Goal: Task Accomplishment & Management: Manage account settings

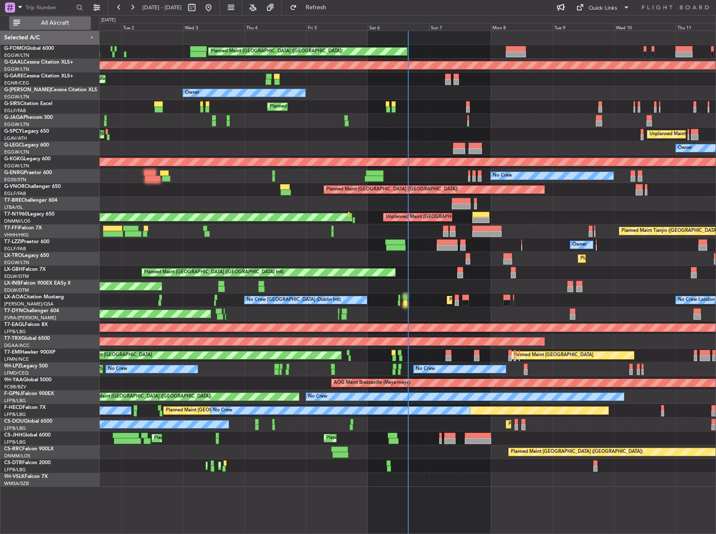
click at [57, 20] on span "All Aircraft" at bounding box center [55, 23] width 67 height 6
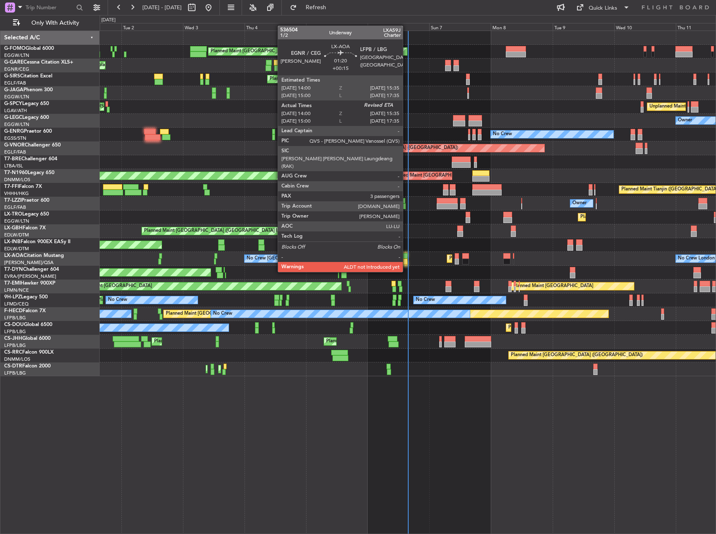
click at [407, 256] on div at bounding box center [405, 256] width 4 height 6
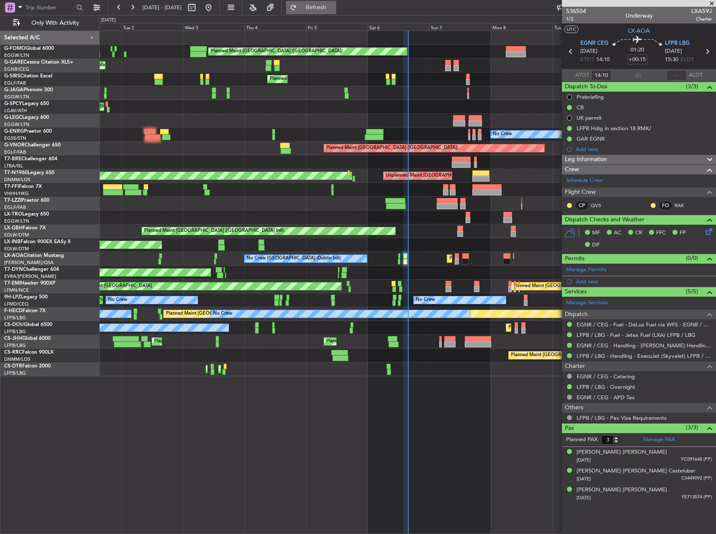
click at [328, 10] on span "Refresh" at bounding box center [316, 8] width 35 height 6
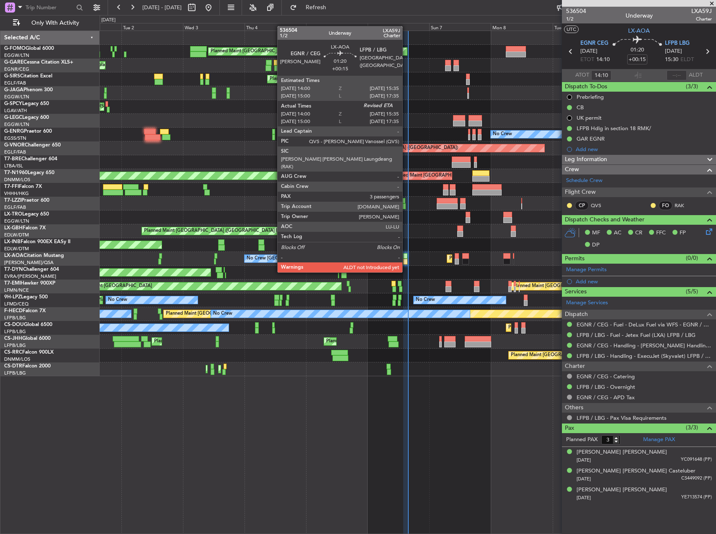
click at [406, 257] on div at bounding box center [405, 256] width 4 height 6
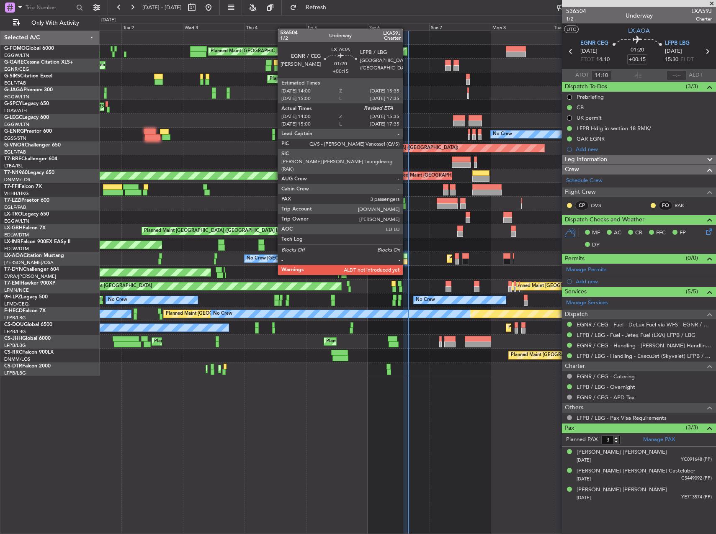
click at [407, 259] on div at bounding box center [405, 262] width 4 height 6
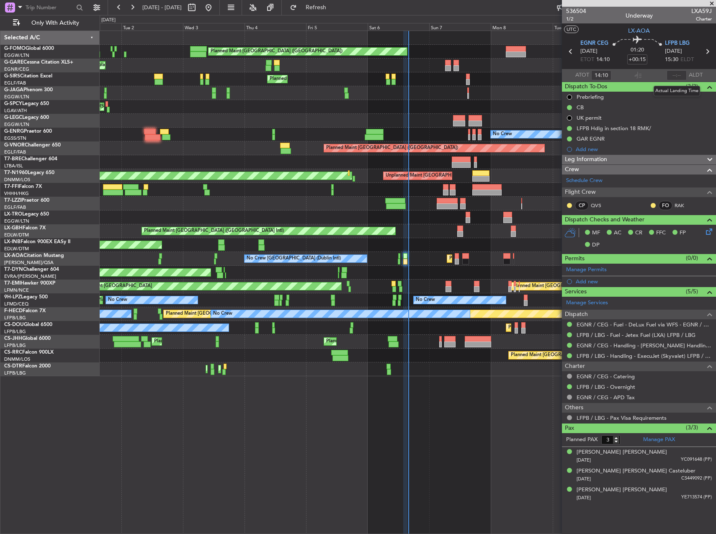
click at [676, 74] on div at bounding box center [677, 75] width 20 height 10
click at [674, 74] on input "text" at bounding box center [677, 75] width 20 height 10
click at [525, 80] on div "Planned Maint [GEOGRAPHIC_DATA] ([GEOGRAPHIC_DATA])" at bounding box center [408, 79] width 616 height 14
click at [436, 443] on div "Planned Maint London (Luton) Unplanned Maint Chester Planned Maint London (Farn…" at bounding box center [408, 283] width 617 height 504
type input "15:30"
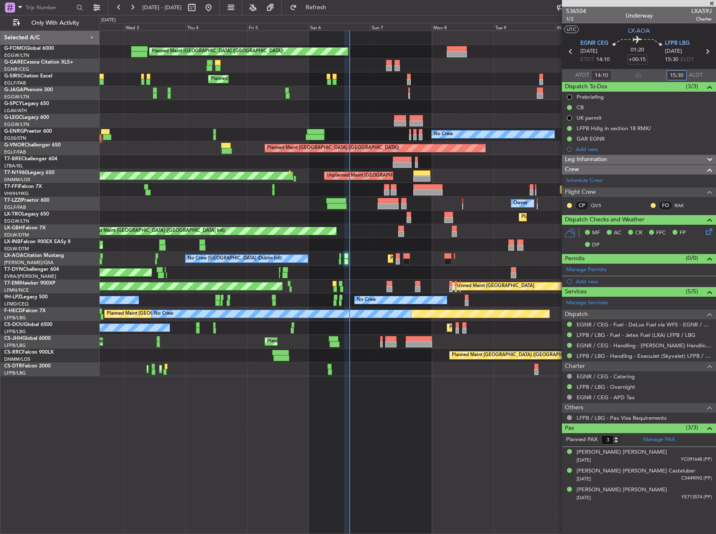
click at [397, 448] on div "Planned Maint London (Luton) Unplanned Maint Chester Planned Maint London (Farn…" at bounding box center [408, 283] width 617 height 504
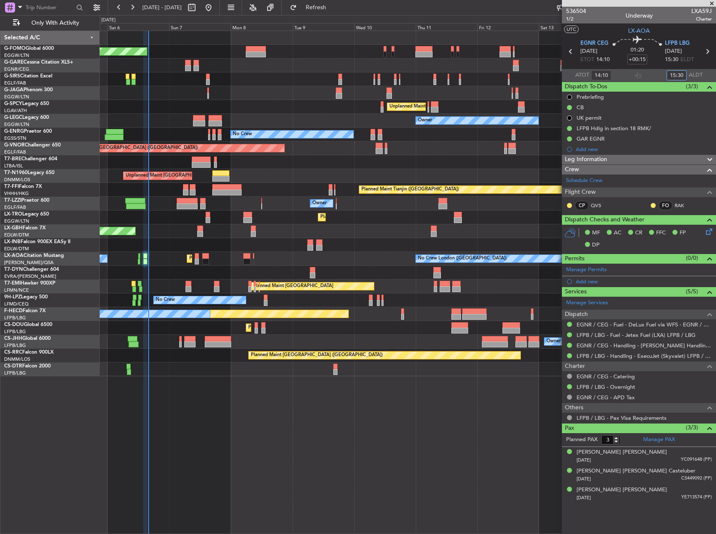
click at [225, 374] on div "Planned Maint London (Luton) Planned Maint London (Farnborough) Unplanned Maint…" at bounding box center [408, 283] width 617 height 504
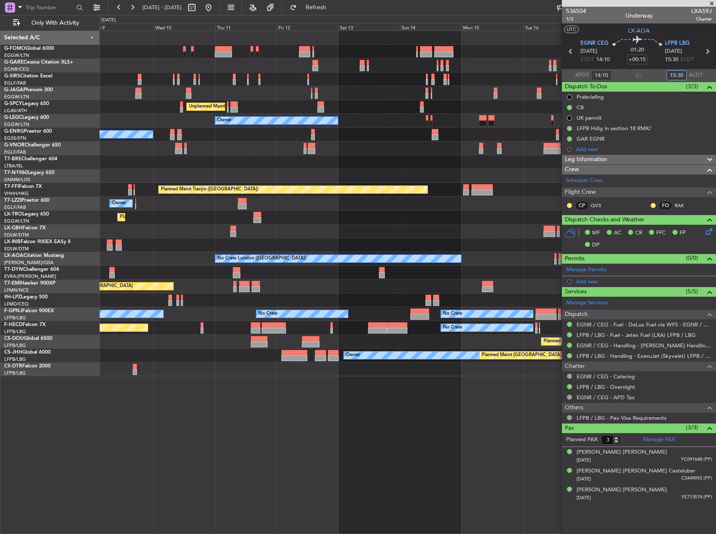
click at [194, 198] on div "Planned Maint London (Luton) Unplanned Maint Athens (Eleftherios Venizelos Intl…" at bounding box center [408, 204] width 616 height 346
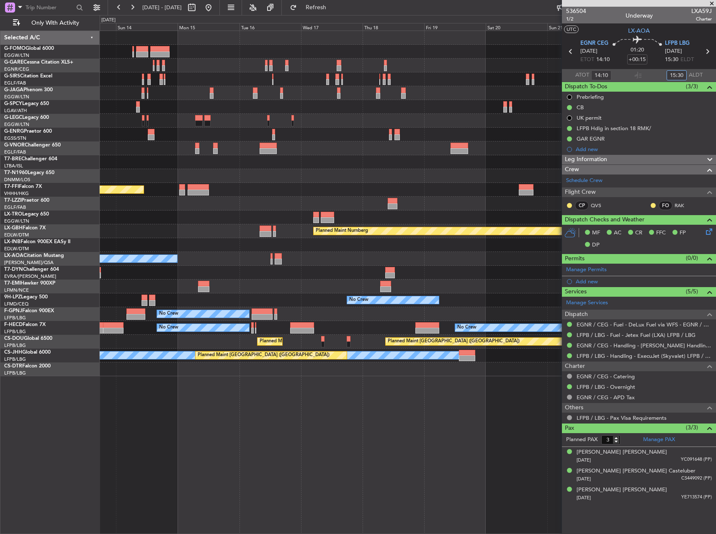
click at [194, 199] on div at bounding box center [408, 204] width 616 height 14
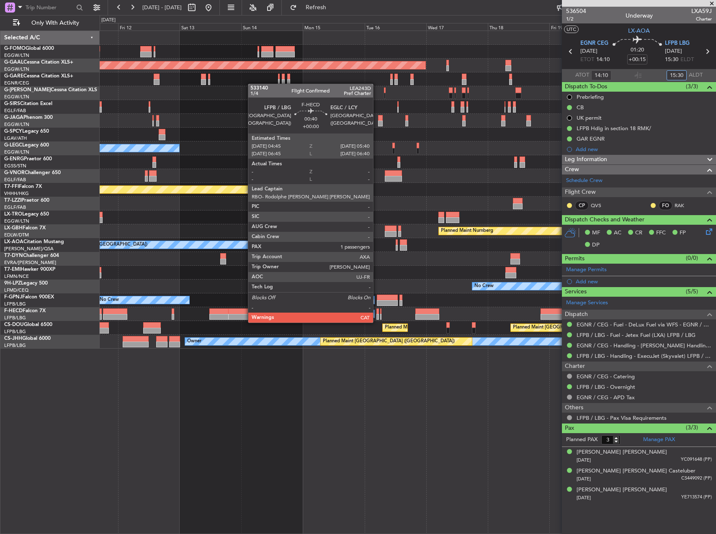
click at [377, 315] on div at bounding box center [378, 317] width 3 height 6
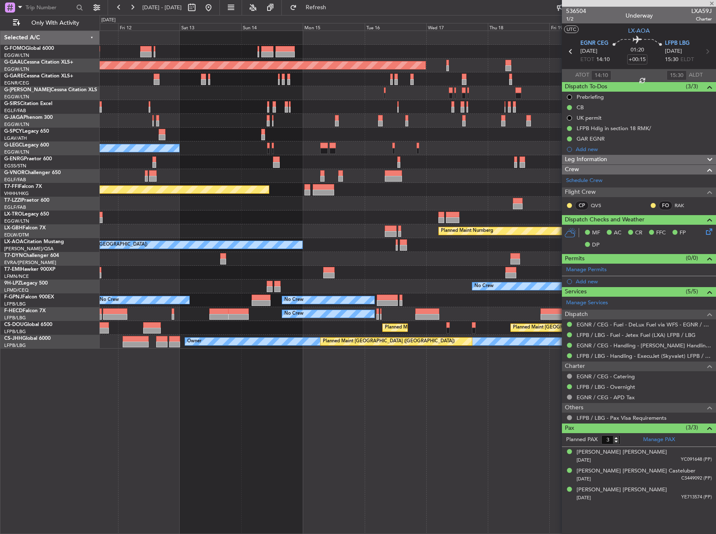
type input "1"
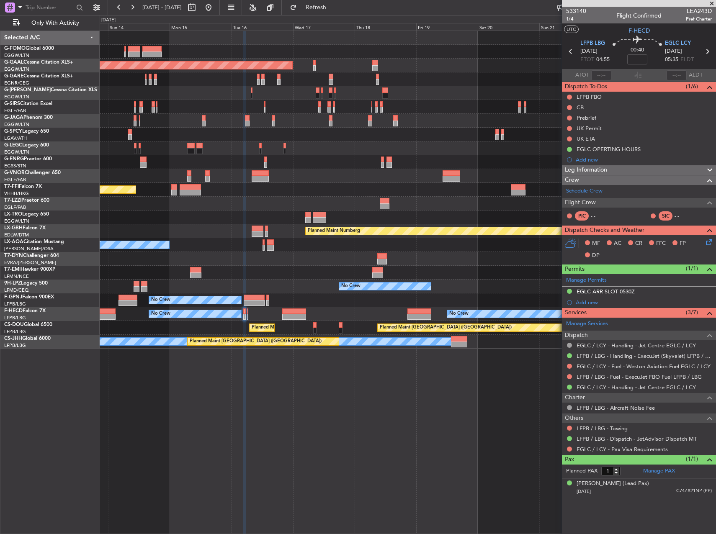
click at [388, 296] on div "No Crew No Crew No Crew" at bounding box center [408, 301] width 616 height 14
click at [593, 190] on link "Schedule Crew" at bounding box center [584, 191] width 36 height 8
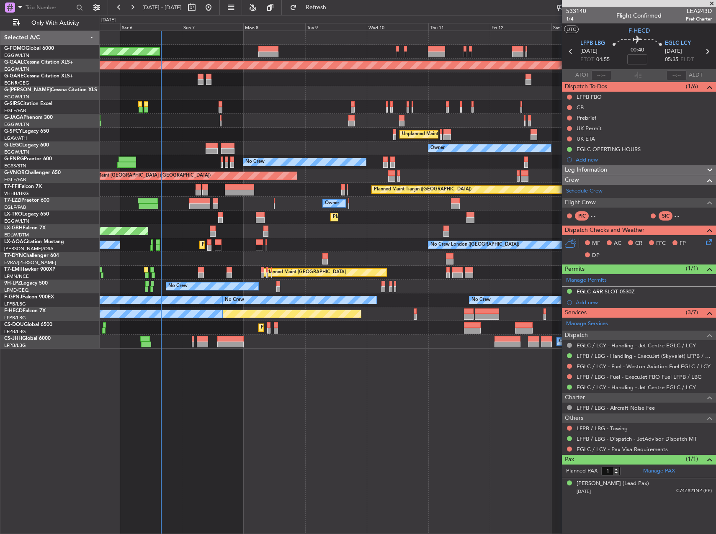
click at [716, 325] on html "13 Sep 2025 - 23 Sep 2025 Refresh Quick Links Only With Activity Planned Maint …" at bounding box center [358, 267] width 716 height 534
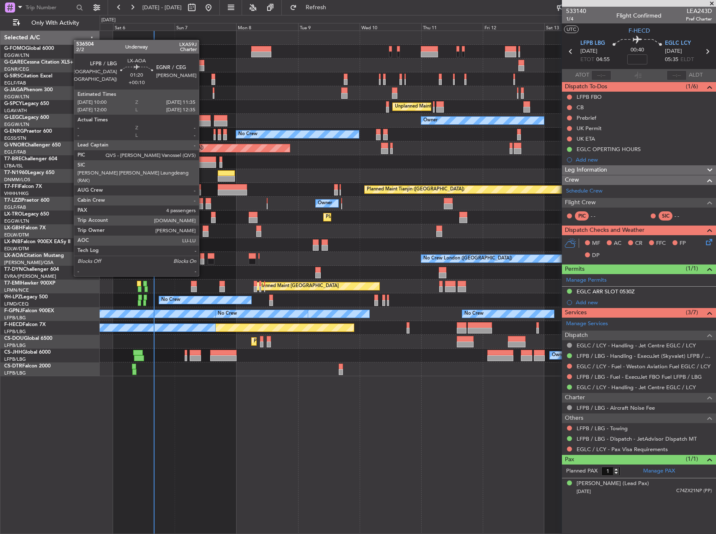
click at [203, 261] on div at bounding box center [202, 262] width 4 height 6
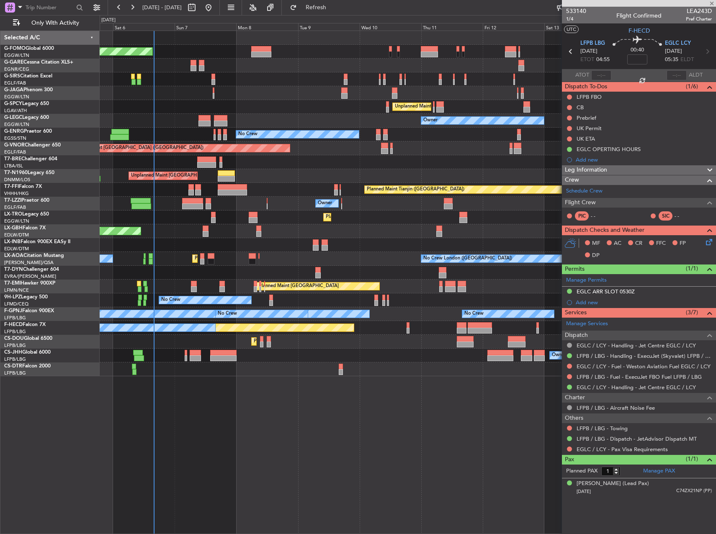
type input "+00:10"
type input "4"
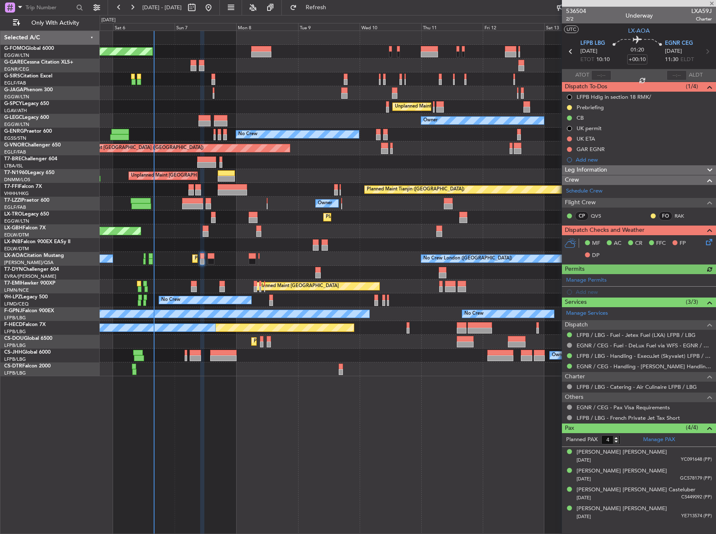
click at [605, 173] on span "Leg Information" at bounding box center [586, 170] width 42 height 10
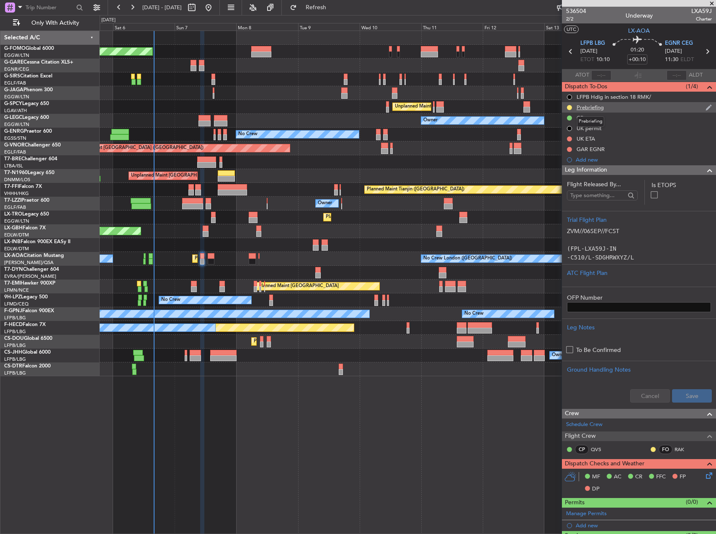
click at [587, 107] on div "Prebriefing" at bounding box center [590, 107] width 27 height 7
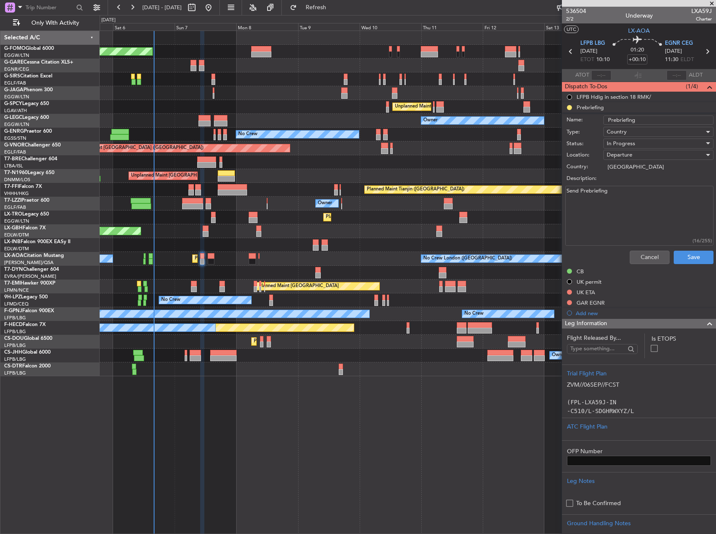
click at [617, 204] on textarea "Send Prebriefing" at bounding box center [639, 216] width 148 height 60
type textarea "1900"
click at [653, 143] on div "In Progress" at bounding box center [656, 143] width 98 height 13
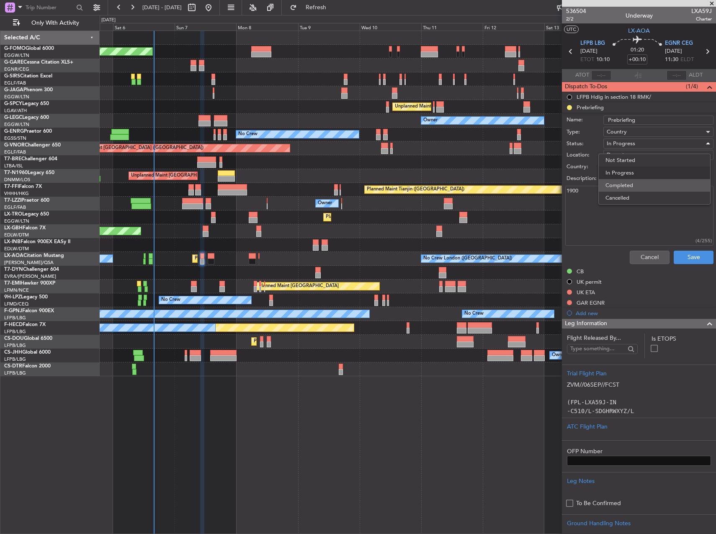
click at [640, 183] on span "Completed" at bounding box center [655, 185] width 98 height 13
click at [685, 258] on button "Save" at bounding box center [694, 257] width 40 height 13
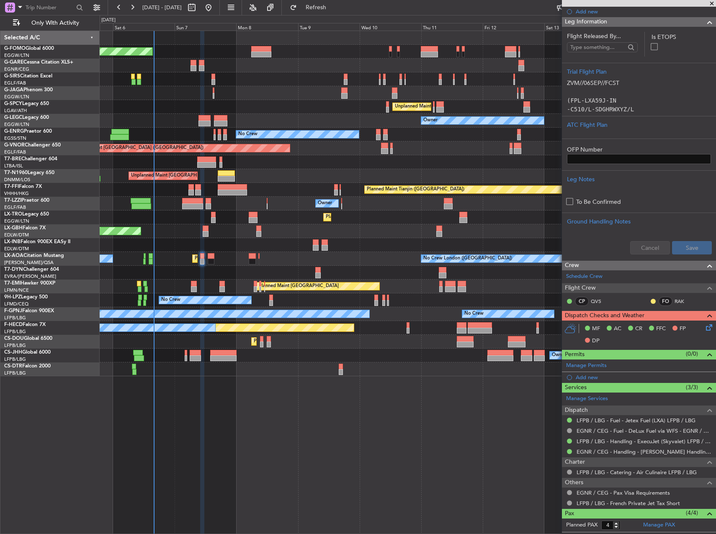
scroll to position [222, 0]
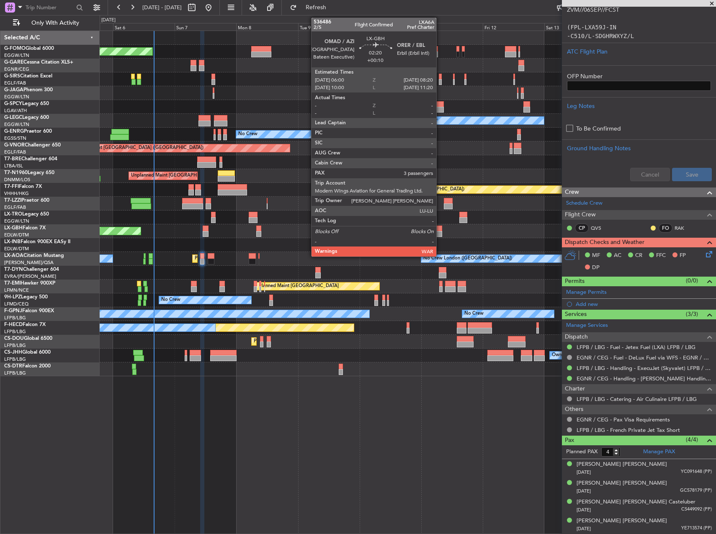
click at [440, 232] on div at bounding box center [439, 234] width 6 height 6
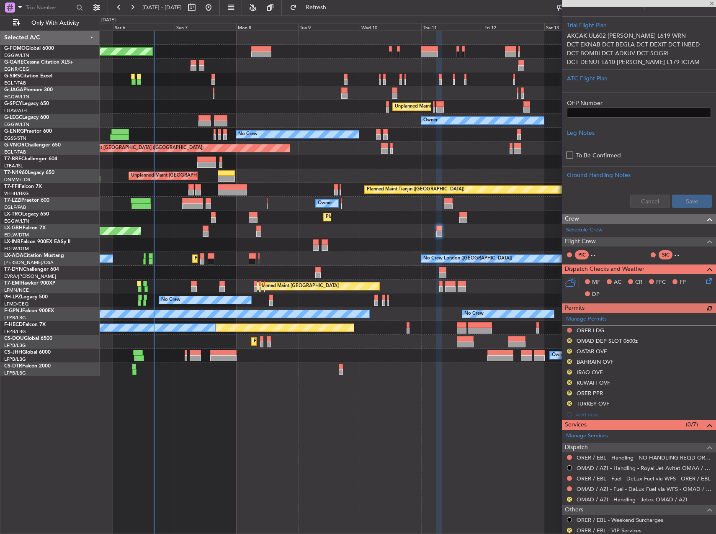
scroll to position [312, 0]
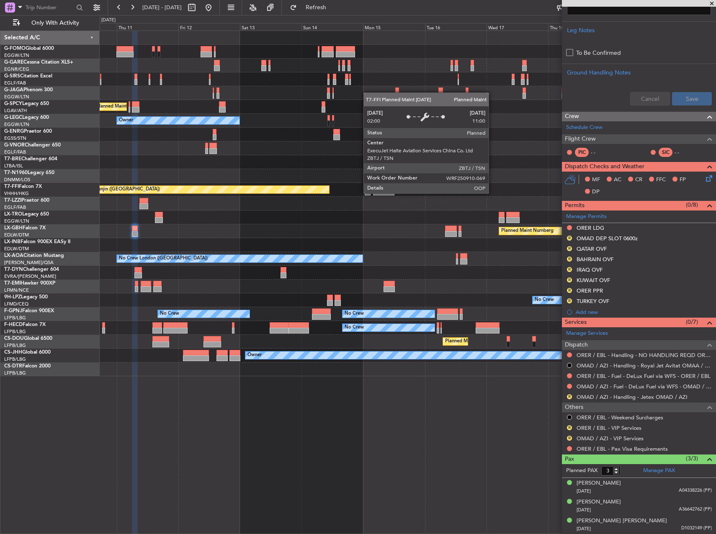
click at [172, 193] on div "Planned Maint Tianjin ([GEOGRAPHIC_DATA])" at bounding box center [194, 190] width 269 height 8
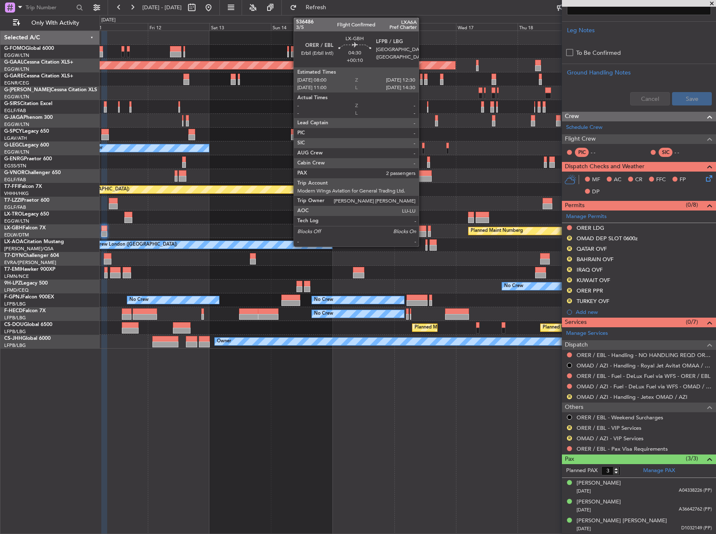
click at [423, 227] on div at bounding box center [421, 229] width 12 height 6
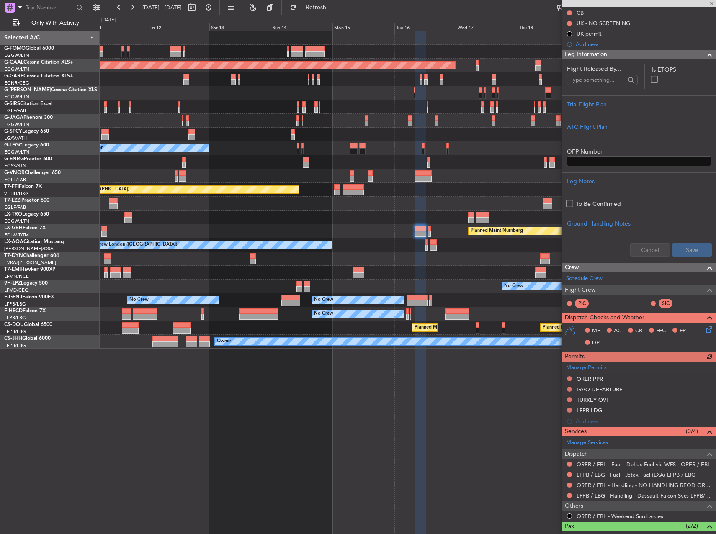
scroll to position [154, 0]
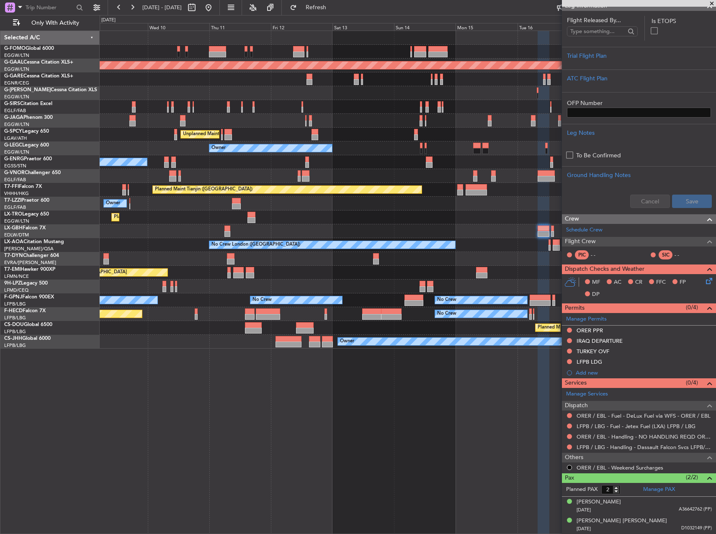
click at [481, 268] on div "Planned Maint Dusseldorf Unplanned Maint Athens (Eleftherios Venizelos Intl) Ow…" at bounding box center [408, 190] width 616 height 318
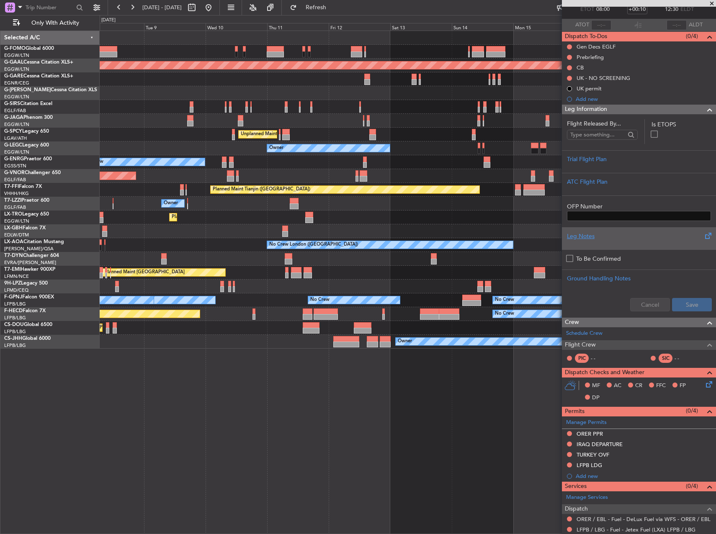
scroll to position [0, 0]
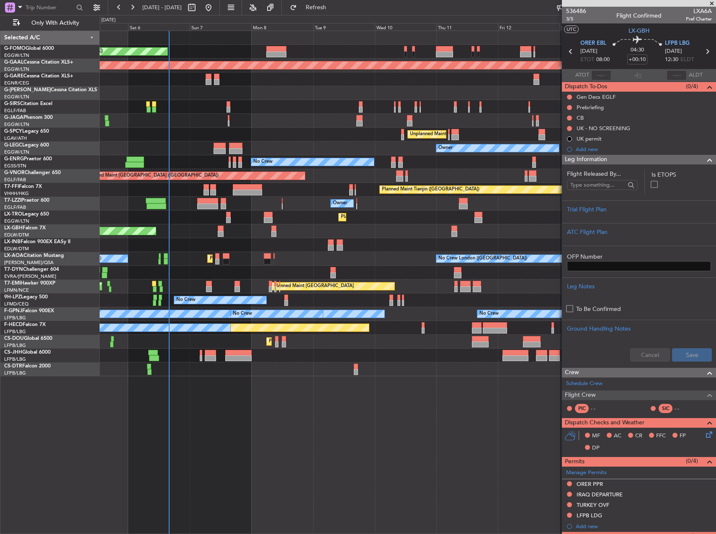
click at [433, 240] on div at bounding box center [408, 245] width 616 height 14
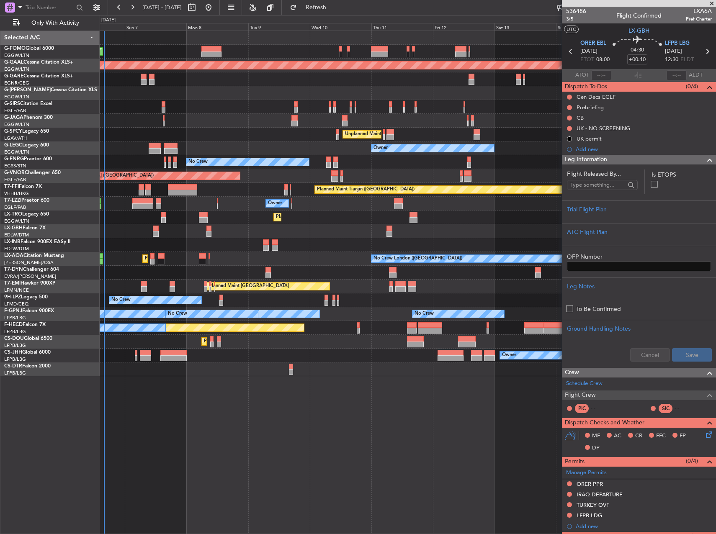
click at [286, 238] on div "Planned Maint London (Luton) Planned Maint Dusseldorf Owner Planned Maint Londo…" at bounding box center [408, 204] width 616 height 346
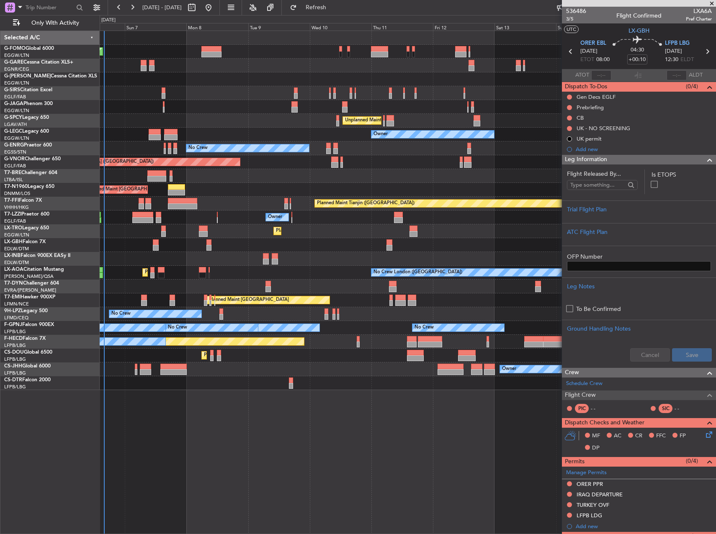
click at [409, 258] on div "Planned Maint London (Luton) Owner Planned Maint London (Farnborough) Unplanned…" at bounding box center [408, 210] width 616 height 359
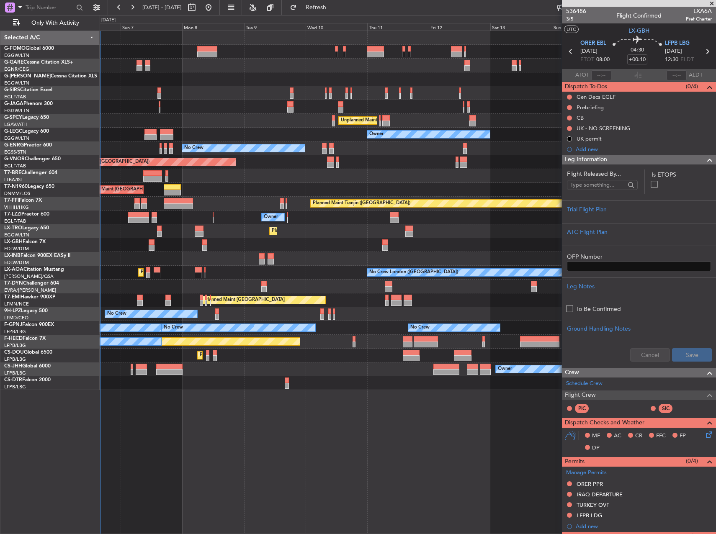
click at [419, 261] on div at bounding box center [408, 259] width 616 height 14
click at [380, 252] on div at bounding box center [408, 259] width 616 height 14
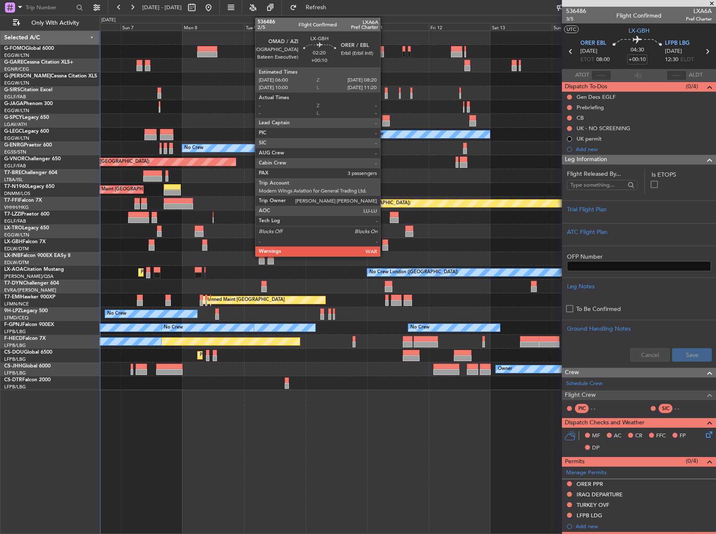
click at [384, 247] on div at bounding box center [385, 248] width 6 height 6
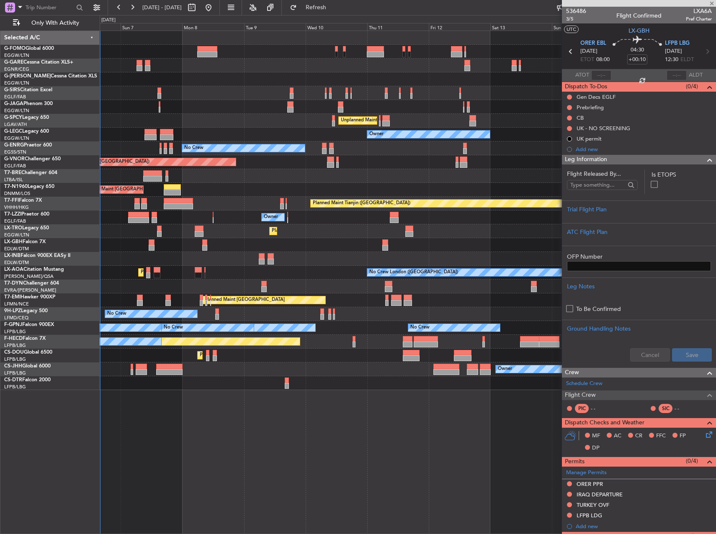
type input "3"
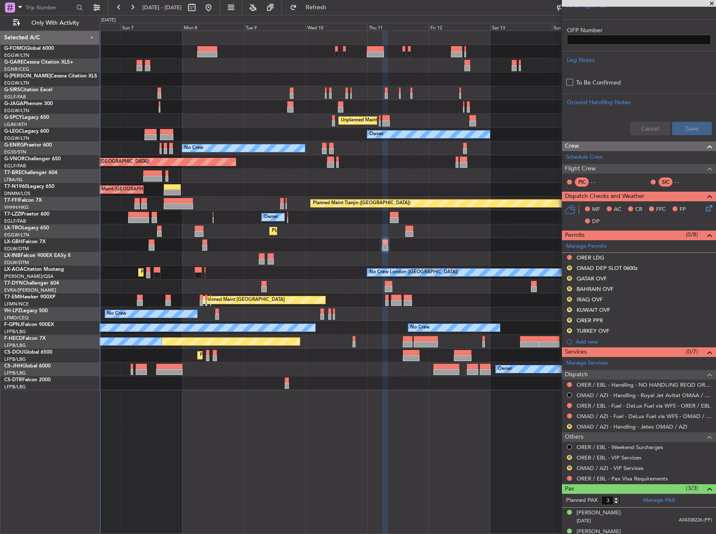
scroll to position [270, 0]
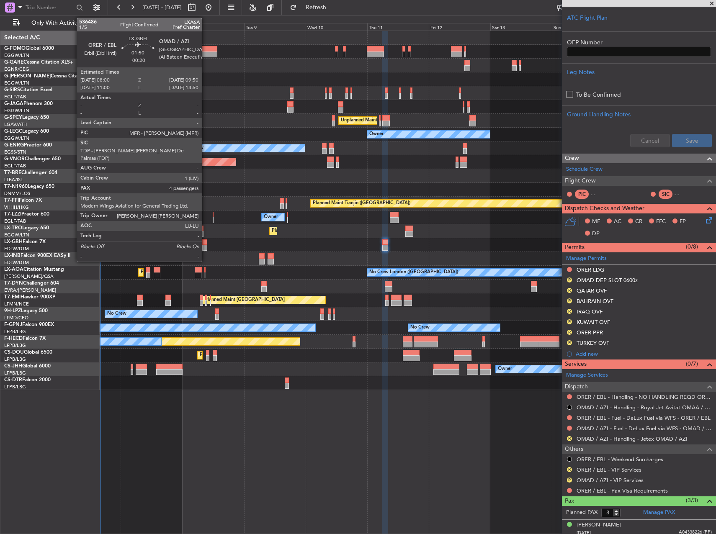
click at [206, 246] on div at bounding box center [204, 248] width 5 height 6
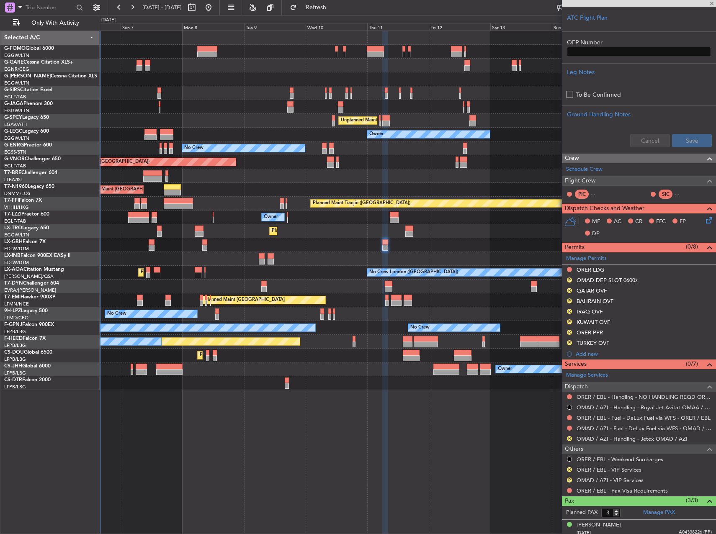
type input "-00:20"
type input "4"
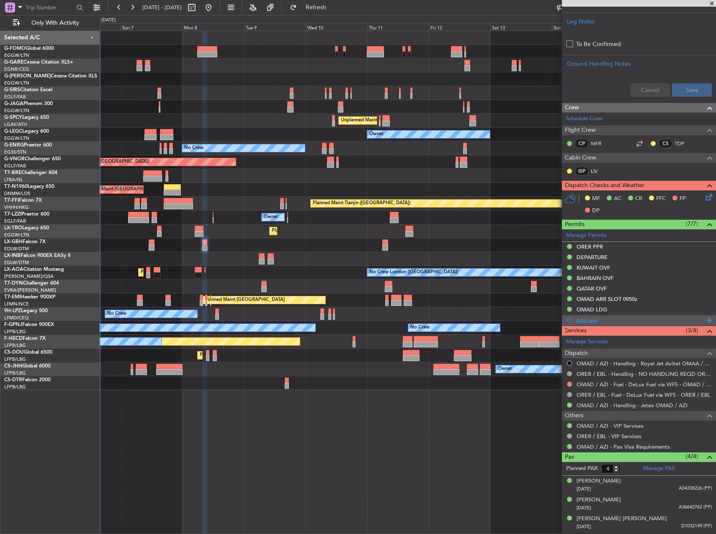
scroll to position [333, 0]
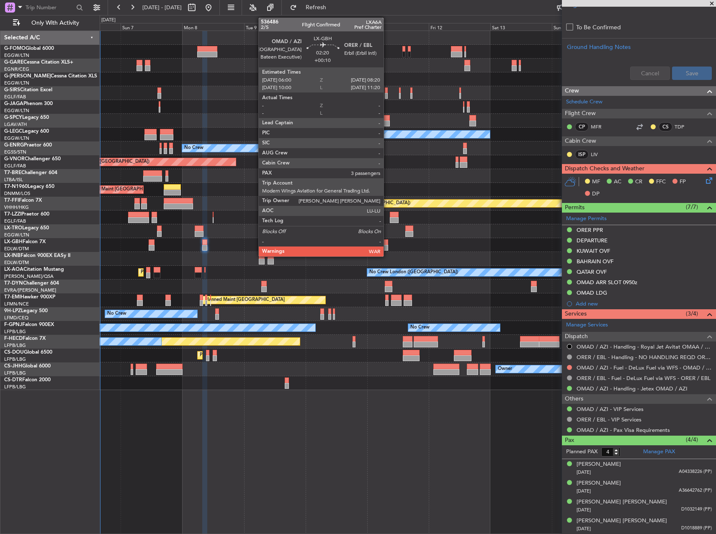
click at [387, 244] on div at bounding box center [385, 243] width 6 height 6
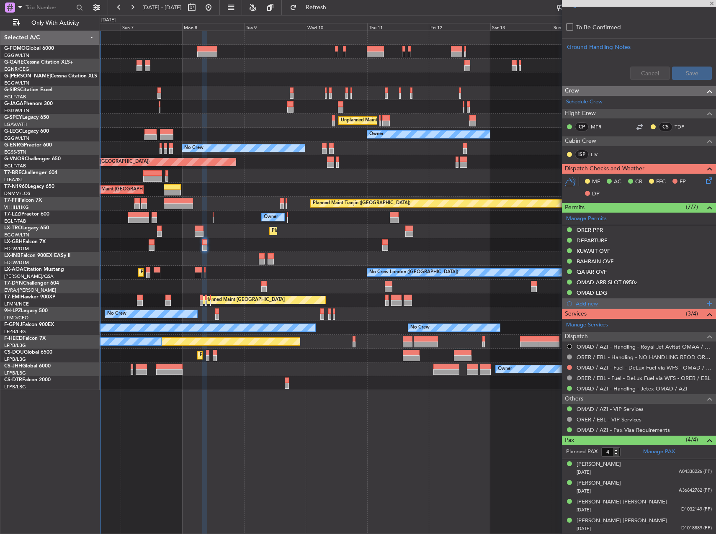
type input "+00:10"
type input "3"
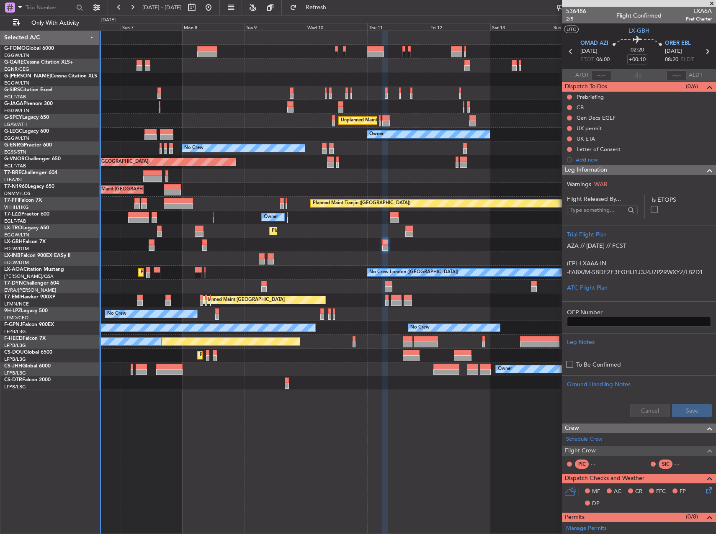
click at [380, 414] on div "Planned Maint London (Luton) Owner Planned Maint London (Farnborough) Unplanned…" at bounding box center [408, 283] width 617 height 504
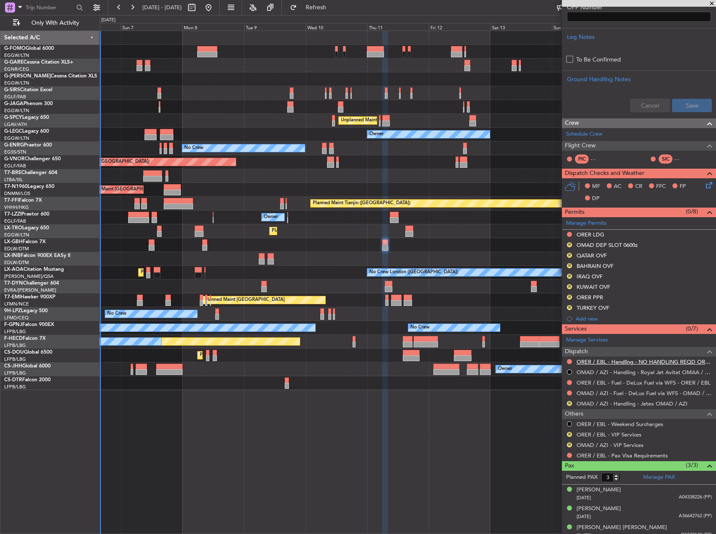
scroll to position [312, 0]
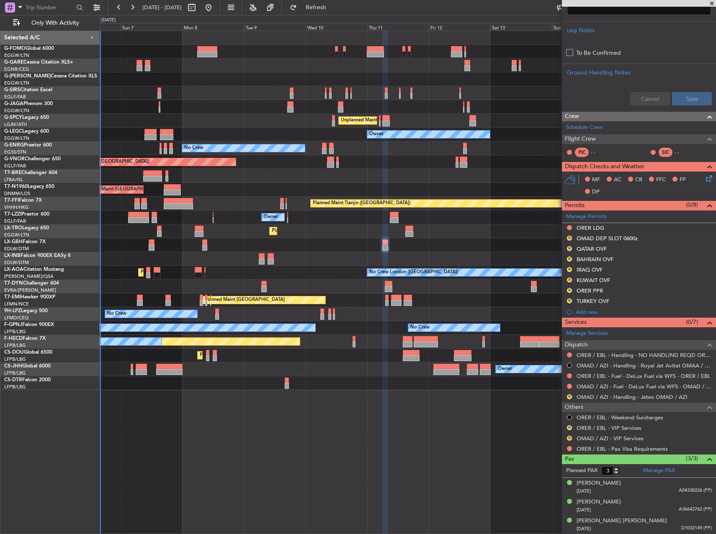
click at [343, 401] on div "Planned Maint London (Luton) Owner Planned Maint London (Farnborough) Unplanned…" at bounding box center [408, 283] width 617 height 504
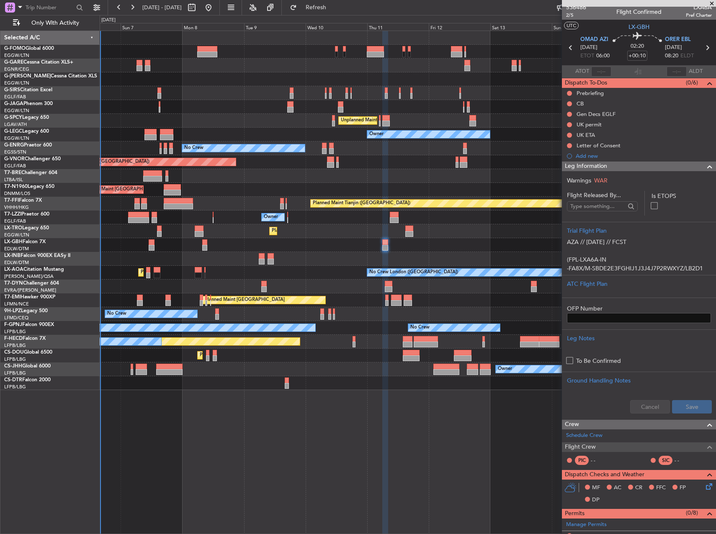
scroll to position [0, 0]
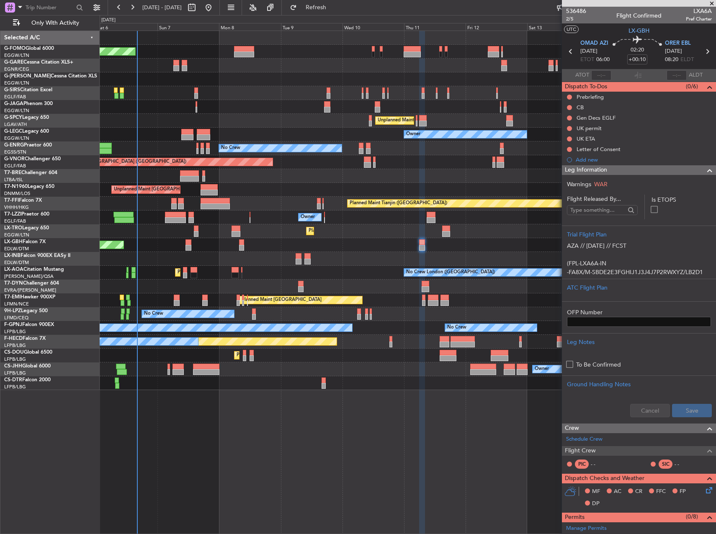
click at [474, 237] on div "Planned Maint London (Luton) Owner Planned Maint London (Farnborough) Unplanned…" at bounding box center [408, 210] width 616 height 359
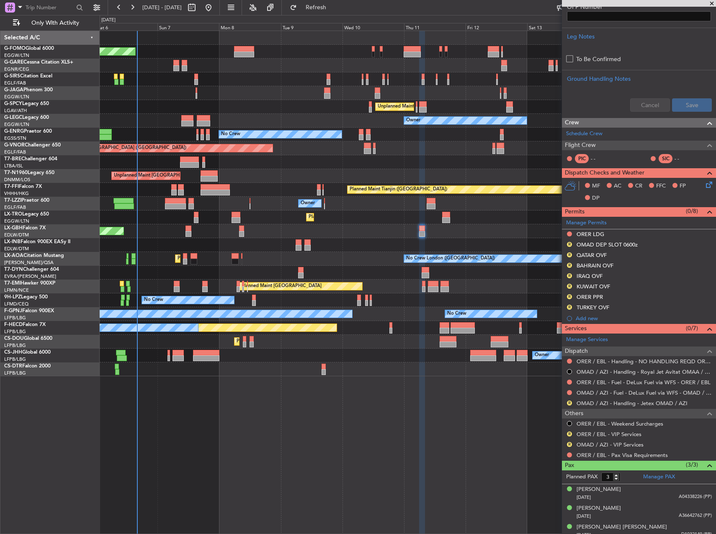
scroll to position [312, 0]
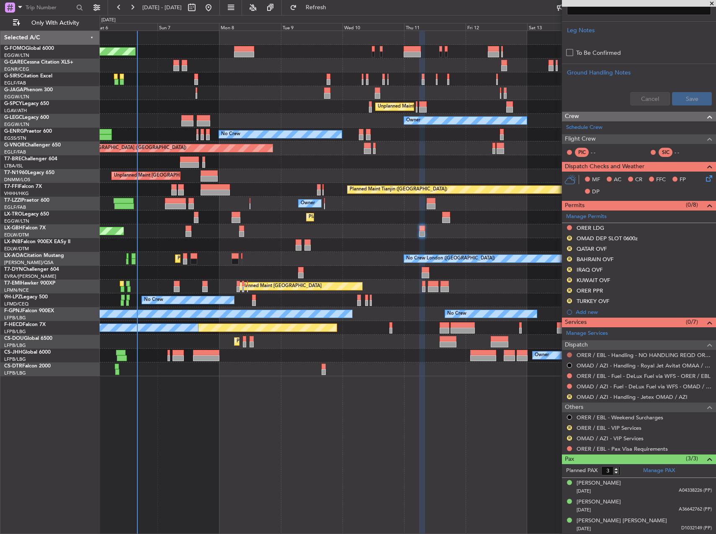
click at [568, 354] on button at bounding box center [569, 355] width 5 height 5
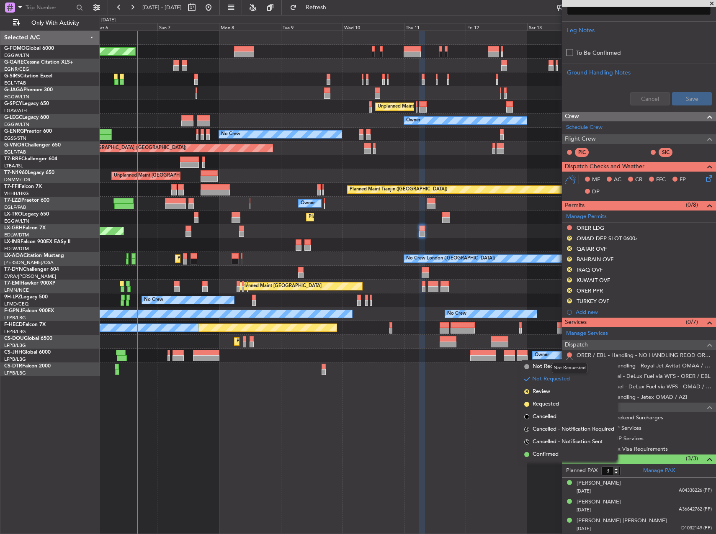
click at [566, 367] on div "Not Requested" at bounding box center [570, 368] width 36 height 10
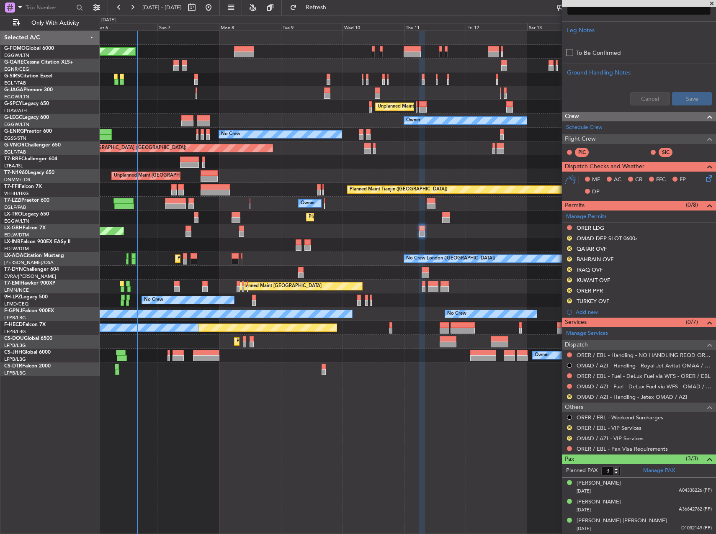
click at [570, 357] on div at bounding box center [569, 355] width 7 height 7
click at [580, 350] on div "ORER / EBL - Handling - NO HANDLING REQD ORER/EBL" at bounding box center [639, 355] width 154 height 10
click at [572, 353] on nimbus-traffic-light at bounding box center [569, 355] width 7 height 7
click at [568, 354] on button at bounding box center [569, 355] width 5 height 5
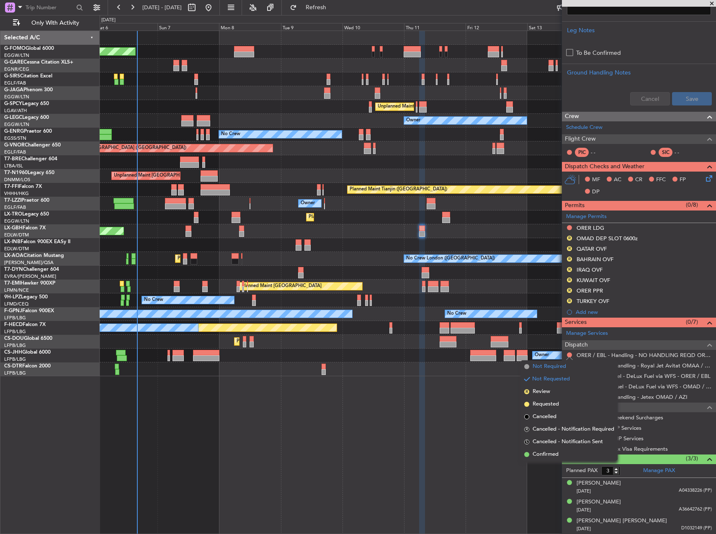
click at [547, 369] on span "Not Required" at bounding box center [550, 367] width 34 height 8
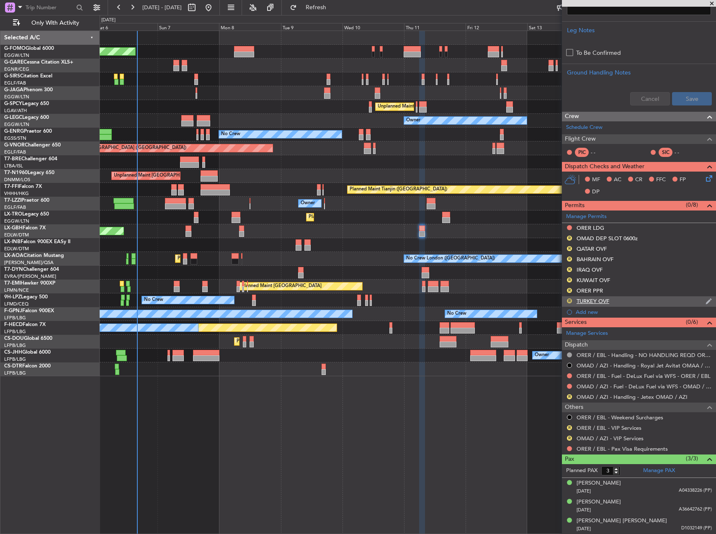
click at [571, 299] on button "R" at bounding box center [569, 301] width 5 height 5
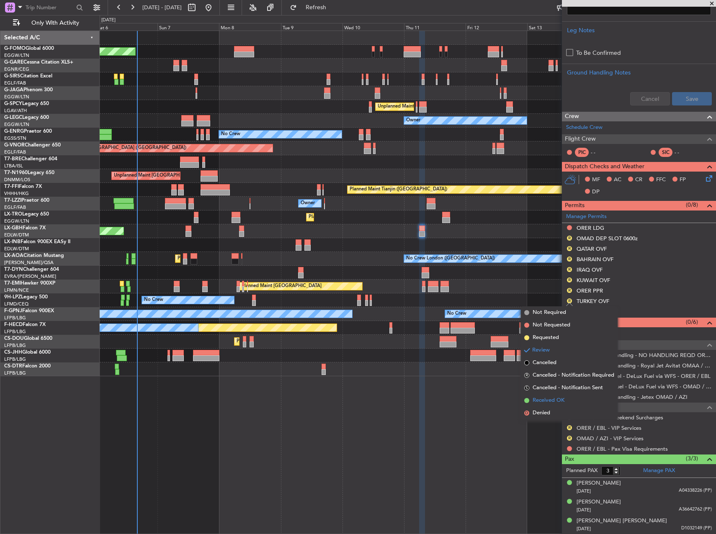
click at [547, 399] on span "Received OK" at bounding box center [549, 401] width 32 height 8
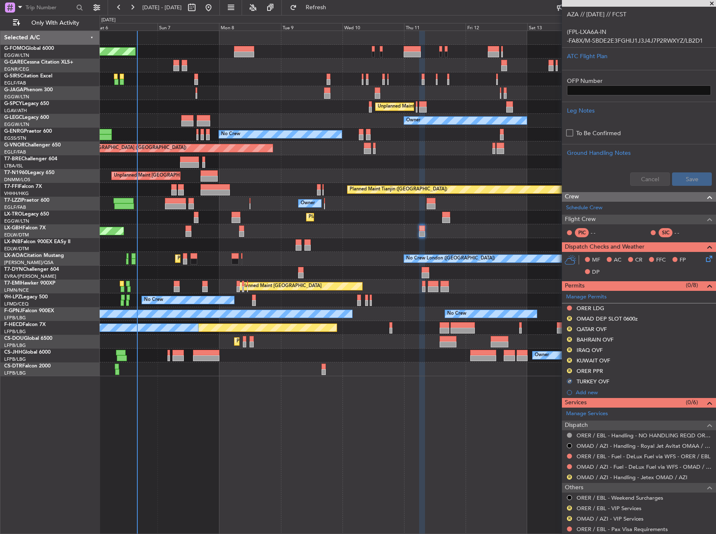
scroll to position [228, 0]
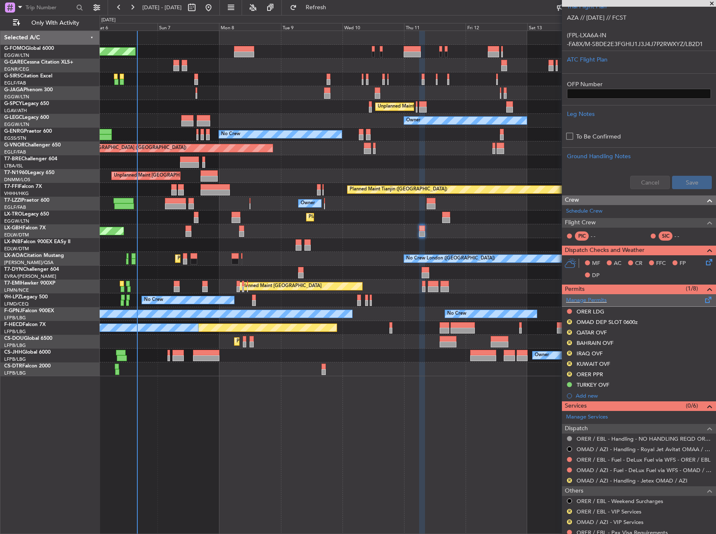
click at [705, 301] on span at bounding box center [709, 298] width 10 height 6
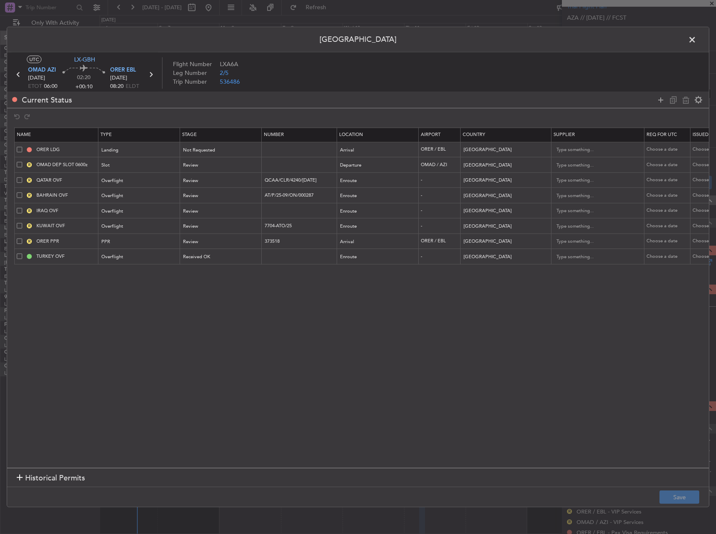
click at [19, 210] on span at bounding box center [19, 210] width 5 height 5
click at [23, 208] on input "checkbox" at bounding box center [23, 208] width 0 height 0
click at [20, 228] on span at bounding box center [19, 225] width 5 height 5
click at [23, 223] on input "checkbox" at bounding box center [23, 223] width 0 height 0
click at [20, 228] on span at bounding box center [19, 225] width 5 height 5
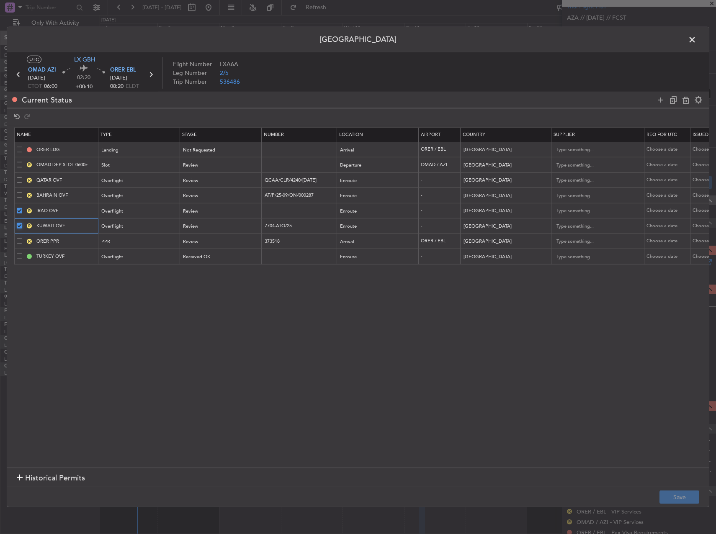
click at [23, 223] on input "checkbox" at bounding box center [23, 223] width 0 height 0
click at [682, 98] on icon at bounding box center [686, 100] width 10 height 10
type input "KUWAIT OVF"
type input "7704-ATO/25"
type input "Kuwait"
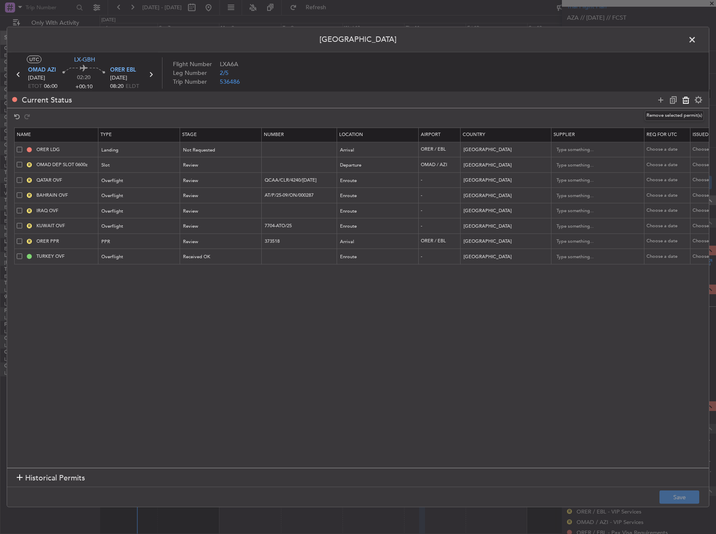
type input "ORER PPR"
type input "373518"
type input "Iraq"
type input "1"
type input "TURKEY OVF"
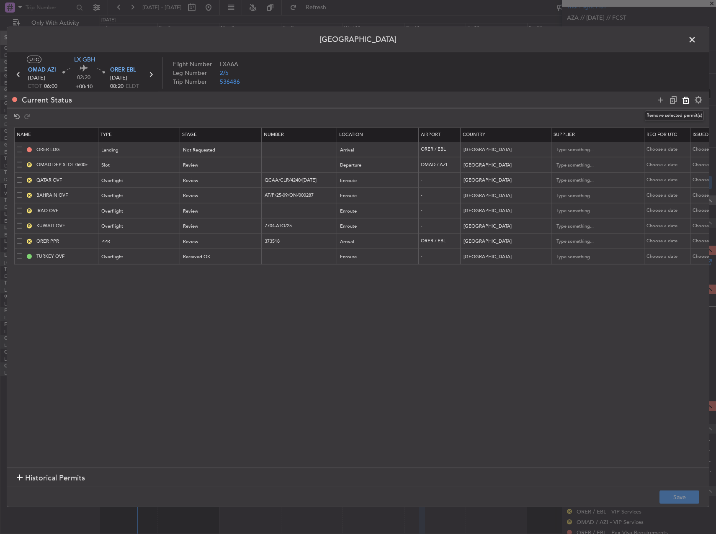
type input "Turkey"
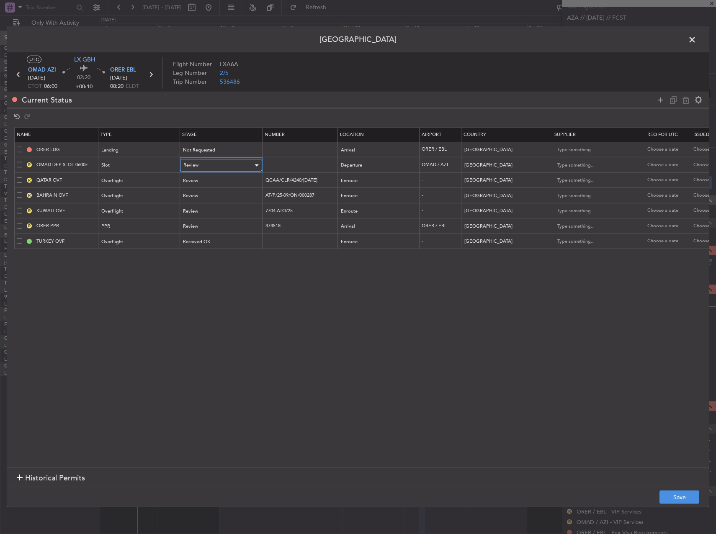
click at [190, 169] on div "Review" at bounding box center [218, 165] width 70 height 13
click at [214, 220] on span "Requested" at bounding box center [221, 220] width 75 height 13
click at [194, 150] on span "Not Requested" at bounding box center [199, 150] width 32 height 6
click at [211, 206] on span "Requested" at bounding box center [221, 205] width 75 height 13
click at [211, 228] on div "Review" at bounding box center [218, 226] width 70 height 13
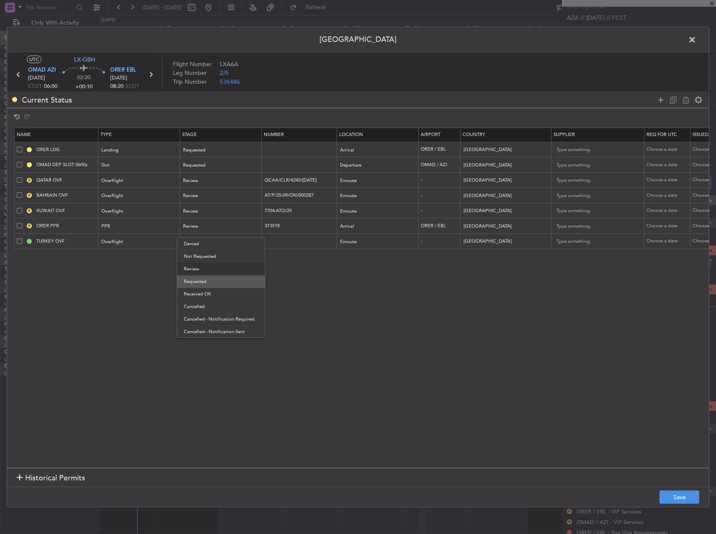
click at [209, 278] on span "Requested" at bounding box center [221, 282] width 75 height 13
click at [198, 209] on span "Review" at bounding box center [190, 211] width 15 height 6
click at [198, 265] on span "Requested" at bounding box center [221, 266] width 75 height 13
click at [200, 193] on div "Review" at bounding box center [218, 196] width 70 height 13
click at [200, 252] on span "Requested" at bounding box center [221, 251] width 75 height 13
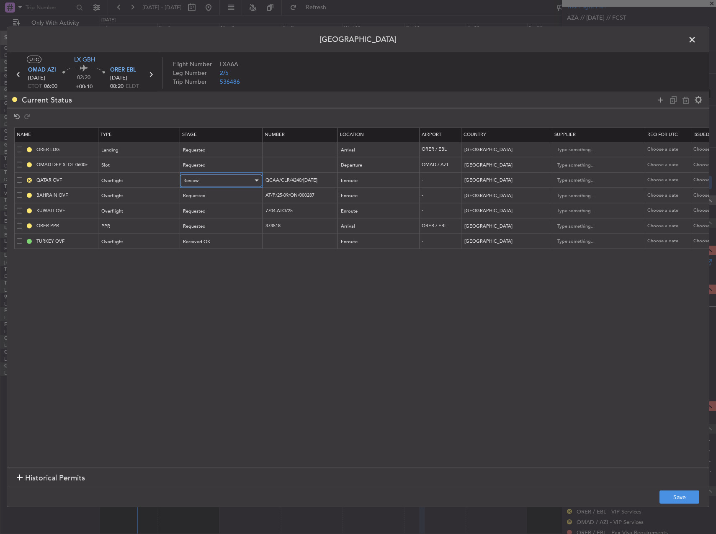
click at [198, 180] on div "Review" at bounding box center [218, 181] width 70 height 13
click at [207, 240] on span "Requested" at bounding box center [221, 236] width 75 height 13
drag, startPoint x: 380, startPoint y: 302, endPoint x: 398, endPoint y: 307, distance: 18.5
click at [382, 302] on section "Name Type Stage Number Location Airport Country Supplier Req For Utc Issued For…" at bounding box center [358, 297] width 702 height 343
click at [698, 498] on button "Save" at bounding box center [680, 497] width 40 height 13
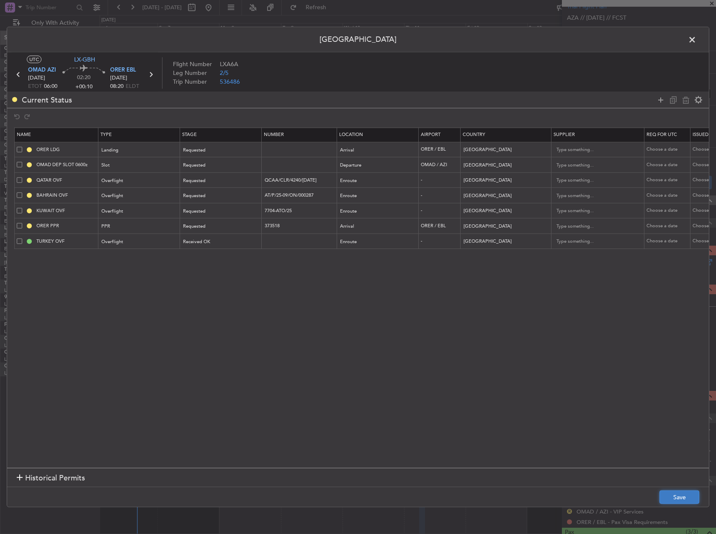
click at [677, 500] on button "Save" at bounding box center [680, 497] width 40 height 13
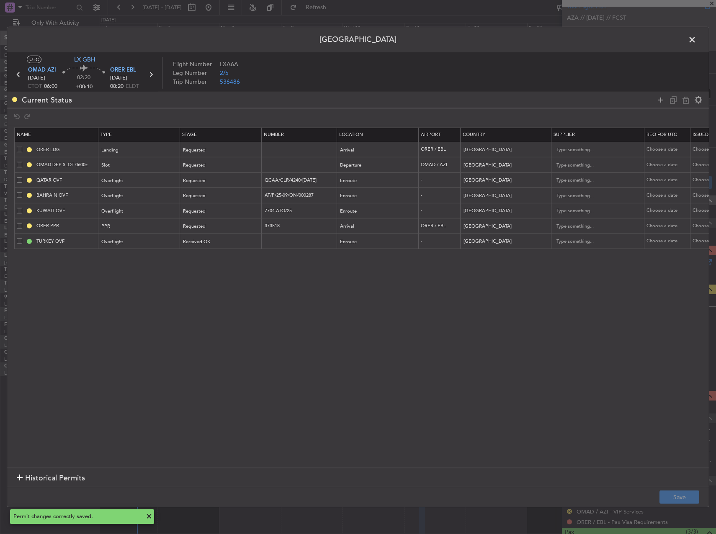
click at [697, 36] on span at bounding box center [697, 42] width 0 height 17
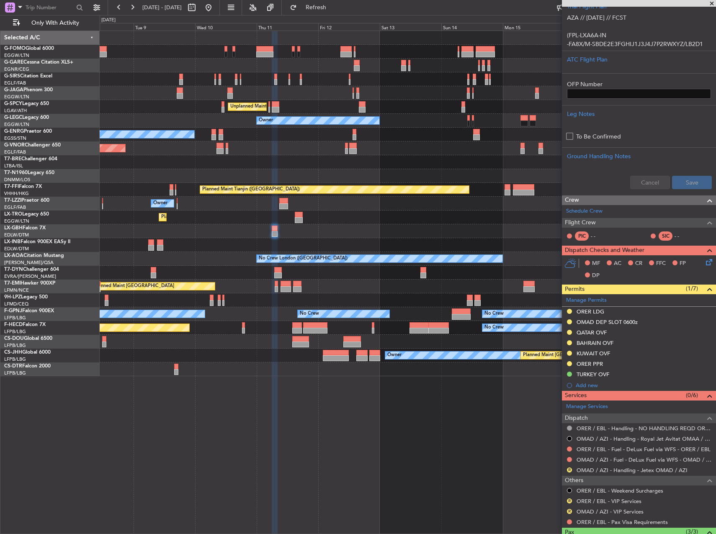
click at [336, 237] on div "Planned Maint Nurnberg Planned Maint Dubai (Dubai Intl)" at bounding box center [408, 232] width 616 height 14
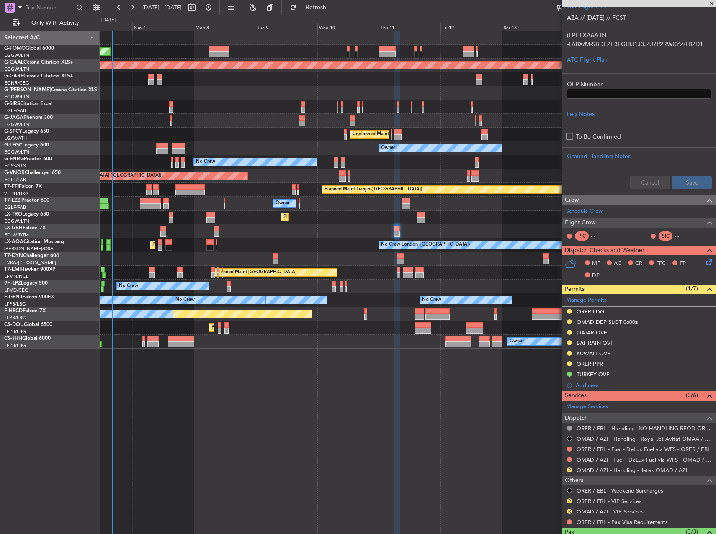
click at [510, 203] on div "Planned Maint London (Luton) Planned Maint Dusseldorf Owner Planned Maint Londo…" at bounding box center [408, 190] width 616 height 318
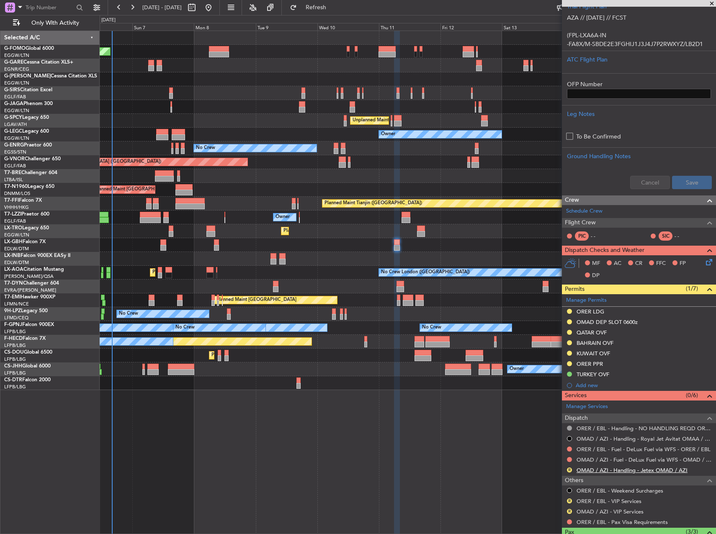
click at [598, 470] on link "OMAD / AZI - Handling - Jetex OMAD / AZI" at bounding box center [632, 470] width 111 height 7
click at [621, 472] on div "OMAD / AZI - Fuel - DeLux Fuel via WFS - OMAD / AZI" at bounding box center [641, 474] width 118 height 10
click at [607, 472] on link "OMAD / AZI - Handling - Jetex OMAD / AZI" at bounding box center [632, 470] width 111 height 7
click at [596, 211] on link "Schedule Crew" at bounding box center [584, 211] width 36 height 8
click at [334, 5] on span "Refresh" at bounding box center [316, 8] width 35 height 6
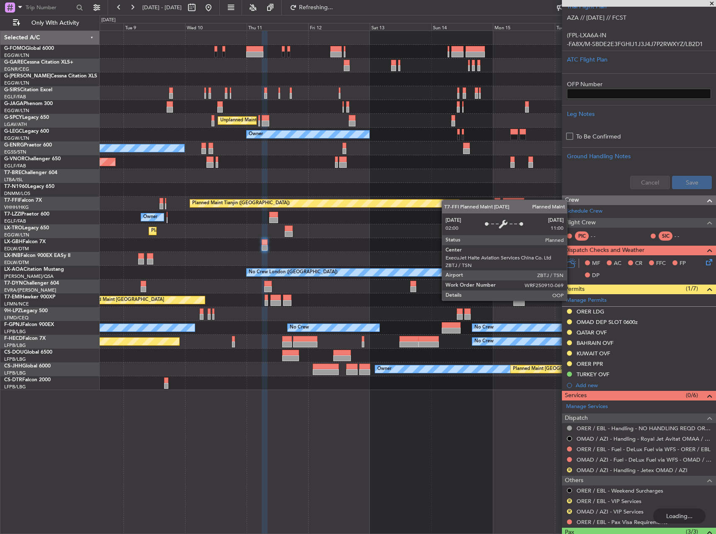
click at [389, 205] on div "Planned Maint London (Luton) Unplanned Maint Athens (Eleftherios Venizelos Intl…" at bounding box center [408, 210] width 616 height 359
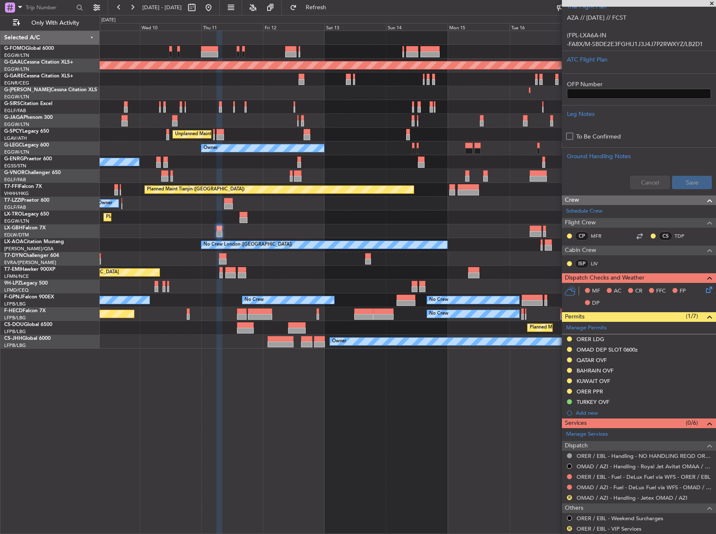
click at [347, 216] on div "Planned Maint Dusseldorf Unplanned Maint Athens (Eleftherios Venizelos Intl) Ow…" at bounding box center [408, 190] width 616 height 318
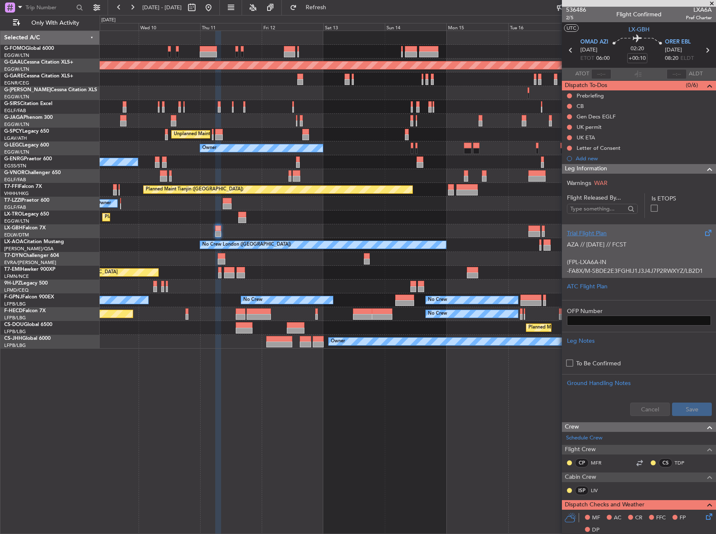
scroll to position [0, 0]
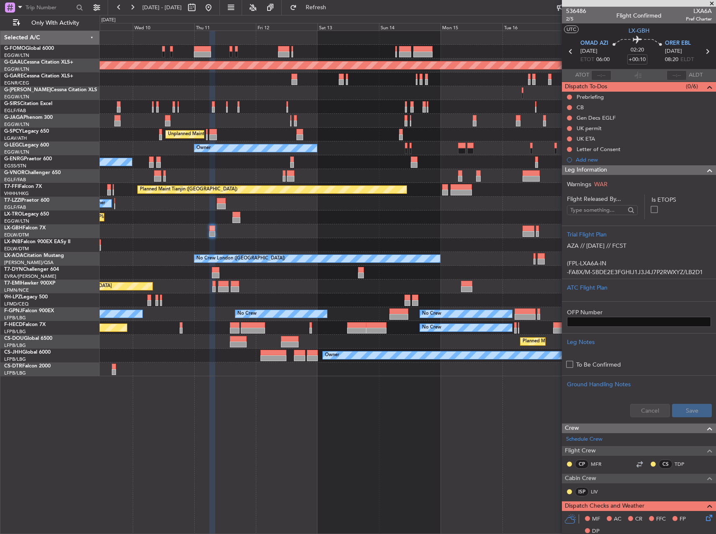
click at [396, 211] on div "Planned Maint Dusseldorf" at bounding box center [408, 218] width 616 height 14
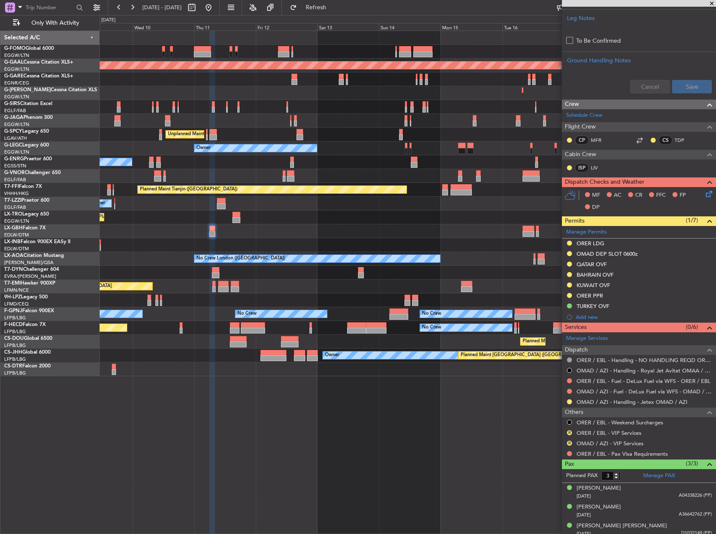
scroll to position [329, 0]
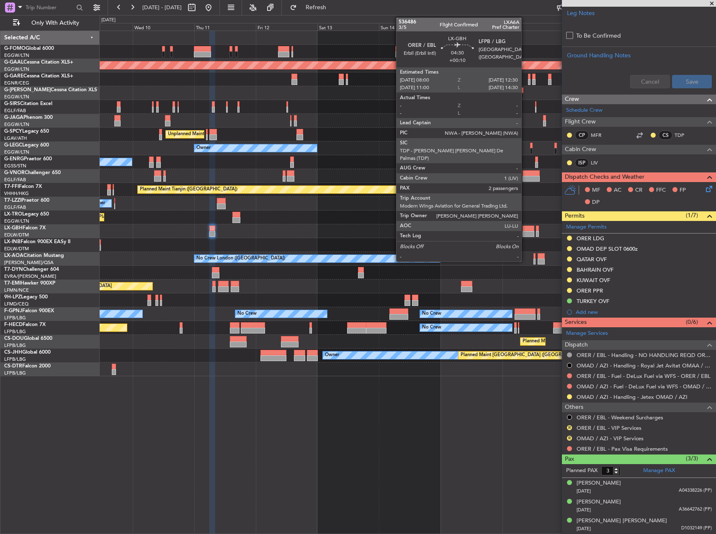
click at [525, 232] on div at bounding box center [529, 234] width 12 height 6
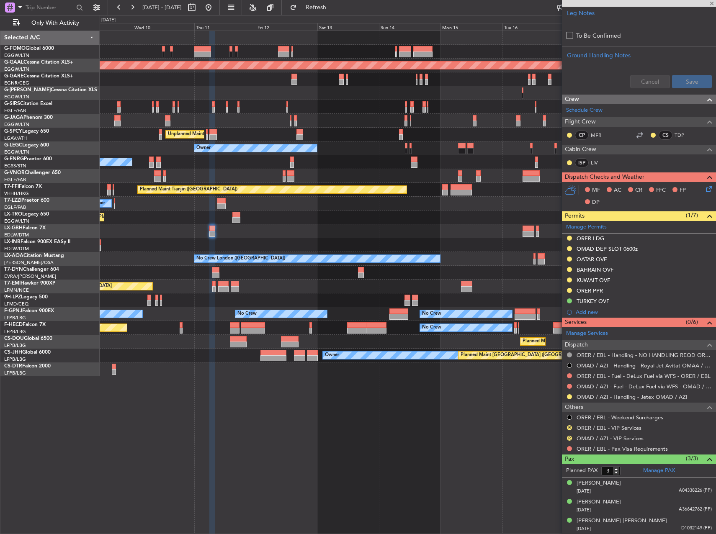
type input "2"
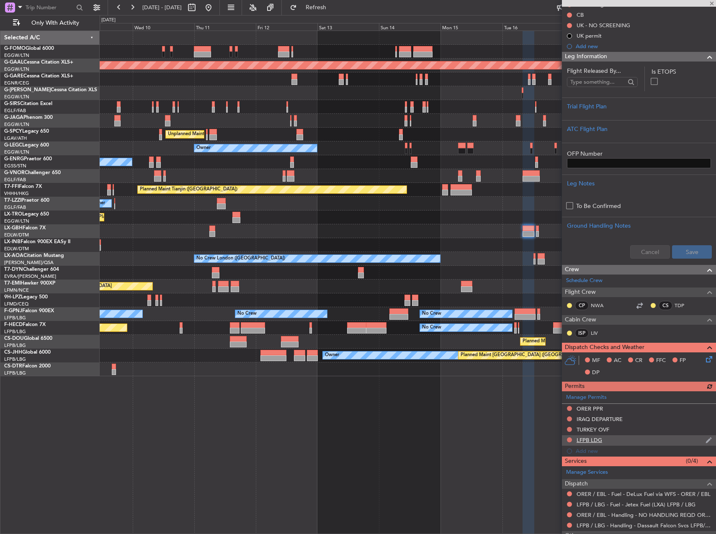
scroll to position [181, 0]
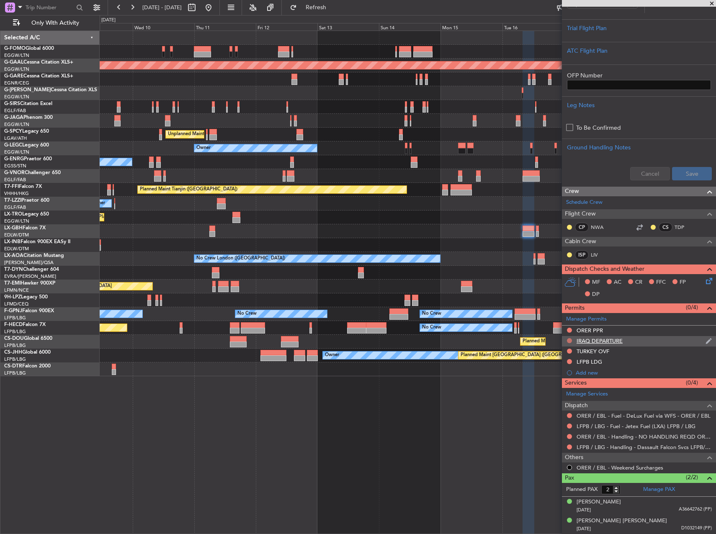
click at [570, 341] on button at bounding box center [569, 340] width 5 height 5
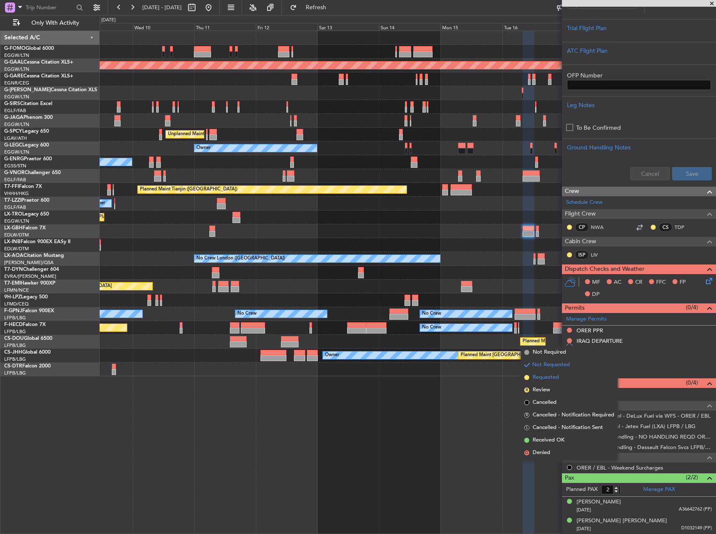
click at [554, 377] on span "Requested" at bounding box center [546, 378] width 26 height 8
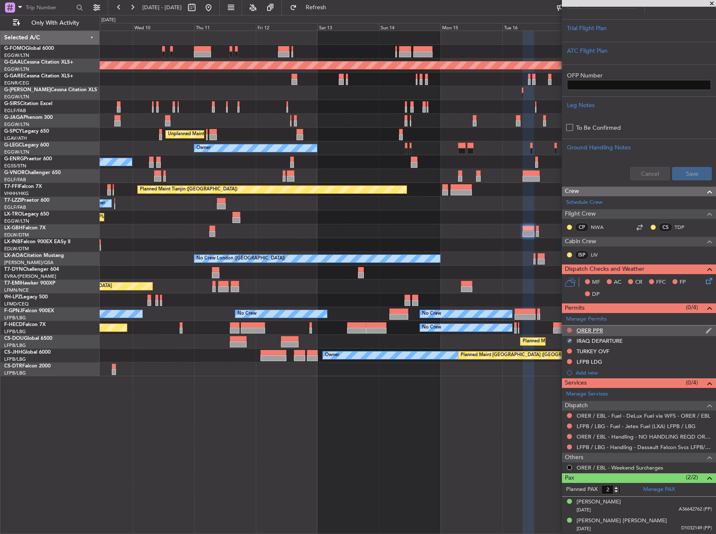
click at [569, 329] on button at bounding box center [569, 330] width 5 height 5
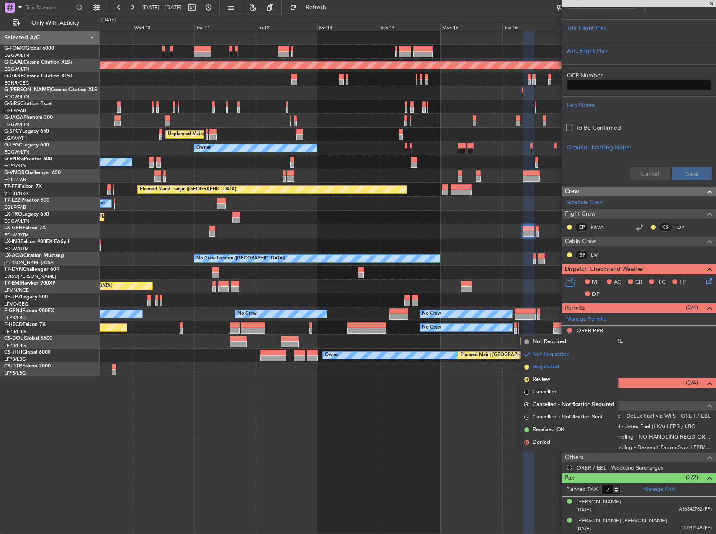
click at [554, 366] on span "Requested" at bounding box center [546, 367] width 26 height 8
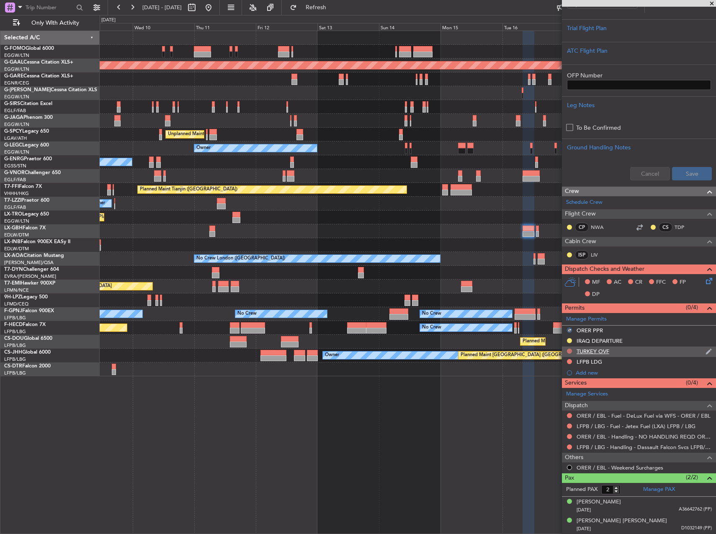
click at [571, 352] on button at bounding box center [569, 351] width 5 height 5
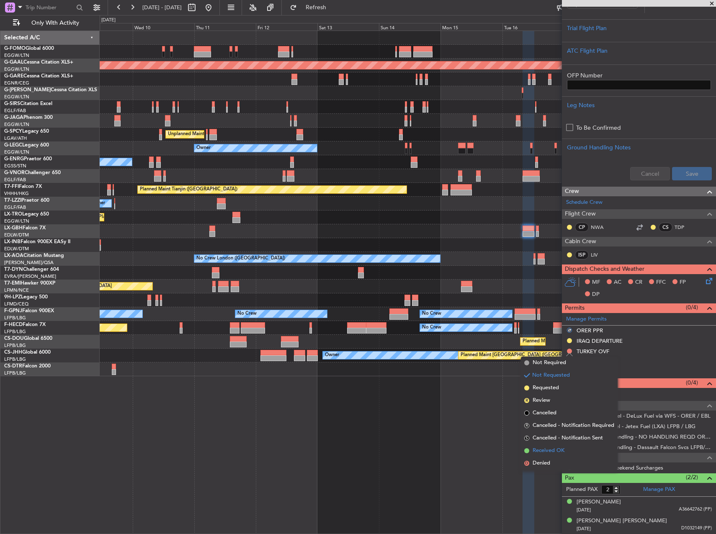
click at [556, 448] on span "Received OK" at bounding box center [549, 451] width 32 height 8
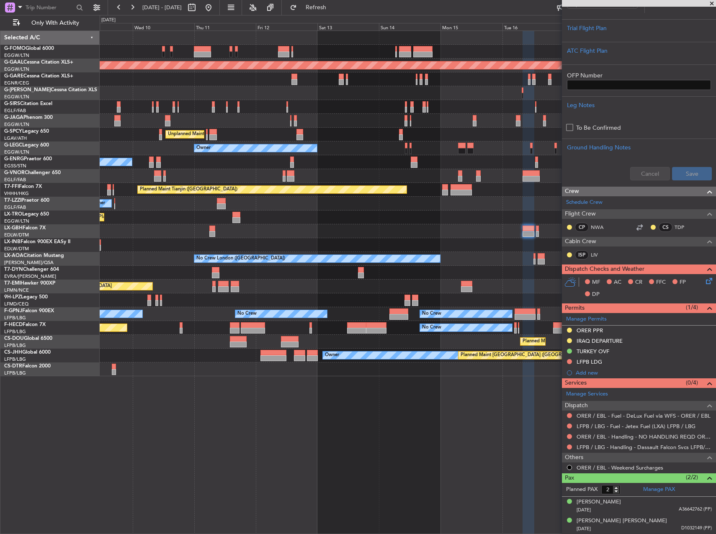
click at [596, 352] on div "TURKEY OVF" at bounding box center [593, 351] width 33 height 7
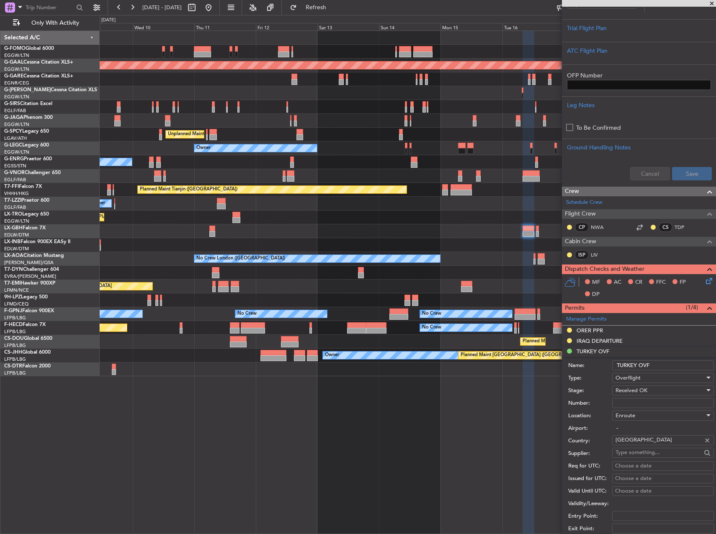
click at [639, 399] on input "Number:" at bounding box center [663, 403] width 102 height 10
type input "ECAC BUSINESS FLT"
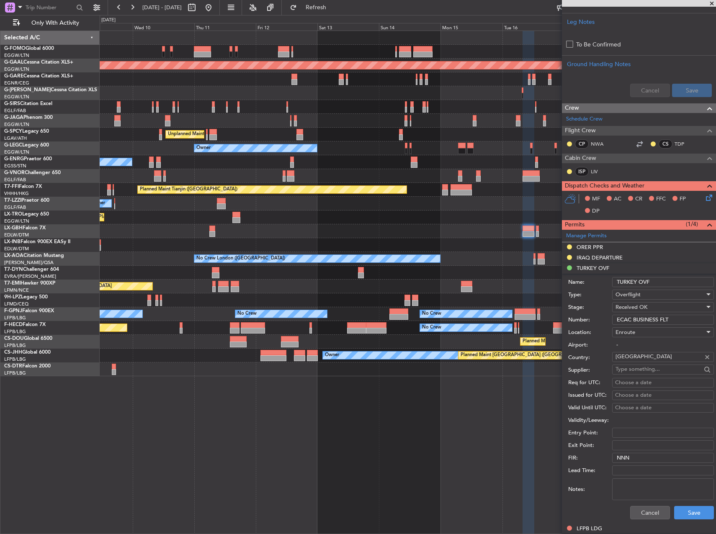
scroll to position [265, 0]
click at [690, 512] on button "Save" at bounding box center [694, 512] width 40 height 13
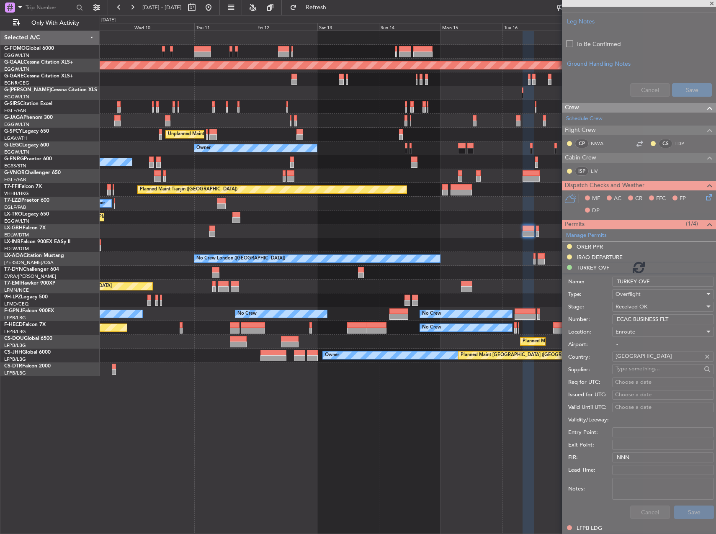
scroll to position [181, 0]
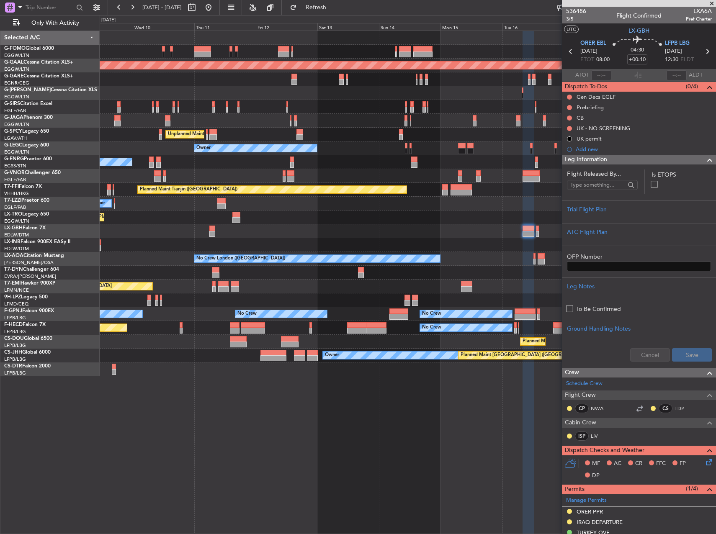
scroll to position [181, 0]
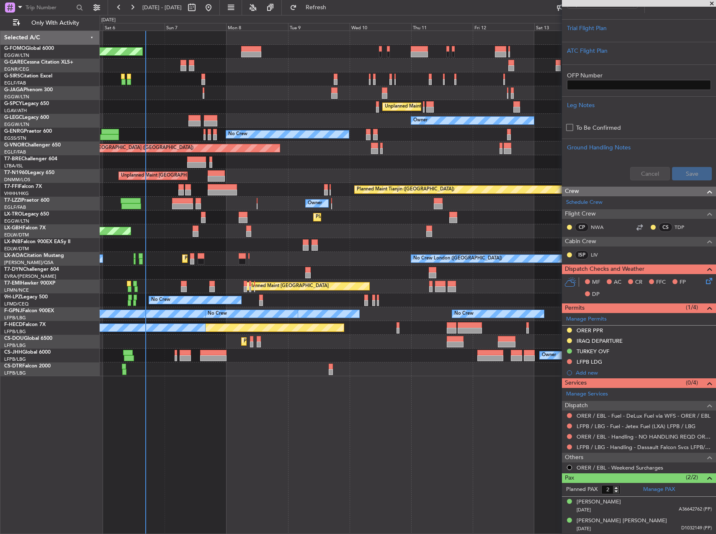
click at [349, 442] on div "Planned Maint [GEOGRAPHIC_DATA] ([GEOGRAPHIC_DATA]) Planned Maint [GEOGRAPHIC_D…" at bounding box center [408, 283] width 617 height 504
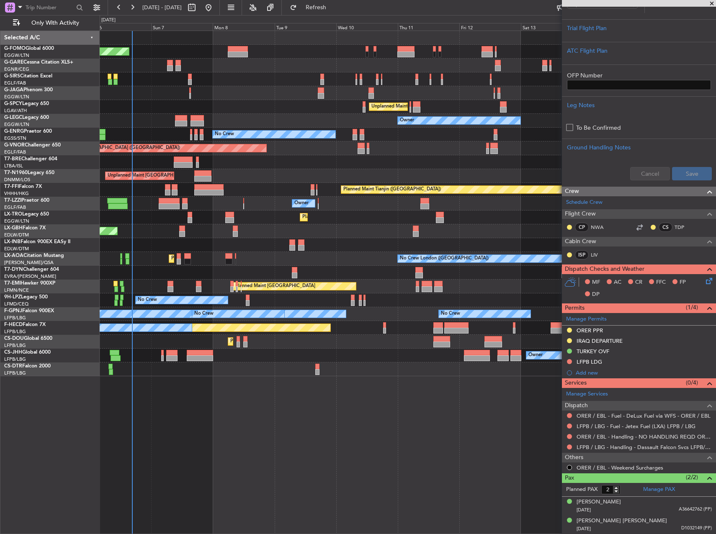
click at [333, 441] on div "Planned Maint [GEOGRAPHIC_DATA] ([GEOGRAPHIC_DATA]) Planned Maint [GEOGRAPHIC_D…" at bounding box center [408, 283] width 617 height 504
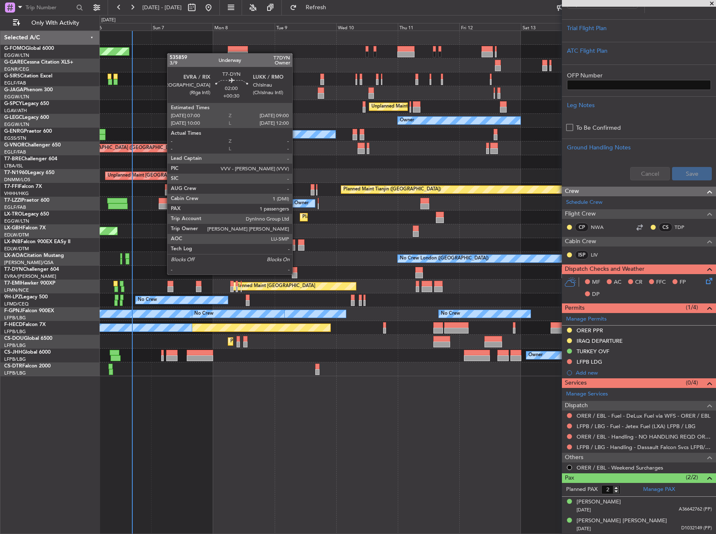
click at [296, 274] on div at bounding box center [294, 276] width 5 height 6
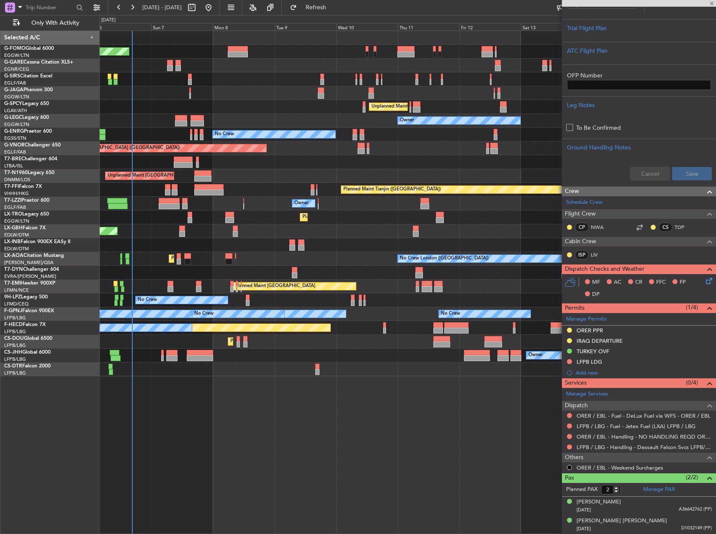
type input "+00:30"
type input "1"
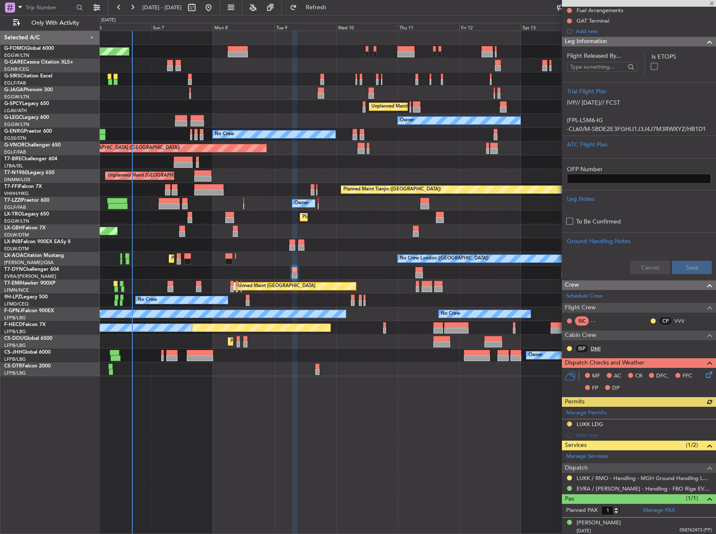
scroll to position [131, 0]
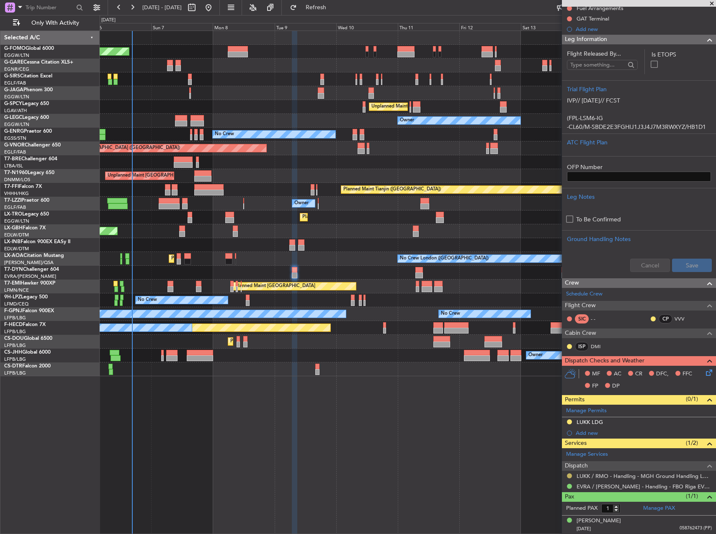
click at [570, 475] on button at bounding box center [569, 476] width 5 height 5
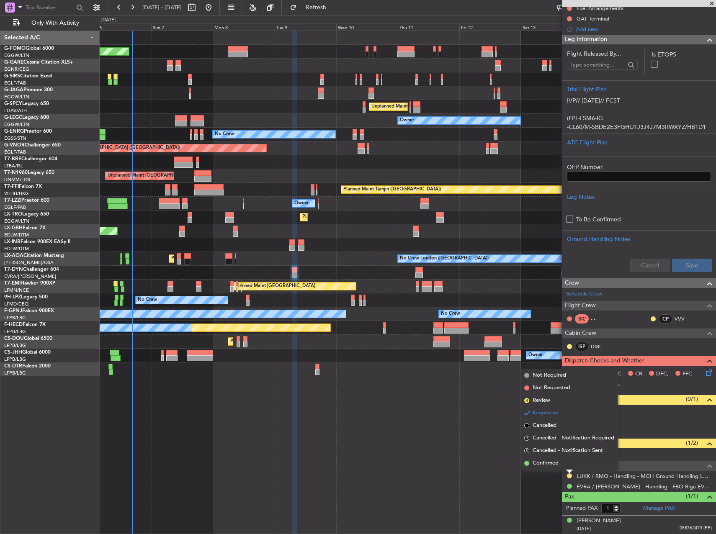
drag, startPoint x: 551, startPoint y: 465, endPoint x: 547, endPoint y: 457, distance: 8.4
click at [551, 465] on span "Confirmed" at bounding box center [546, 463] width 26 height 8
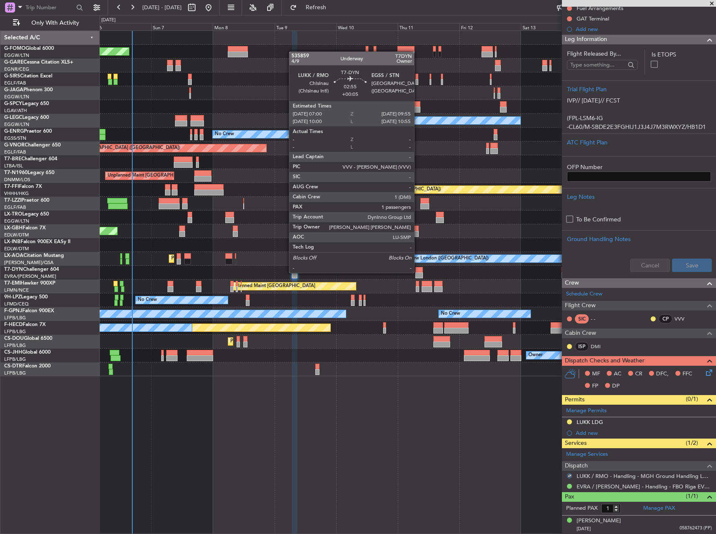
click at [418, 272] on div at bounding box center [419, 270] width 8 height 6
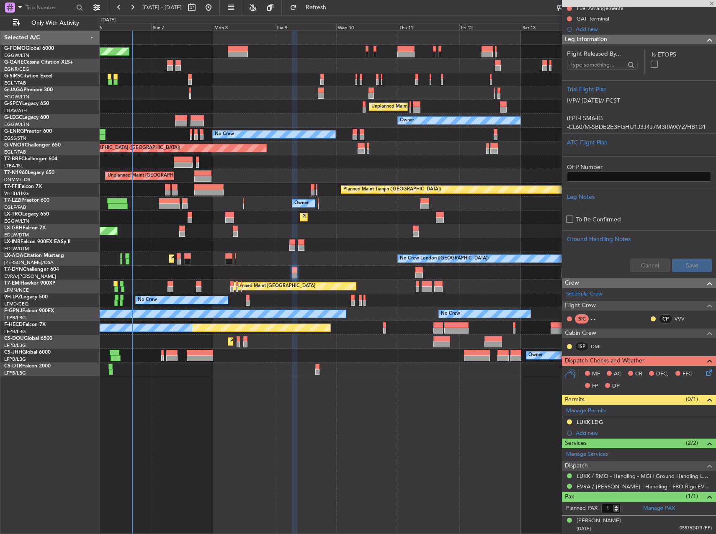
type input "+00:05"
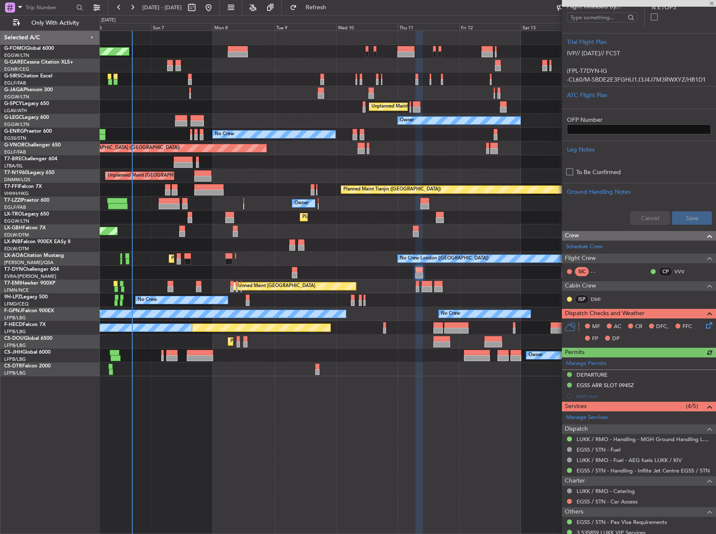
scroll to position [209, 0]
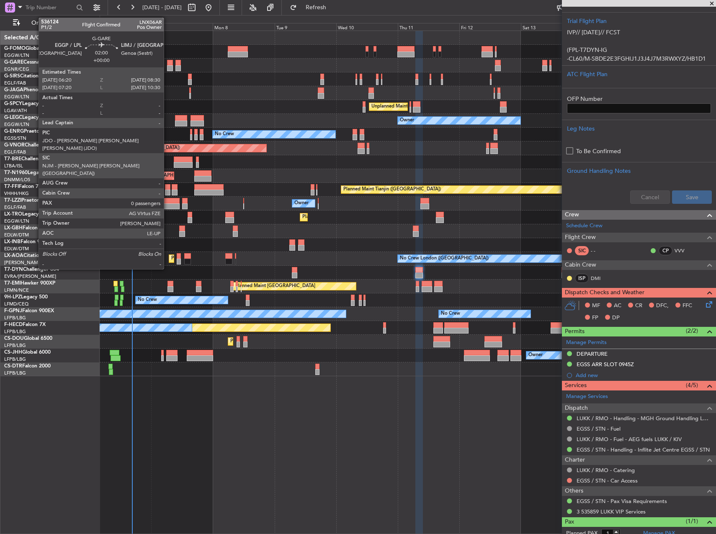
click at [167, 67] on div at bounding box center [170, 68] width 6 height 6
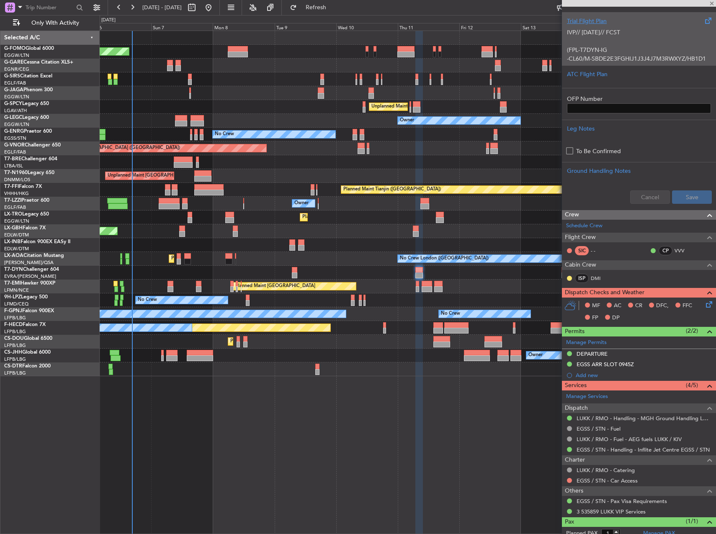
type input "0"
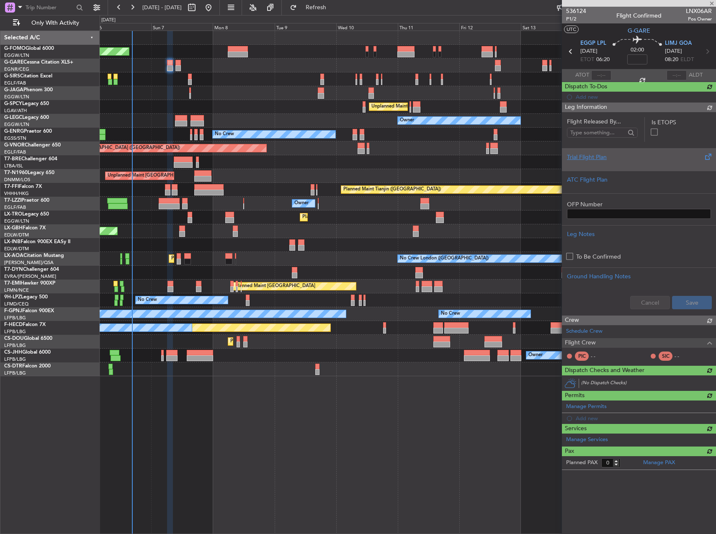
scroll to position [0, 0]
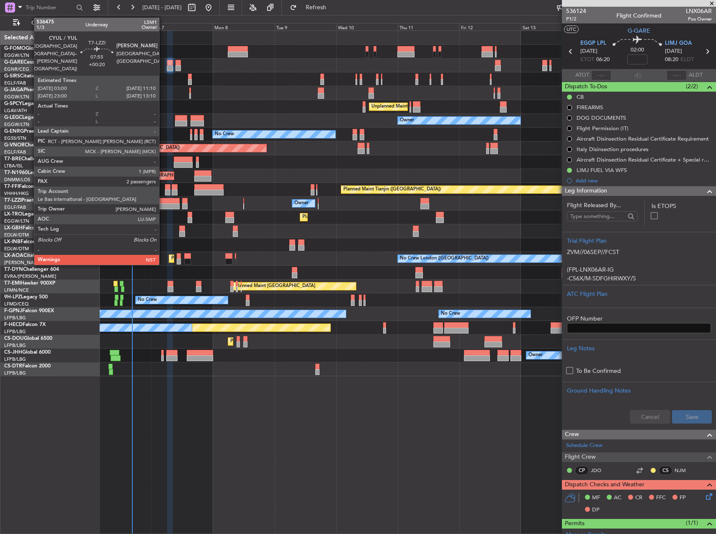
click at [163, 205] on div at bounding box center [169, 207] width 21 height 6
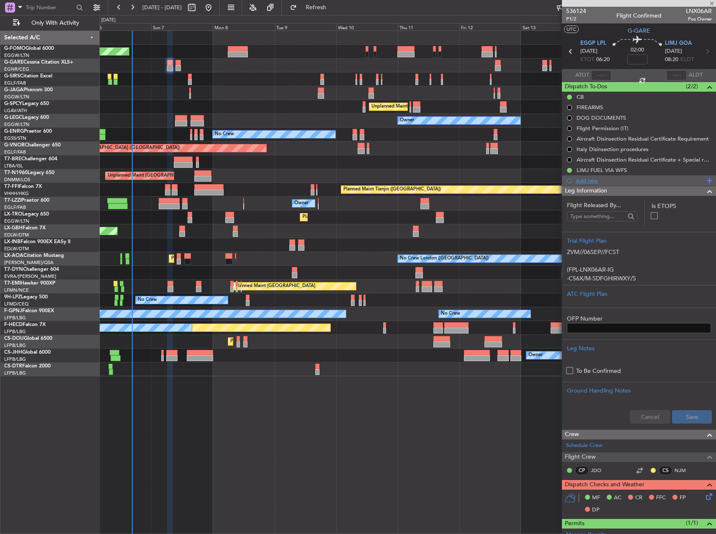
type input "+00:20"
type input "2"
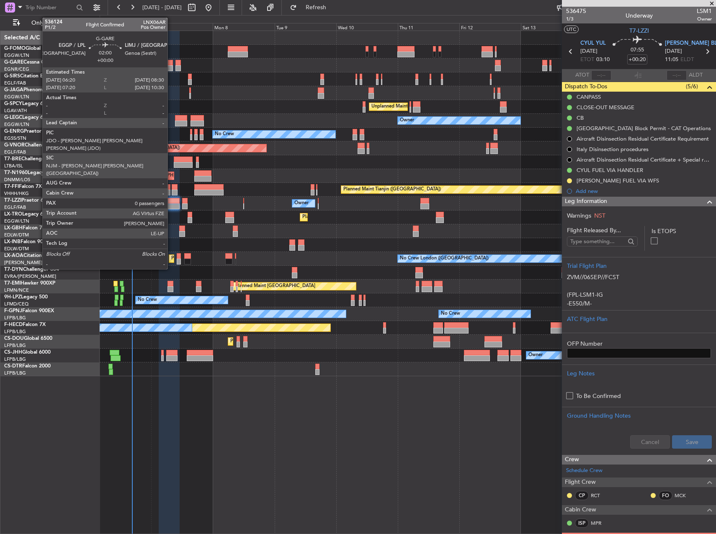
click at [171, 67] on div at bounding box center [170, 68] width 6 height 6
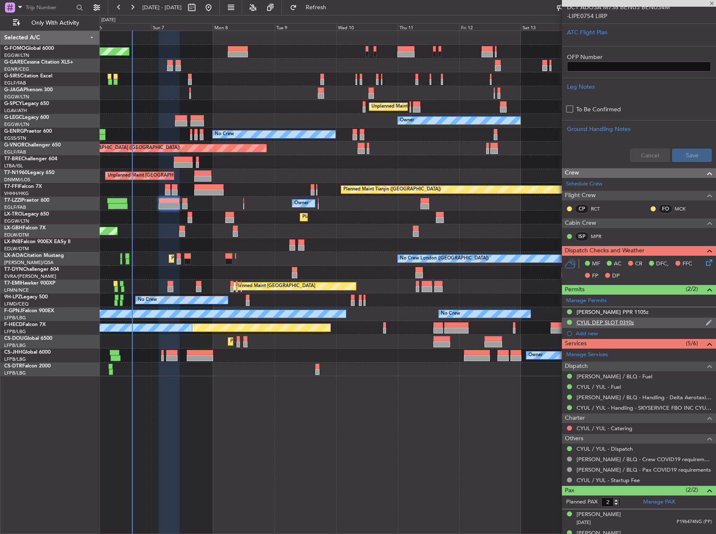
scroll to position [299, 0]
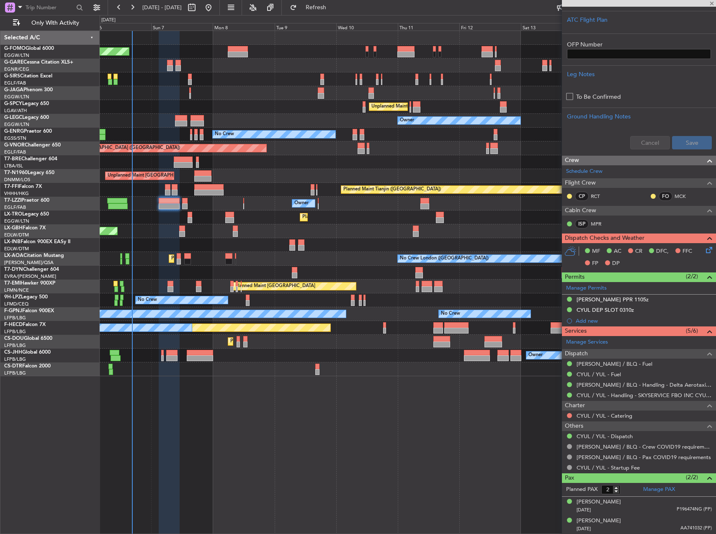
type input "0"
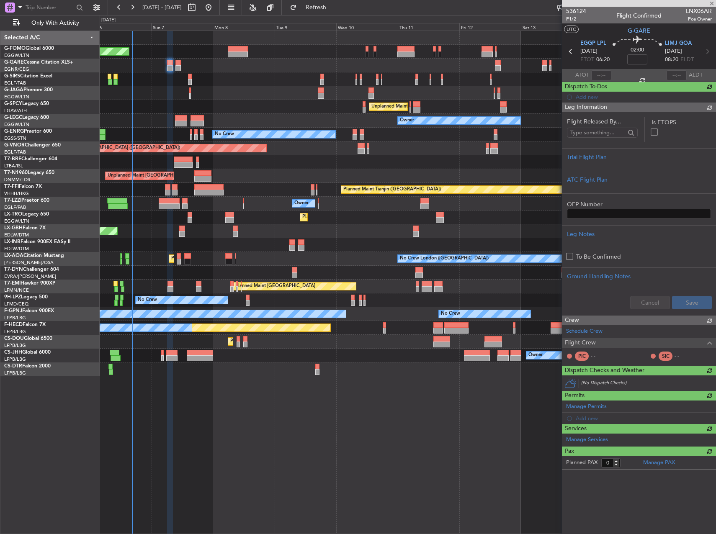
scroll to position [0, 0]
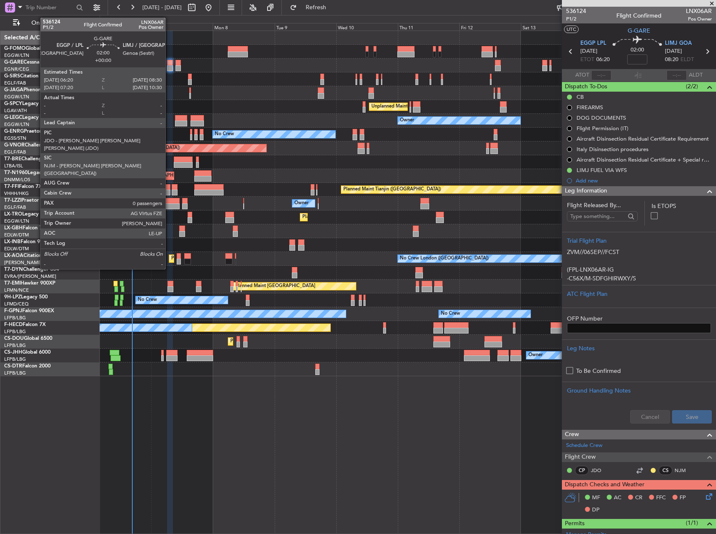
click at [169, 64] on div at bounding box center [170, 63] width 6 height 6
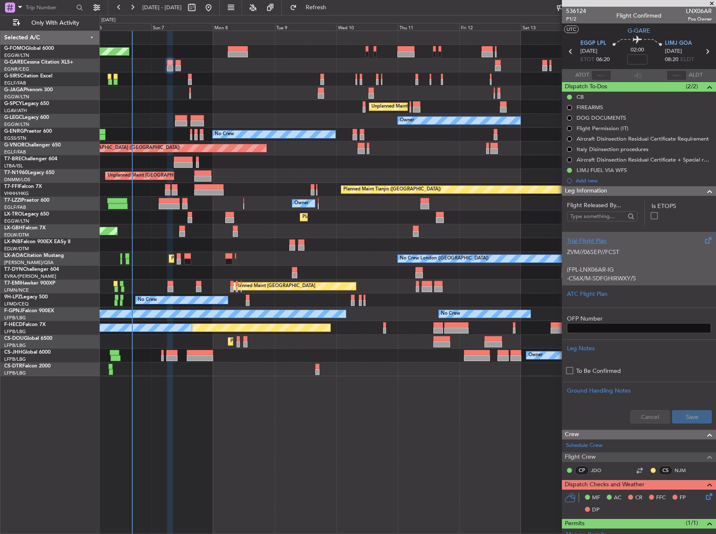
click at [616, 262] on p at bounding box center [639, 261] width 144 height 9
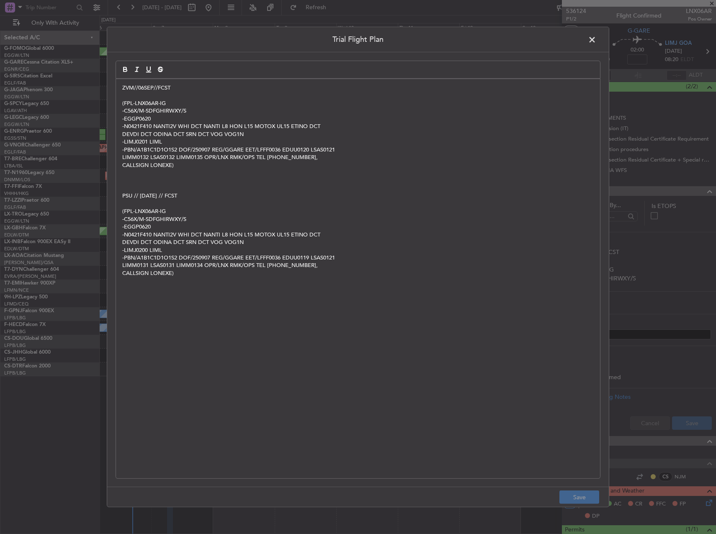
click at [596, 39] on span at bounding box center [596, 42] width 0 height 17
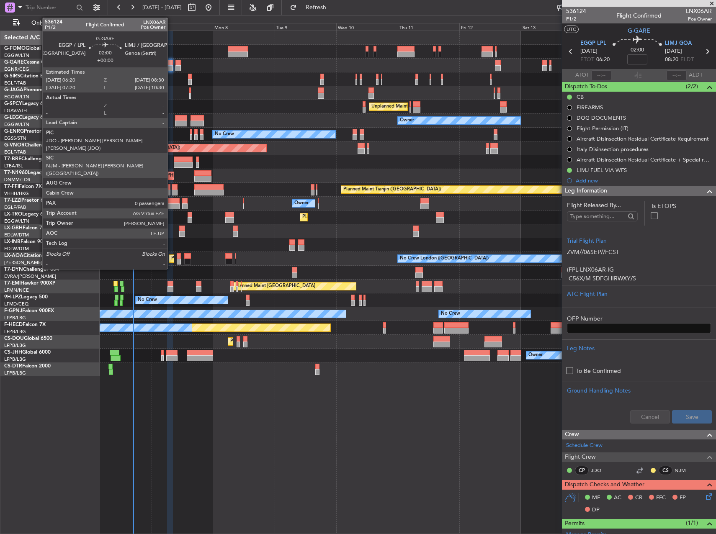
click at [171, 67] on div at bounding box center [170, 68] width 6 height 6
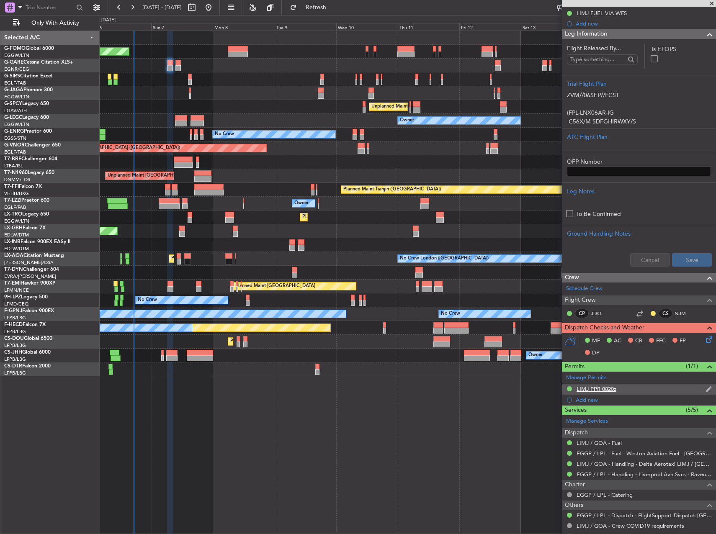
scroll to position [199, 0]
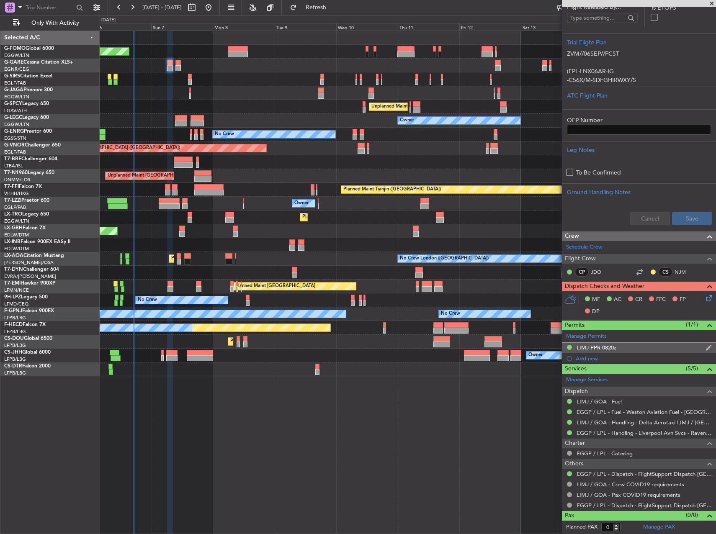
click at [605, 346] on div "LIMJ PPR 0820z" at bounding box center [597, 347] width 40 height 7
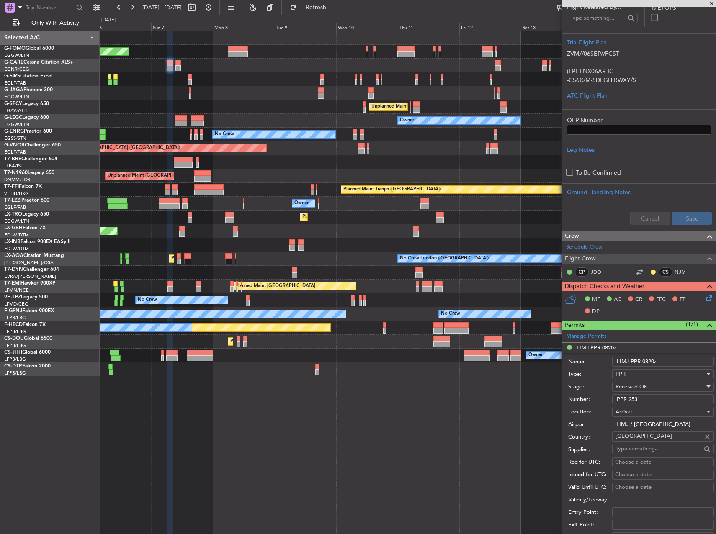
click at [644, 402] on input "PPR 2531" at bounding box center [663, 400] width 102 height 10
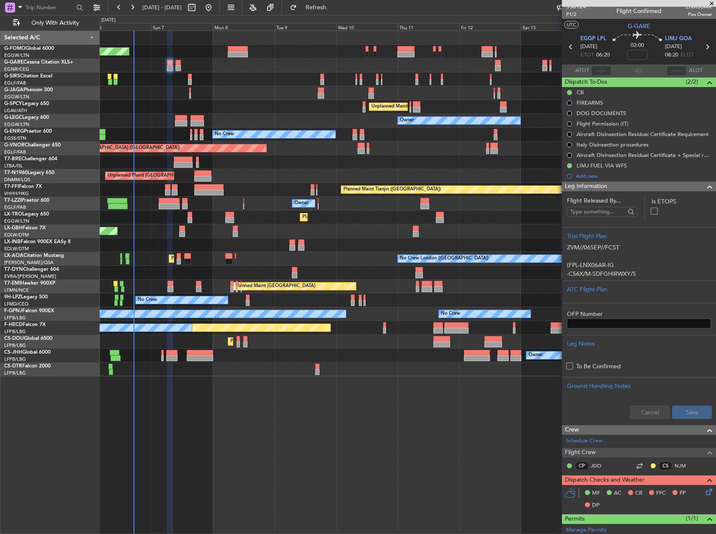
scroll to position [0, 0]
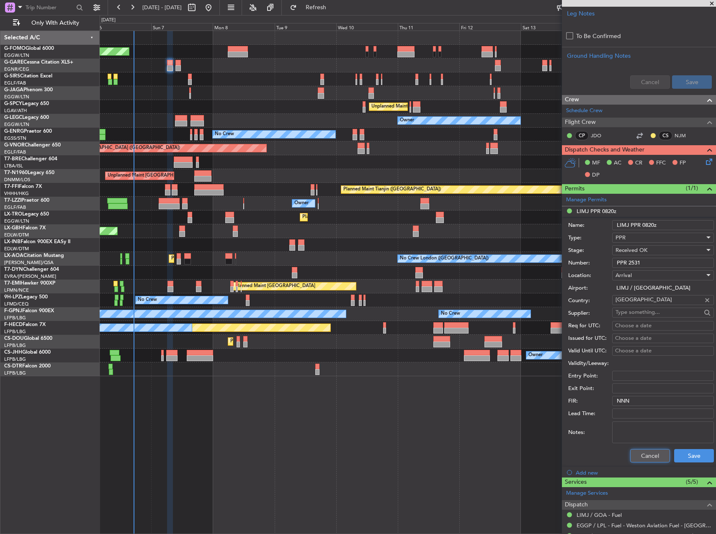
drag, startPoint x: 648, startPoint y: 453, endPoint x: 648, endPoint y: 438, distance: 15.5
click at [648, 453] on button "Cancel" at bounding box center [650, 455] width 40 height 13
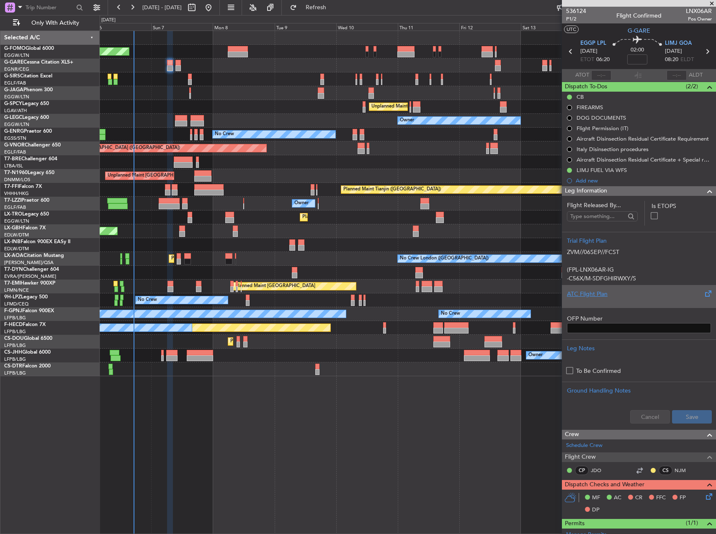
click at [637, 294] on div "ATC Flight Plan" at bounding box center [639, 294] width 144 height 9
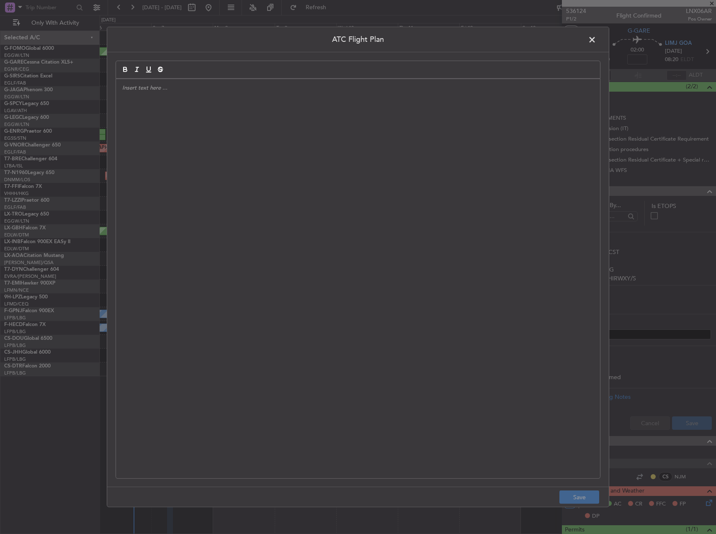
click at [356, 165] on div at bounding box center [358, 279] width 484 height 400
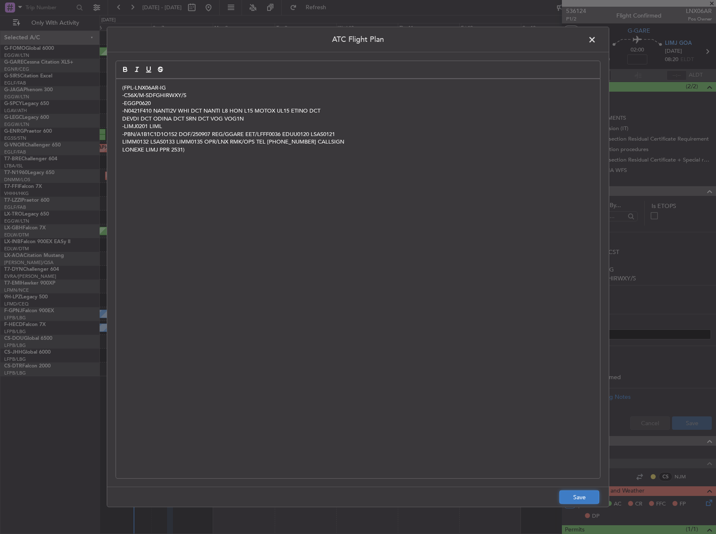
click at [577, 499] on button "Save" at bounding box center [580, 497] width 40 height 13
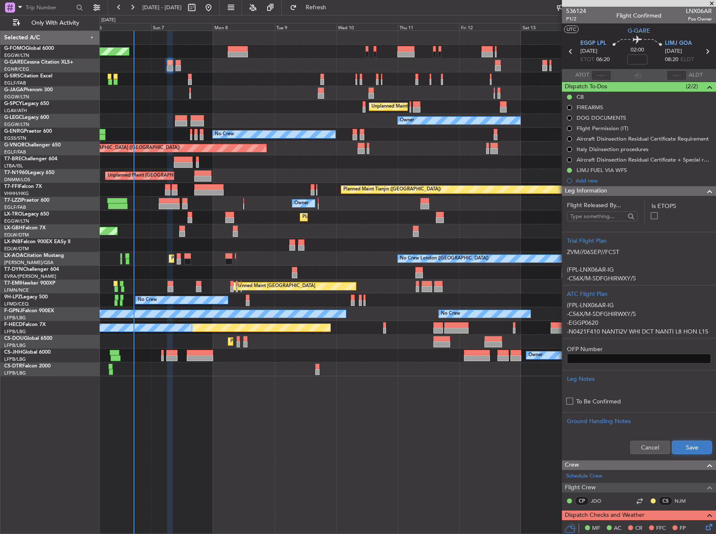
click at [697, 448] on button "Save" at bounding box center [692, 447] width 40 height 13
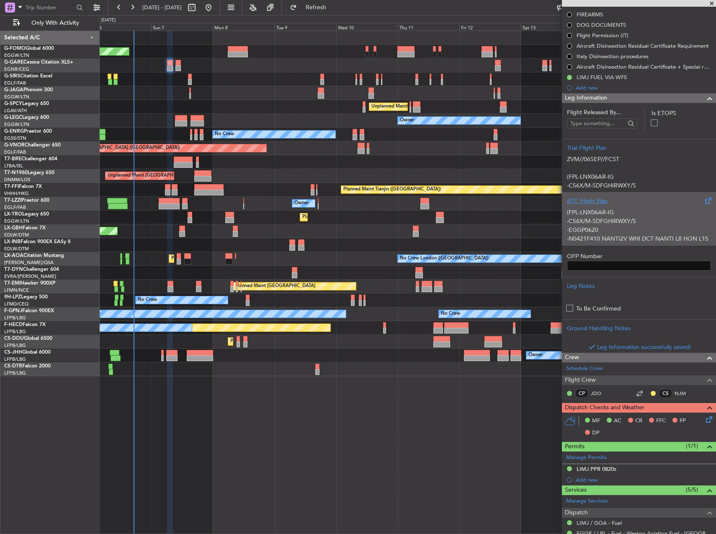
scroll to position [214, 0]
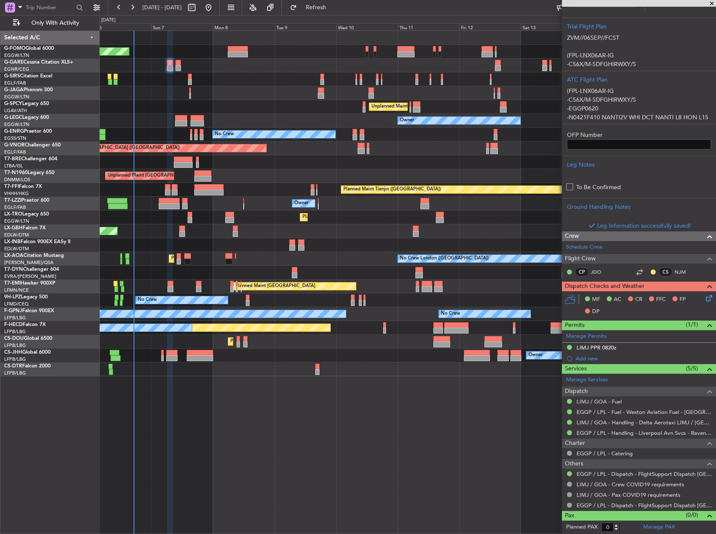
click at [705, 300] on icon at bounding box center [708, 297] width 7 height 7
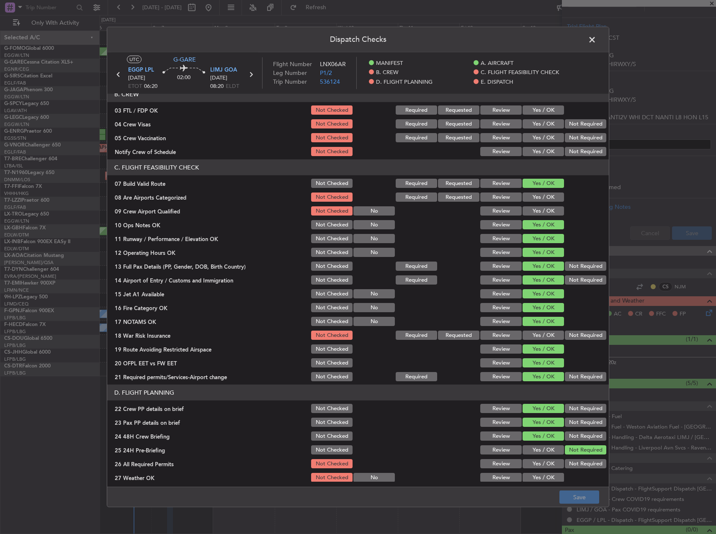
scroll to position [168, 0]
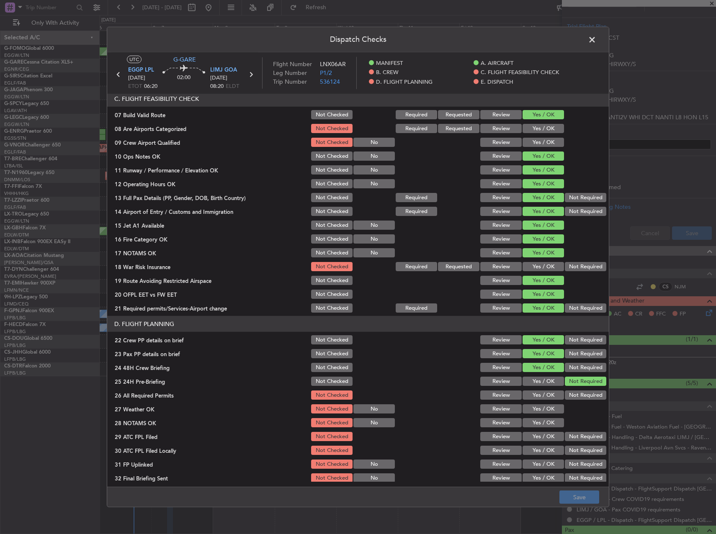
drag, startPoint x: 541, startPoint y: 267, endPoint x: 572, endPoint y: 274, distance: 31.7
click at [572, 274] on section "C. FLIGHT FEASIBILITY CHECK 07 Build Valid Route Not Checked Required Requested…" at bounding box center [358, 202] width 502 height 223
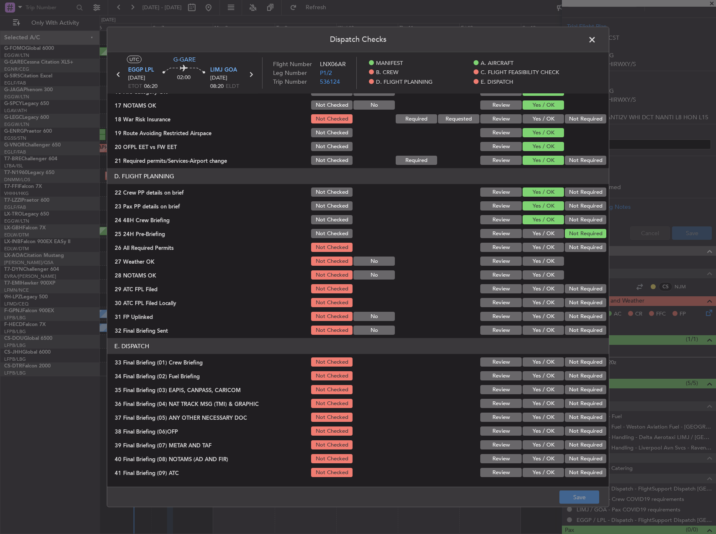
scroll to position [335, 0]
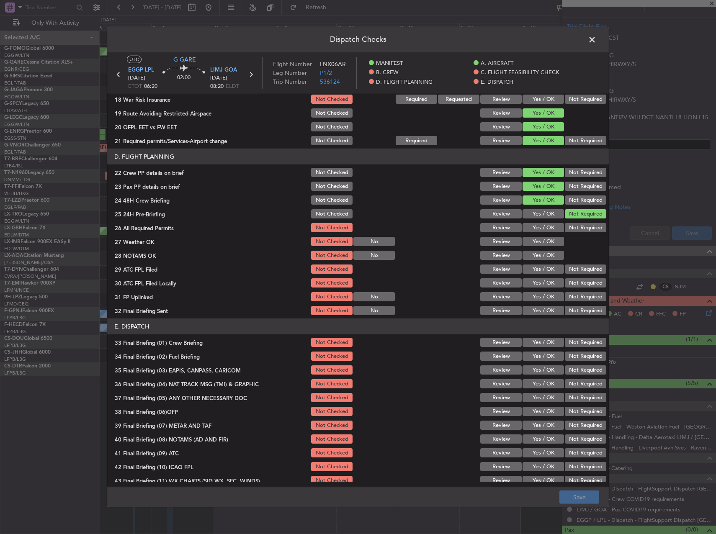
click at [533, 228] on button "Yes / OK" at bounding box center [543, 227] width 41 height 9
drag, startPoint x: 533, startPoint y: 237, endPoint x: 535, endPoint y: 244, distance: 7.0
click at [533, 237] on button "Yes / OK" at bounding box center [543, 241] width 41 height 9
click at [535, 244] on button "Yes / OK" at bounding box center [543, 241] width 41 height 9
click at [536, 255] on button "Yes / OK" at bounding box center [543, 255] width 41 height 9
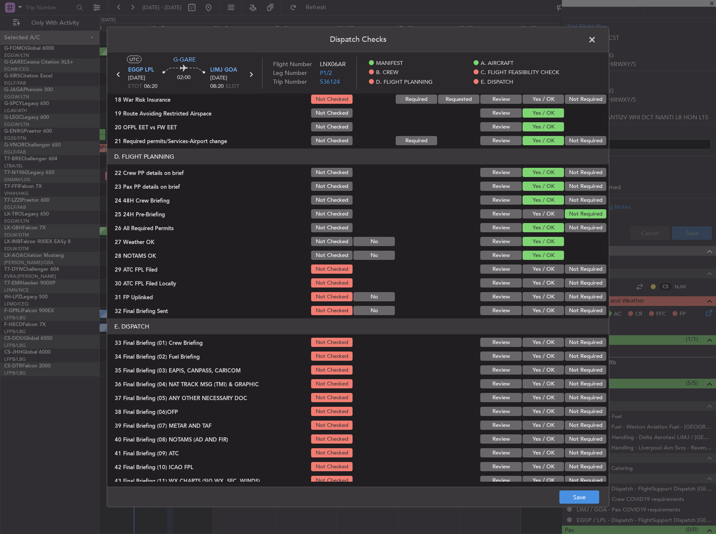
click at [538, 268] on button "Yes / OK" at bounding box center [543, 269] width 41 height 9
click at [573, 284] on button "Not Required" at bounding box center [585, 283] width 41 height 9
drag, startPoint x: 548, startPoint y: 293, endPoint x: 560, endPoint y: 300, distance: 13.4
click at [548, 293] on button "Yes / OK" at bounding box center [543, 296] width 41 height 9
click at [569, 306] on button "Not Required" at bounding box center [585, 310] width 41 height 9
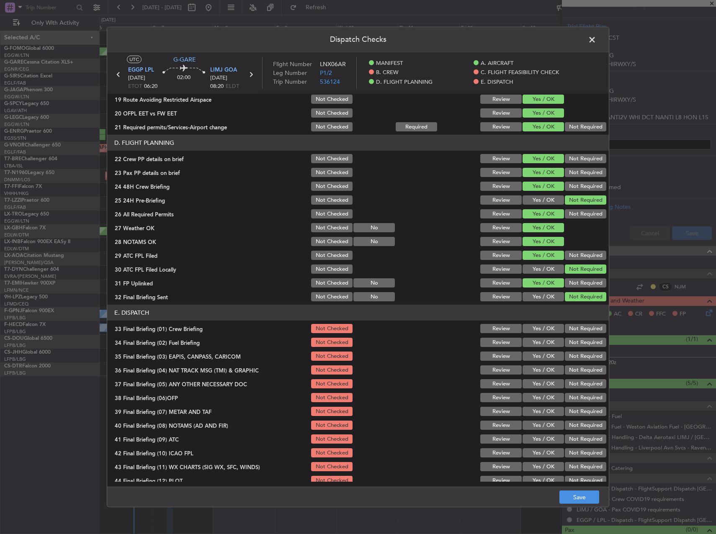
scroll to position [356, 0]
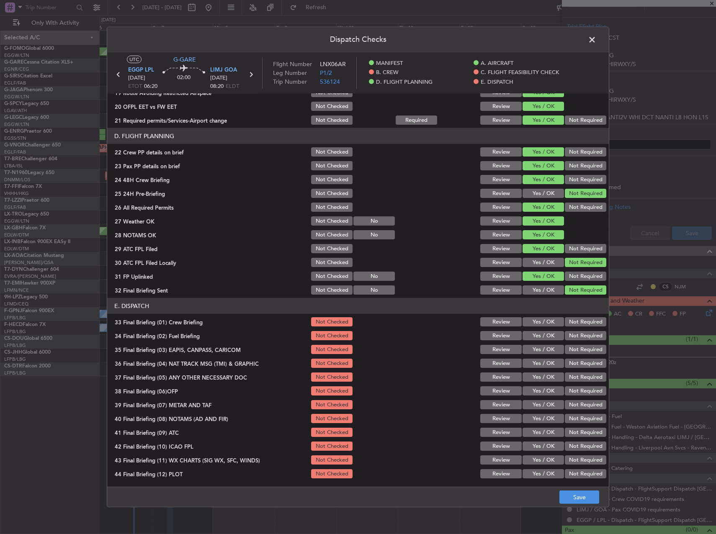
drag, startPoint x: 550, startPoint y: 320, endPoint x: 550, endPoint y: 333, distance: 12.6
click at [550, 320] on button "Yes / OK" at bounding box center [543, 321] width 41 height 9
click at [550, 336] on button "Yes / OK" at bounding box center [543, 335] width 41 height 9
click at [573, 351] on button "Not Required" at bounding box center [585, 349] width 41 height 9
drag, startPoint x: 575, startPoint y: 363, endPoint x: 575, endPoint y: 372, distance: 9.6
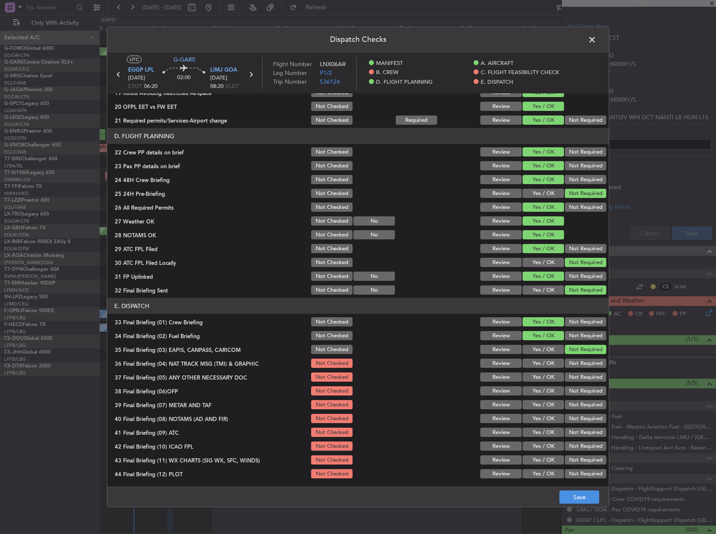
click at [575, 363] on button "Not Required" at bounding box center [585, 363] width 41 height 9
click at [575, 373] on button "Not Required" at bounding box center [585, 377] width 41 height 9
click at [550, 386] on div "Yes / OK" at bounding box center [542, 391] width 42 height 12
click at [540, 394] on button "Yes / OK" at bounding box center [543, 391] width 41 height 9
click at [529, 403] on button "Yes / OK" at bounding box center [543, 404] width 41 height 9
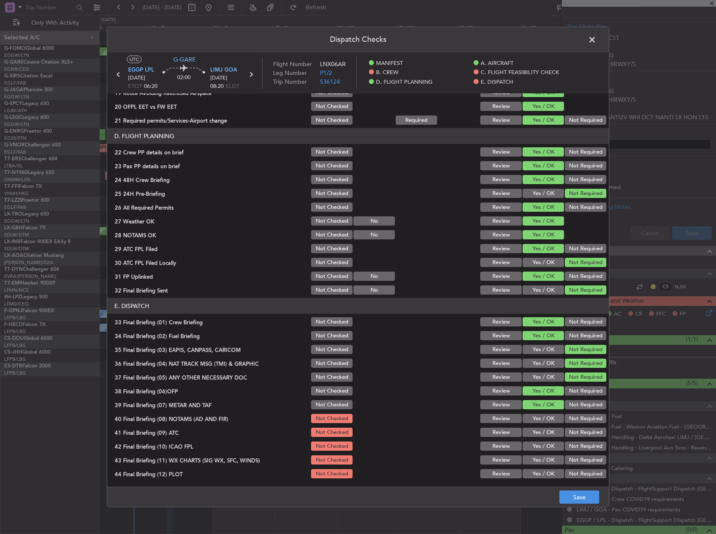
click at [532, 417] on button "Yes / OK" at bounding box center [543, 418] width 41 height 9
drag, startPoint x: 532, startPoint y: 428, endPoint x: 533, endPoint y: 435, distance: 6.8
click at [532, 428] on button "Yes / OK" at bounding box center [543, 432] width 41 height 9
drag, startPoint x: 573, startPoint y: 447, endPoint x: 555, endPoint y: 454, distance: 18.7
click at [573, 448] on button "Not Required" at bounding box center [585, 446] width 41 height 9
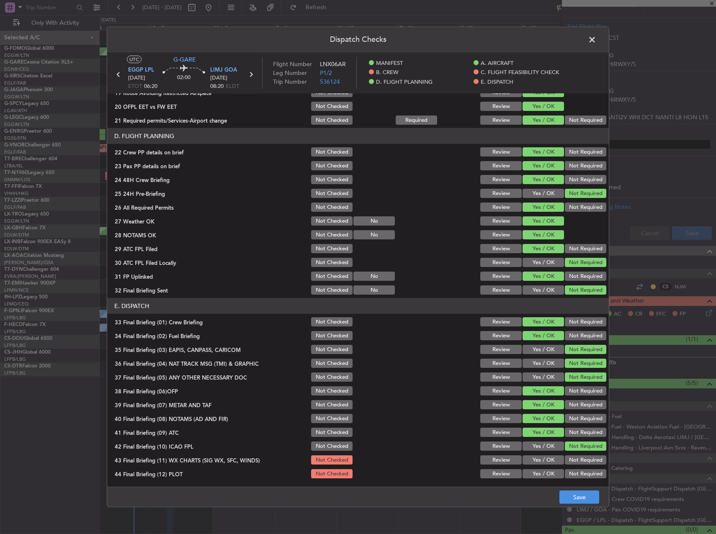
click at [537, 457] on button "Yes / OK" at bounding box center [543, 460] width 41 height 9
click at [539, 473] on button "Yes / OK" at bounding box center [543, 474] width 41 height 9
click at [584, 501] on button "Save" at bounding box center [580, 497] width 40 height 13
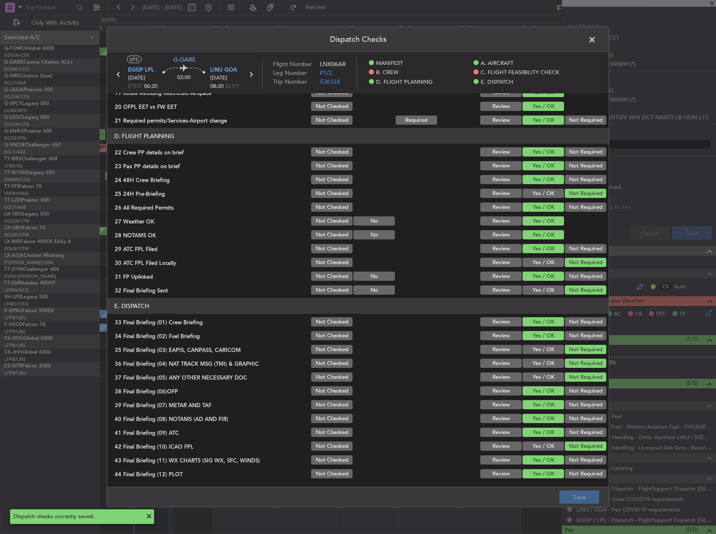
click at [596, 38] on span at bounding box center [596, 42] width 0 height 17
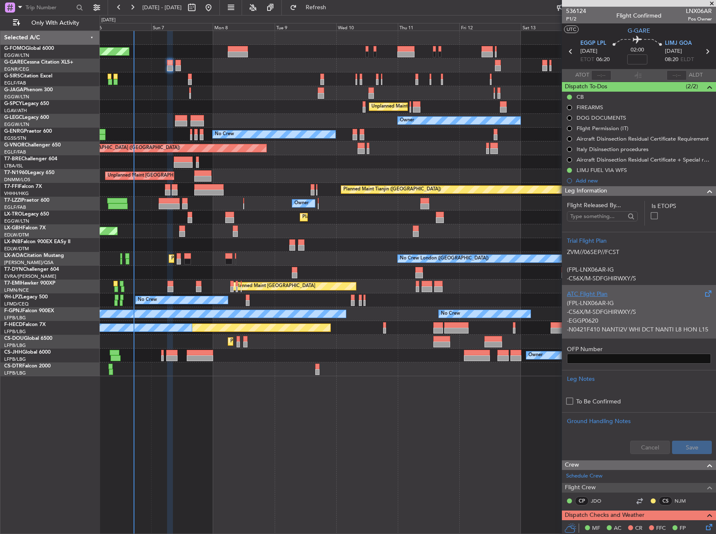
scroll to position [0, 0]
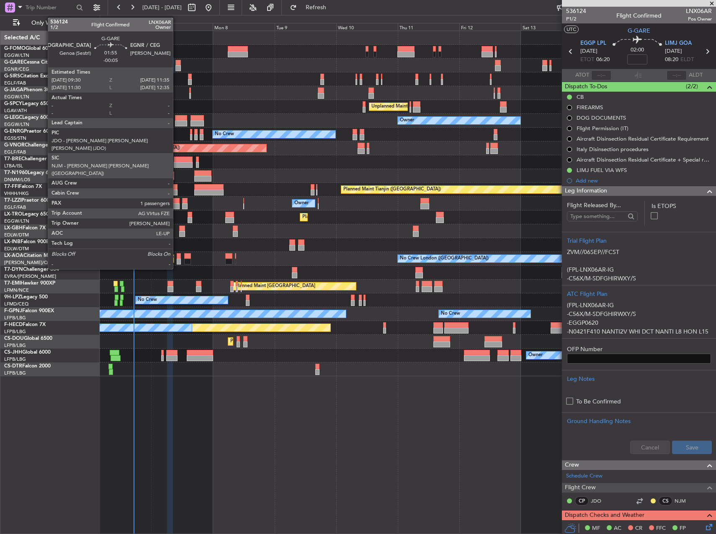
click at [177, 61] on div at bounding box center [177, 63] width 5 height 6
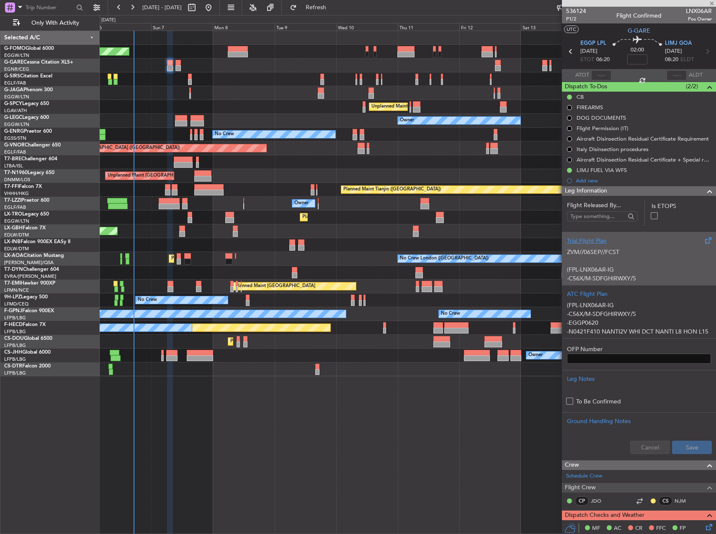
type input "-00:05"
type input "1"
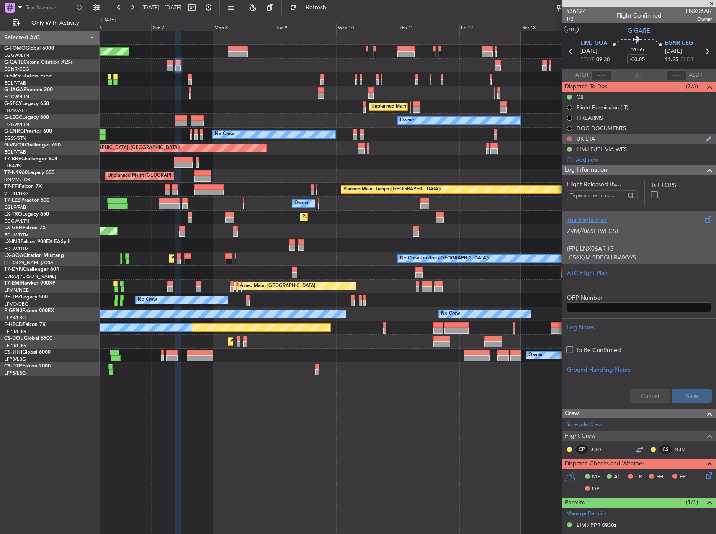
click at [568, 138] on button at bounding box center [569, 139] width 5 height 5
click at [567, 175] on span "Completed" at bounding box center [574, 176] width 28 height 8
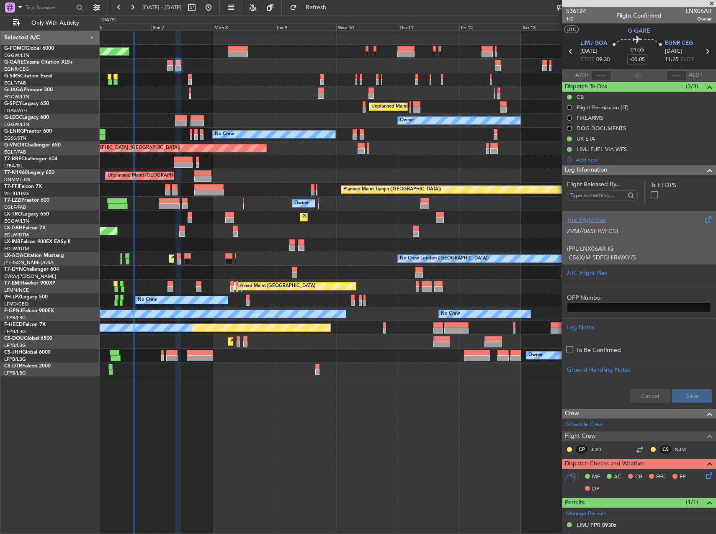
click at [646, 240] on p at bounding box center [639, 240] width 144 height 9
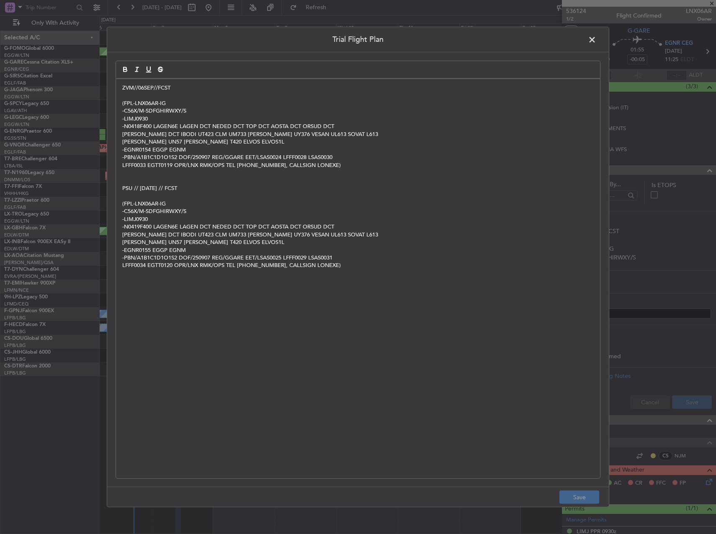
click at [596, 40] on span at bounding box center [596, 42] width 0 height 17
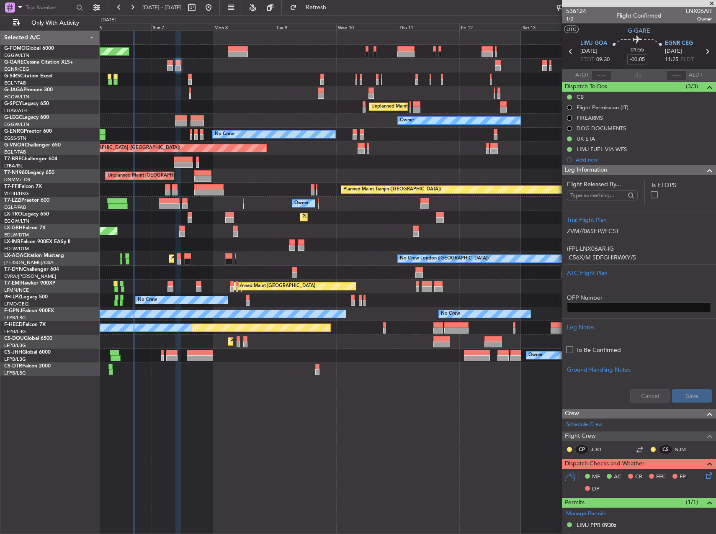
click at [639, 290] on div "OFP Number" at bounding box center [639, 300] width 154 height 26
click at [637, 283] on div "ATC Flight Plan" at bounding box center [639, 275] width 154 height 23
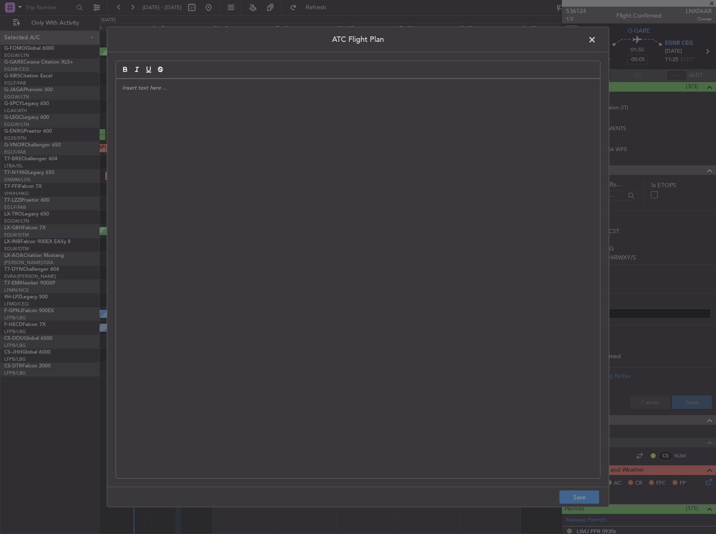
click at [338, 69] on div at bounding box center [358, 70] width 485 height 18
click at [346, 151] on div at bounding box center [358, 279] width 484 height 400
paste div
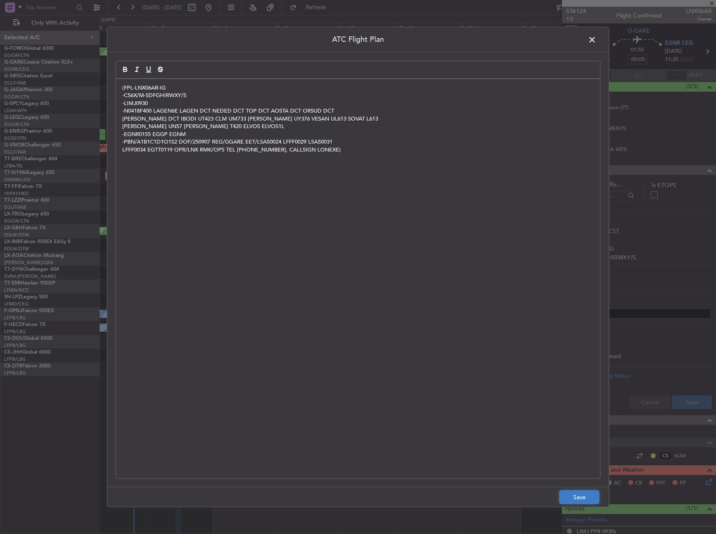
click at [579, 495] on button "Save" at bounding box center [580, 497] width 40 height 13
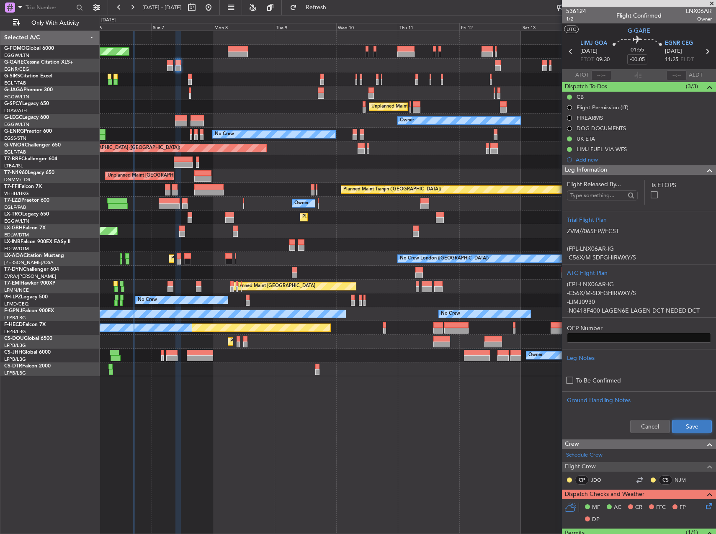
click at [673, 425] on button "Save" at bounding box center [692, 426] width 40 height 13
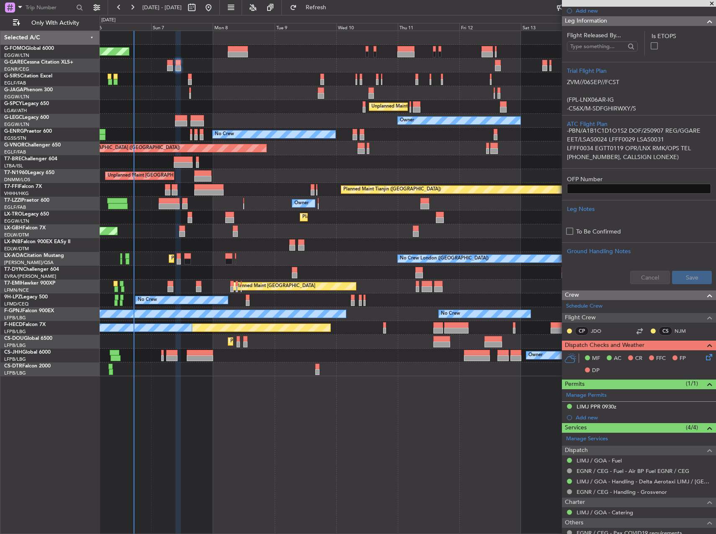
scroll to position [217, 0]
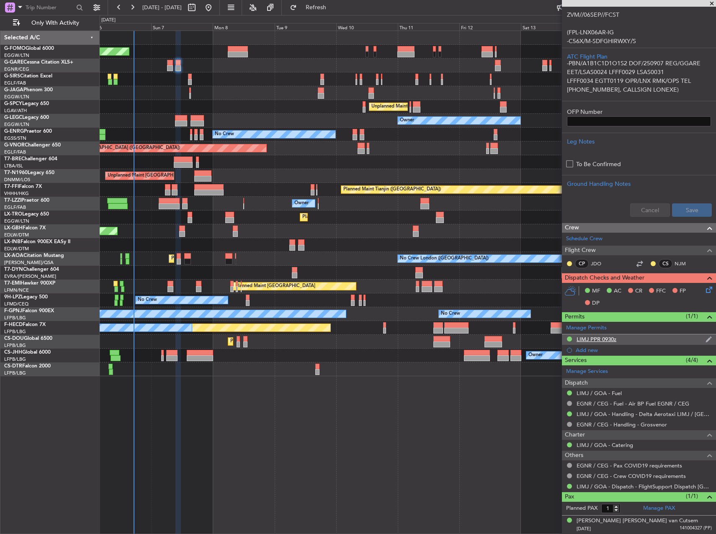
click at [593, 341] on div "LIMJ PPR 0930z" at bounding box center [597, 339] width 40 height 7
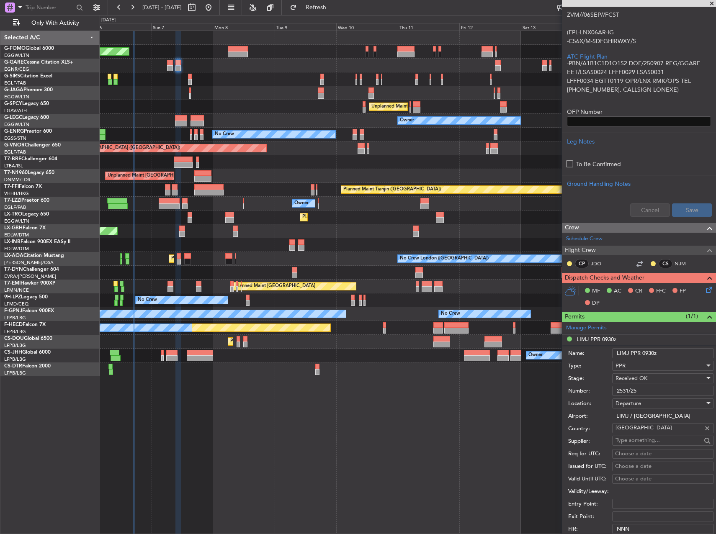
click at [635, 392] on input "2531/25" at bounding box center [663, 391] width 102 height 10
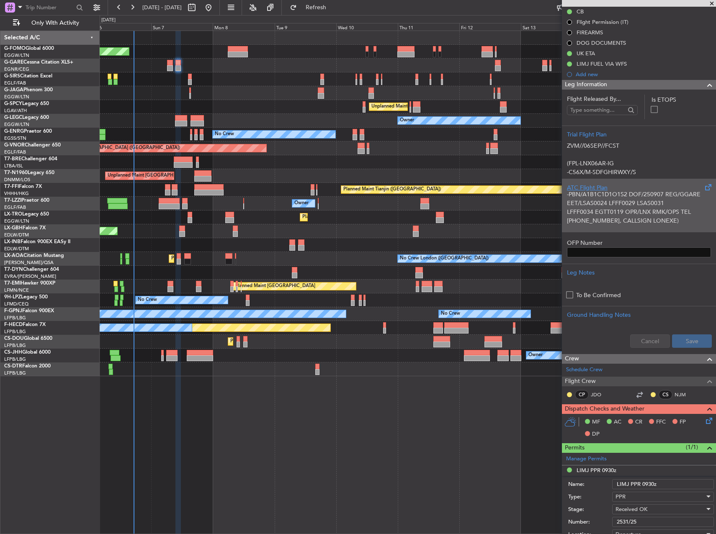
scroll to position [0, 0]
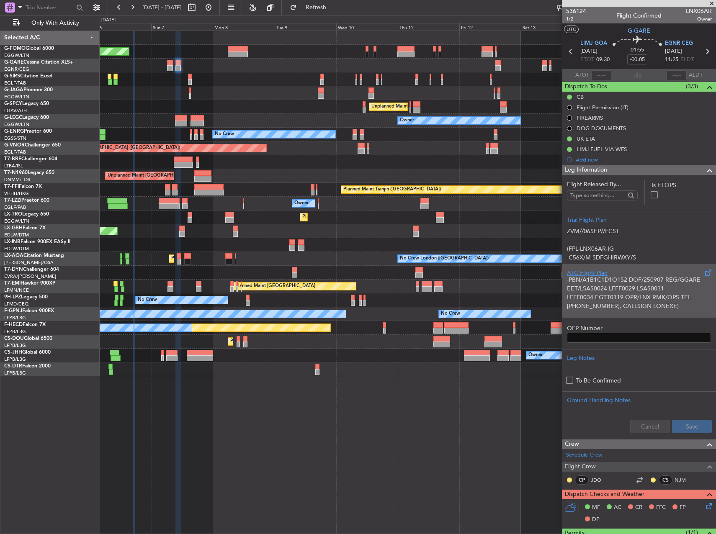
click at [603, 292] on p "-PBN/A1B1C1D1O1S2 DOF/250907 REG/GGARE EET/LSAS0024 LFFF0029 LSAS0031" at bounding box center [639, 285] width 144 height 18
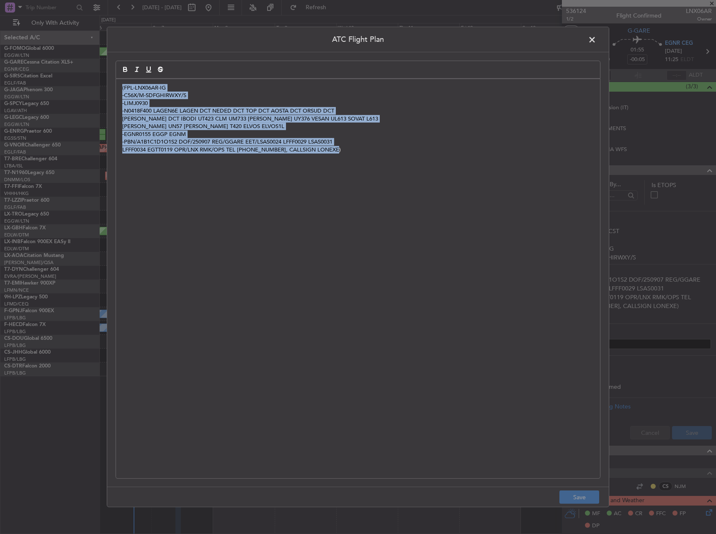
drag, startPoint x: 394, startPoint y: 229, endPoint x: 122, endPoint y: 134, distance: 287.8
click at [74, 87] on div "ATC Flight Plan (FPL-LNX06AR-IG -C56X/M-SDFGHIRWXY/S -LIMJ0930 -N0418F400 LAGEN…" at bounding box center [358, 267] width 716 height 534
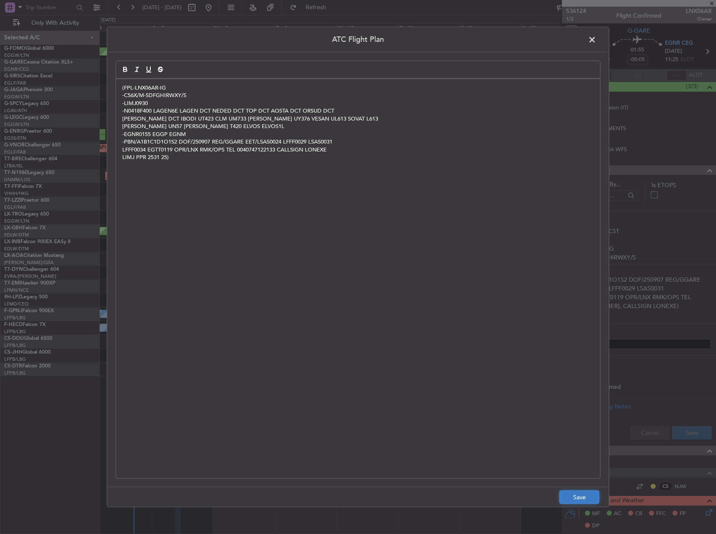
click at [586, 494] on button "Save" at bounding box center [580, 497] width 40 height 13
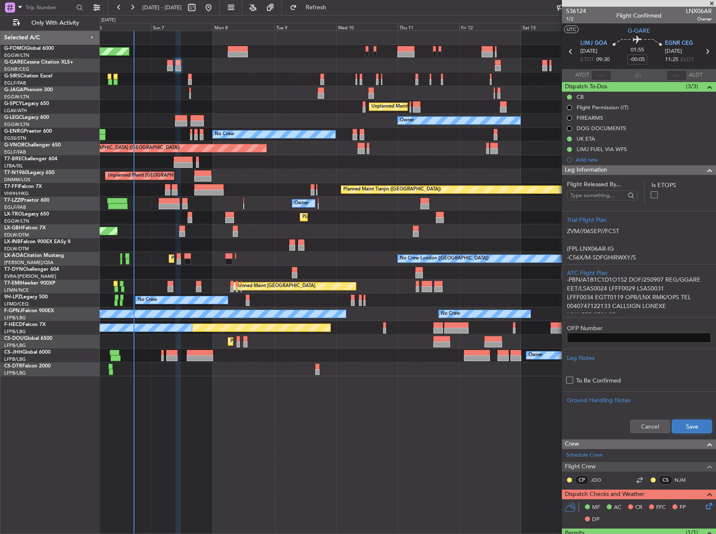
click at [682, 429] on button "Save" at bounding box center [692, 426] width 40 height 13
click at [508, 241] on div at bounding box center [408, 245] width 616 height 14
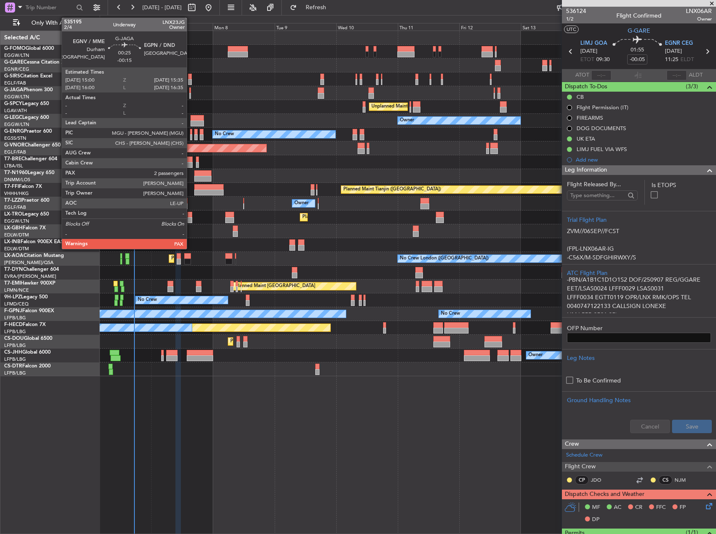
click at [191, 95] on div at bounding box center [190, 96] width 2 height 6
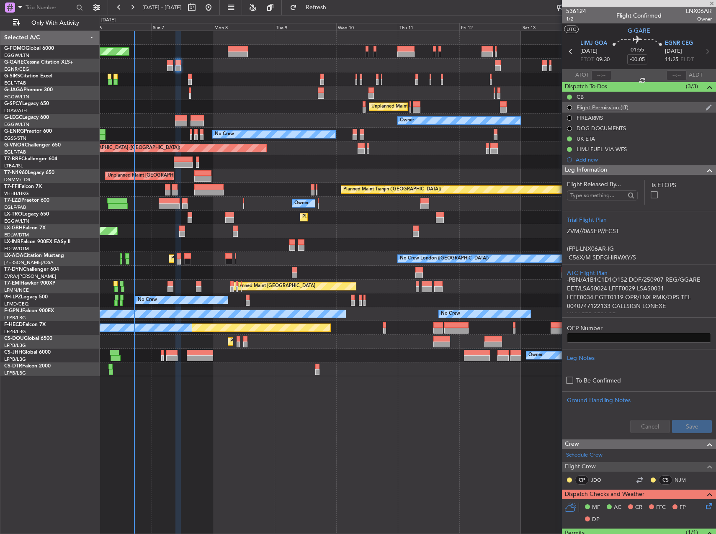
type input "-00:15"
type input "2"
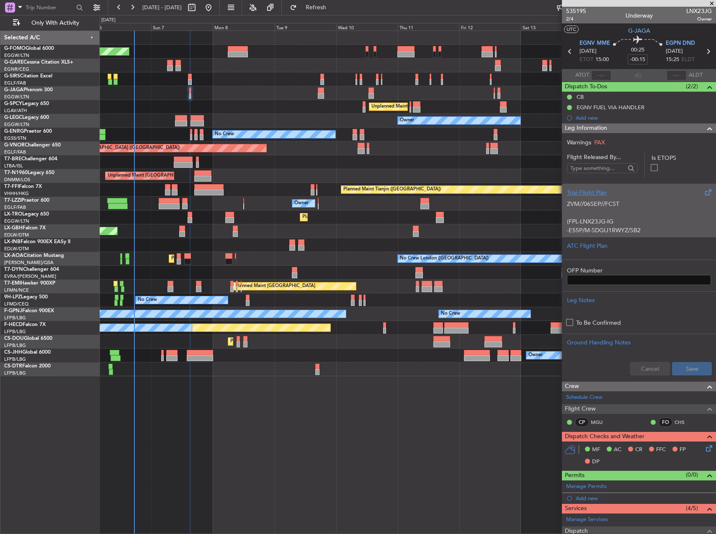
click at [639, 220] on p "(FPL-LNX23JG-IG" at bounding box center [639, 221] width 144 height 9
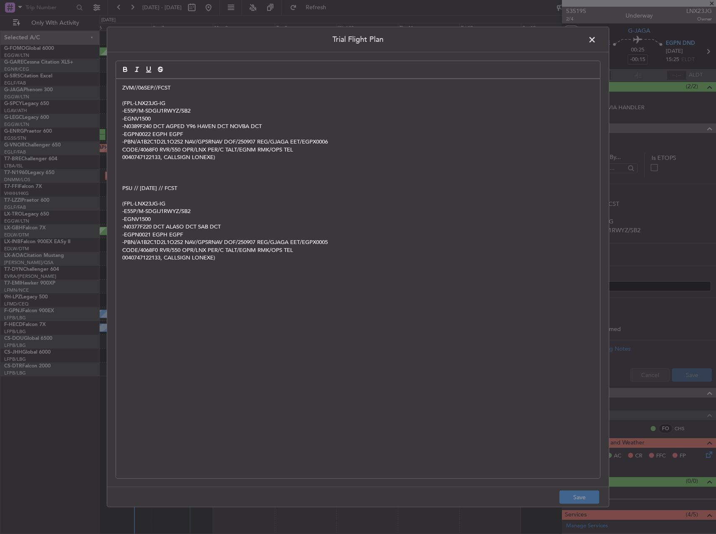
click at [596, 34] on span at bounding box center [596, 42] width 0 height 17
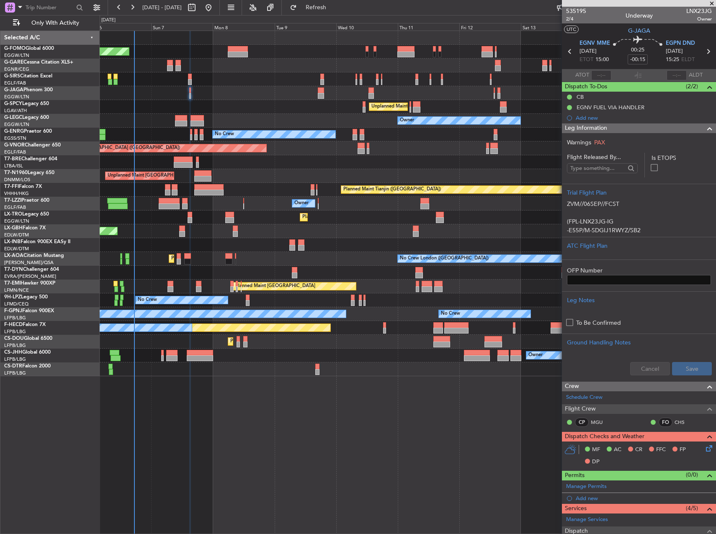
click at [631, 262] on div "OFP Number" at bounding box center [639, 273] width 154 height 26
click at [615, 254] on div at bounding box center [639, 252] width 144 height 5
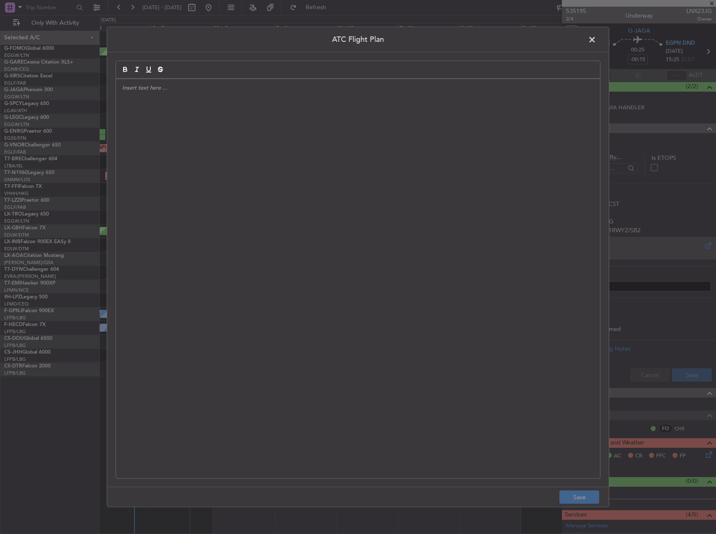
click at [276, 161] on div at bounding box center [358, 279] width 484 height 400
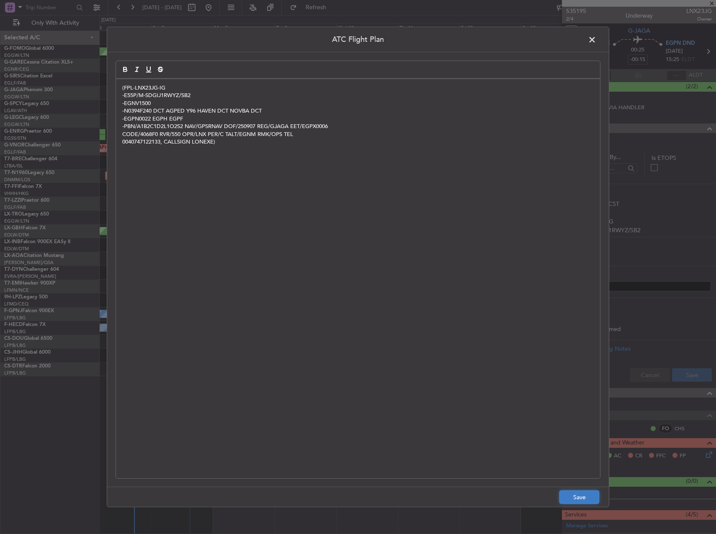
click at [577, 496] on button "Save" at bounding box center [580, 497] width 40 height 13
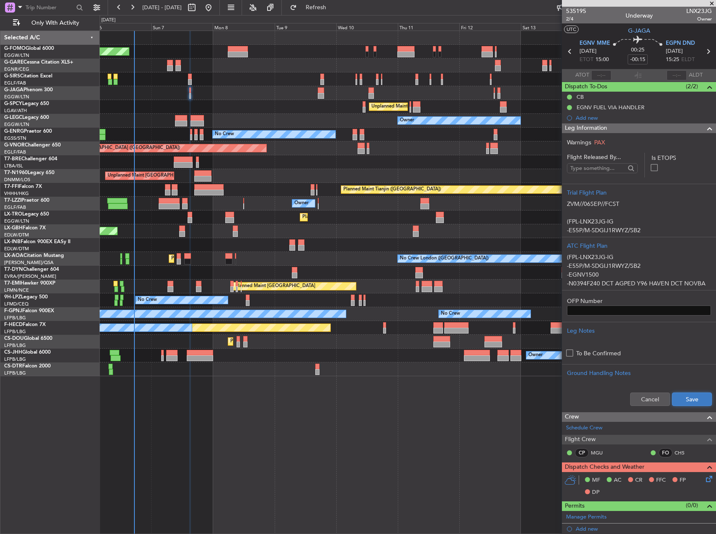
click at [686, 399] on button "Save" at bounding box center [692, 399] width 40 height 13
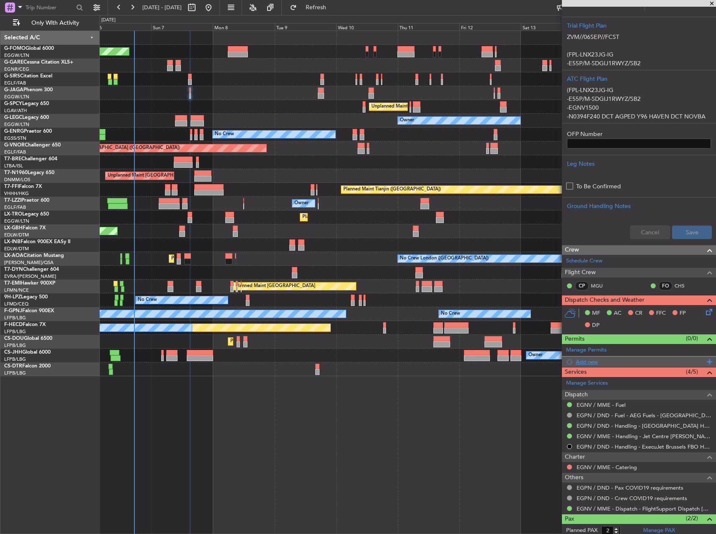
scroll to position [168, 0]
click at [705, 313] on icon at bounding box center [708, 310] width 7 height 7
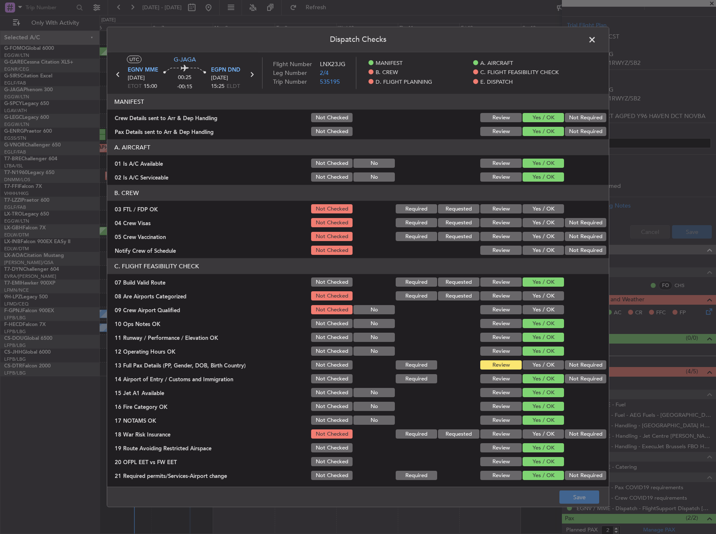
scroll to position [84, 0]
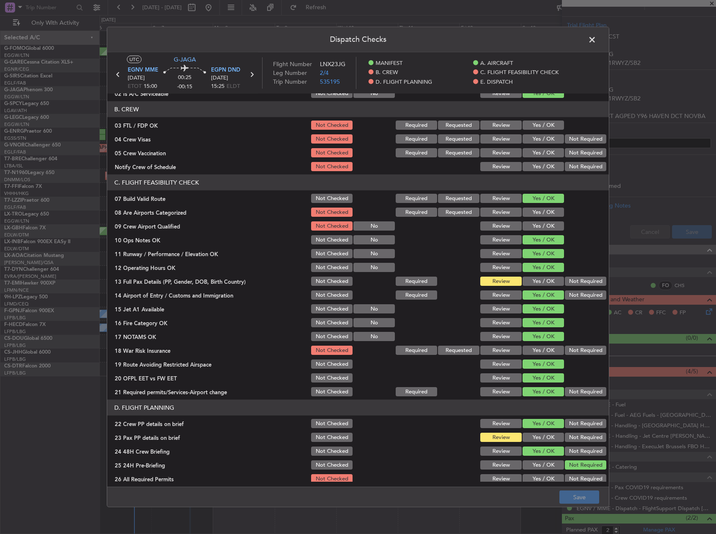
click at [537, 281] on button "Yes / OK" at bounding box center [543, 281] width 41 height 9
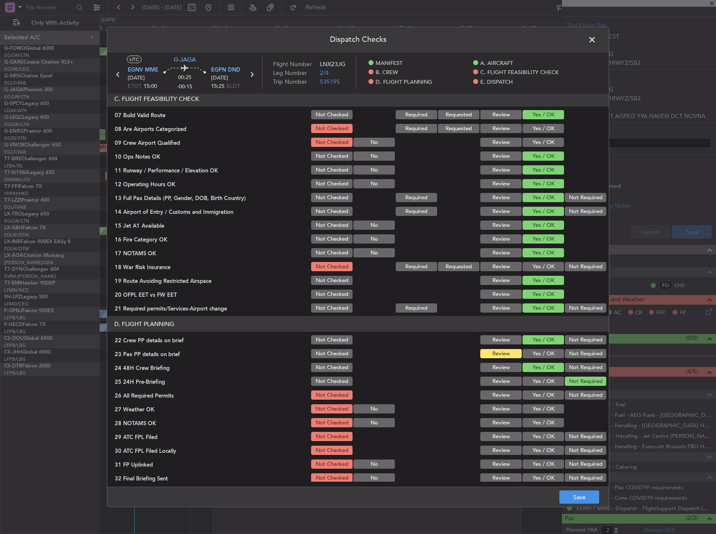
click at [533, 355] on button "Yes / OK" at bounding box center [543, 353] width 41 height 9
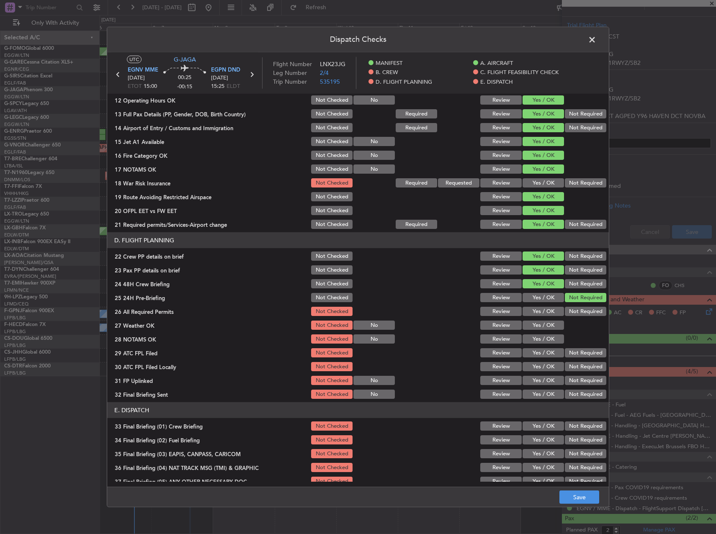
click at [534, 310] on button "Yes / OK" at bounding box center [543, 311] width 41 height 9
click at [537, 329] on button "Yes / OK" at bounding box center [543, 325] width 41 height 9
click at [537, 342] on button "Yes / OK" at bounding box center [543, 339] width 41 height 9
click at [536, 355] on button "Yes / OK" at bounding box center [543, 352] width 41 height 9
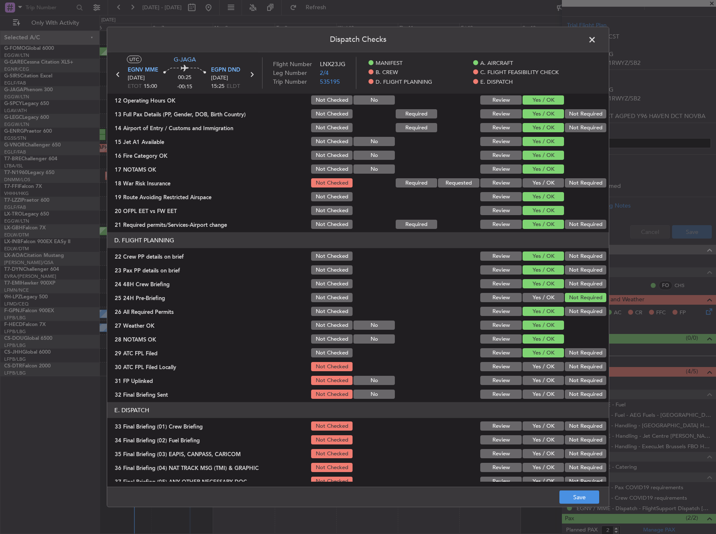
click at [536, 364] on button "Yes / OK" at bounding box center [543, 366] width 41 height 9
click at [557, 368] on button "Yes / OK" at bounding box center [543, 366] width 41 height 9
drag, startPoint x: 576, startPoint y: 365, endPoint x: 539, endPoint y: 378, distance: 38.8
click at [575, 365] on button "Not Required" at bounding box center [585, 366] width 41 height 9
click at [539, 378] on button "Yes / OK" at bounding box center [543, 380] width 41 height 9
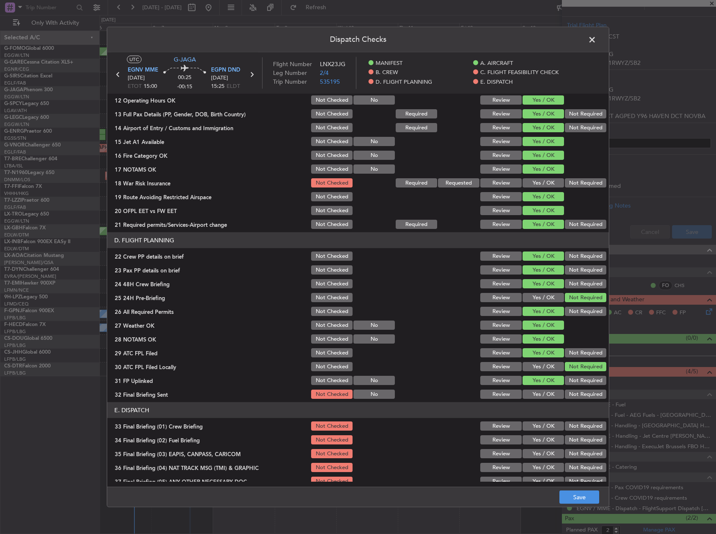
click at [574, 392] on button "Not Required" at bounding box center [585, 394] width 41 height 9
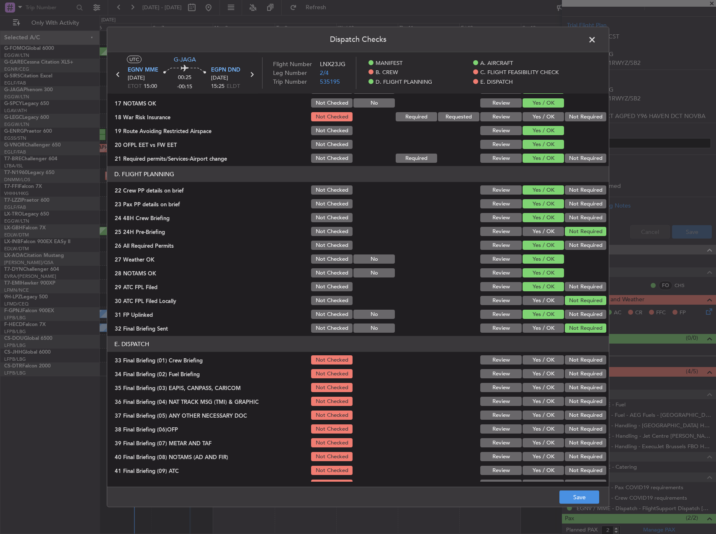
scroll to position [356, 0]
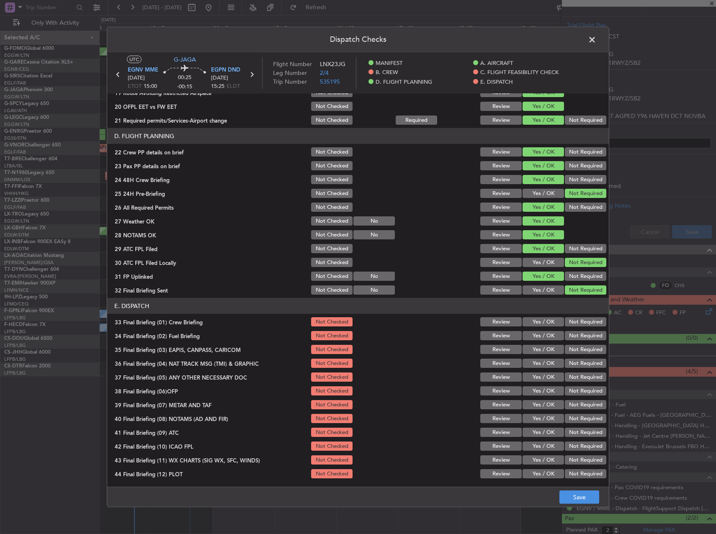
click at [544, 329] on section "E. DISPATCH 33 Final Briefing (01) Crew Briefing Not Checked Review Yes / OK No…" at bounding box center [358, 389] width 502 height 182
click at [542, 338] on button "Yes / OK" at bounding box center [543, 335] width 41 height 9
click at [540, 324] on button "Yes / OK" at bounding box center [543, 321] width 41 height 9
click at [575, 353] on button "Not Required" at bounding box center [585, 349] width 41 height 9
click at [573, 362] on button "Not Required" at bounding box center [585, 363] width 41 height 9
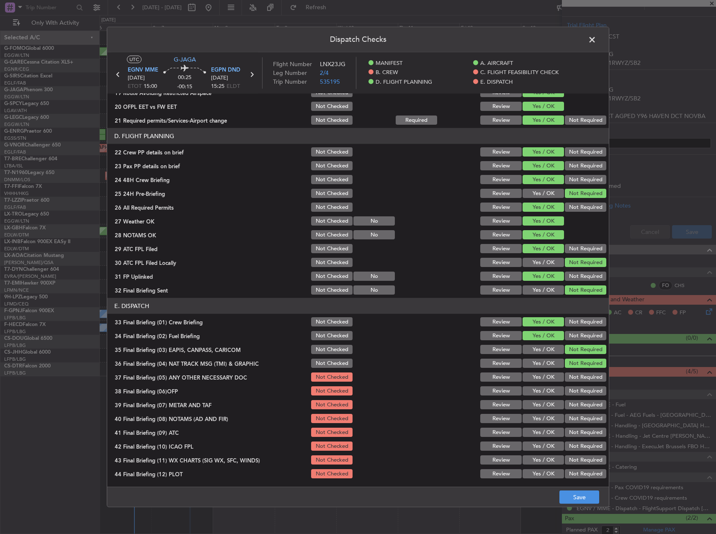
click at [573, 375] on button "Not Required" at bounding box center [585, 377] width 41 height 9
click at [541, 391] on button "Yes / OK" at bounding box center [543, 391] width 41 height 9
click at [542, 407] on button "Yes / OK" at bounding box center [543, 404] width 41 height 9
click at [544, 413] on section "E. DISPATCH 33 Final Briefing (01) Crew Briefing Not Checked Review Yes / OK No…" at bounding box center [358, 389] width 502 height 182
click at [546, 418] on button "Yes / OK" at bounding box center [543, 418] width 41 height 9
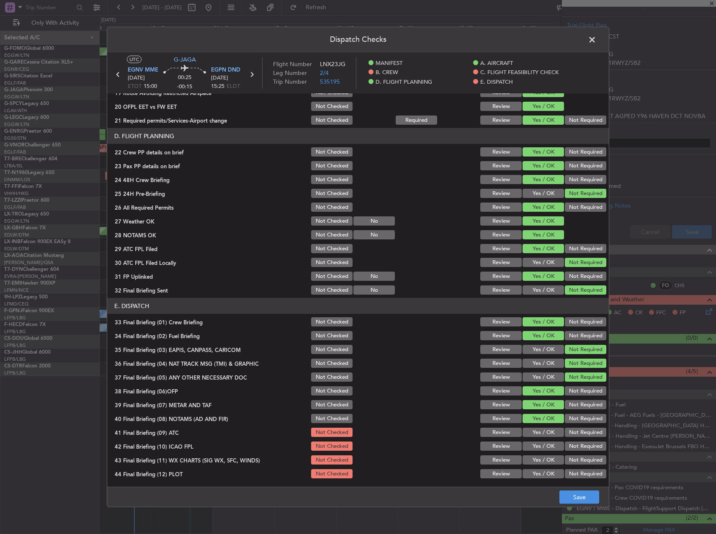
click at [546, 425] on div "Yes / OK" at bounding box center [542, 419] width 42 height 12
click at [546, 431] on button "Yes / OK" at bounding box center [543, 432] width 41 height 9
click at [570, 438] on div "Not Required" at bounding box center [585, 433] width 42 height 12
click at [570, 441] on div "Not Required" at bounding box center [585, 447] width 42 height 12
drag, startPoint x: 567, startPoint y: 445, endPoint x: 551, endPoint y: 454, distance: 18.6
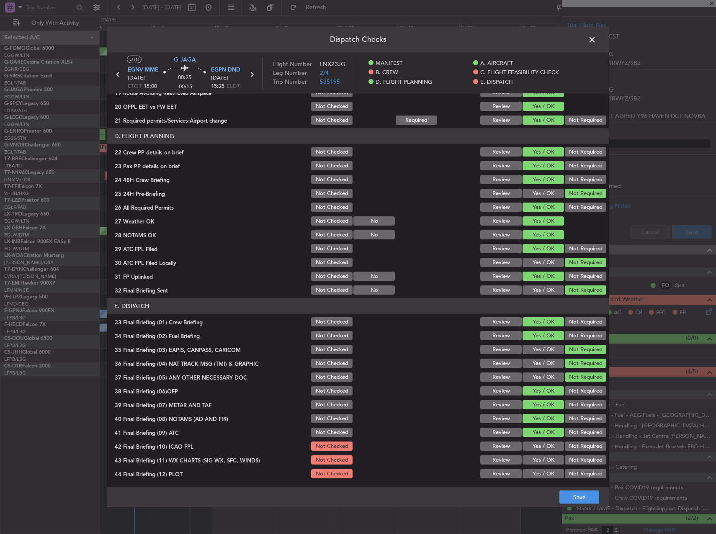
click at [567, 445] on button "Not Required" at bounding box center [585, 446] width 41 height 9
click at [549, 455] on div "Yes / OK" at bounding box center [542, 460] width 42 height 12
click at [547, 459] on button "Yes / OK" at bounding box center [543, 460] width 41 height 9
click at [546, 480] on div "Yes / OK" at bounding box center [542, 474] width 42 height 12
click at [548, 472] on button "Yes / OK" at bounding box center [543, 474] width 41 height 9
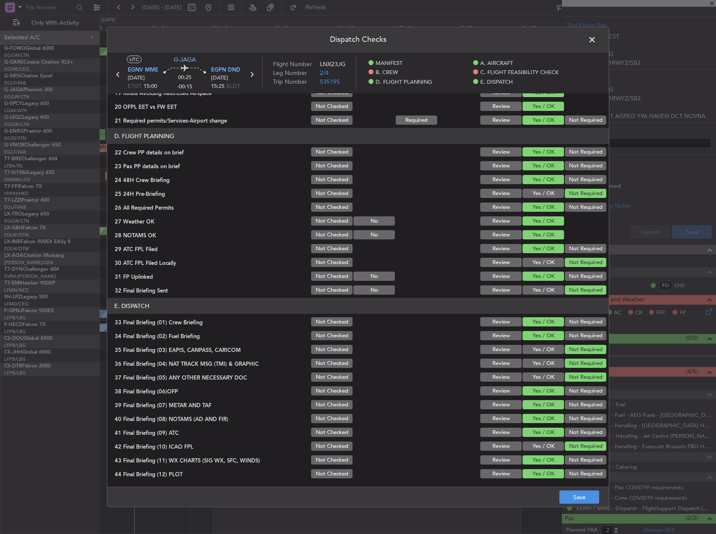
click at [571, 489] on footer "Save" at bounding box center [358, 497] width 502 height 20
click at [575, 493] on button "Save" at bounding box center [580, 497] width 40 height 13
click at [596, 45] on span at bounding box center [596, 42] width 0 height 17
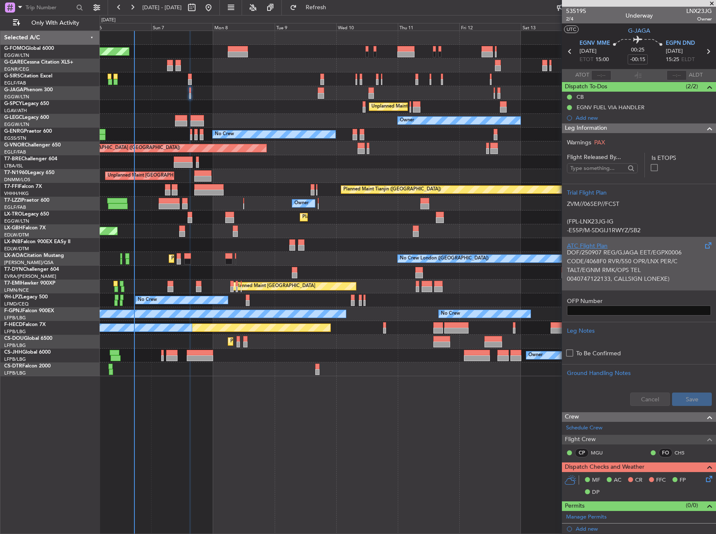
scroll to position [24, 0]
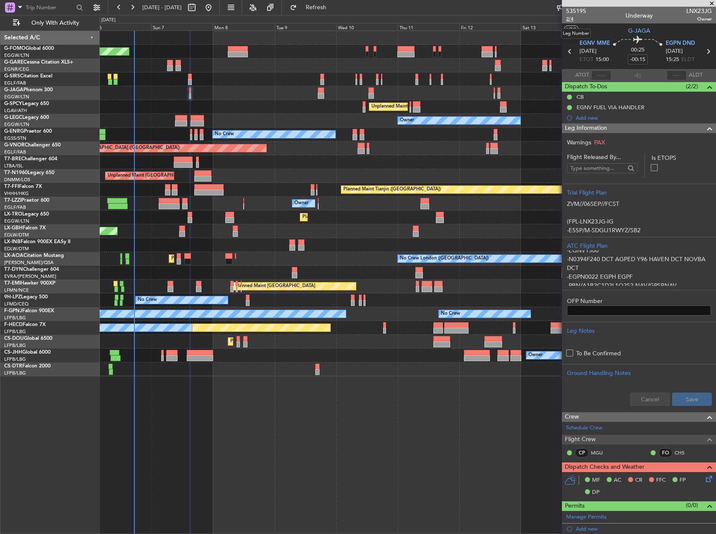
click at [568, 19] on span "2/4" at bounding box center [576, 18] width 20 height 7
click at [568, 21] on span "2/4" at bounding box center [576, 18] width 20 height 7
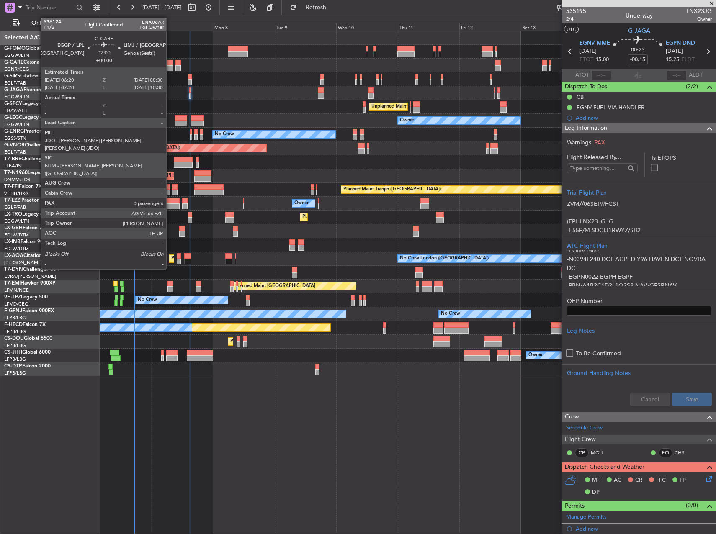
click at [170, 67] on div at bounding box center [170, 68] width 6 height 6
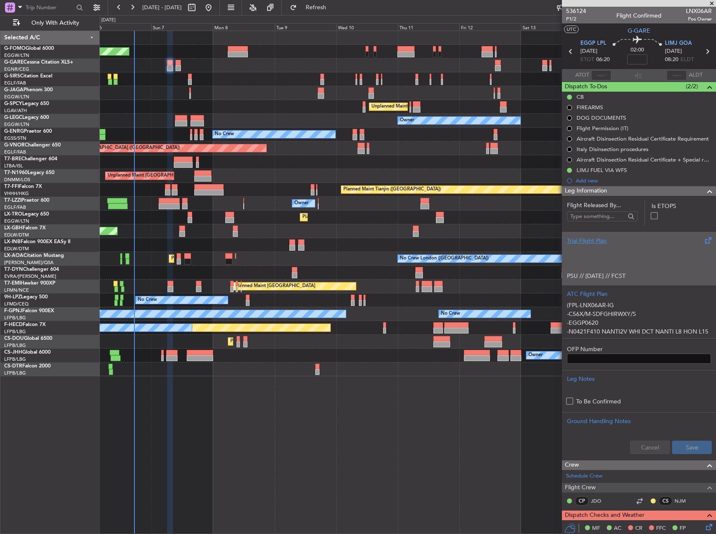
scroll to position [0, 0]
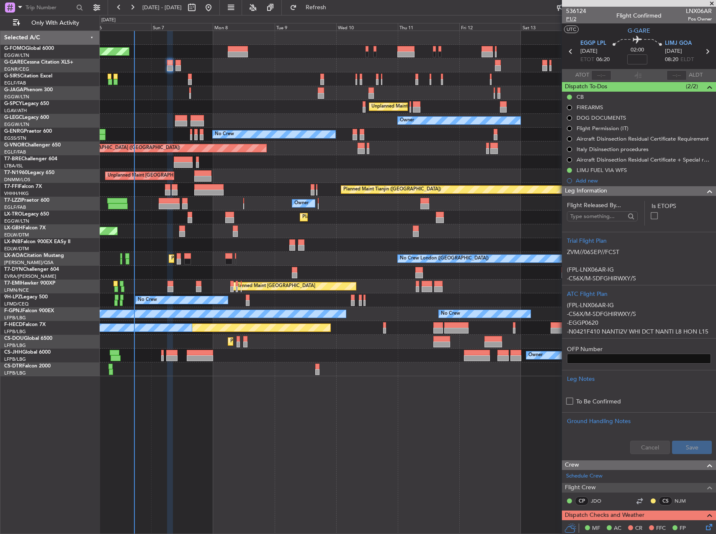
click at [568, 18] on span "P1/2" at bounding box center [576, 18] width 20 height 7
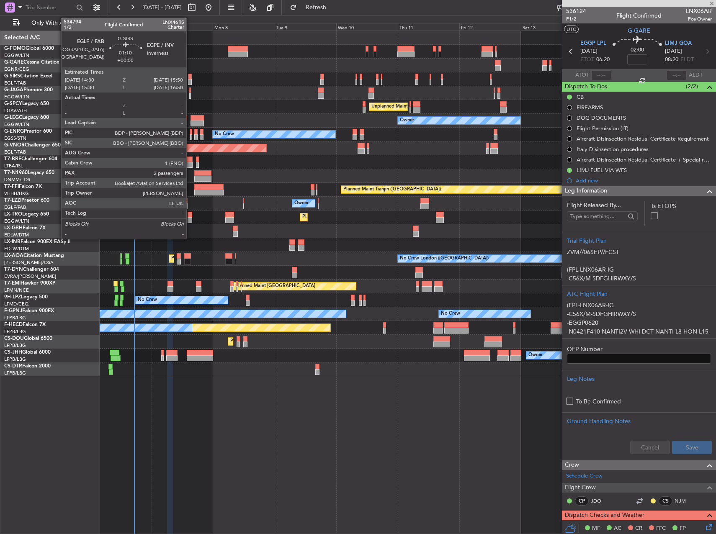
click at [190, 82] on div at bounding box center [190, 82] width 4 height 6
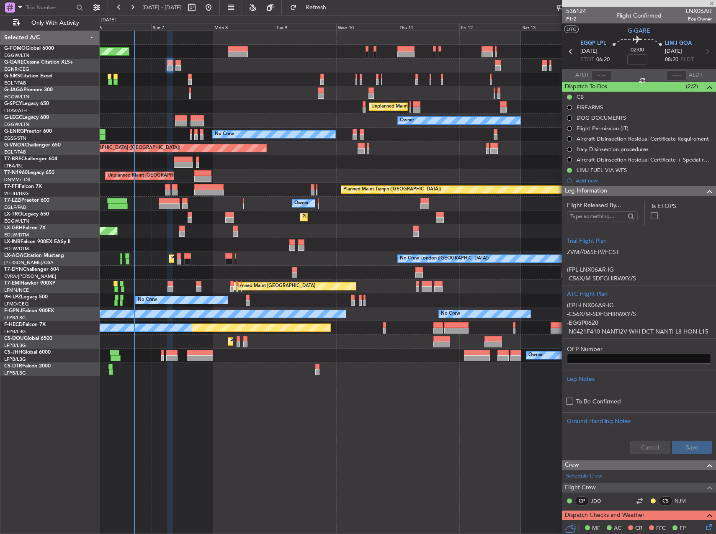
type input "2"
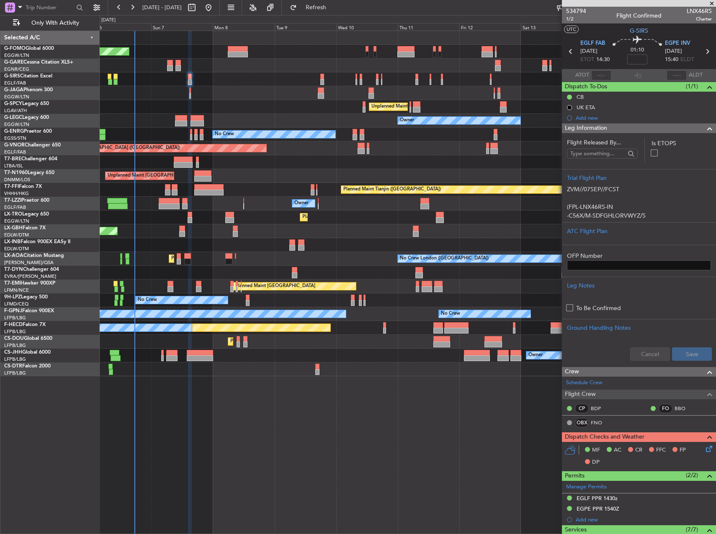
click at [376, 432] on div "Planned Maint London (Luton) Planned Maint London (Farnborough) Unplanned Maint…" at bounding box center [408, 283] width 617 height 504
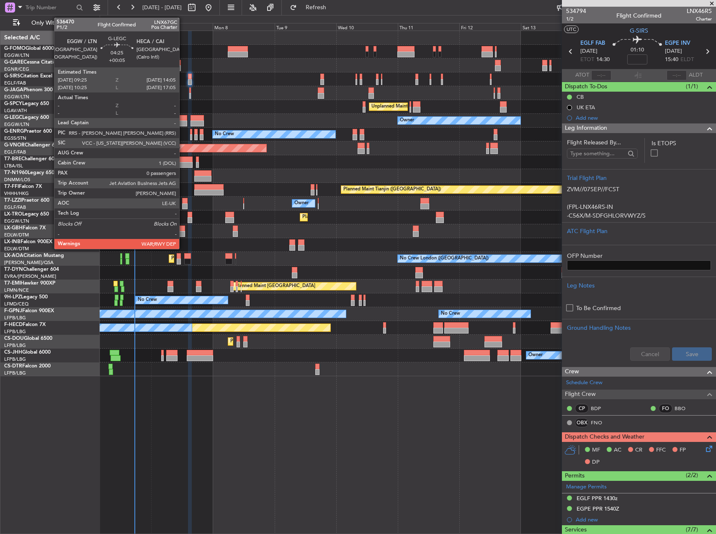
click at [183, 122] on div at bounding box center [181, 124] width 12 height 6
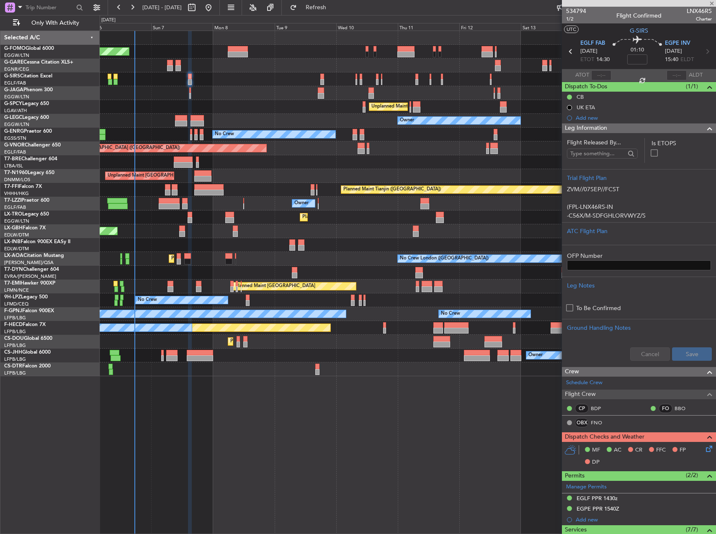
type input "+00:05"
type input "0"
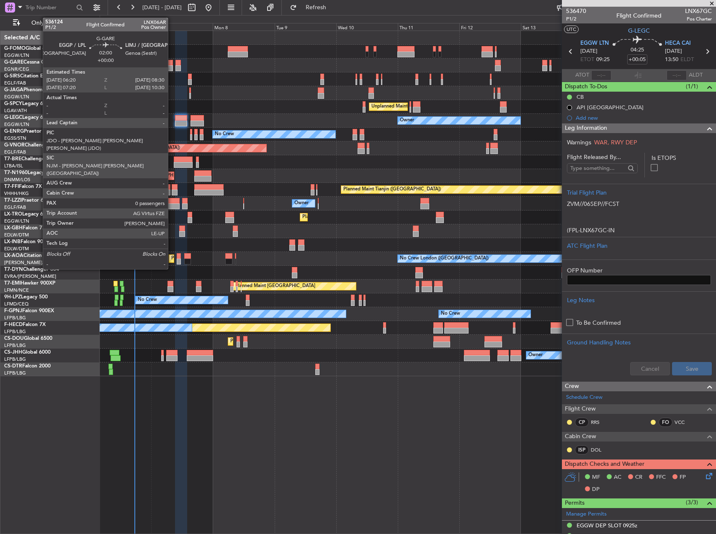
click at [172, 67] on div at bounding box center [170, 68] width 6 height 6
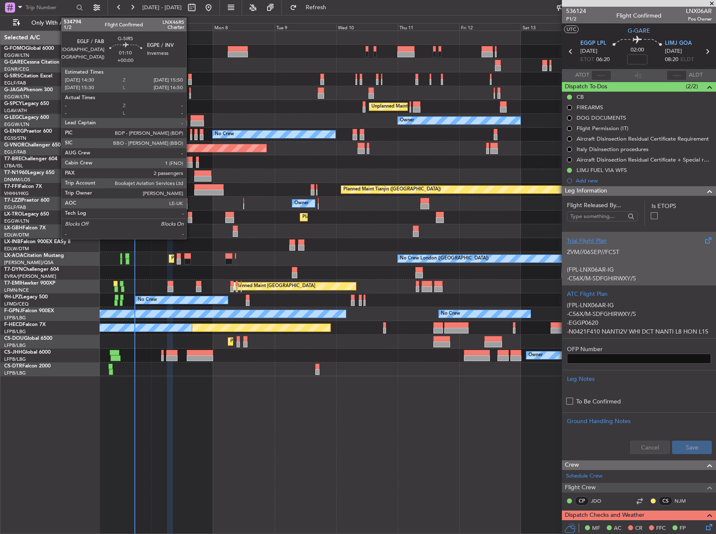
click at [190, 78] on div at bounding box center [190, 77] width 4 height 6
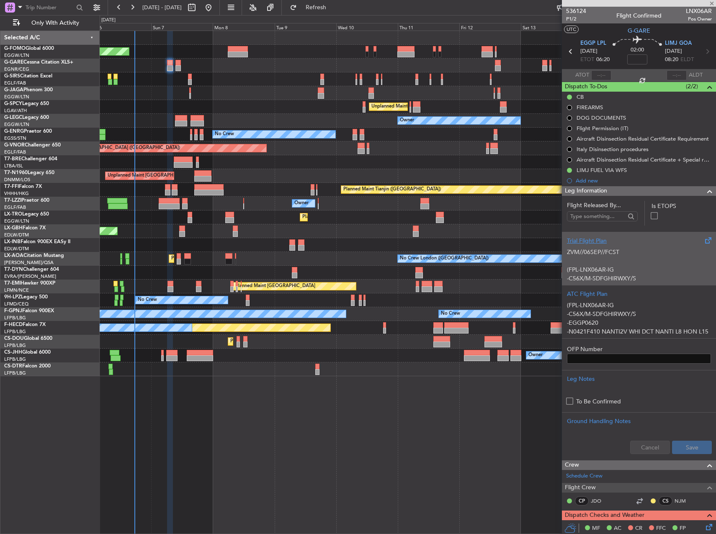
type input "2"
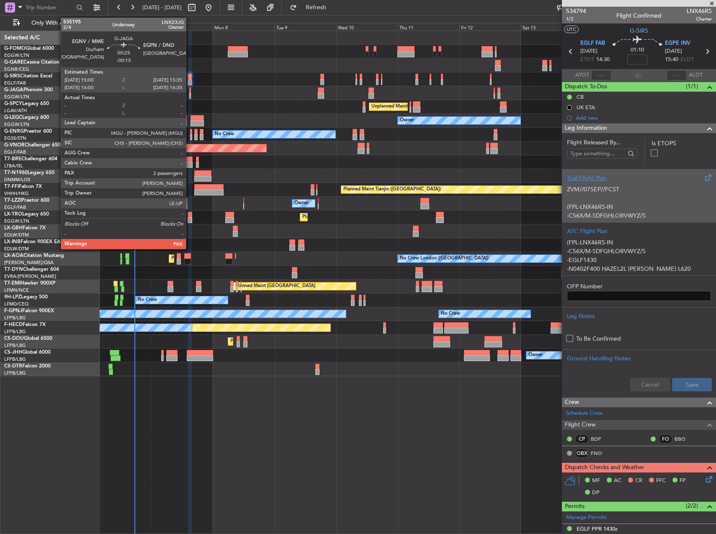
click at [190, 93] on div at bounding box center [190, 96] width 2 height 6
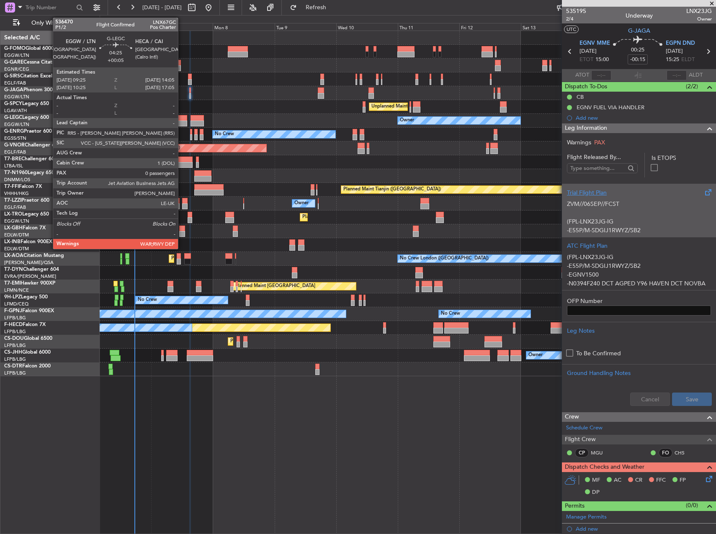
click at [182, 121] on div at bounding box center [181, 124] width 12 height 6
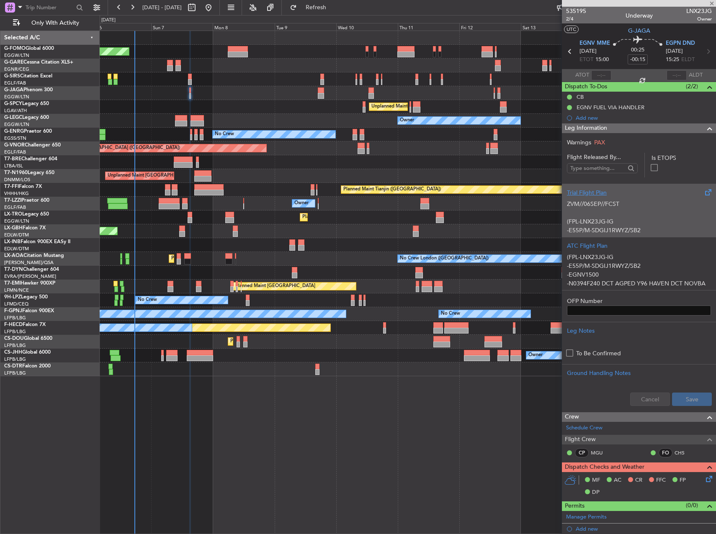
type input "+00:05"
type input "0"
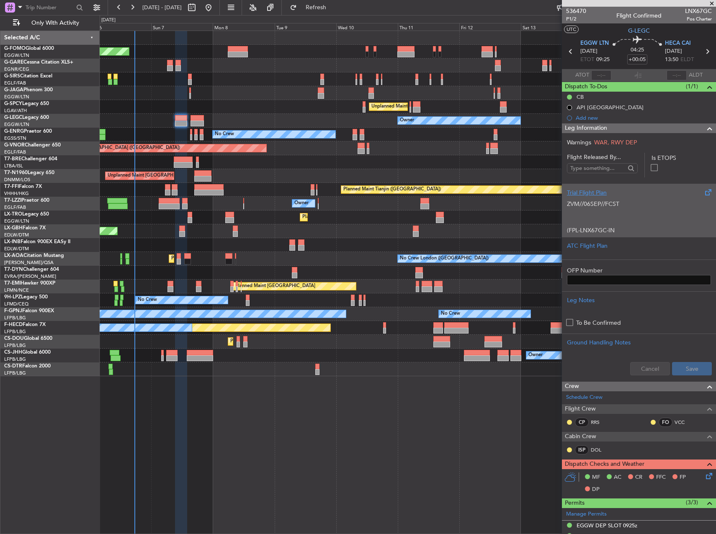
click at [695, 10] on span "LNX67GC" at bounding box center [698, 11] width 27 height 9
copy span "LNX67GC"
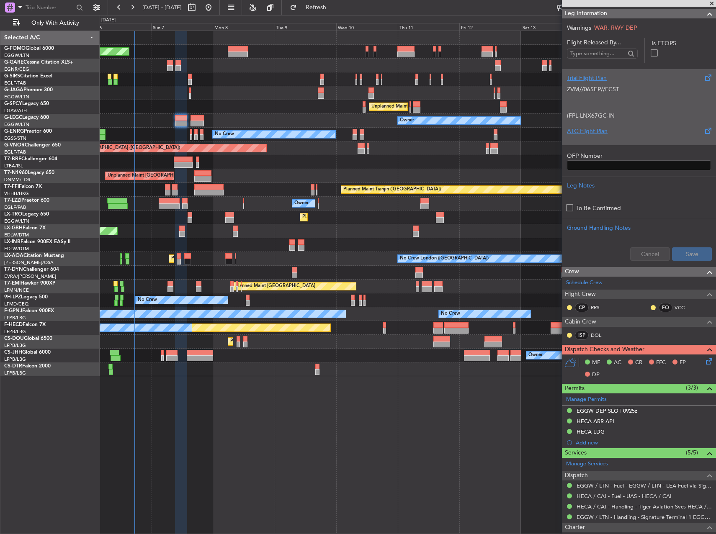
scroll to position [188, 0]
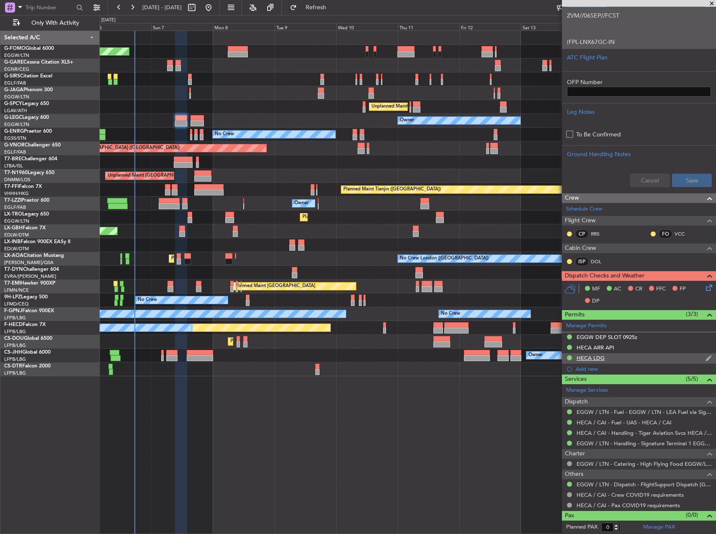
click at [612, 357] on div "HECA LDG" at bounding box center [639, 359] width 154 height 10
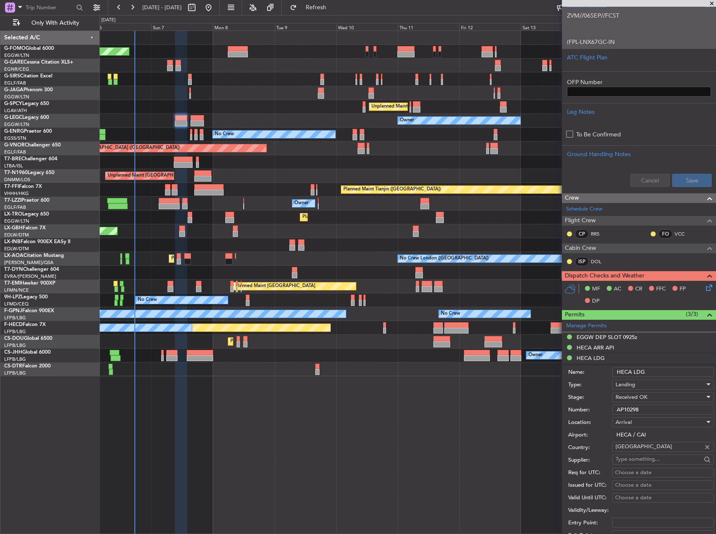
click at [645, 407] on input "AP10298" at bounding box center [663, 410] width 102 height 10
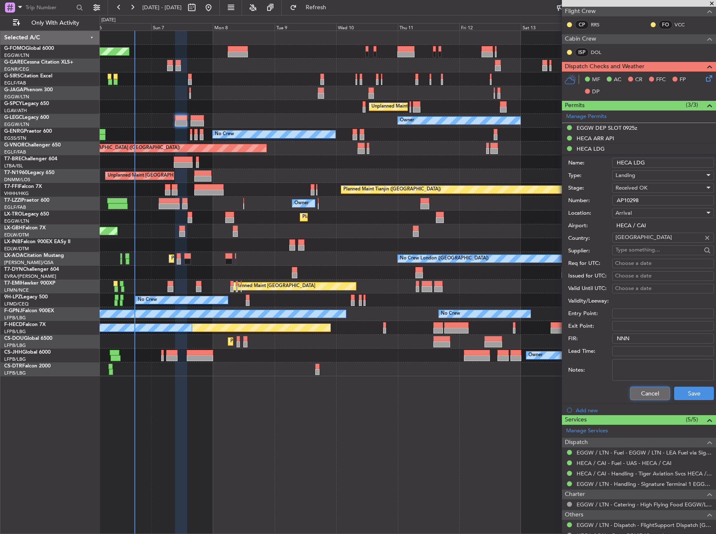
click at [658, 393] on button "Cancel" at bounding box center [650, 393] width 40 height 13
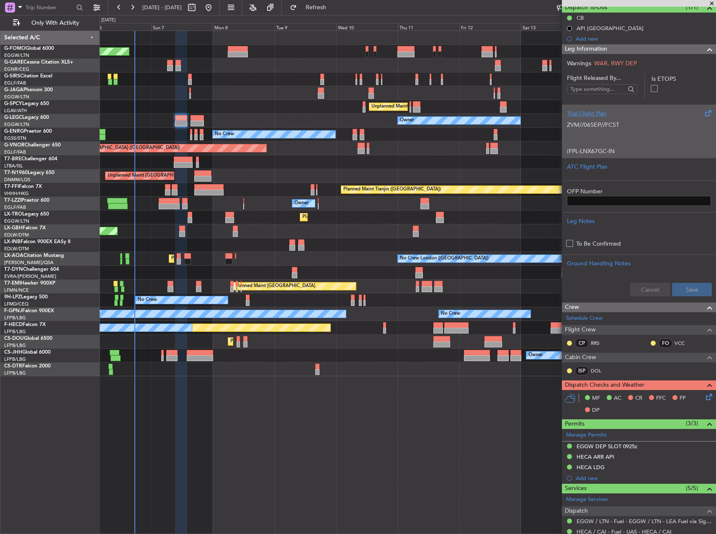
scroll to position [63, 0]
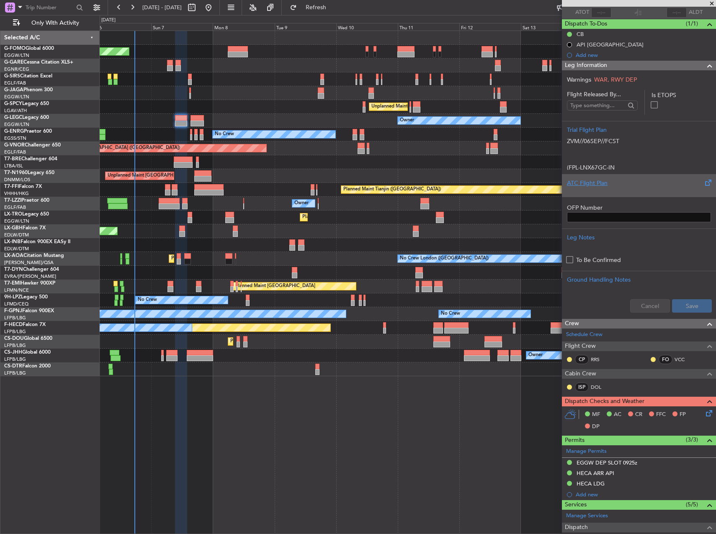
click at [647, 191] on div at bounding box center [639, 190] width 144 height 5
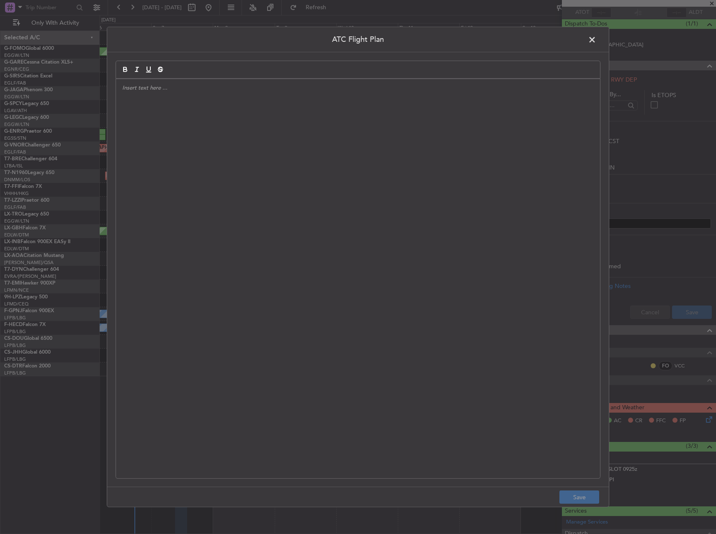
click at [301, 161] on div at bounding box center [358, 279] width 484 height 400
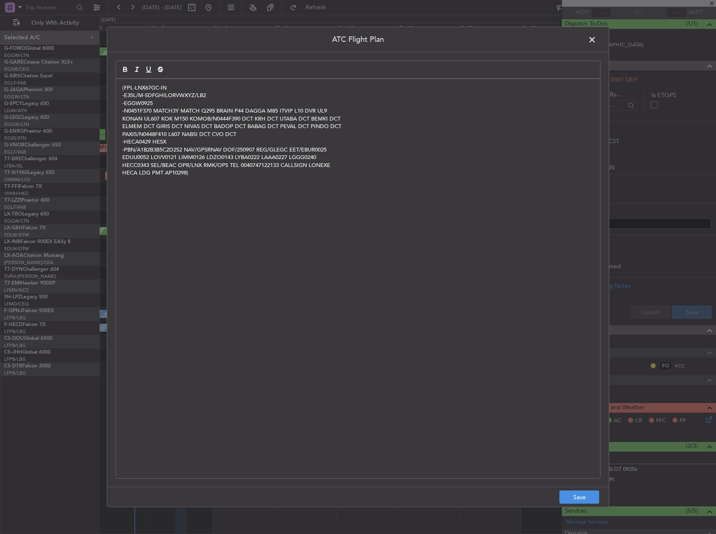
scroll to position [0, 0]
click at [566, 497] on button "Save" at bounding box center [580, 497] width 40 height 13
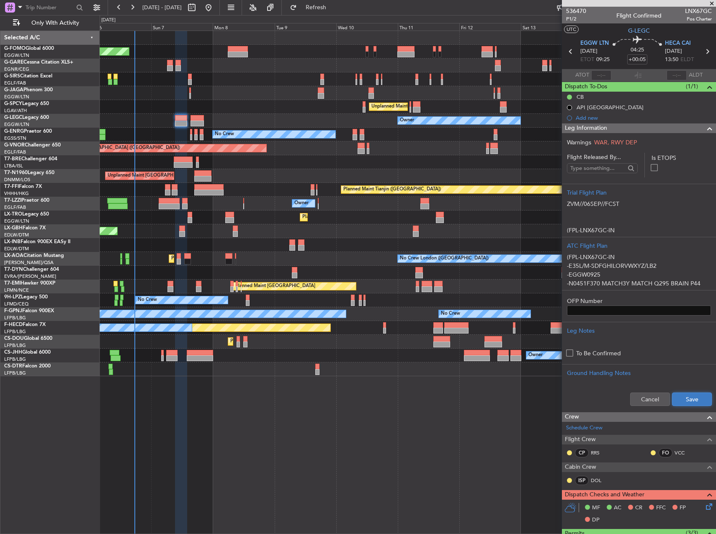
click at [680, 397] on button "Save" at bounding box center [692, 399] width 40 height 13
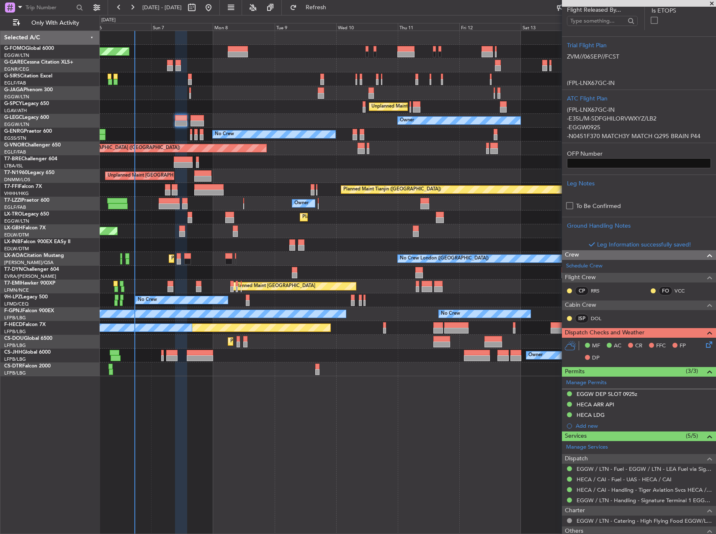
scroll to position [168, 0]
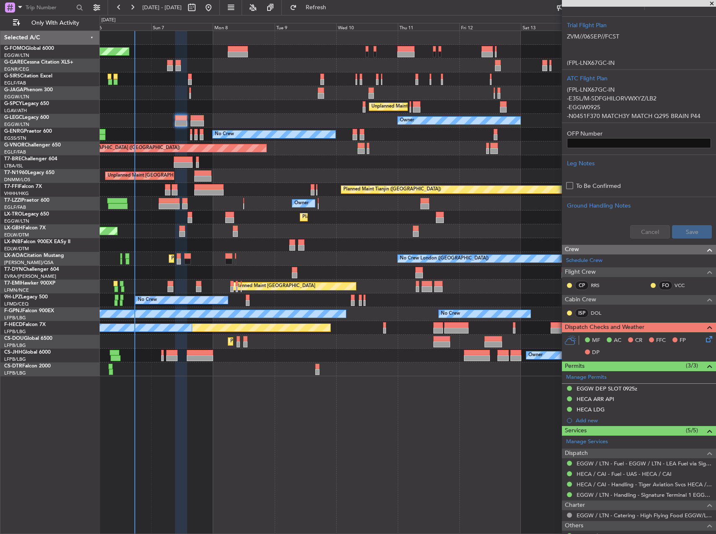
click at [705, 340] on icon at bounding box center [708, 338] width 7 height 7
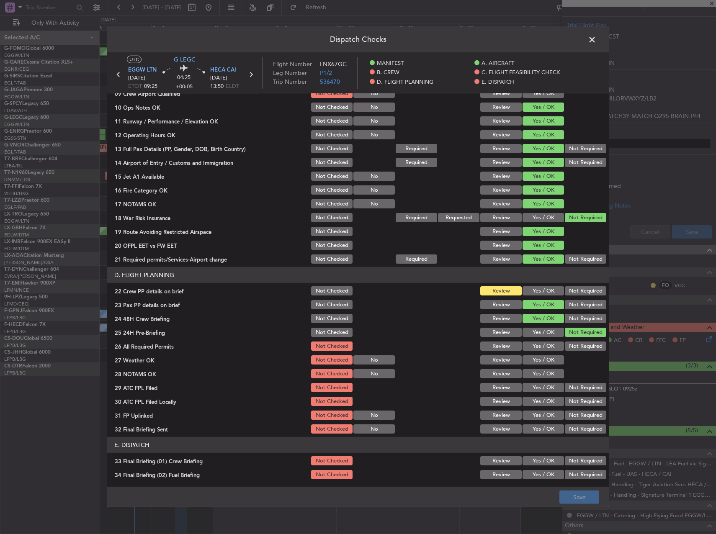
scroll to position [293, 0]
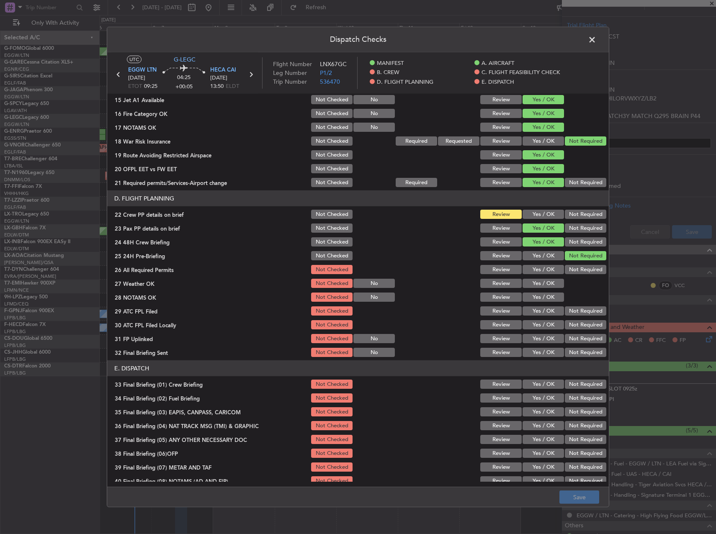
click at [542, 212] on button "Yes / OK" at bounding box center [543, 214] width 41 height 9
click at [548, 267] on button "Yes / OK" at bounding box center [543, 269] width 41 height 9
click at [545, 276] on section "D. FLIGHT PLANNING 22 Crew PP details on brief Not Checked Review Yes / OK Not …" at bounding box center [358, 275] width 502 height 168
click at [545, 281] on button "Yes / OK" at bounding box center [543, 283] width 41 height 9
click at [542, 294] on button "Yes / OK" at bounding box center [543, 297] width 41 height 9
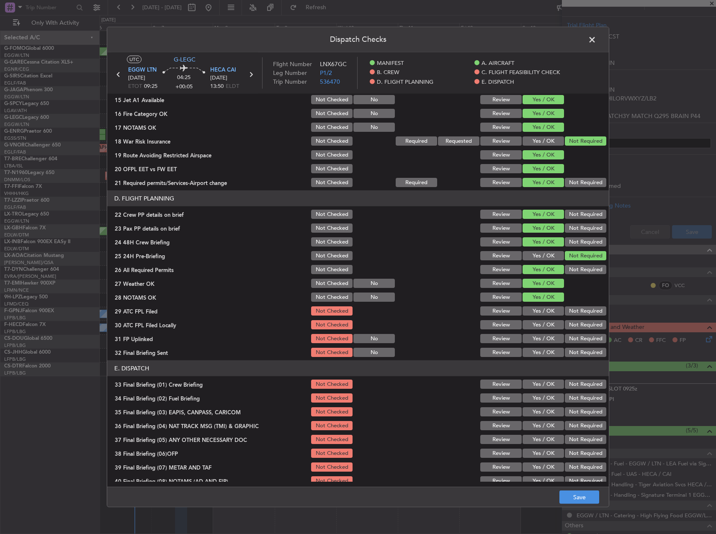
click at [542, 306] on div "Yes / OK" at bounding box center [542, 311] width 42 height 12
click at [544, 310] on button "Yes / OK" at bounding box center [543, 311] width 41 height 9
click at [571, 325] on button "Not Required" at bounding box center [585, 324] width 41 height 9
click at [526, 342] on button "Yes / OK" at bounding box center [543, 338] width 41 height 9
click at [572, 354] on button "Not Required" at bounding box center [585, 352] width 41 height 9
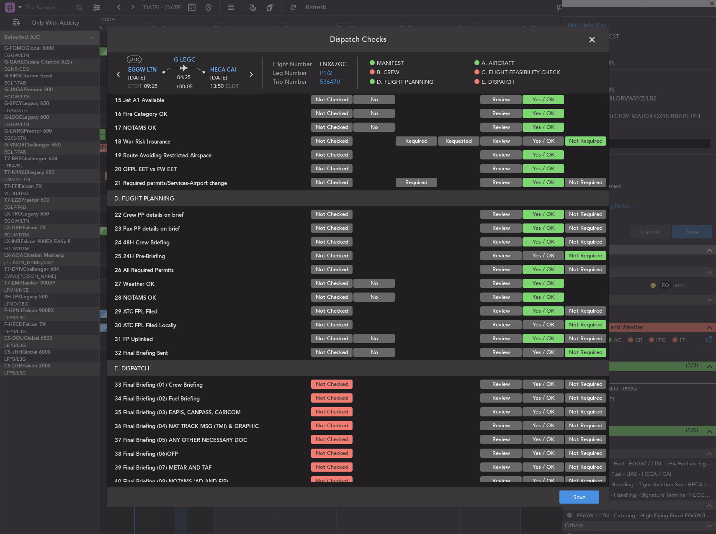
scroll to position [356, 0]
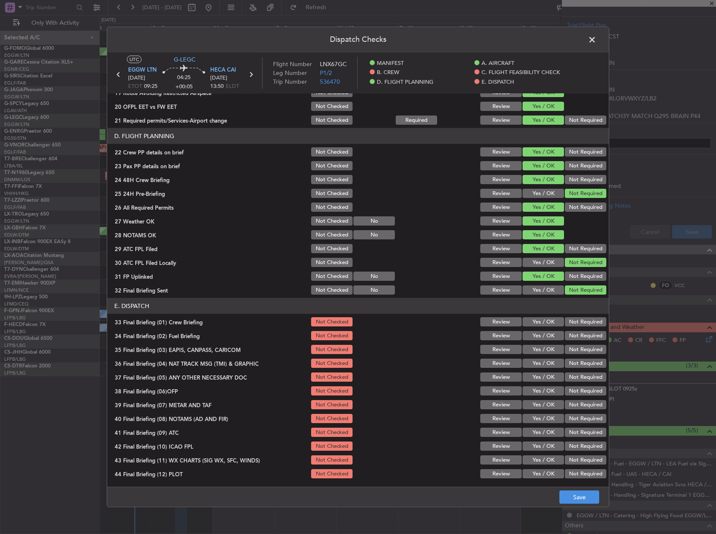
click at [539, 261] on button "Yes / OK" at bounding box center [543, 262] width 41 height 9
click at [545, 333] on button "Yes / OK" at bounding box center [543, 335] width 41 height 9
click at [542, 322] on button "Yes / OK" at bounding box center [543, 321] width 41 height 9
click at [539, 344] on div "Yes / OK" at bounding box center [542, 350] width 42 height 12
click at [569, 352] on button "Not Required" at bounding box center [585, 349] width 41 height 9
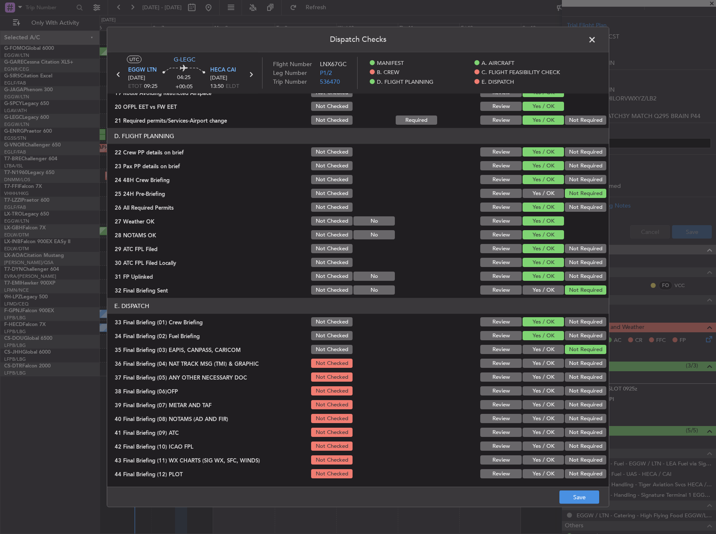
click at [573, 366] on button "Not Required" at bounding box center [585, 363] width 41 height 9
click at [572, 377] on button "Not Required" at bounding box center [585, 377] width 41 height 9
click at [540, 390] on button "Yes / OK" at bounding box center [543, 391] width 41 height 9
drag, startPoint x: 538, startPoint y: 398, endPoint x: 538, endPoint y: 403, distance: 5.5
click at [538, 398] on section "E. DISPATCH 33 Final Briefing (01) Crew Briefing Not Checked Review Yes / OK No…" at bounding box center [358, 389] width 502 height 182
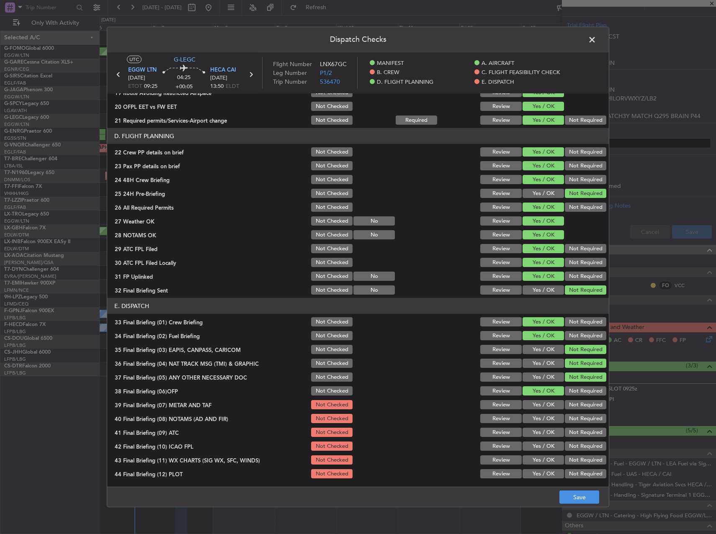
click at [538, 404] on button "Yes / OK" at bounding box center [543, 404] width 41 height 9
click at [539, 416] on button "Yes / OK" at bounding box center [543, 418] width 41 height 9
drag, startPoint x: 539, startPoint y: 427, endPoint x: 540, endPoint y: 435, distance: 7.6
click at [539, 428] on div "Yes / OK" at bounding box center [542, 433] width 42 height 12
click at [540, 435] on button "Yes / OK" at bounding box center [543, 432] width 41 height 9
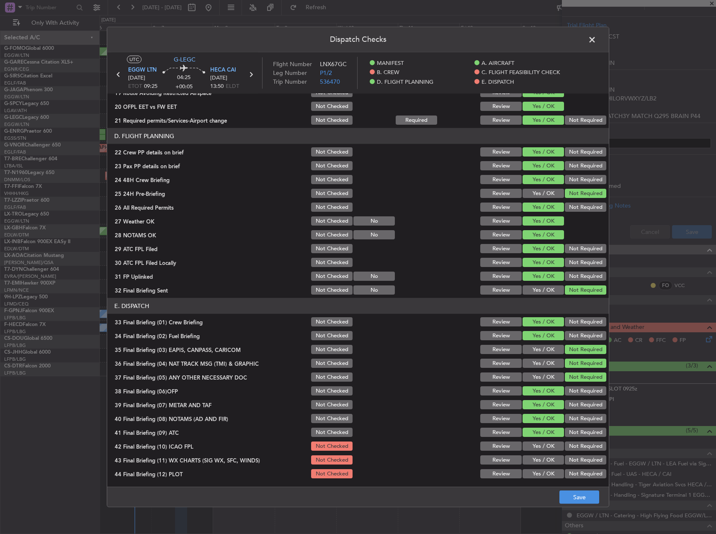
click at [540, 446] on button "Yes / OK" at bounding box center [543, 446] width 41 height 9
click at [540, 454] on section "E. DISPATCH 33 Final Briefing (01) Crew Briefing Not Checked Review Yes / OK No…" at bounding box center [358, 389] width 502 height 182
click at [542, 461] on button "Yes / OK" at bounding box center [543, 460] width 41 height 9
click at [544, 474] on button "Yes / OK" at bounding box center [543, 474] width 41 height 9
click at [577, 498] on button "Save" at bounding box center [580, 497] width 40 height 13
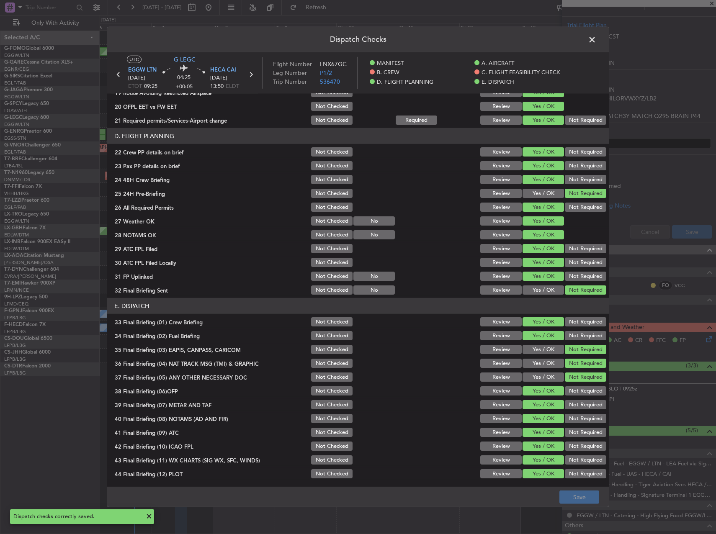
click at [596, 42] on span at bounding box center [596, 42] width 0 height 17
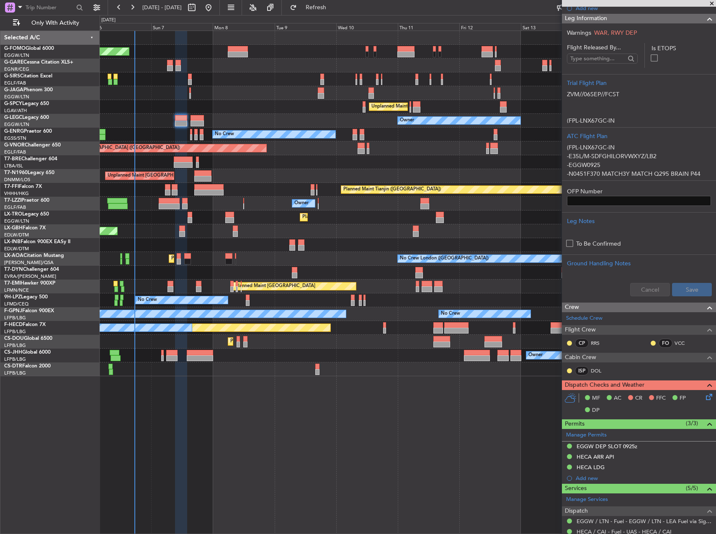
scroll to position [219, 0]
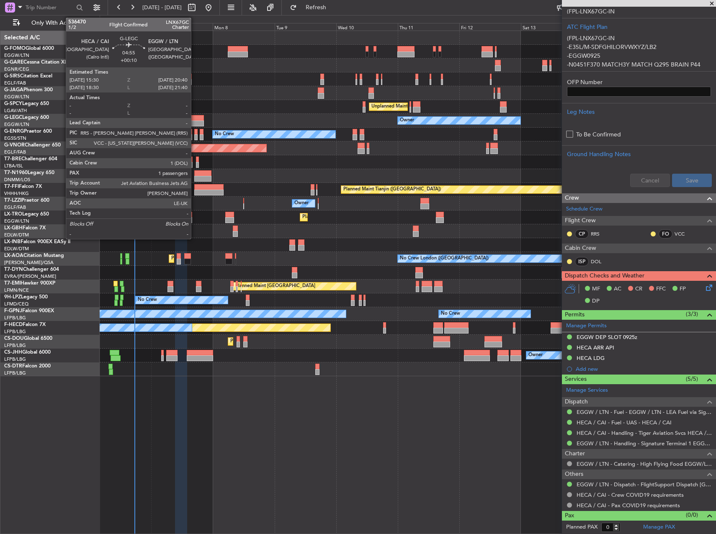
click at [195, 120] on div at bounding box center [197, 118] width 13 height 6
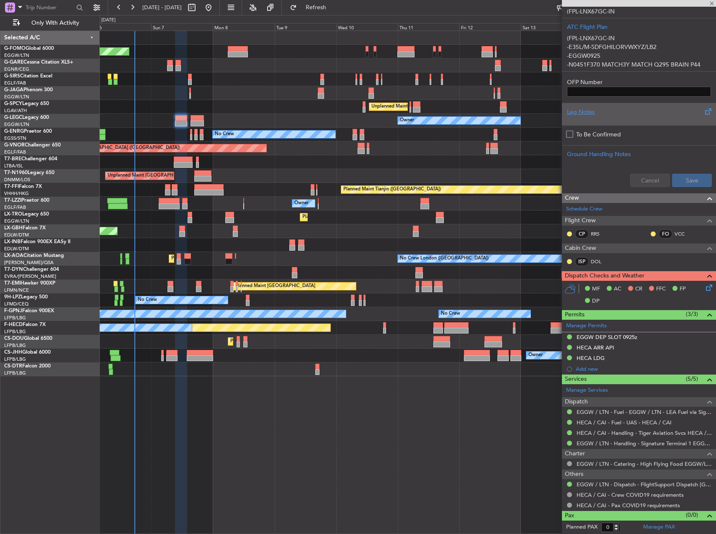
type input "+00:10"
type input "1"
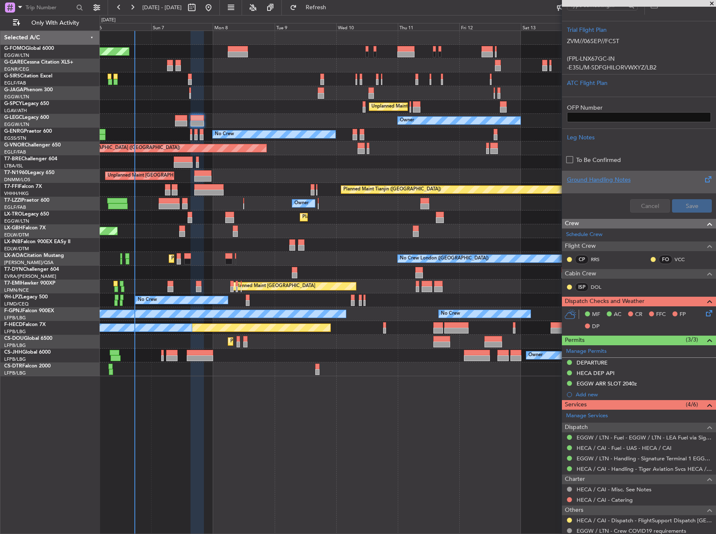
scroll to position [224, 0]
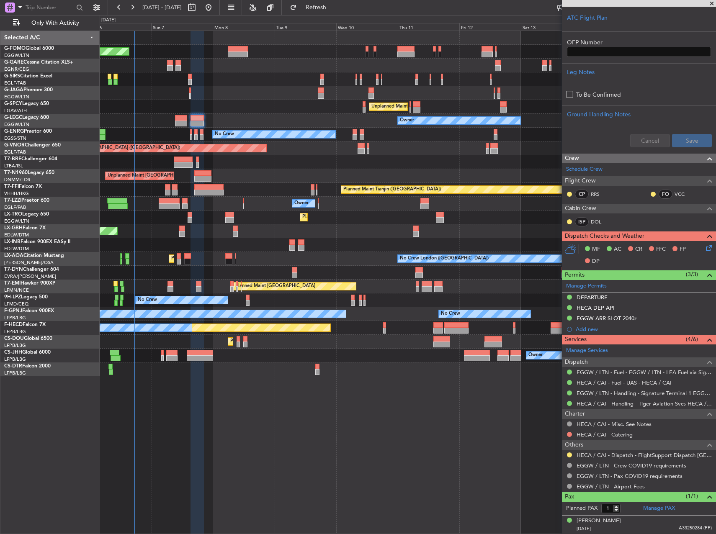
drag, startPoint x: 585, startPoint y: 297, endPoint x: 608, endPoint y: 308, distance: 25.5
click at [585, 297] on div "DEPARTURE" at bounding box center [592, 297] width 31 height 7
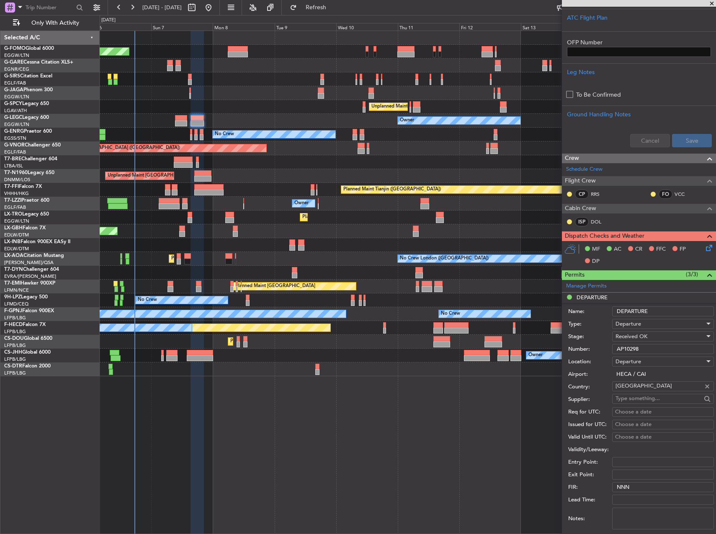
click at [635, 348] on input "AP10298" at bounding box center [663, 349] width 102 height 10
click at [639, 351] on input "AP10298" at bounding box center [663, 349] width 102 height 10
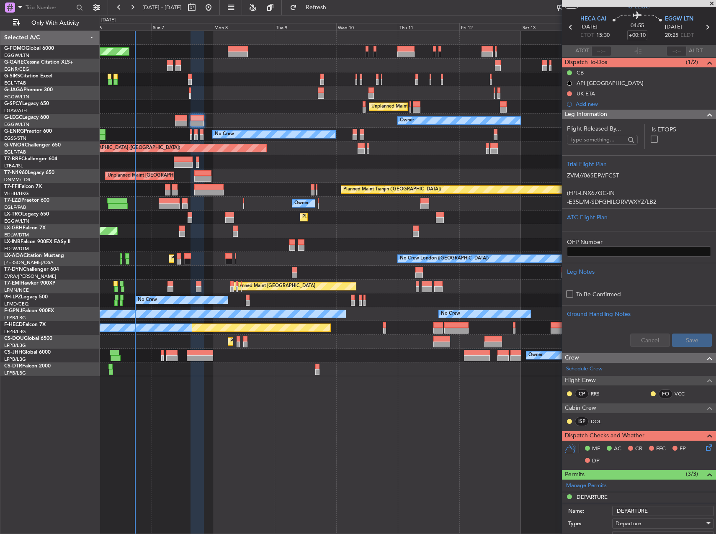
scroll to position [0, 0]
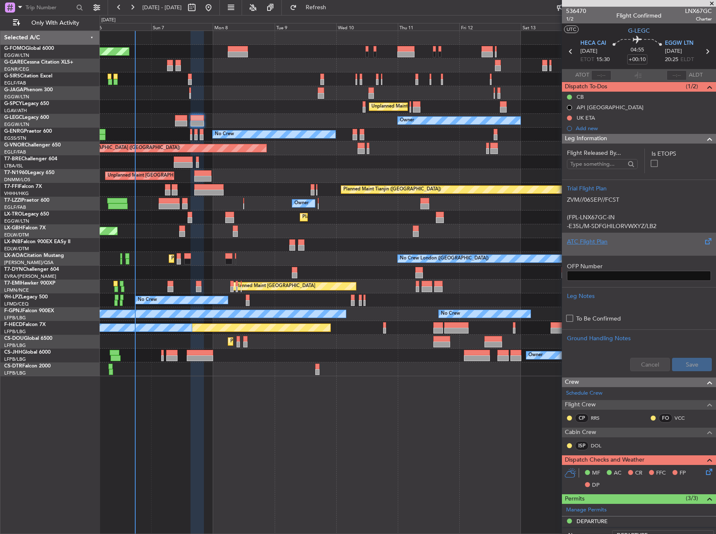
click at [622, 240] on div "ATC Flight Plan" at bounding box center [639, 241] width 144 height 9
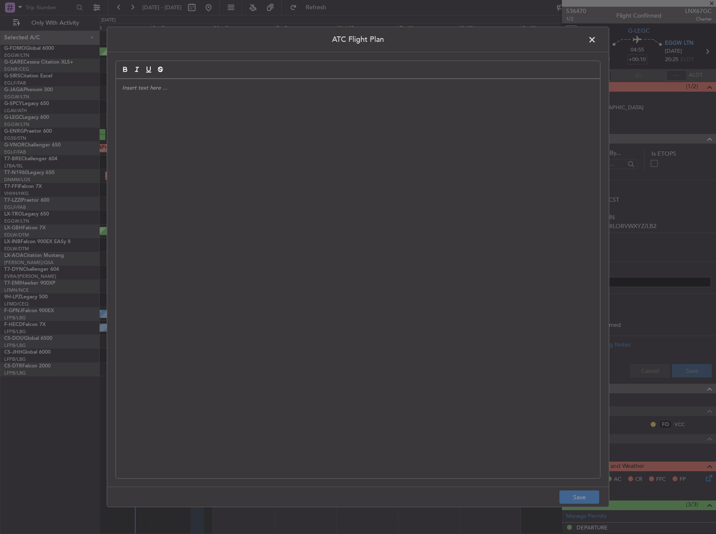
click at [387, 195] on div at bounding box center [358, 279] width 484 height 400
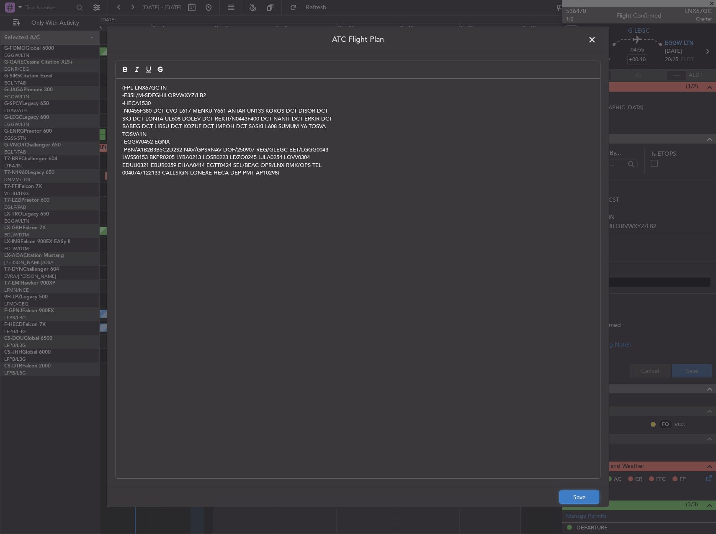
click at [590, 498] on button "Save" at bounding box center [580, 497] width 40 height 13
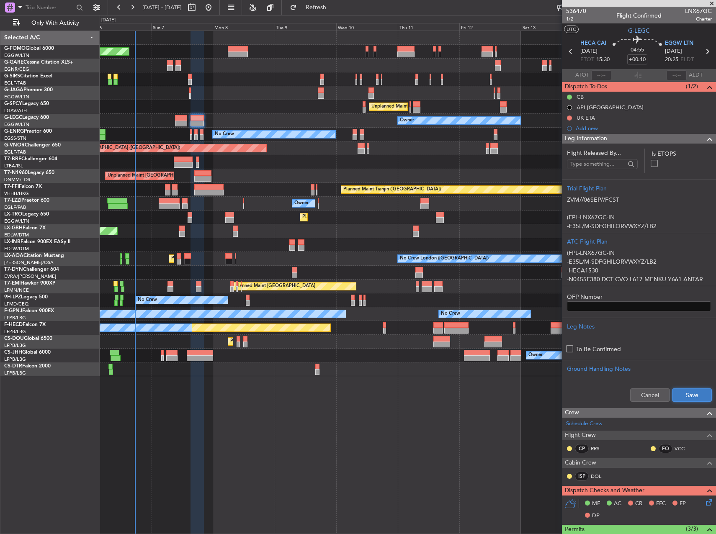
click at [685, 395] on button "Save" at bounding box center [692, 395] width 40 height 13
click at [571, 117] on button at bounding box center [569, 118] width 5 height 5
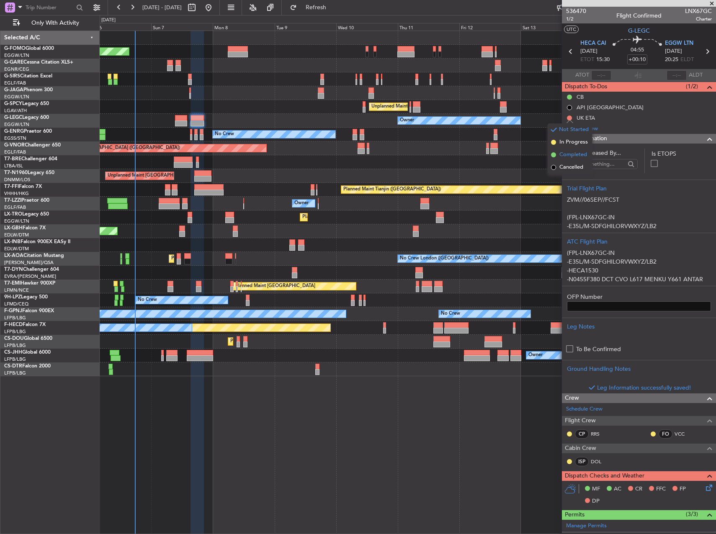
click at [573, 156] on span "Completed" at bounding box center [574, 155] width 28 height 8
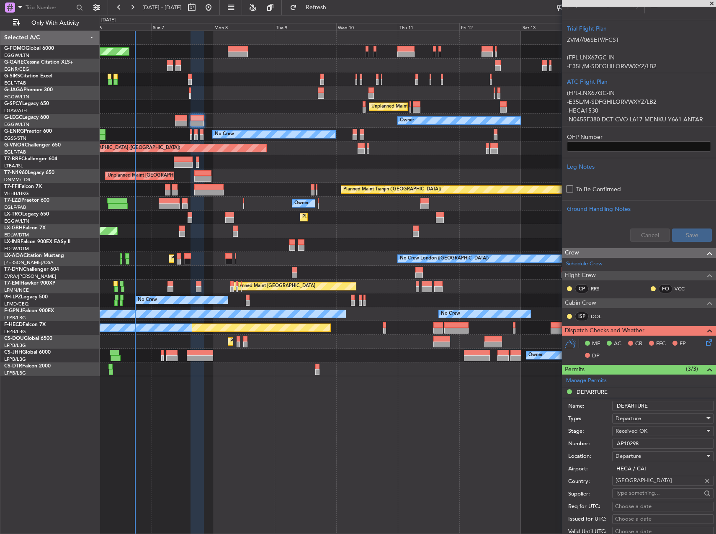
scroll to position [209, 0]
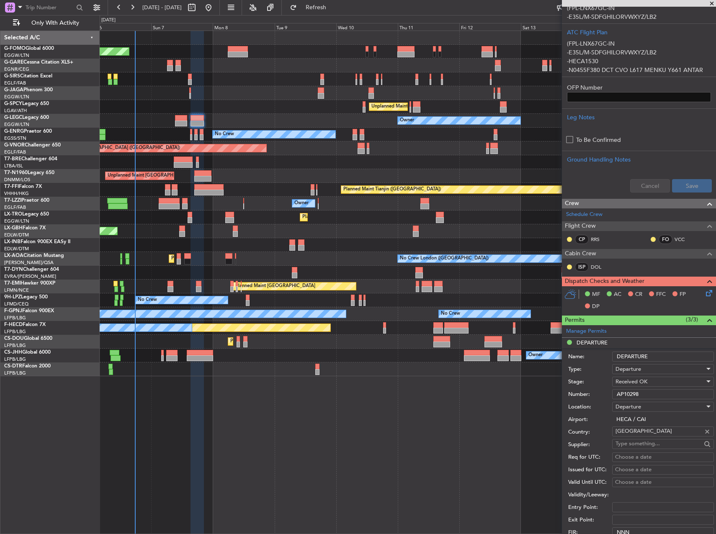
click at [705, 294] on icon at bounding box center [708, 292] width 7 height 7
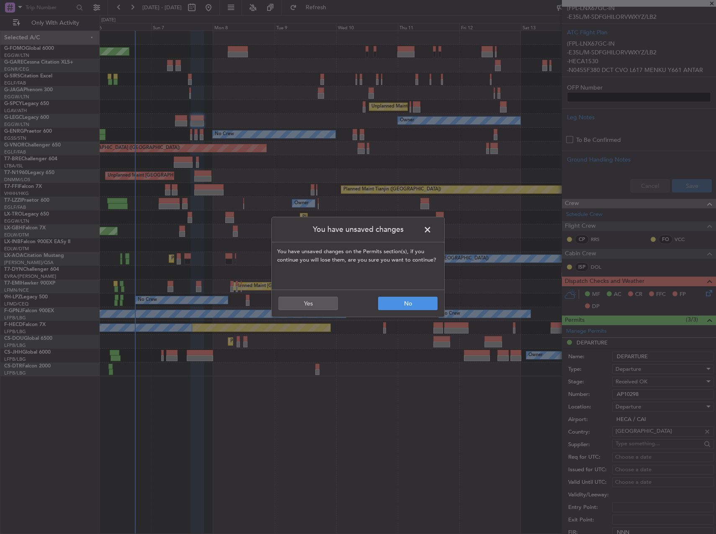
click at [421, 226] on header "You have unsaved changes" at bounding box center [358, 229] width 173 height 25
click at [432, 226] on span at bounding box center [432, 232] width 0 height 17
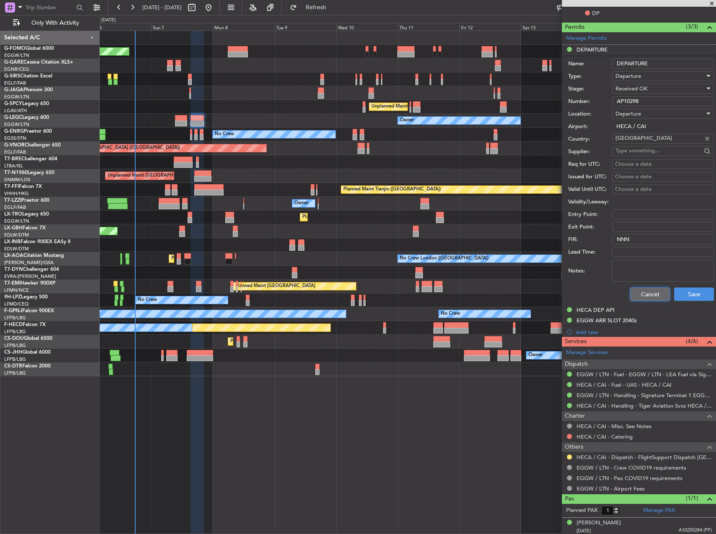
click at [642, 300] on button "Cancel" at bounding box center [650, 294] width 40 height 13
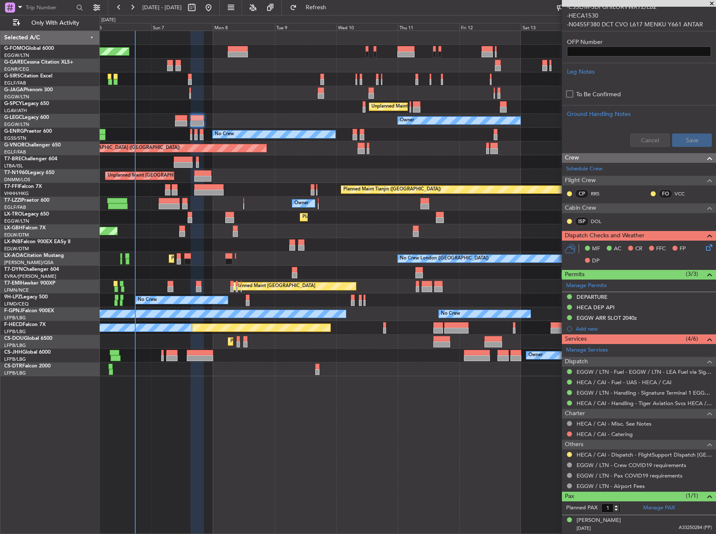
scroll to position [255, 0]
click at [569, 457] on mat-tooltip-component "Requested" at bounding box center [570, 468] width 38 height 22
drag, startPoint x: 569, startPoint y: 457, endPoint x: 567, endPoint y: 452, distance: 6.2
click at [567, 452] on nimbus-traffic-light at bounding box center [569, 455] width 7 height 7
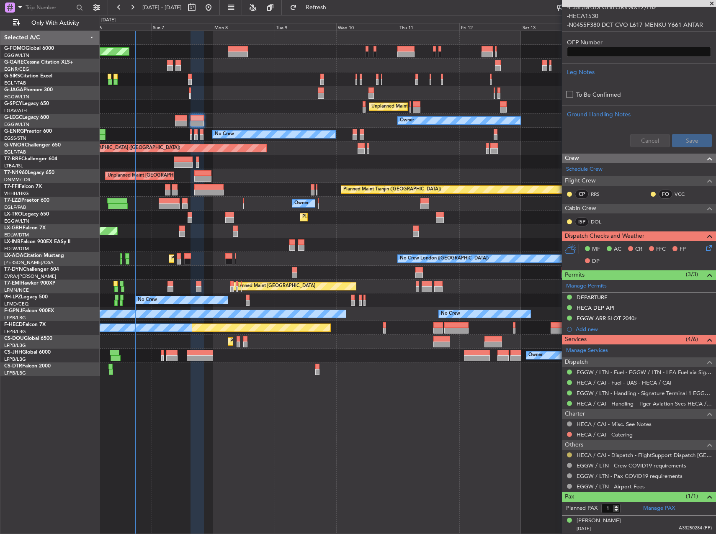
click at [568, 453] on nimbus-traffic-light at bounding box center [569, 455] width 7 height 7
click at [570, 455] on button at bounding box center [569, 455] width 5 height 5
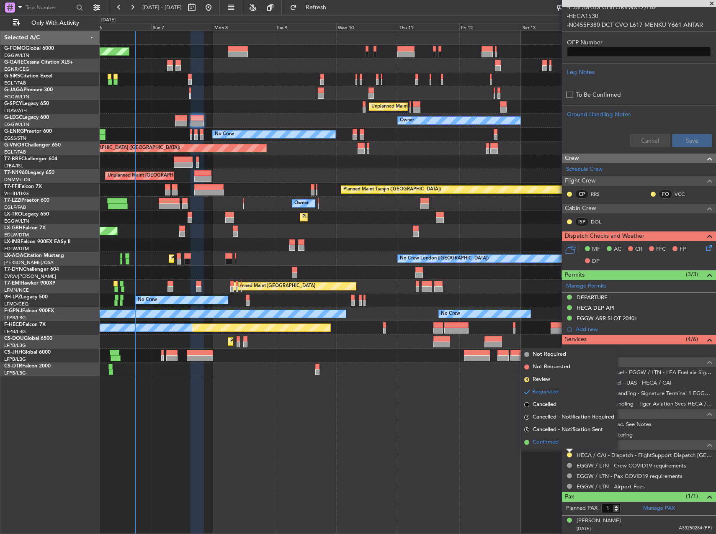
click at [566, 440] on li "Confirmed" at bounding box center [569, 442] width 97 height 13
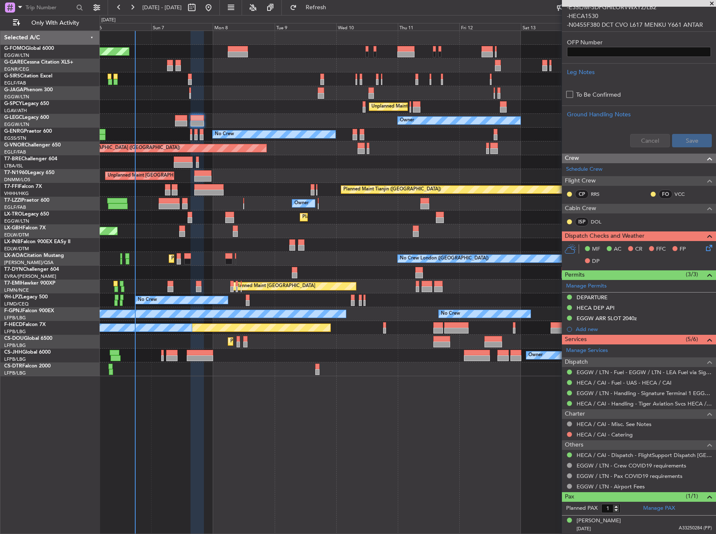
click at [705, 248] on icon at bounding box center [708, 246] width 7 height 7
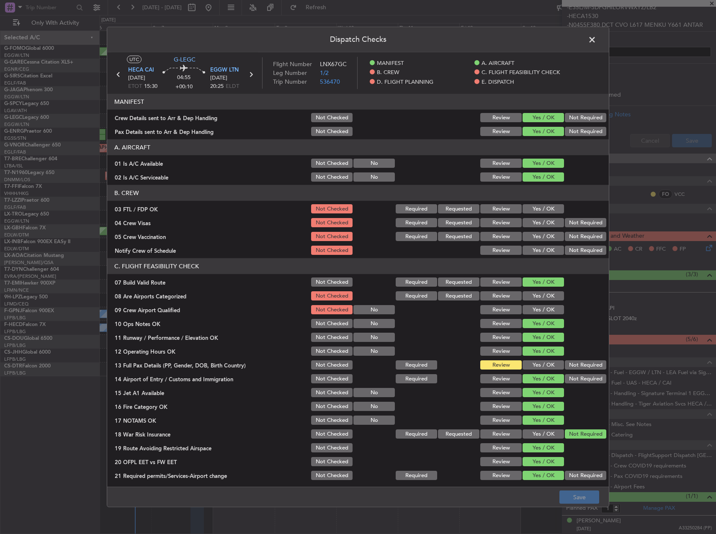
click at [536, 364] on button "Yes / OK" at bounding box center [543, 365] width 41 height 9
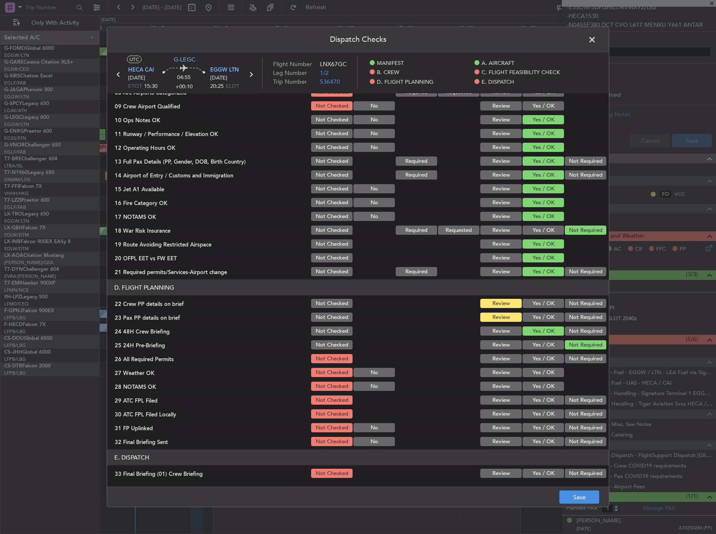
scroll to position [209, 0]
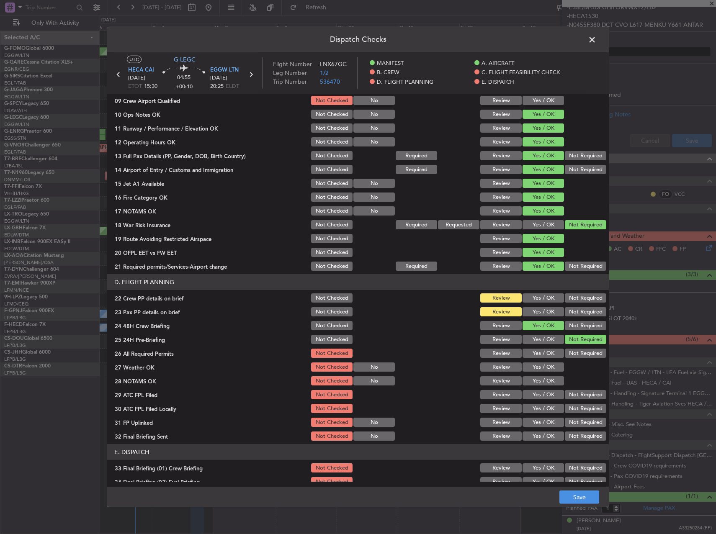
drag, startPoint x: 535, startPoint y: 299, endPoint x: 534, endPoint y: 309, distance: 9.3
click at [535, 300] on button "Yes / OK" at bounding box center [543, 298] width 41 height 9
click at [534, 312] on button "Yes / OK" at bounding box center [543, 311] width 41 height 9
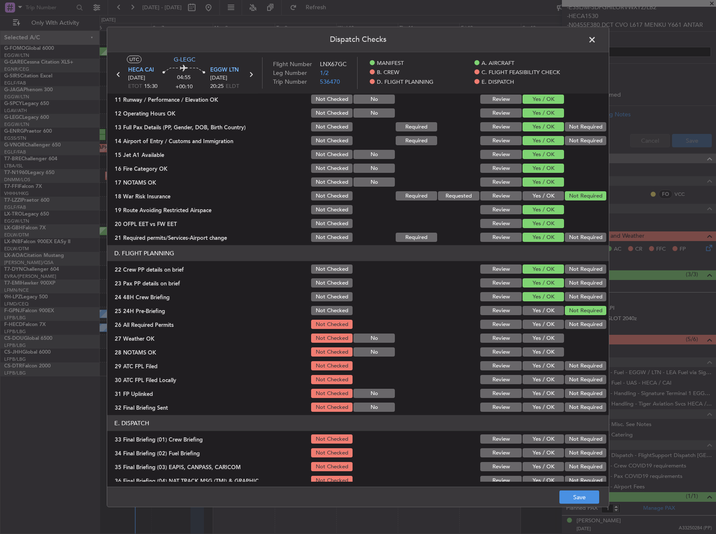
scroll to position [251, 0]
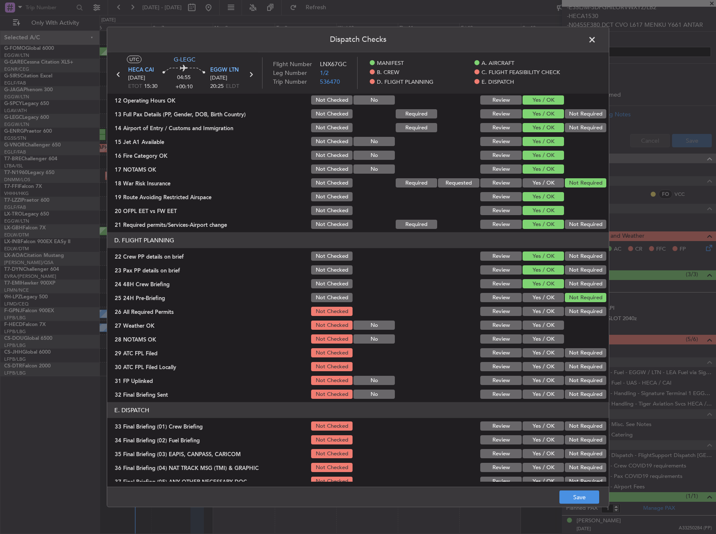
click at [535, 309] on button "Yes / OK" at bounding box center [543, 311] width 41 height 9
click at [539, 328] on button "Yes / OK" at bounding box center [543, 325] width 41 height 9
click at [540, 342] on button "Yes / OK" at bounding box center [543, 339] width 41 height 9
click at [540, 353] on button "Yes / OK" at bounding box center [543, 352] width 41 height 9
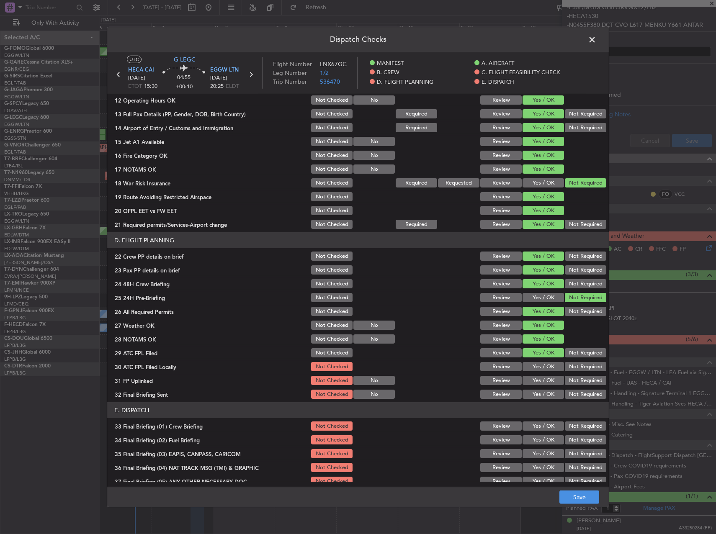
click at [554, 368] on button "Yes / OK" at bounding box center [543, 366] width 41 height 9
click at [550, 380] on button "Yes / OK" at bounding box center [543, 380] width 41 height 9
click at [570, 394] on button "Not Required" at bounding box center [585, 394] width 41 height 9
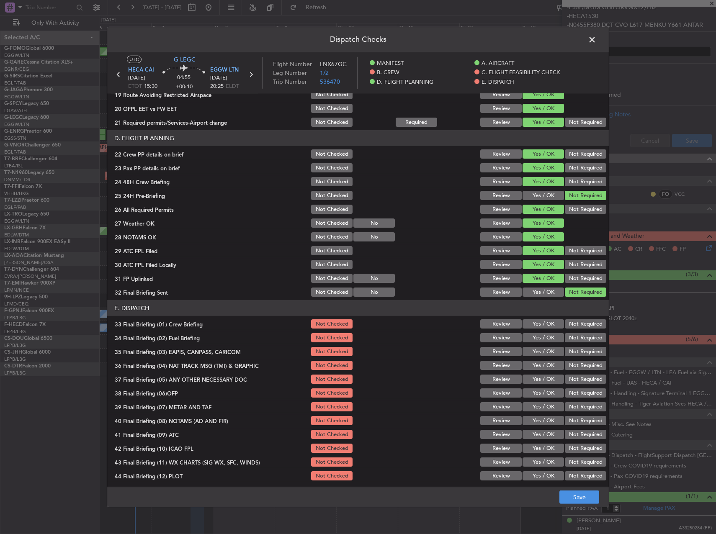
scroll to position [356, 0]
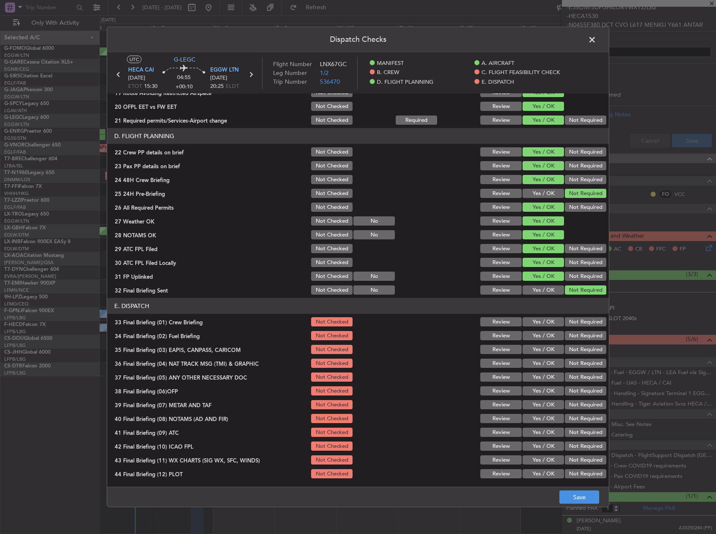
click at [539, 329] on section "E. DISPATCH 33 Final Briefing (01) Crew Briefing Not Checked Review Yes / OK No…" at bounding box center [358, 389] width 502 height 182
click at [536, 320] on button "Yes / OK" at bounding box center [543, 321] width 41 height 9
click at [537, 335] on button "Yes / OK" at bounding box center [543, 335] width 41 height 9
click at [541, 354] on div "Yes / OK" at bounding box center [542, 350] width 42 height 12
click at [570, 351] on button "Not Required" at bounding box center [585, 349] width 41 height 9
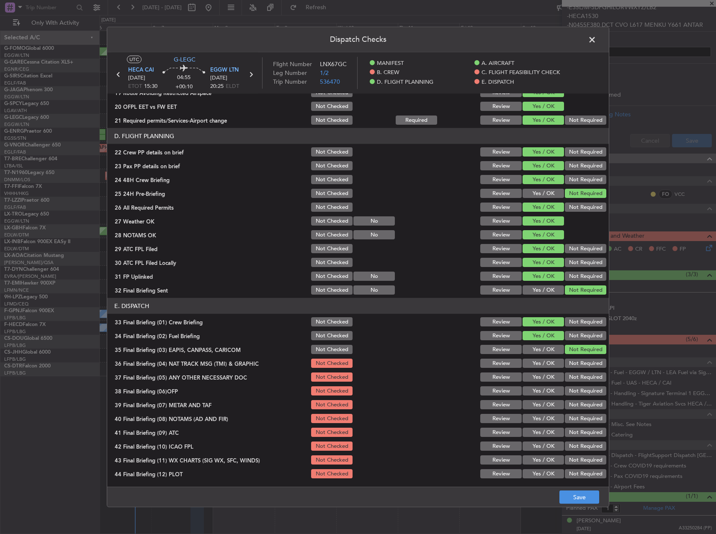
click at [570, 366] on button "Not Required" at bounding box center [585, 363] width 41 height 9
drag, startPoint x: 570, startPoint y: 376, endPoint x: 547, endPoint y: 390, distance: 27.0
click at [570, 377] on button "Not Required" at bounding box center [585, 377] width 41 height 9
click at [546, 390] on button "Yes / OK" at bounding box center [543, 391] width 41 height 9
click at [545, 399] on div "Yes / OK" at bounding box center [542, 405] width 42 height 12
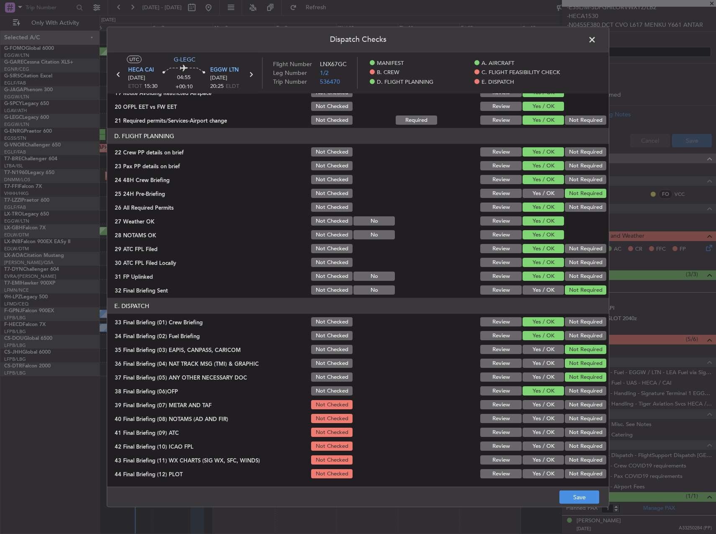
click at [545, 403] on button "Yes / OK" at bounding box center [543, 404] width 41 height 9
click at [547, 419] on button "Yes / OK" at bounding box center [543, 418] width 41 height 9
click at [552, 436] on button "Yes / OK" at bounding box center [543, 432] width 41 height 9
click at [569, 442] on button "Not Required" at bounding box center [585, 446] width 41 height 9
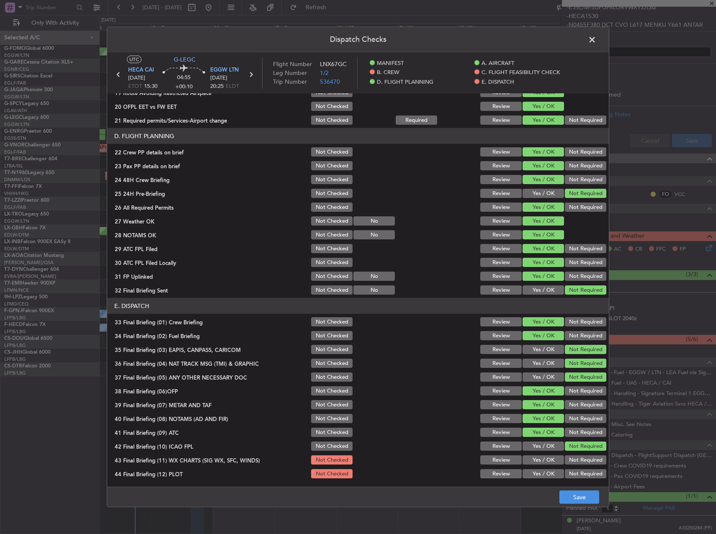
click at [543, 463] on button "Yes / OK" at bounding box center [543, 460] width 41 height 9
click at [544, 471] on button "Yes / OK" at bounding box center [543, 474] width 41 height 9
click at [549, 479] on div "Yes / OK" at bounding box center [542, 474] width 42 height 12
click at [576, 497] on button "Save" at bounding box center [580, 497] width 40 height 13
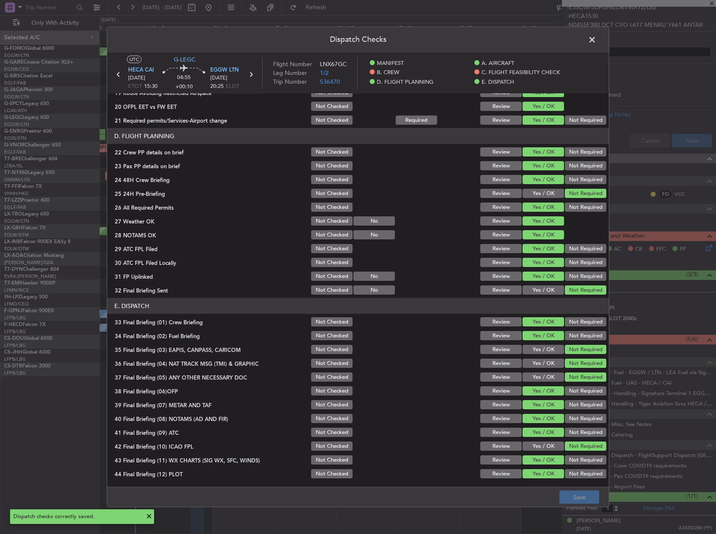
click at [596, 38] on span at bounding box center [596, 42] width 0 height 17
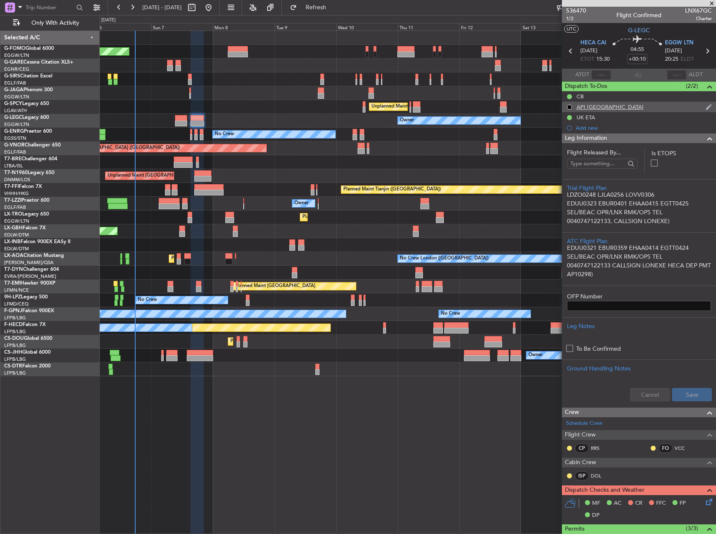
scroll to position [0, 0]
click at [569, 21] on span "1/2" at bounding box center [576, 18] width 20 height 7
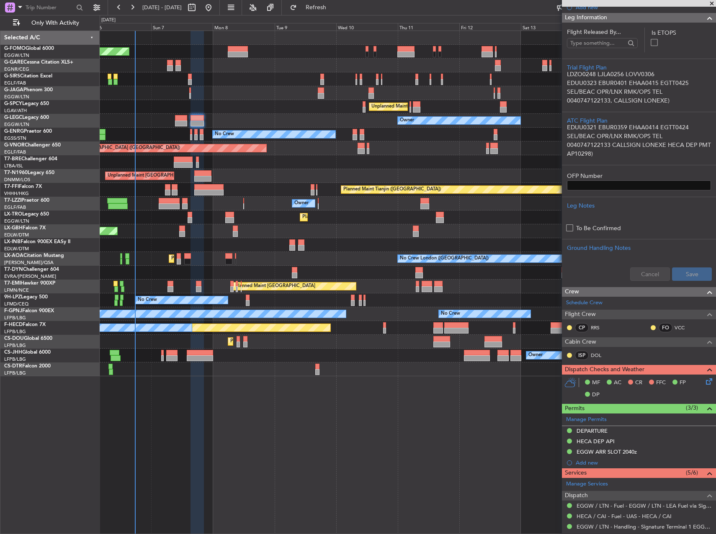
scroll to position [251, 0]
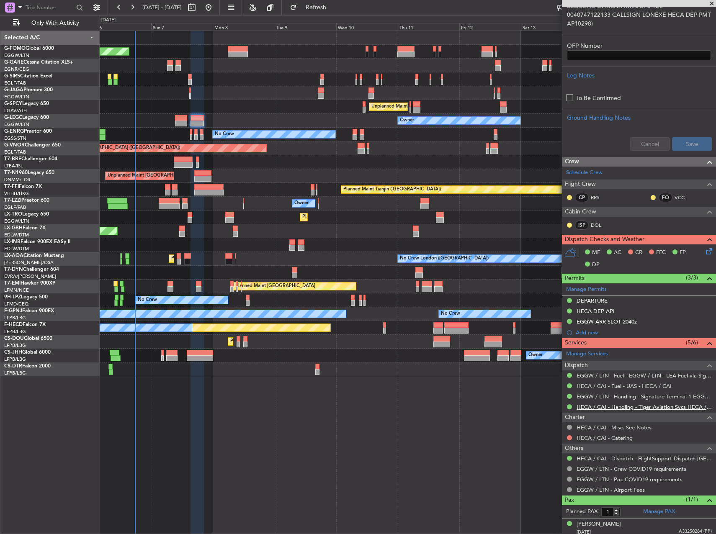
click at [633, 408] on link "HECA / CAI - Handling - Tiger Aviation Svcs HECA / CAI" at bounding box center [644, 407] width 135 height 7
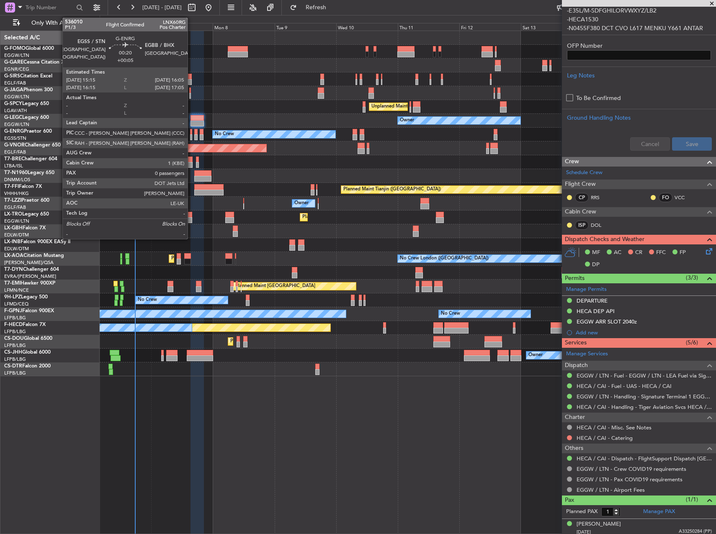
click at [191, 134] on div at bounding box center [191, 132] width 3 height 6
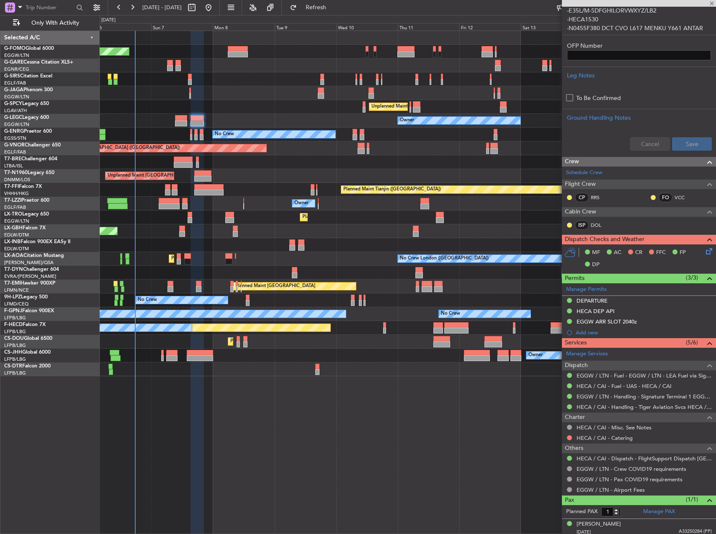
type input "+00:05"
type input "0"
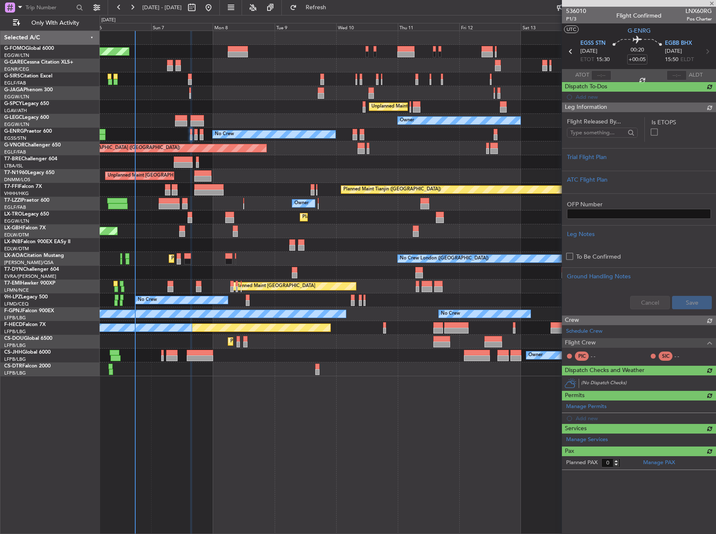
scroll to position [0, 0]
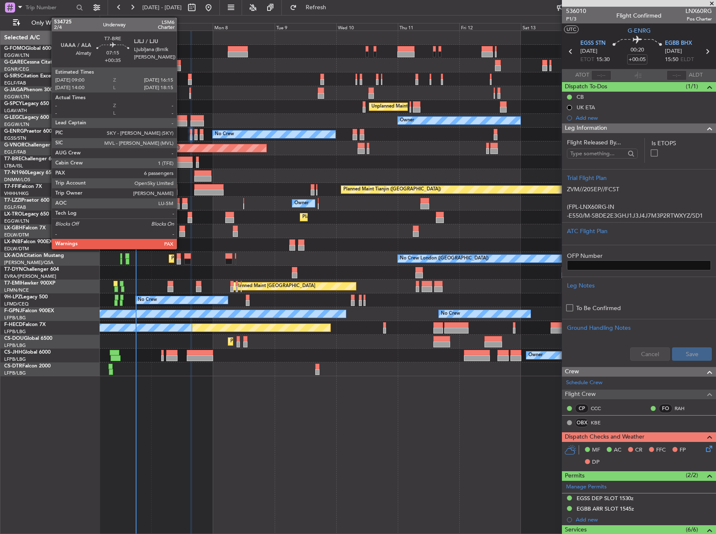
click at [181, 157] on div at bounding box center [183, 160] width 19 height 6
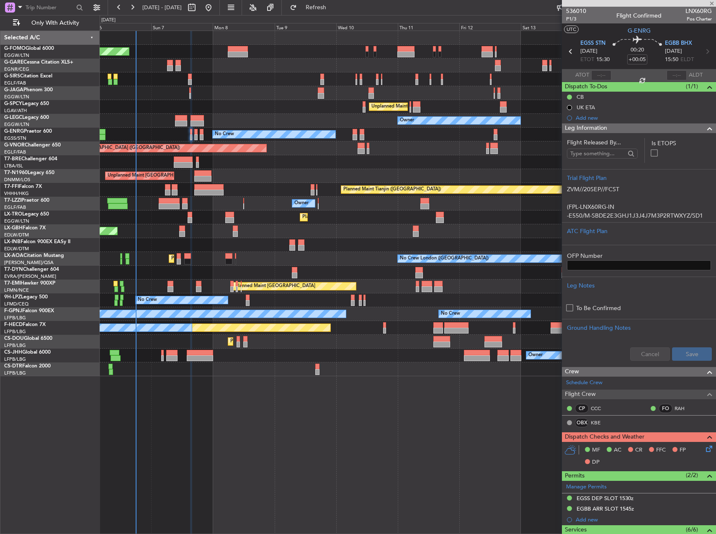
type input "+00:35"
type input "7"
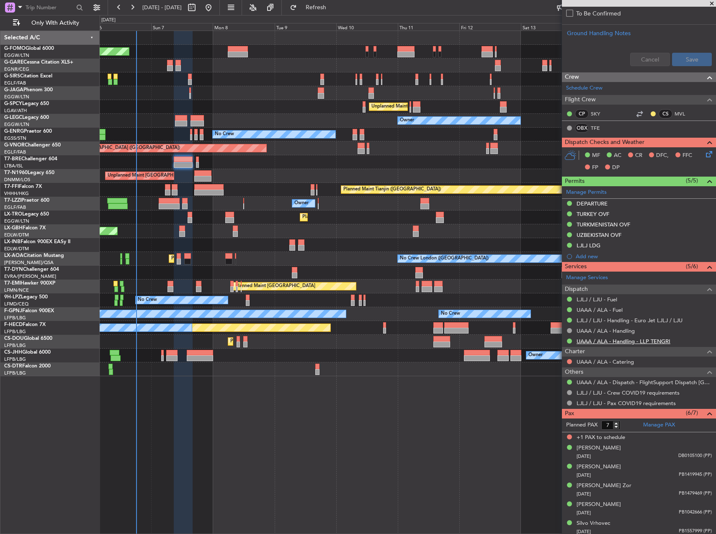
scroll to position [341, 0]
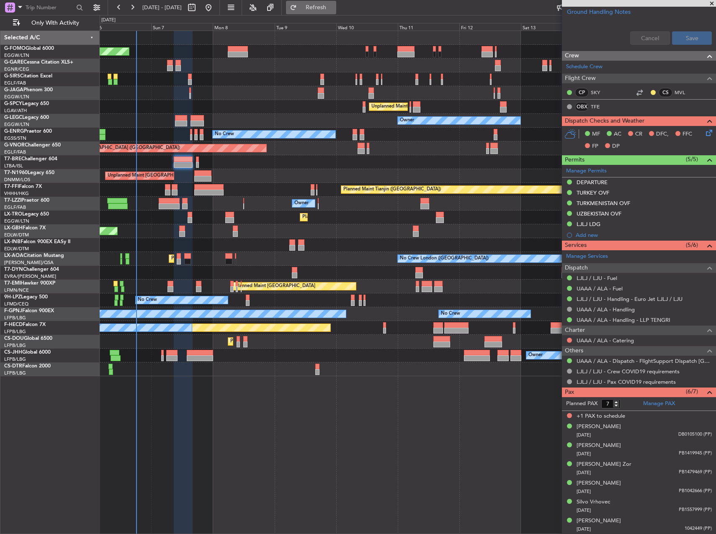
click at [334, 7] on span "Refresh" at bounding box center [316, 8] width 35 height 6
click at [605, 224] on div "LJLJ LDG" at bounding box center [639, 224] width 154 height 10
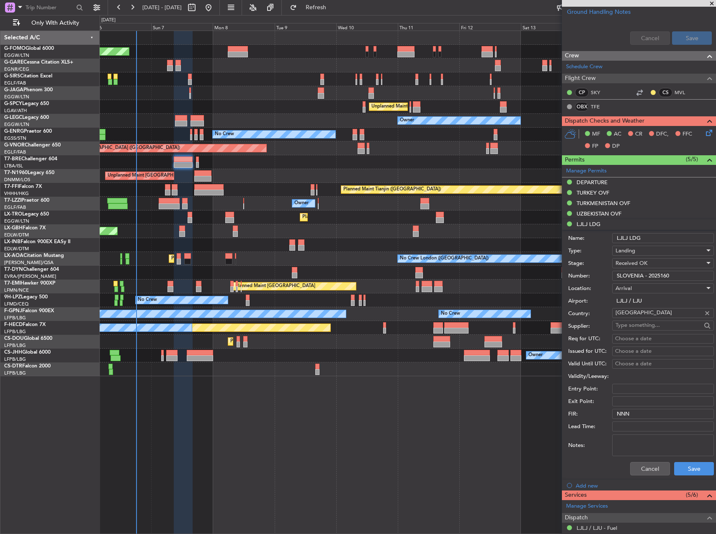
click at [649, 276] on input "SLOVENIA - 2025160" at bounding box center [663, 276] width 102 height 10
click at [603, 181] on div "DEPARTURE" at bounding box center [592, 182] width 31 height 7
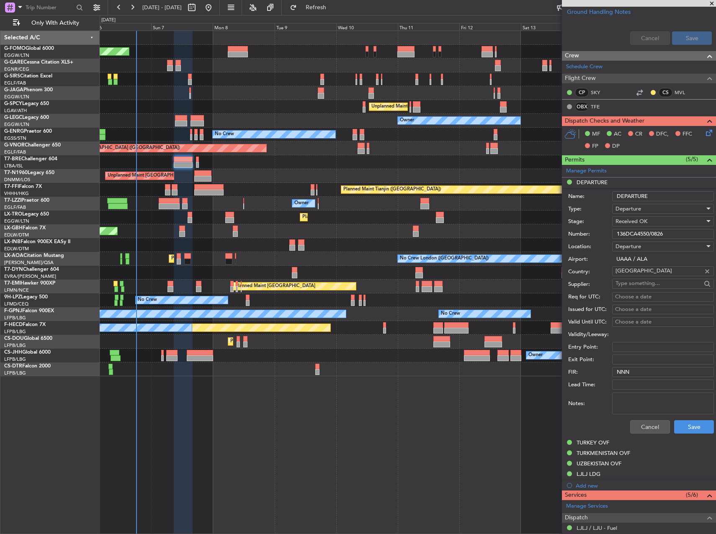
click at [646, 232] on input "136DCA4550/0826" at bounding box center [663, 234] width 102 height 10
click at [663, 237] on input "136DCA4550/0826" at bounding box center [663, 234] width 102 height 10
click at [663, 236] on input "136DCA4550/0826" at bounding box center [663, 234] width 102 height 10
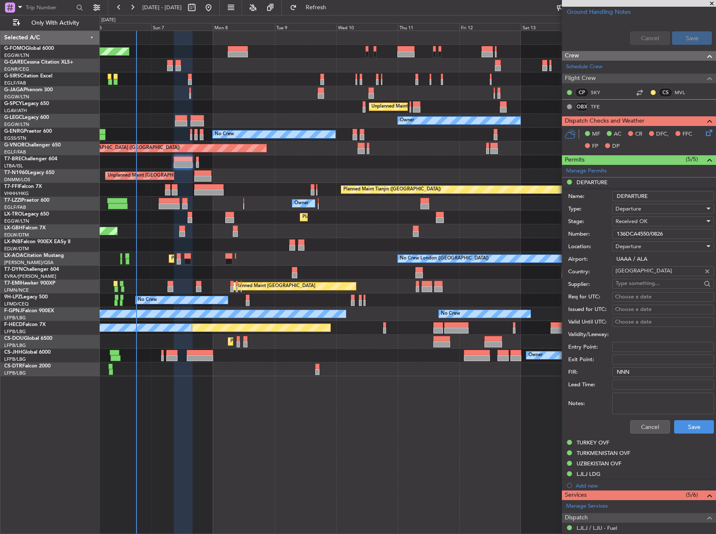
click at [663, 236] on input "136DCA4550/0826" at bounding box center [663, 234] width 102 height 10
click at [483, 204] on div "Owner" at bounding box center [408, 204] width 616 height 14
click at [598, 444] on div "TURKEY OVF" at bounding box center [593, 442] width 33 height 7
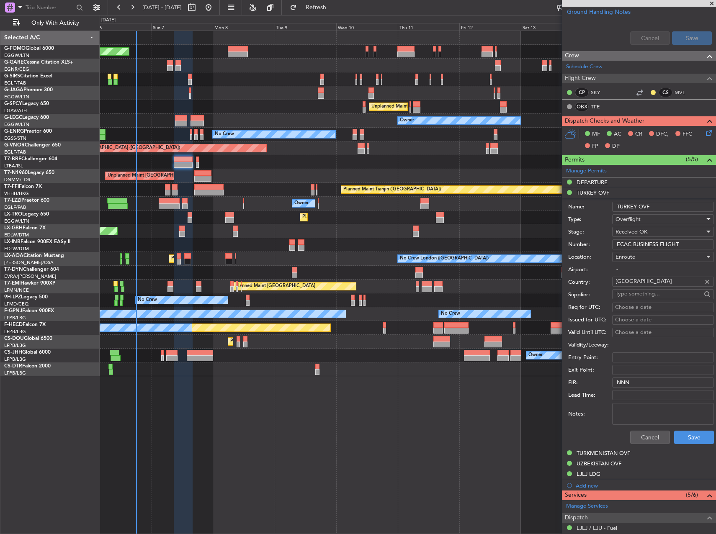
click at [633, 243] on input "ECAC BUSINESS FLIGHT" at bounding box center [663, 245] width 102 height 10
click at [622, 454] on div "TURKMENISTAN OVF" at bounding box center [604, 453] width 54 height 7
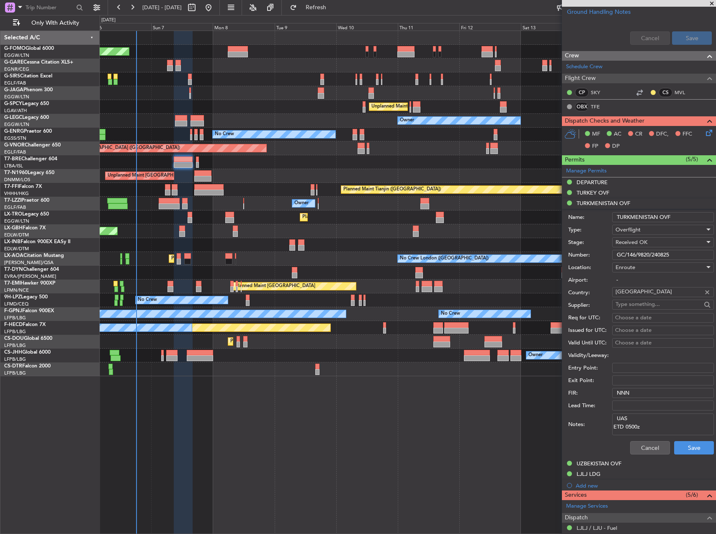
click at [653, 252] on input "GC/146/9820/240825" at bounding box center [663, 255] width 102 height 10
drag, startPoint x: 602, startPoint y: 466, endPoint x: 604, endPoint y: 470, distance: 4.7
click at [604, 470] on mat-tooltip-component "UZBEKISTAN OVF" at bounding box center [600, 478] width 54 height 22
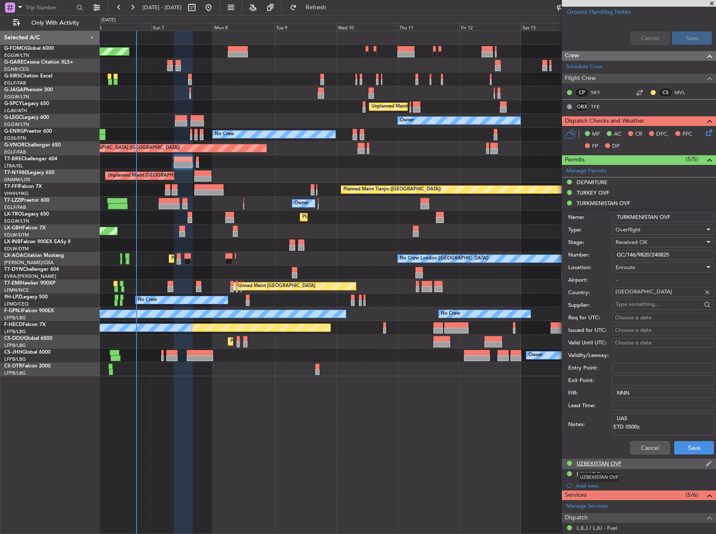
click at [603, 467] on div "UZBEKISTAN OVF" at bounding box center [599, 463] width 45 height 7
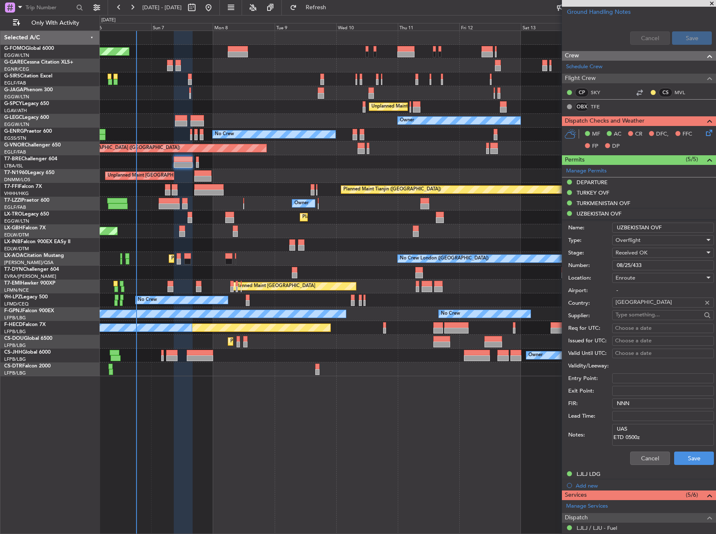
click at [639, 265] on input "08/25/433" at bounding box center [663, 266] width 102 height 10
click at [595, 475] on div "LJLJ LDG" at bounding box center [589, 474] width 24 height 7
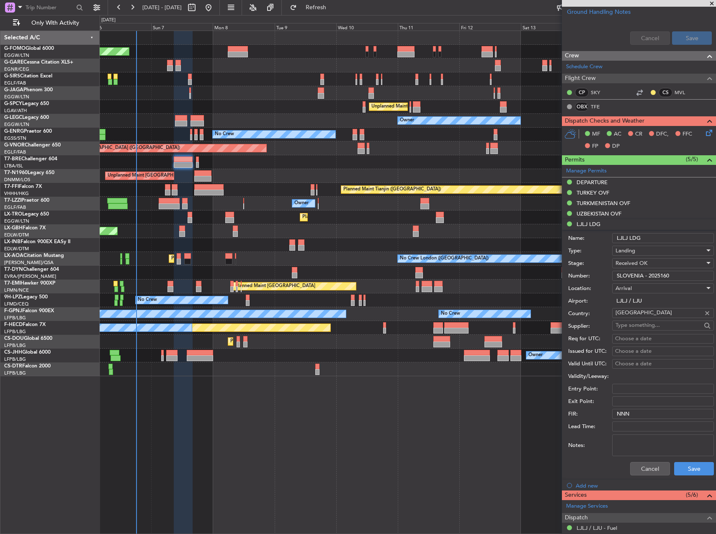
click at [657, 275] on input "SLOVENIA - 2025160" at bounding box center [663, 276] width 102 height 10
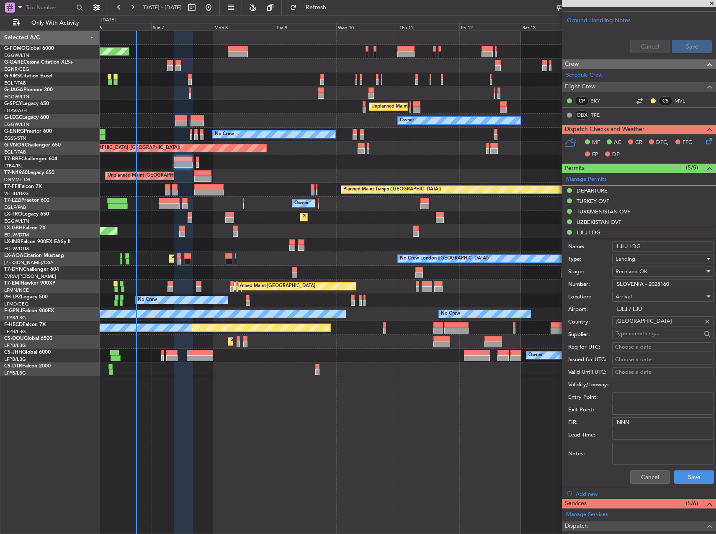
scroll to position [335, 0]
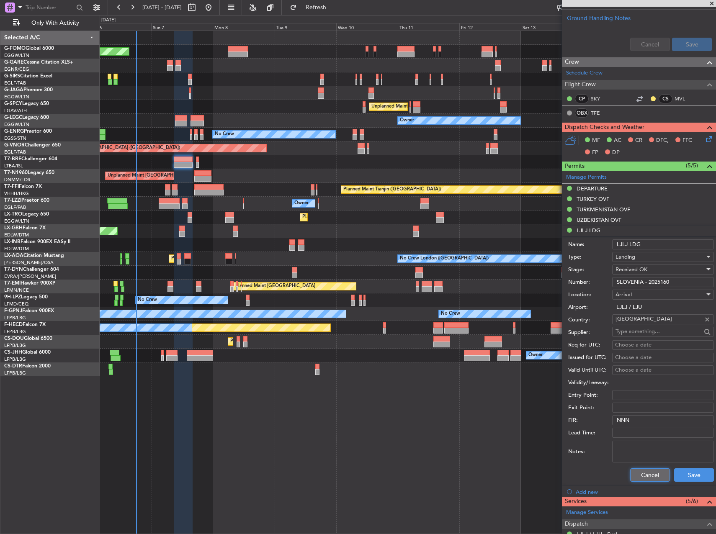
click at [643, 475] on button "Cancel" at bounding box center [650, 475] width 40 height 13
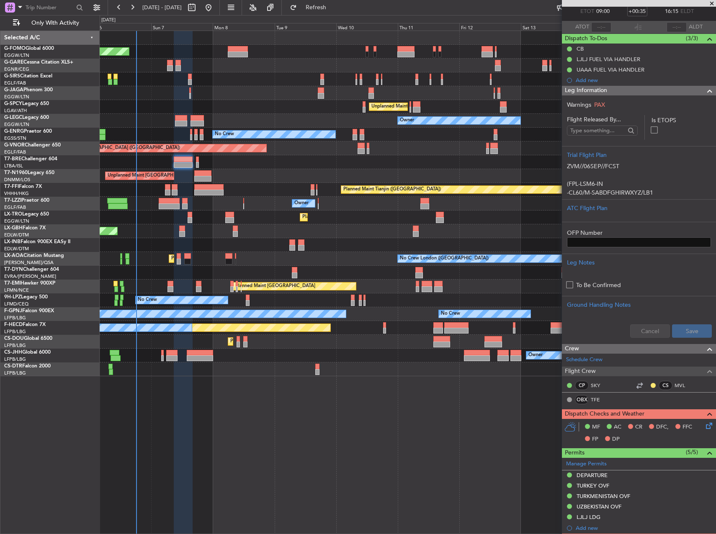
scroll to position [0, 0]
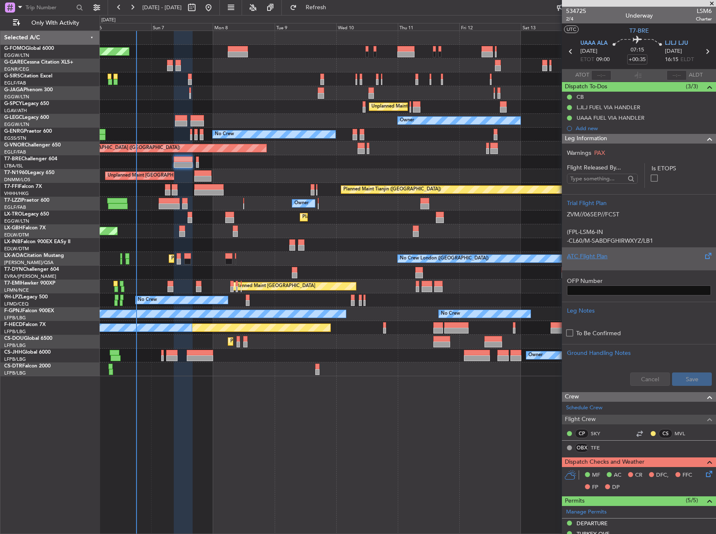
click at [611, 258] on div "ATC Flight Plan" at bounding box center [639, 256] width 144 height 9
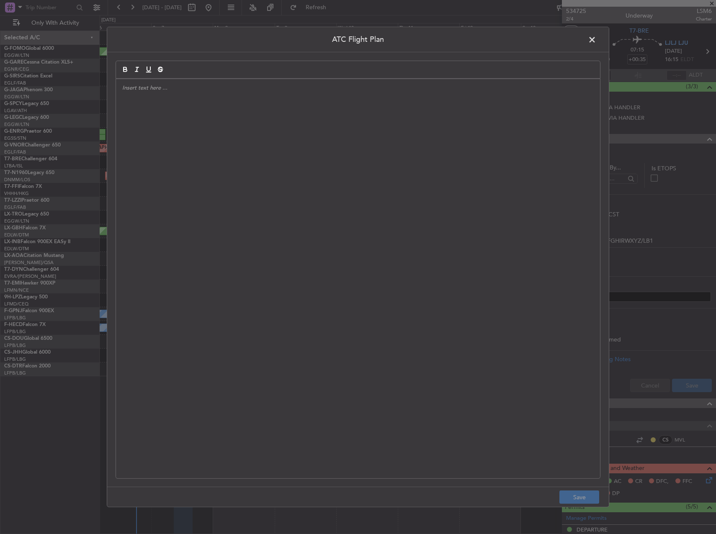
click at [435, 232] on div at bounding box center [358, 279] width 484 height 400
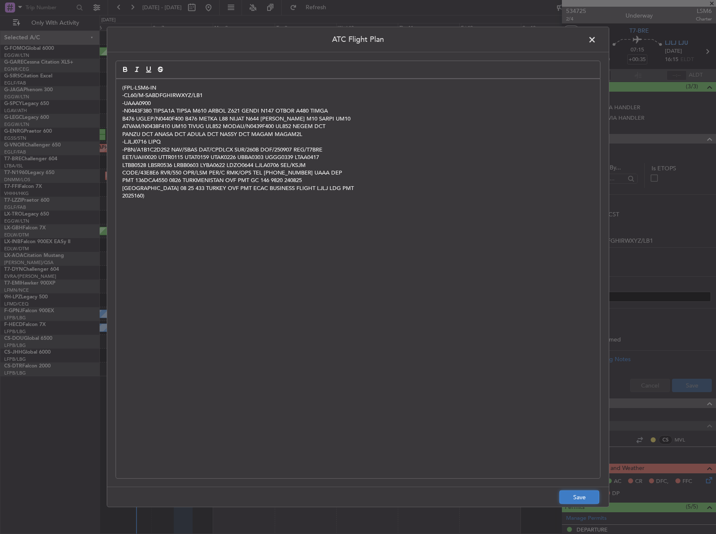
click at [576, 501] on button "Save" at bounding box center [580, 497] width 40 height 13
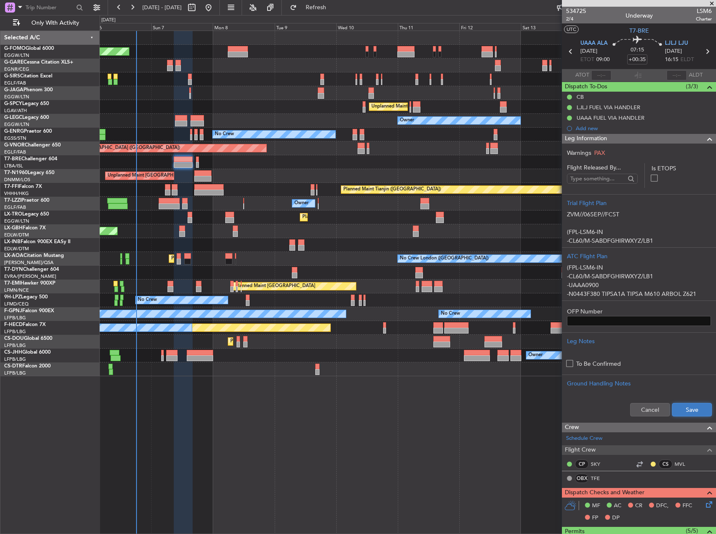
click at [674, 408] on button "Save" at bounding box center [692, 409] width 40 height 13
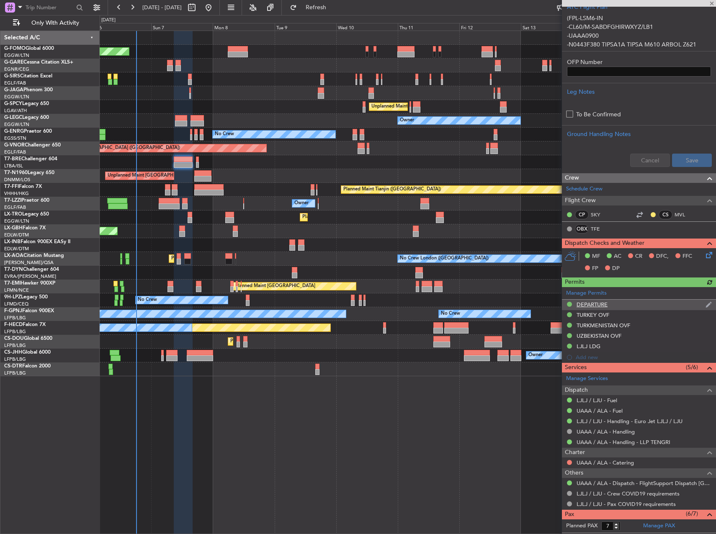
scroll to position [246, 0]
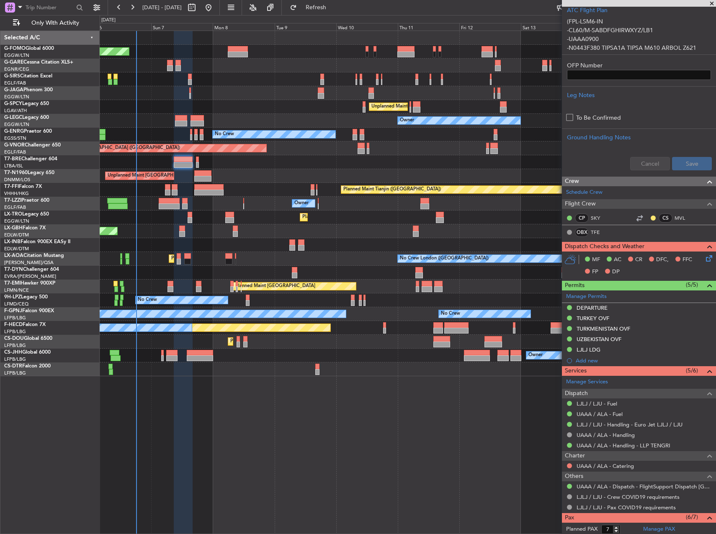
click at [705, 257] on icon at bounding box center [708, 257] width 7 height 7
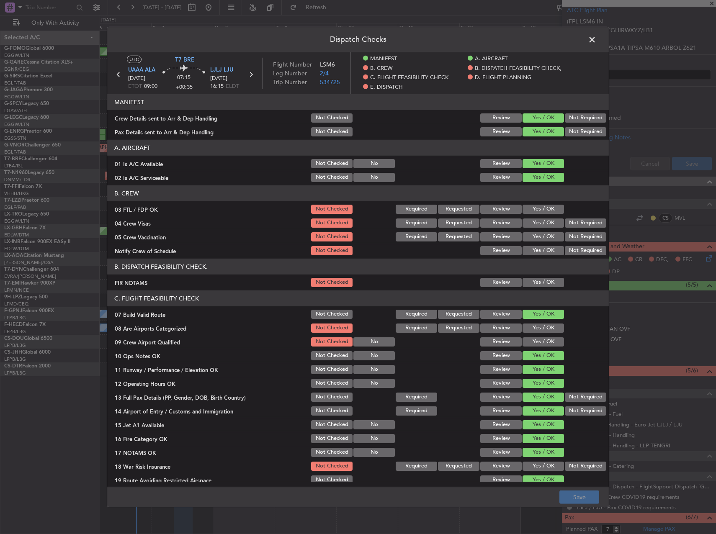
click at [534, 282] on button "Yes / OK" at bounding box center [543, 282] width 41 height 9
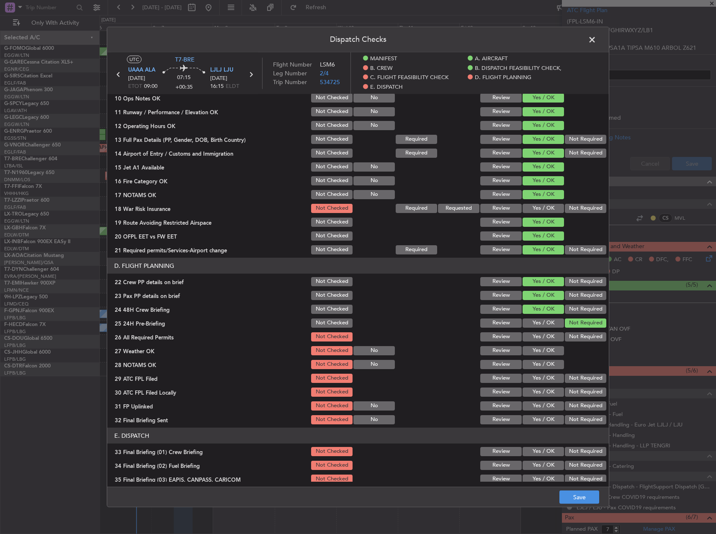
scroll to position [293, 0]
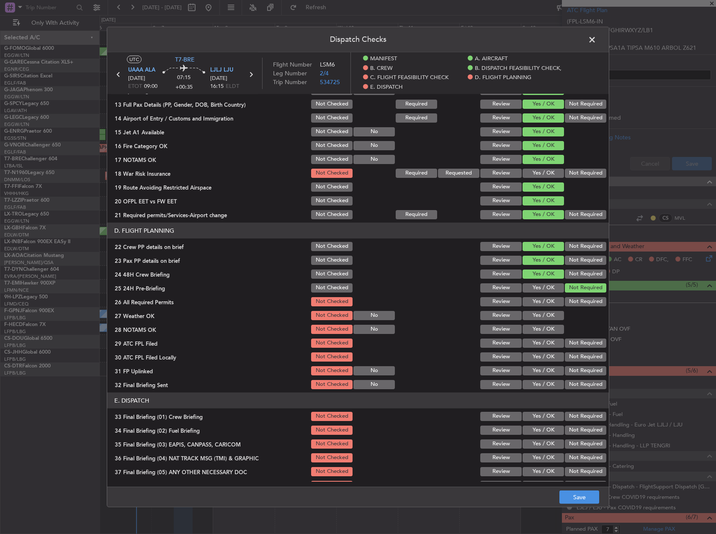
drag, startPoint x: 548, startPoint y: 304, endPoint x: 545, endPoint y: 310, distance: 6.6
click at [547, 305] on button "Yes / OK" at bounding box center [543, 301] width 41 height 9
click at [544, 317] on button "Yes / OK" at bounding box center [543, 315] width 41 height 9
drag, startPoint x: 539, startPoint y: 333, endPoint x: 538, endPoint y: 342, distance: 9.3
click at [539, 334] on div "Yes / OK" at bounding box center [542, 330] width 42 height 12
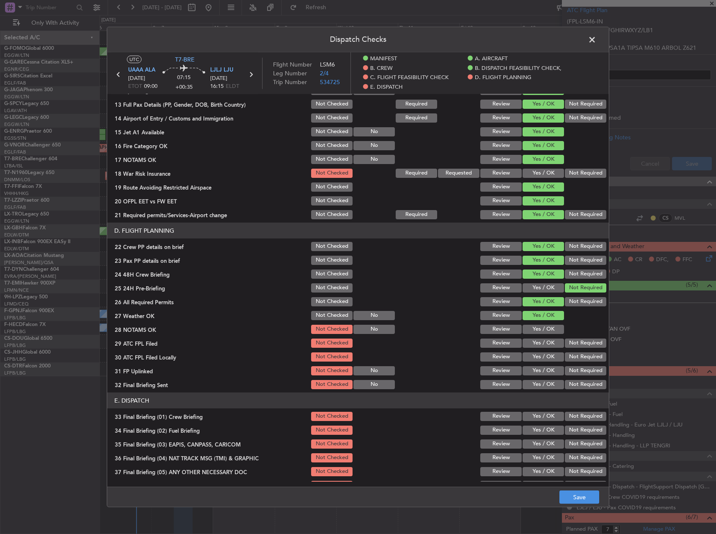
click at [537, 346] on button "Yes / OK" at bounding box center [543, 343] width 41 height 9
click at [534, 332] on button "Yes / OK" at bounding box center [543, 329] width 41 height 9
click at [546, 361] on button "Yes / OK" at bounding box center [543, 357] width 41 height 9
drag, startPoint x: 543, startPoint y: 368, endPoint x: 544, endPoint y: 372, distance: 4.7
click at [544, 369] on button "Yes / OK" at bounding box center [543, 370] width 41 height 9
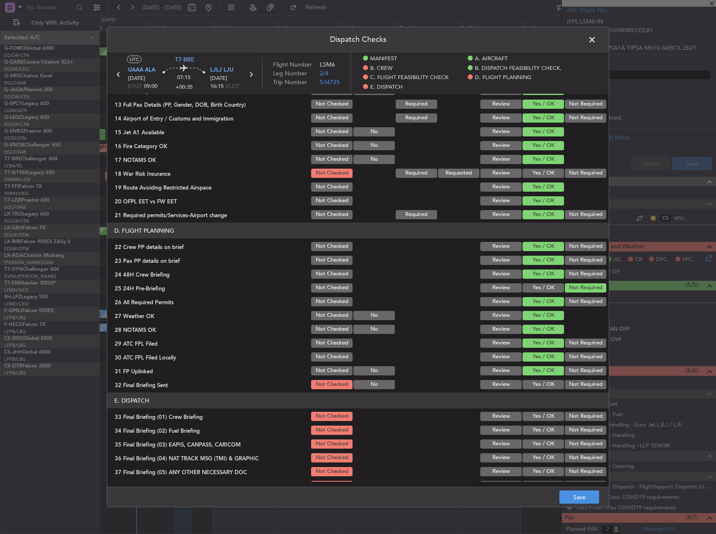
click at [544, 387] on button "Yes / OK" at bounding box center [543, 384] width 41 height 9
click at [566, 383] on button "Not Required" at bounding box center [585, 384] width 41 height 9
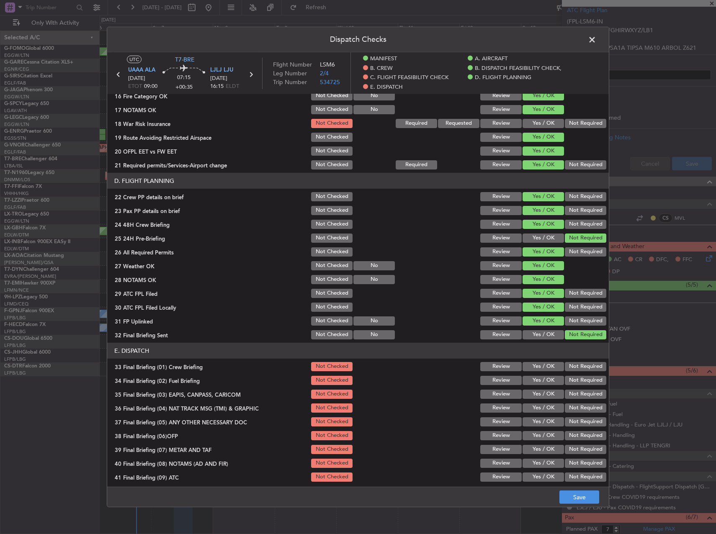
scroll to position [388, 0]
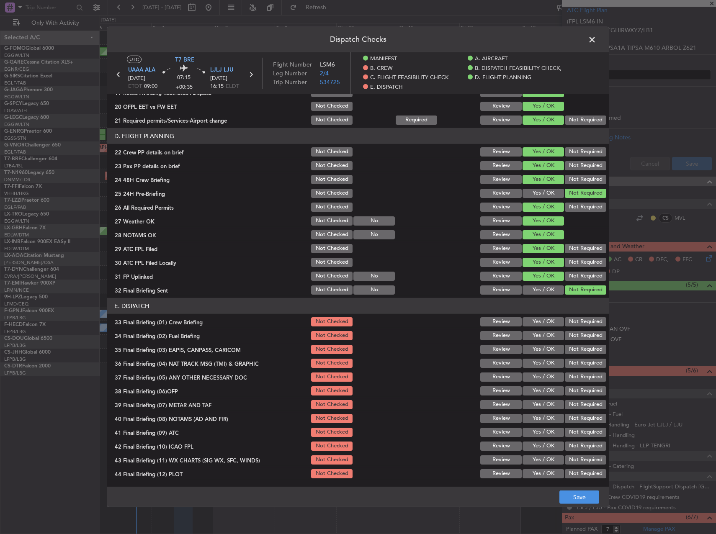
click at [539, 321] on button "Yes / OK" at bounding box center [543, 321] width 41 height 9
click at [539, 336] on button "Yes / OK" at bounding box center [543, 335] width 41 height 9
click at [570, 352] on button "Not Required" at bounding box center [585, 349] width 41 height 9
drag, startPoint x: 572, startPoint y: 361, endPoint x: 569, endPoint y: 370, distance: 10.1
click at [572, 361] on button "Not Required" at bounding box center [585, 363] width 41 height 9
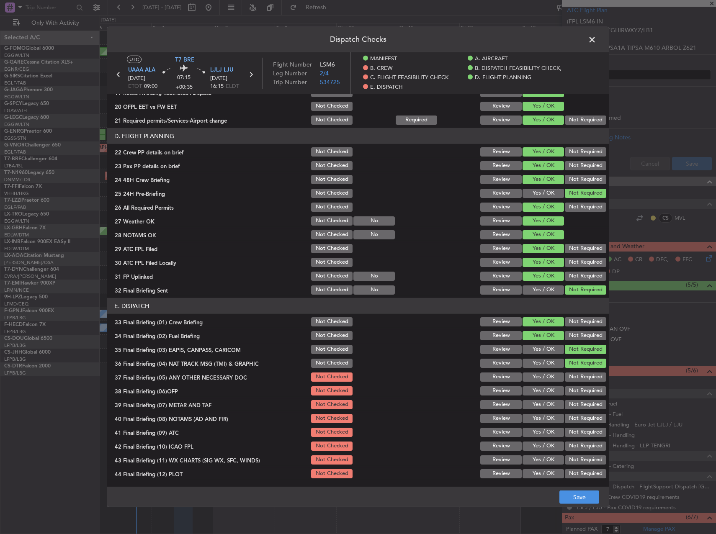
click at [567, 375] on button "Not Required" at bounding box center [585, 377] width 41 height 9
click at [545, 392] on button "Yes / OK" at bounding box center [543, 391] width 41 height 9
click at [539, 406] on button "Yes / OK" at bounding box center [543, 404] width 41 height 9
click at [540, 419] on button "Yes / OK" at bounding box center [543, 418] width 41 height 9
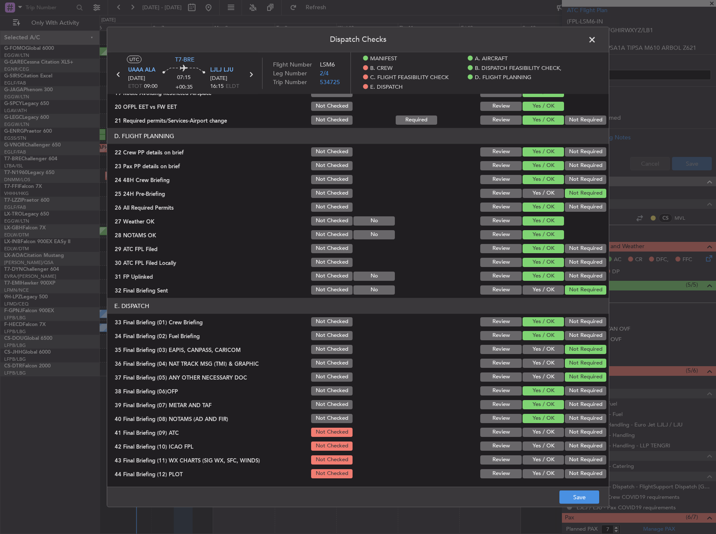
click at [543, 434] on button "Yes / OK" at bounding box center [543, 432] width 41 height 9
click at [547, 444] on button "Yes / OK" at bounding box center [543, 446] width 41 height 9
click at [566, 452] on div "Not Required" at bounding box center [585, 447] width 42 height 12
click at [565, 443] on button "Not Required" at bounding box center [585, 446] width 41 height 9
click at [552, 457] on button "Yes / OK" at bounding box center [543, 460] width 41 height 9
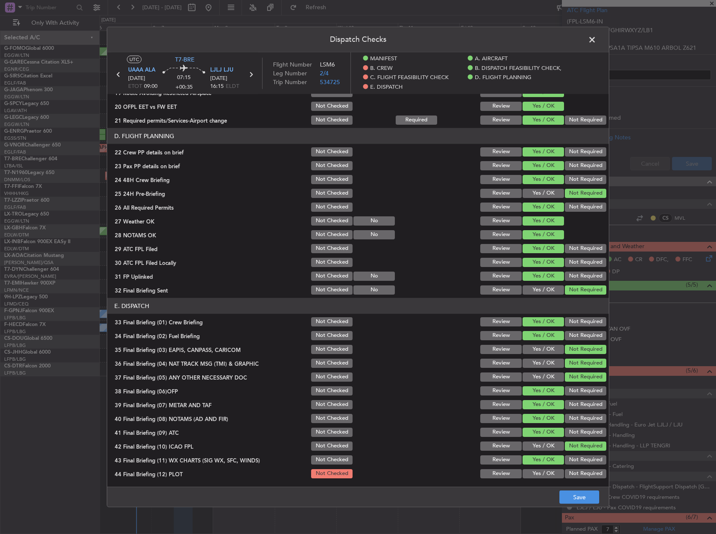
click at [546, 448] on button "Yes / OK" at bounding box center [543, 446] width 41 height 9
click at [544, 474] on button "Yes / OK" at bounding box center [543, 474] width 41 height 9
click at [578, 499] on button "Save" at bounding box center [580, 497] width 40 height 13
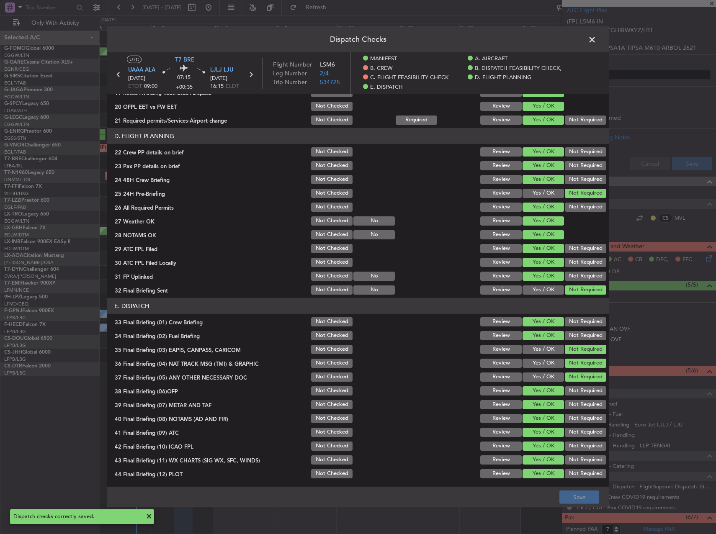
click at [596, 37] on span at bounding box center [596, 42] width 0 height 17
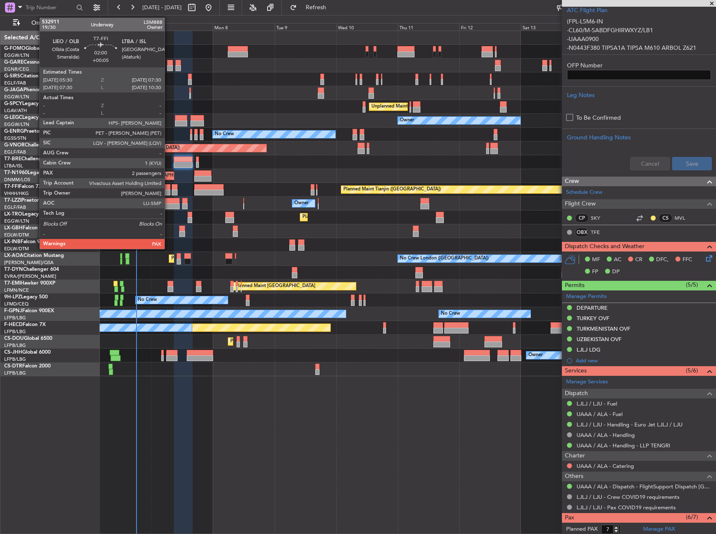
click at [168, 188] on div at bounding box center [167, 187] width 5 height 6
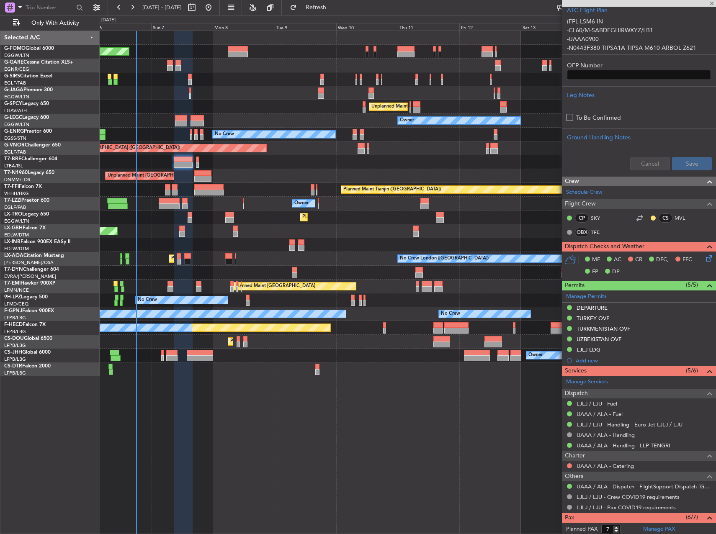
type input "+00:05"
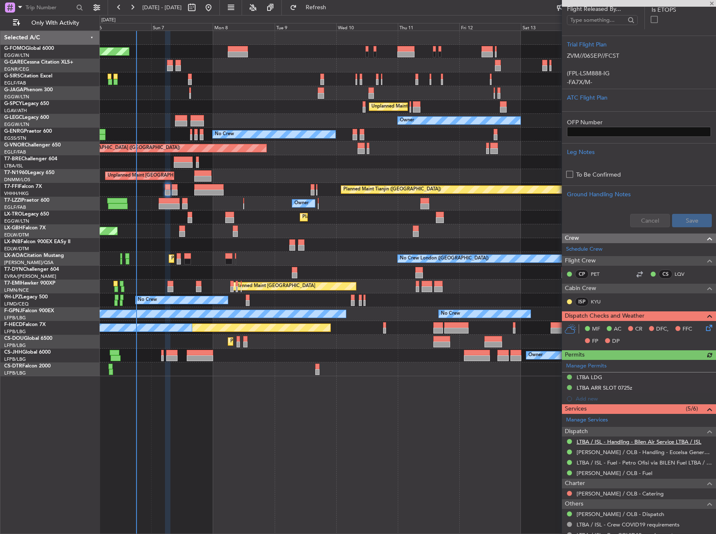
scroll to position [237, 0]
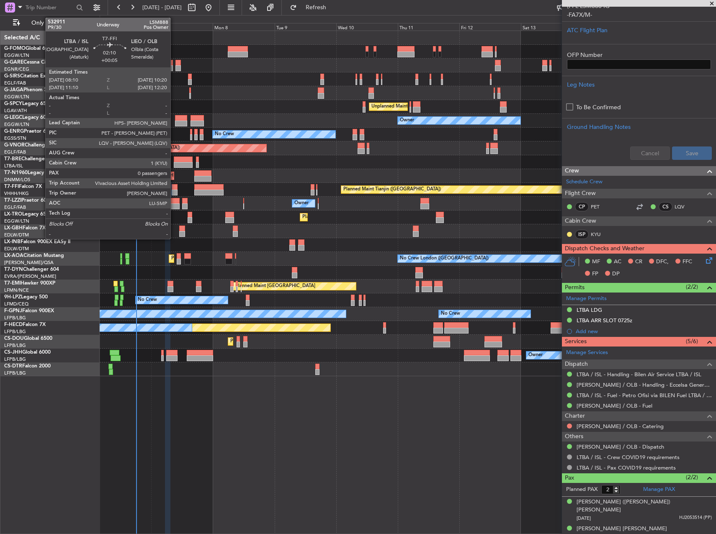
click at [174, 191] on div at bounding box center [175, 193] width 6 height 6
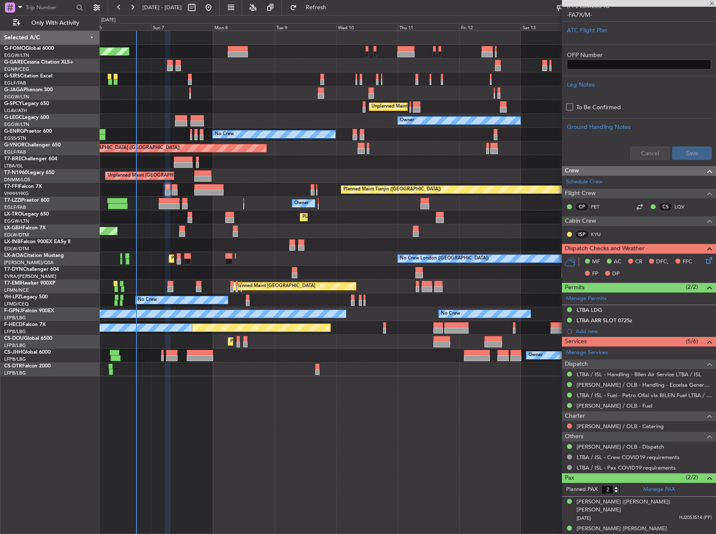
type input "0"
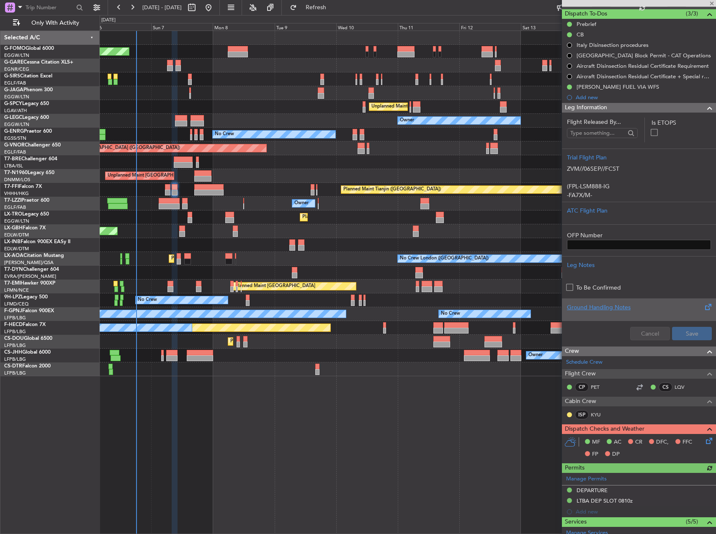
scroll to position [216, 0]
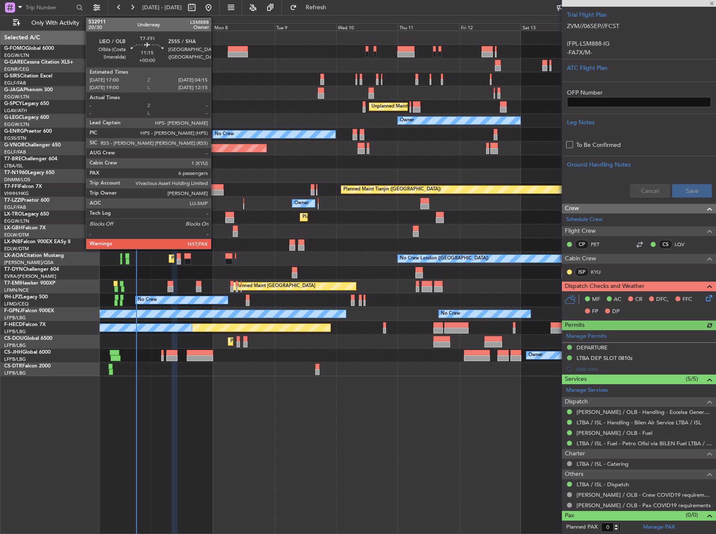
click at [212, 190] on div at bounding box center [208, 193] width 29 height 6
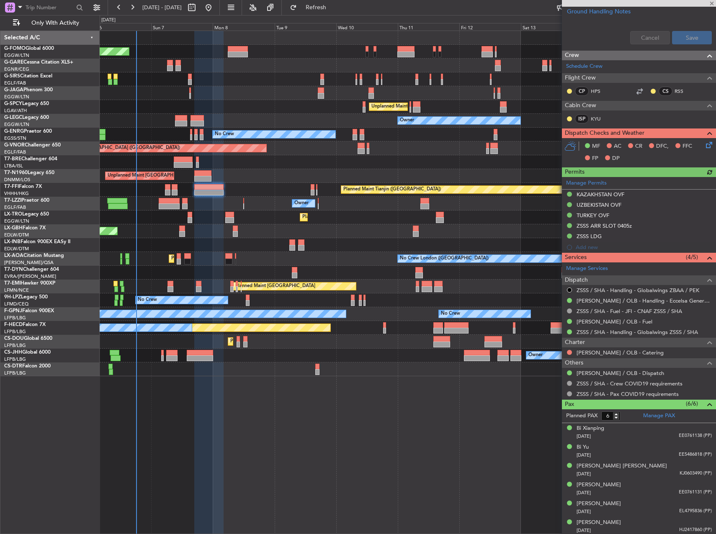
scroll to position [354, 0]
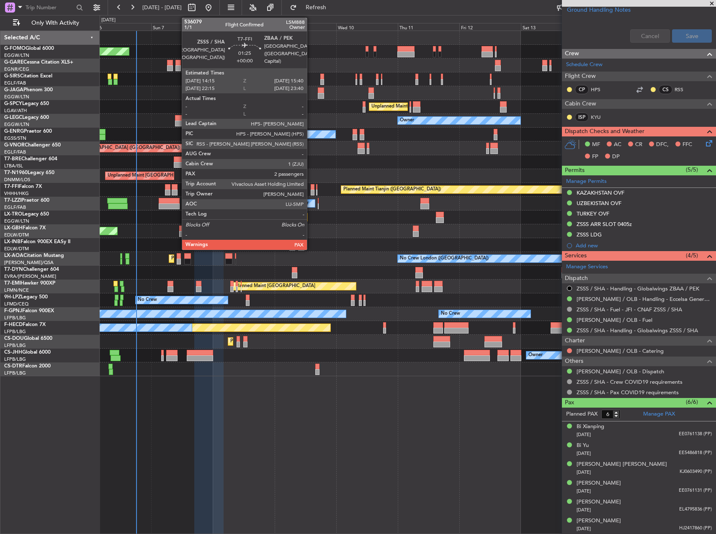
click at [311, 190] on div at bounding box center [313, 193] width 4 height 6
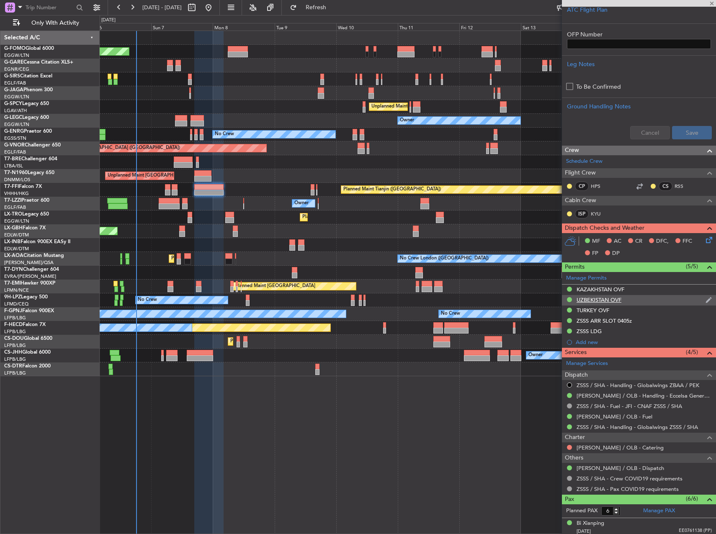
scroll to position [19, 0]
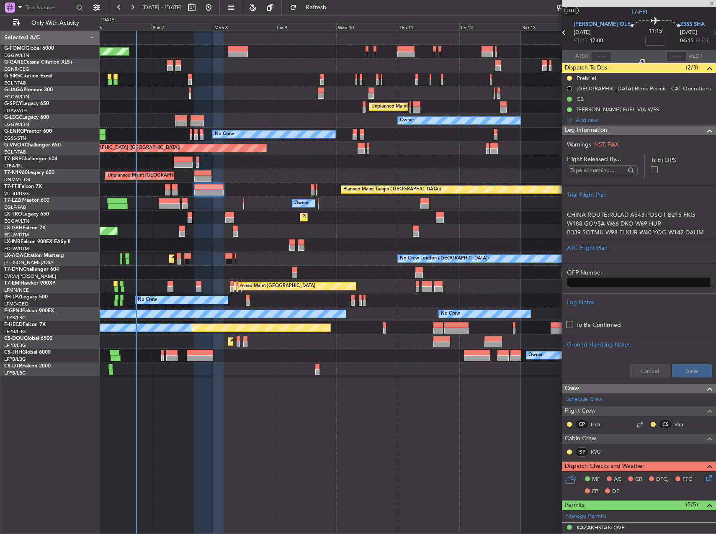
type input "5"
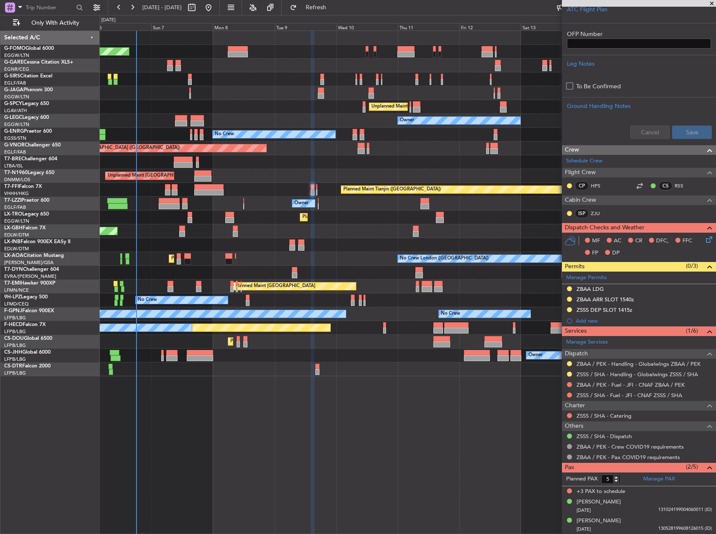
scroll to position [0, 0]
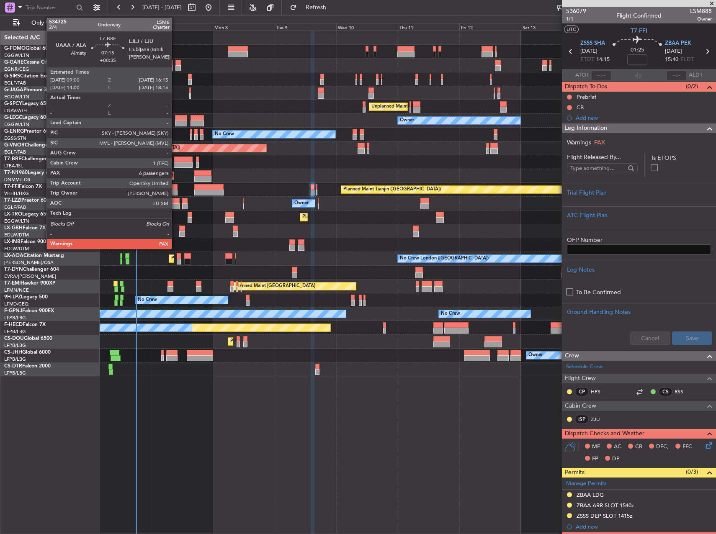
click at [178, 163] on div at bounding box center [183, 165] width 19 height 6
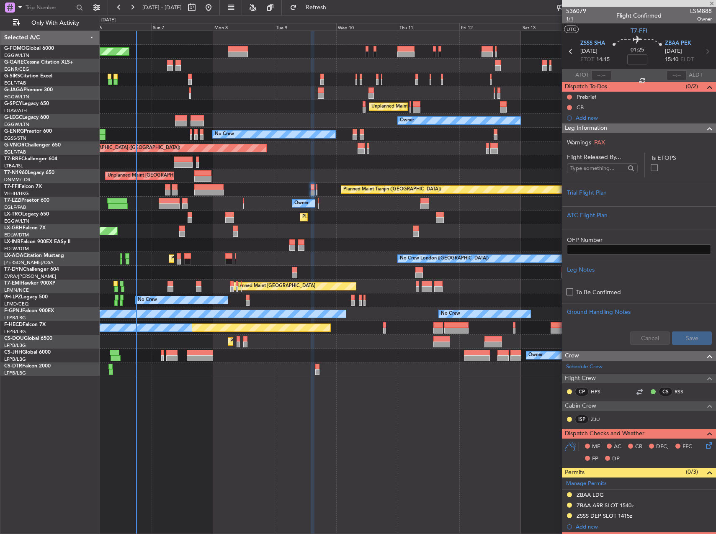
type input "+00:35"
type input "7"
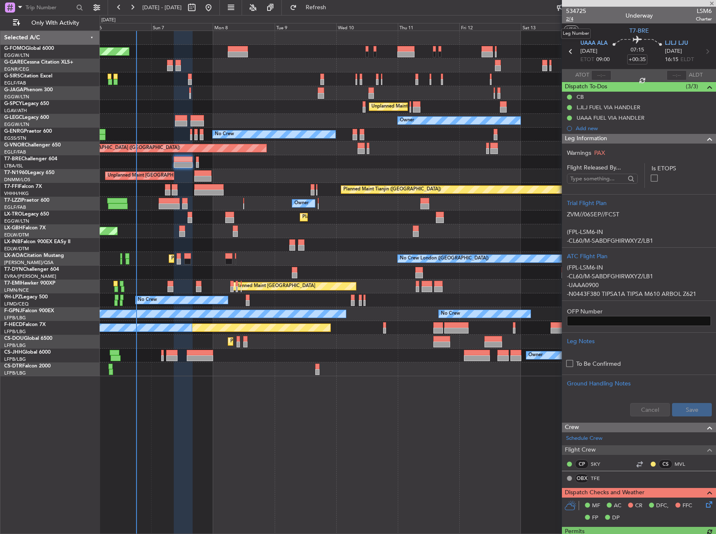
click at [568, 19] on span "2/4" at bounding box center [576, 18] width 20 height 7
click at [408, 457] on div "Planned Maint London (Luton) Planned Maint London (Farnborough) Unplanned Maint…" at bounding box center [408, 283] width 617 height 504
click at [572, 17] on span "2/4" at bounding box center [576, 18] width 20 height 7
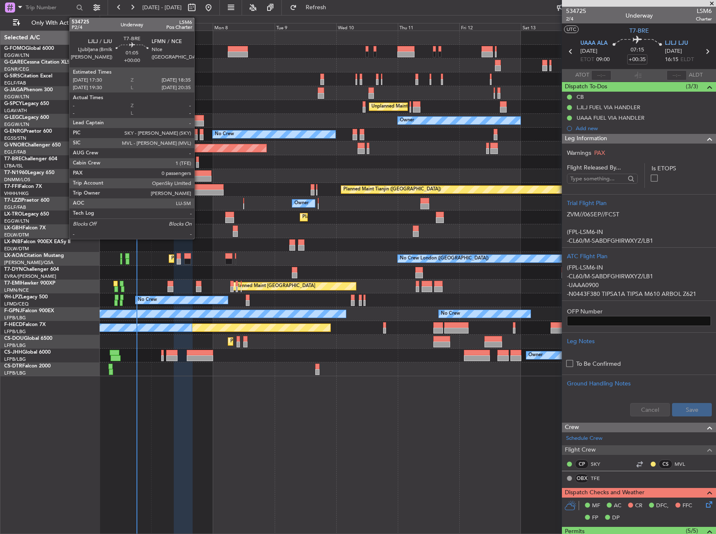
click at [198, 159] on div at bounding box center [197, 160] width 3 height 6
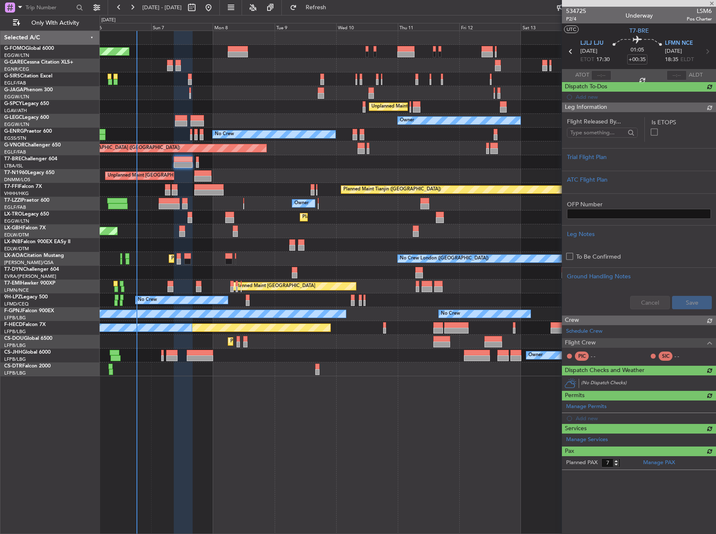
type input "0"
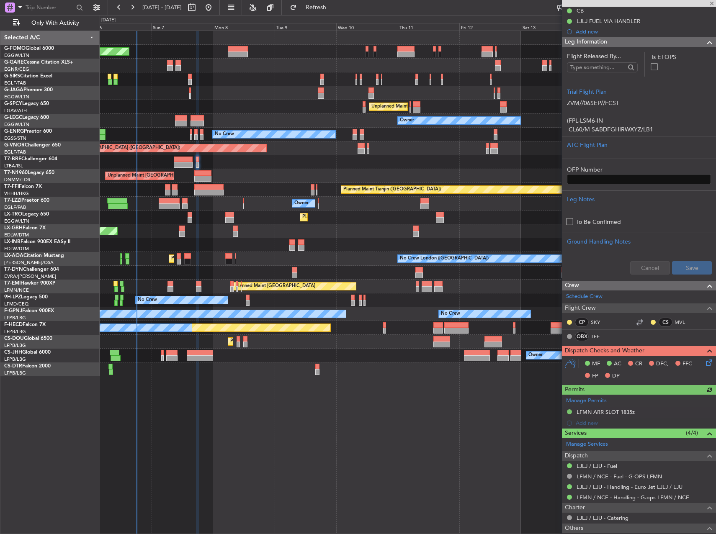
scroll to position [151, 0]
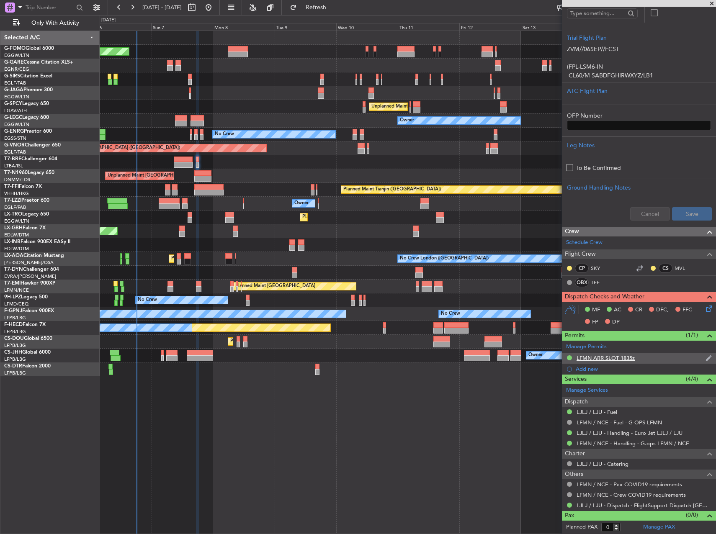
click at [602, 355] on div "LFMN ARR SLOT 1835z" at bounding box center [606, 358] width 58 height 7
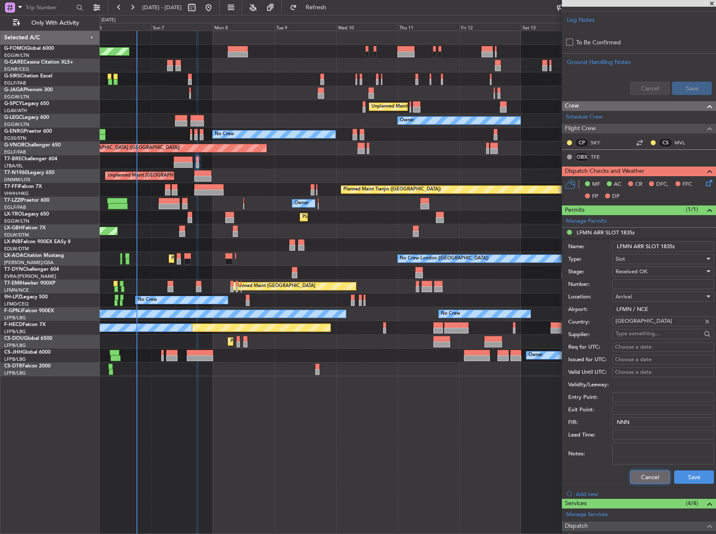
click at [645, 477] on button "Cancel" at bounding box center [650, 477] width 40 height 13
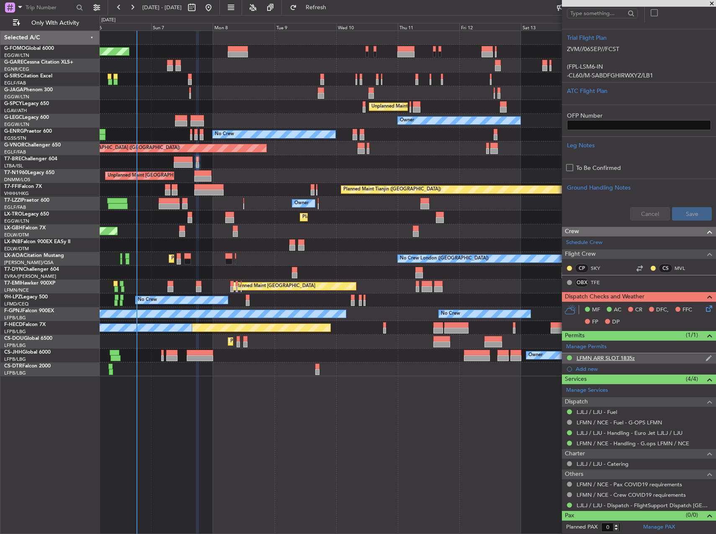
click at [617, 358] on div "LFMN ARR SLOT 1835z" at bounding box center [606, 358] width 58 height 7
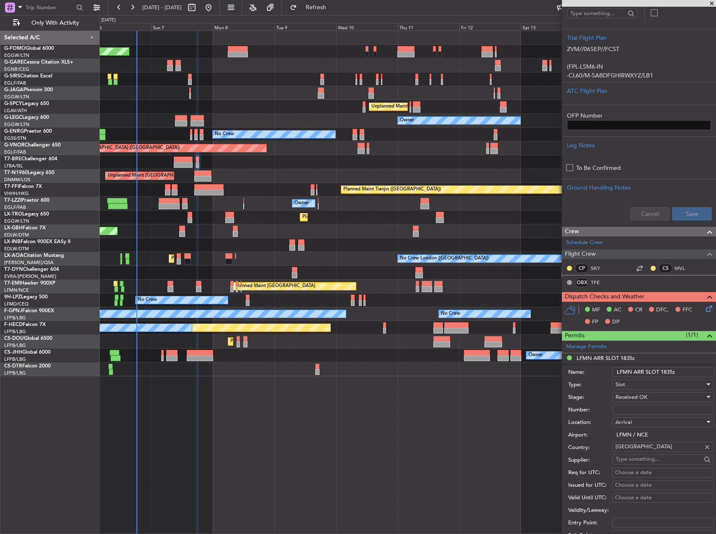
scroll to position [276, 0]
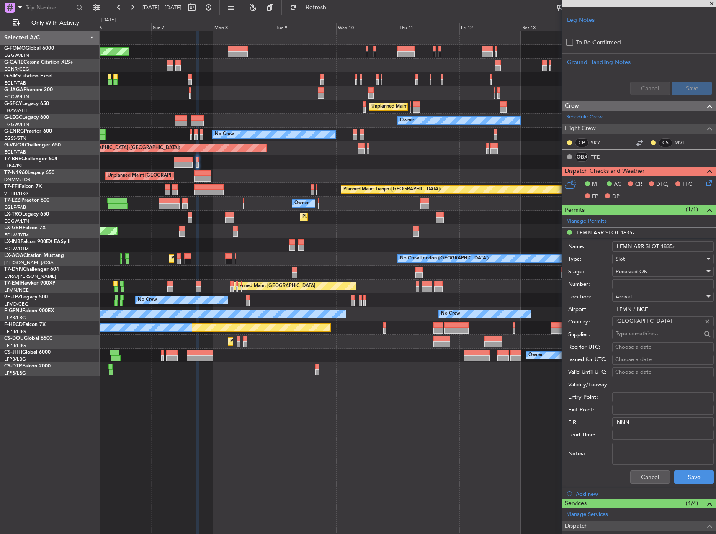
click at [630, 286] on input "Number:" at bounding box center [663, 284] width 102 height 10
paste input "LFMNA000075214"
type input "LFMNA000075214"
click at [699, 476] on button "Save" at bounding box center [694, 477] width 40 height 13
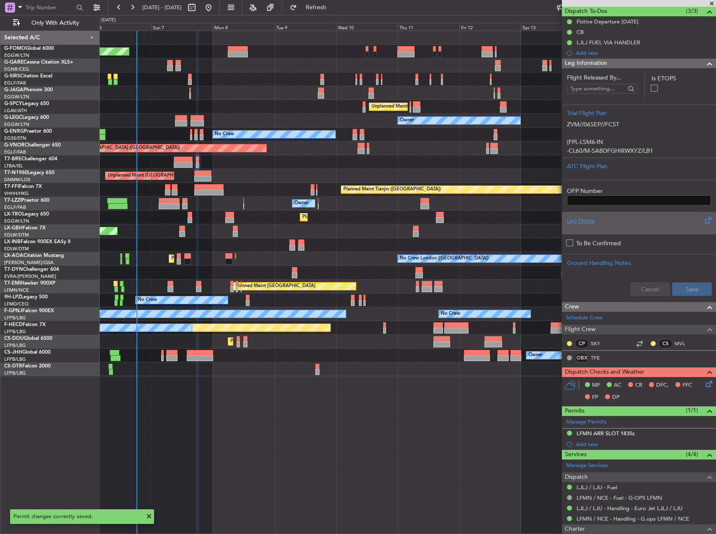
scroll to position [0, 0]
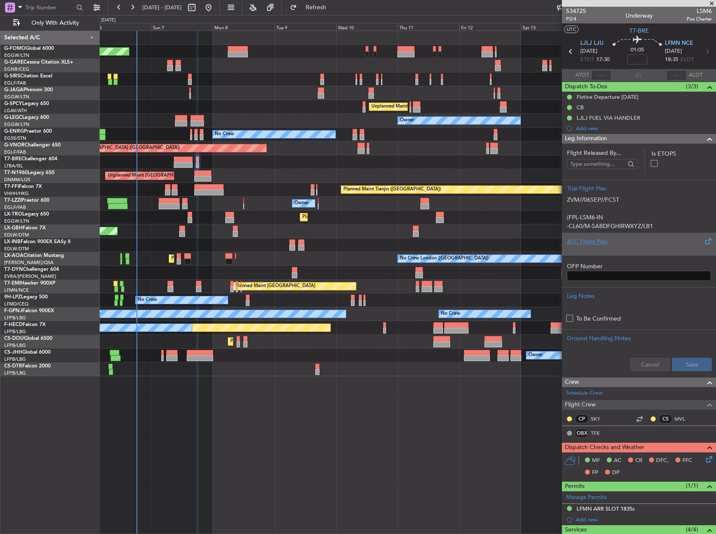
click at [628, 242] on div "ATC Flight Plan" at bounding box center [639, 241] width 144 height 9
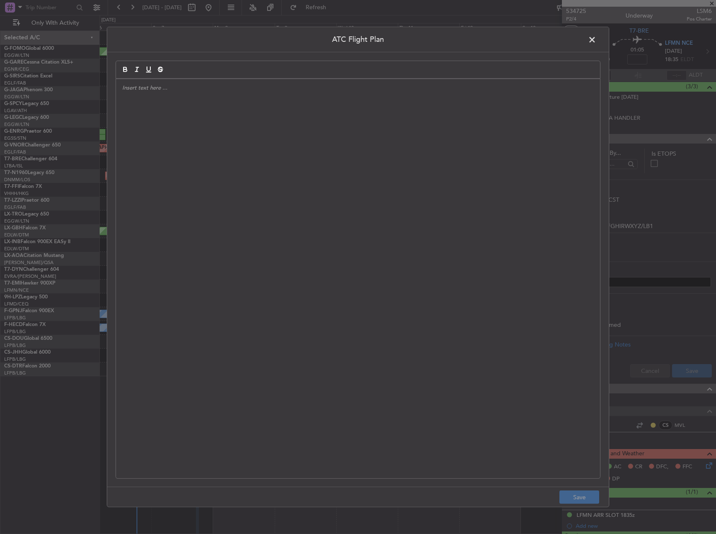
click at [354, 209] on div at bounding box center [358, 279] width 484 height 400
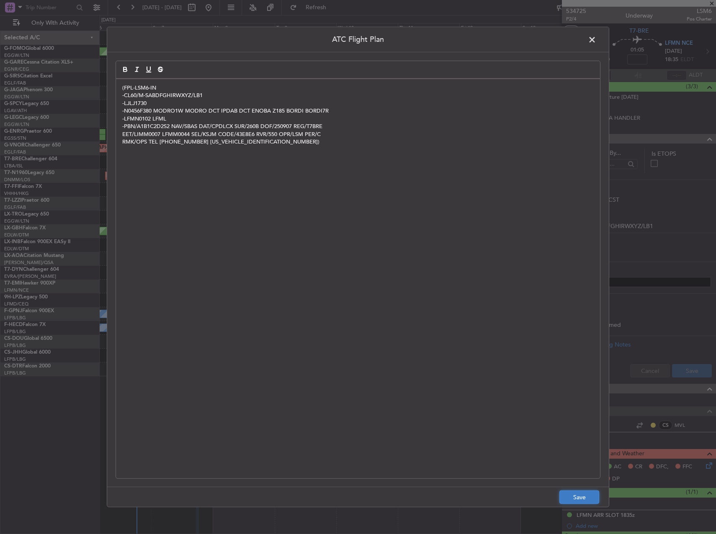
click at [585, 498] on button "Save" at bounding box center [580, 497] width 40 height 13
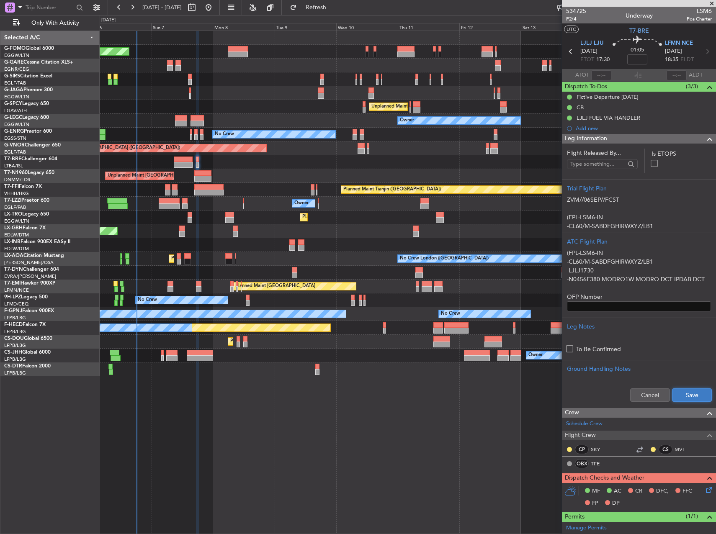
click at [689, 394] on button "Save" at bounding box center [692, 395] width 40 height 13
click at [705, 488] on icon at bounding box center [708, 488] width 7 height 7
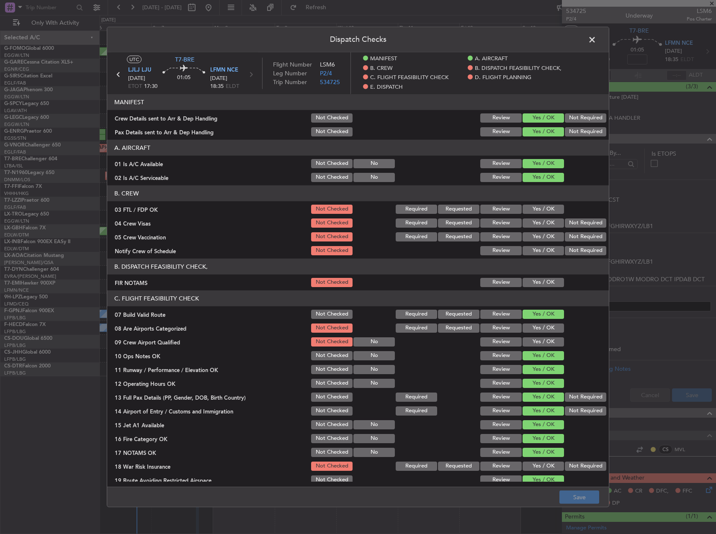
click at [536, 287] on button "Yes / OK" at bounding box center [543, 282] width 41 height 9
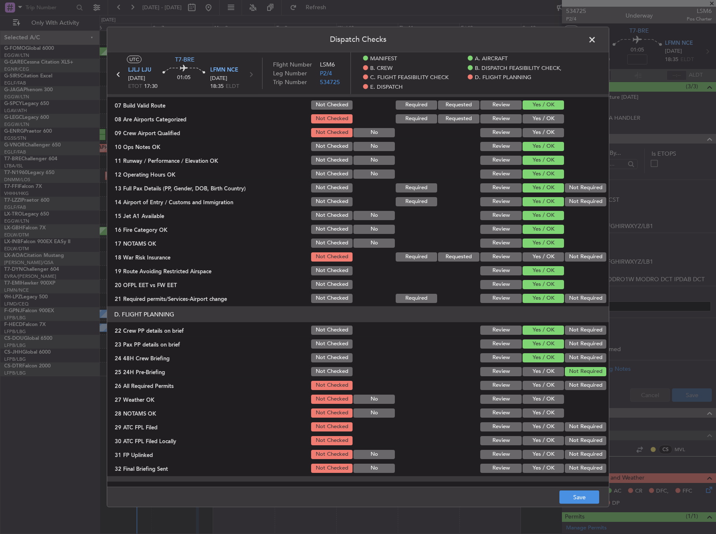
click at [532, 256] on button "Yes / OK" at bounding box center [543, 257] width 41 height 9
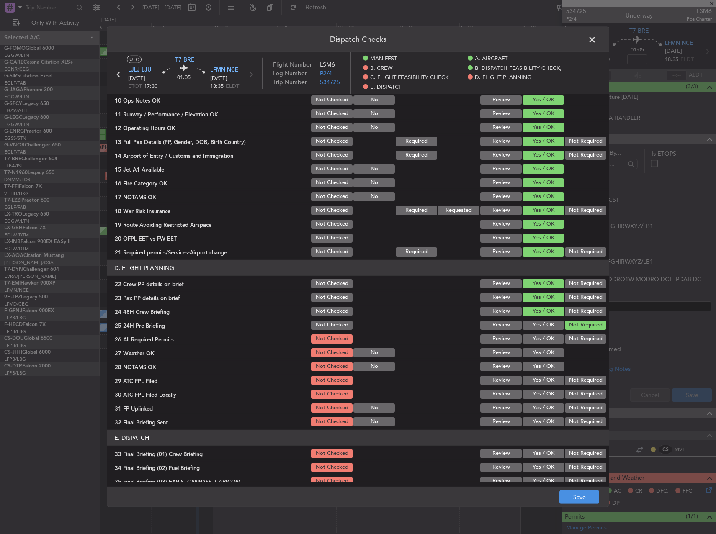
scroll to position [293, 0]
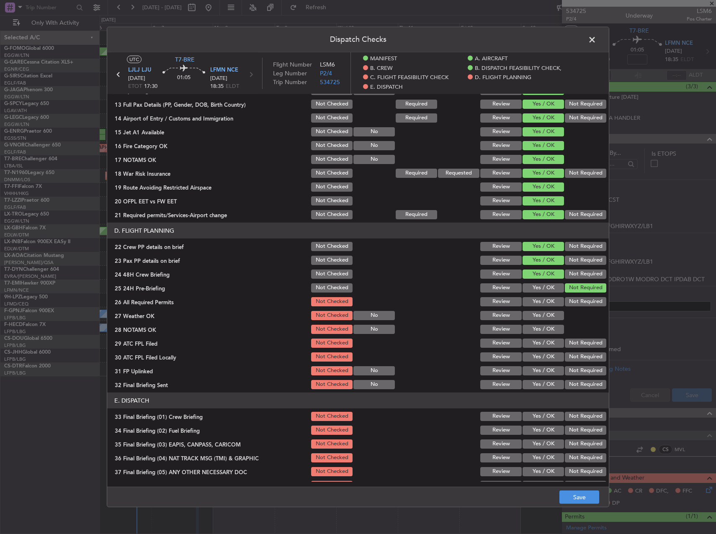
click at [338, 169] on button "Not Checked" at bounding box center [331, 173] width 41 height 9
click at [541, 302] on button "Yes / OK" at bounding box center [543, 301] width 41 height 9
click at [541, 311] on button "Yes / OK" at bounding box center [543, 315] width 41 height 9
click at [539, 334] on div "Yes / OK" at bounding box center [542, 330] width 42 height 12
click at [539, 331] on button "Yes / OK" at bounding box center [543, 329] width 41 height 9
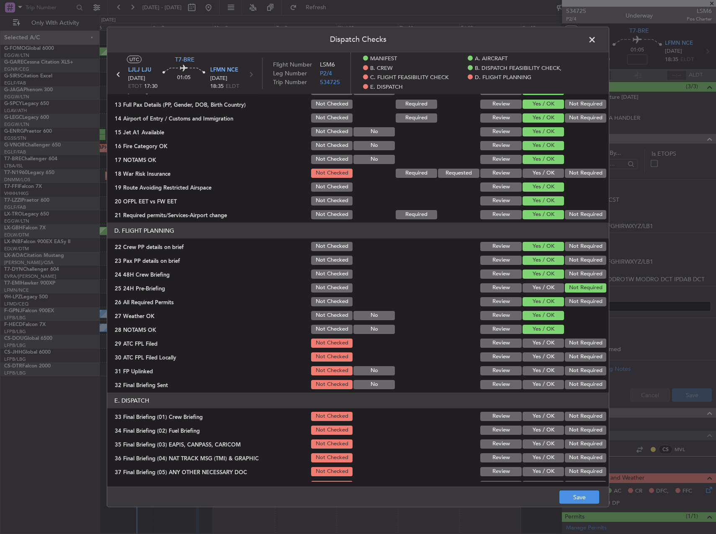
click at [539, 339] on button "Yes / OK" at bounding box center [543, 343] width 41 height 9
click at [568, 361] on button "Not Required" at bounding box center [585, 357] width 41 height 9
click at [545, 366] on button "Yes / OK" at bounding box center [543, 370] width 41 height 9
click at [567, 382] on button "Not Required" at bounding box center [585, 384] width 41 height 9
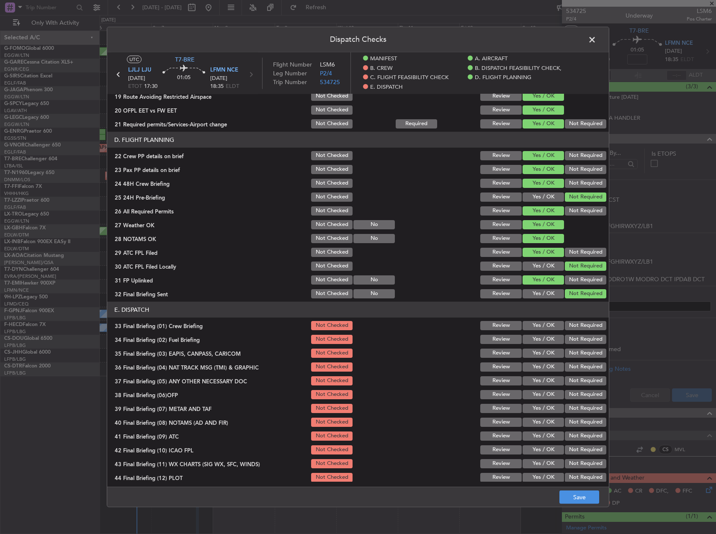
scroll to position [388, 0]
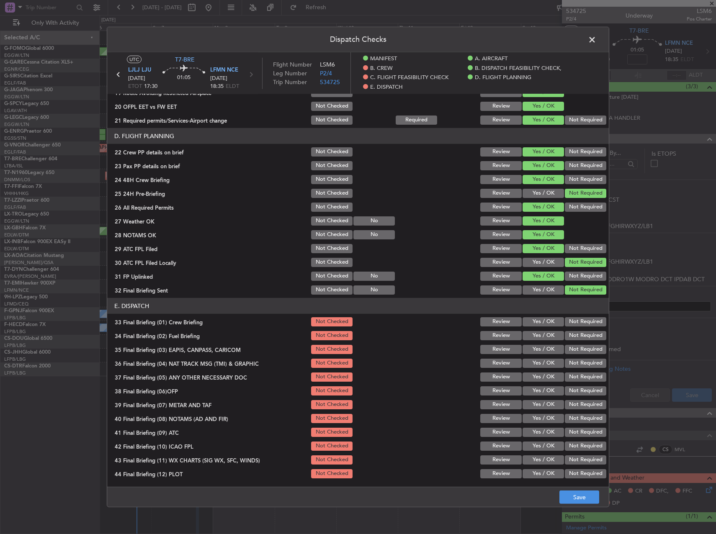
click at [537, 320] on button "Yes / OK" at bounding box center [543, 321] width 41 height 9
click at [536, 338] on button "Yes / OK" at bounding box center [543, 335] width 41 height 9
click at [583, 354] on div "Not Required" at bounding box center [585, 350] width 42 height 12
click at [578, 361] on button "Not Required" at bounding box center [585, 363] width 41 height 9
click at [575, 351] on button "Not Required" at bounding box center [585, 349] width 41 height 9
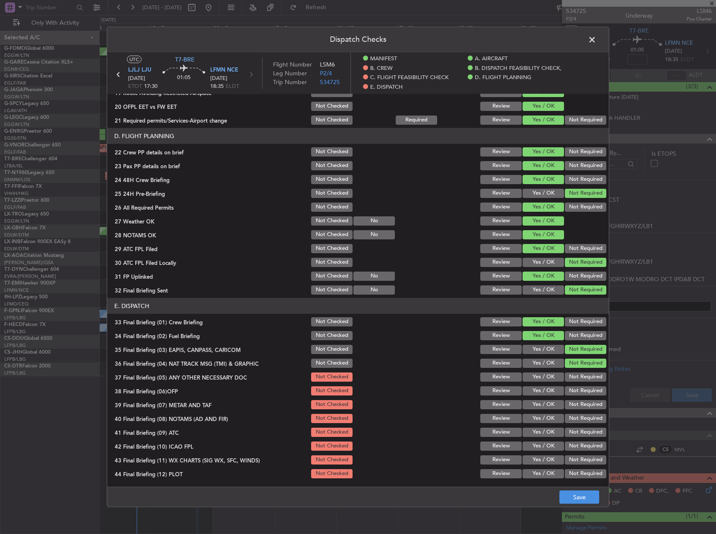
click at [576, 377] on button "Not Required" at bounding box center [585, 377] width 41 height 9
click at [543, 398] on section "E. DISPATCH 33 Final Briefing (01) Crew Briefing Not Checked Review Yes / OK No…" at bounding box center [358, 389] width 502 height 182
click at [537, 397] on section "E. DISPATCH 33 Final Briefing (01) Crew Briefing Not Checked Review Yes / OK No…" at bounding box center [358, 389] width 502 height 182
drag, startPoint x: 537, startPoint y: 396, endPoint x: 533, endPoint y: 392, distance: 5.9
click at [533, 392] on button "Yes / OK" at bounding box center [543, 391] width 41 height 9
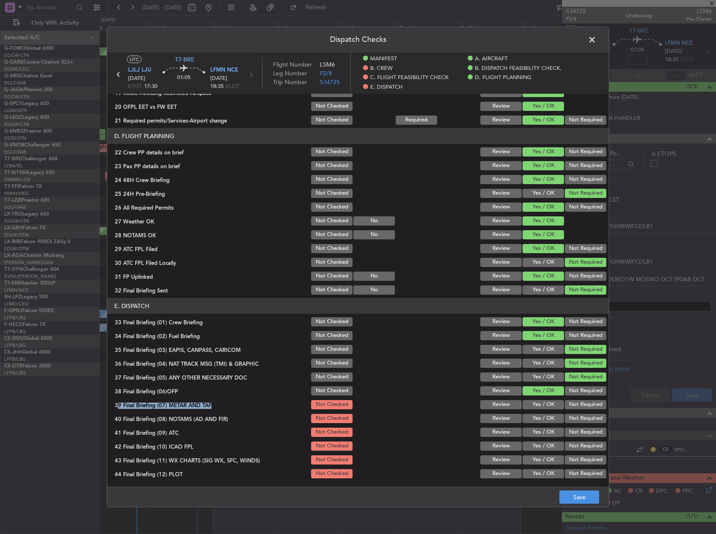
click at [532, 398] on section "E. DISPATCH 33 Final Briefing (01) Crew Briefing Not Checked Review Yes / OK No…" at bounding box center [358, 389] width 502 height 182
click at [532, 404] on button "Yes / OK" at bounding box center [543, 404] width 41 height 9
click at [544, 418] on button "Yes / OK" at bounding box center [543, 418] width 41 height 9
click at [543, 428] on div "Yes / OK" at bounding box center [542, 433] width 42 height 12
click at [545, 434] on button "Yes / OK" at bounding box center [543, 432] width 41 height 9
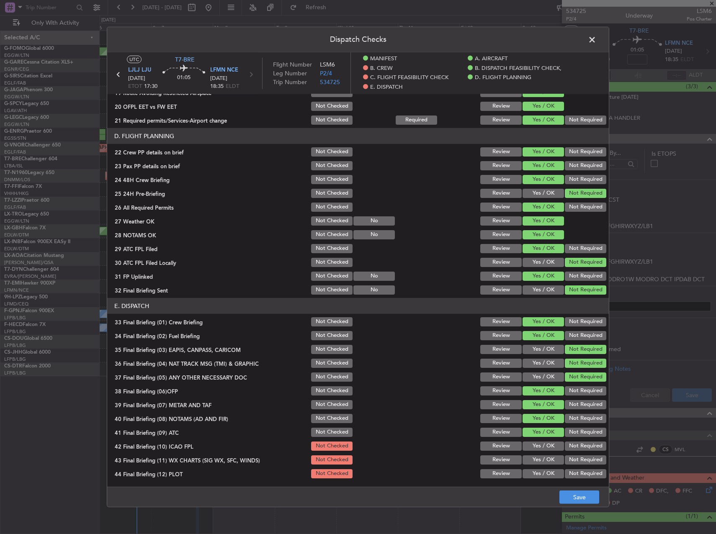
drag, startPoint x: 578, startPoint y: 443, endPoint x: 575, endPoint y: 445, distance: 4.5
click at [578, 443] on button "Not Required" at bounding box center [585, 446] width 41 height 9
drag, startPoint x: 542, startPoint y: 450, endPoint x: 543, endPoint y: 458, distance: 8.5
click at [542, 450] on button "Yes / OK" at bounding box center [543, 446] width 41 height 9
click at [543, 459] on button "Yes / OK" at bounding box center [543, 460] width 41 height 9
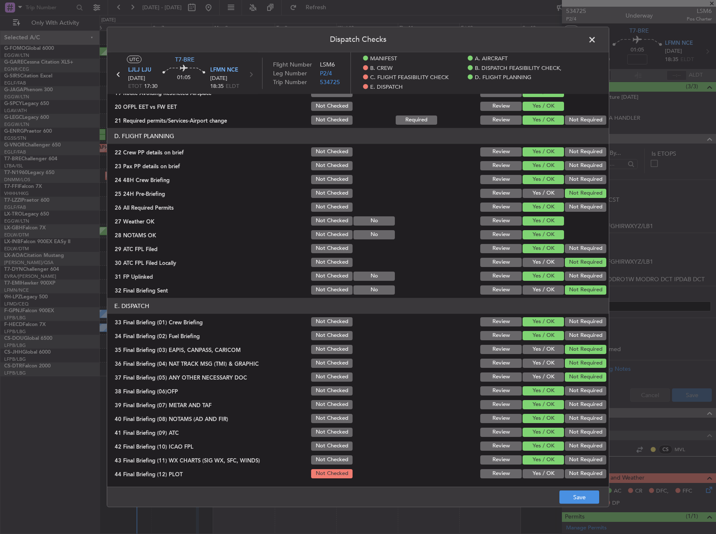
click at [573, 442] on button "Not Required" at bounding box center [585, 446] width 41 height 9
click at [541, 470] on button "Yes / OK" at bounding box center [543, 474] width 41 height 9
click at [569, 491] on button "Save" at bounding box center [580, 497] width 40 height 13
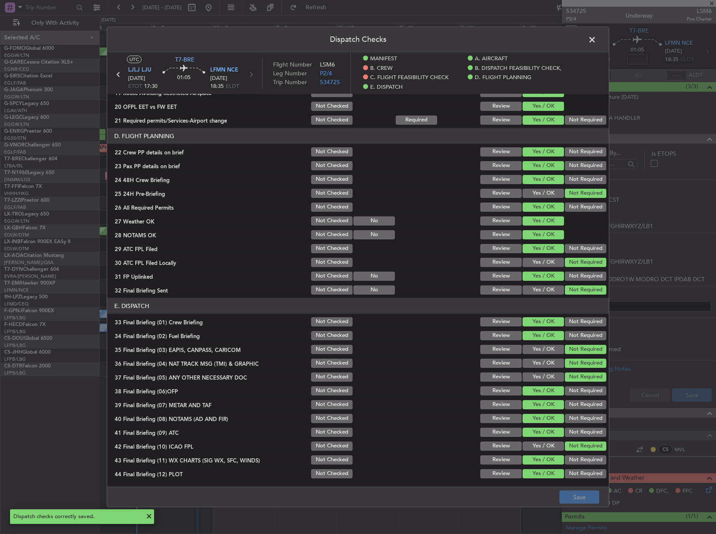
click at [596, 38] on span at bounding box center [596, 42] width 0 height 17
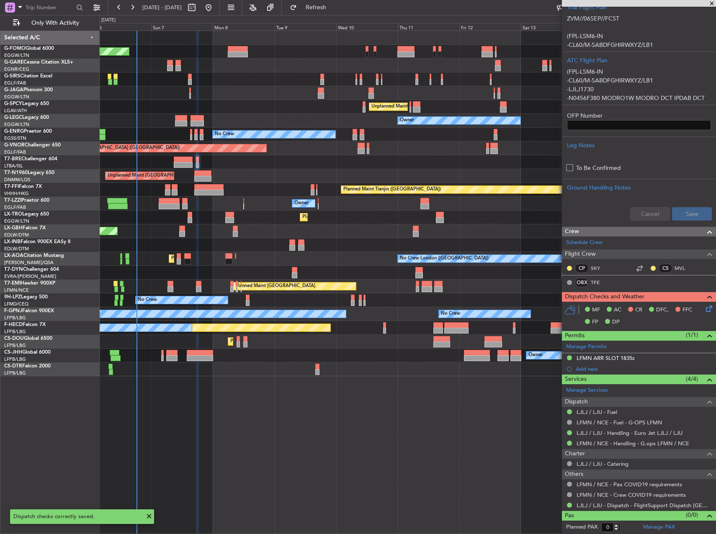
scroll to position [0, 0]
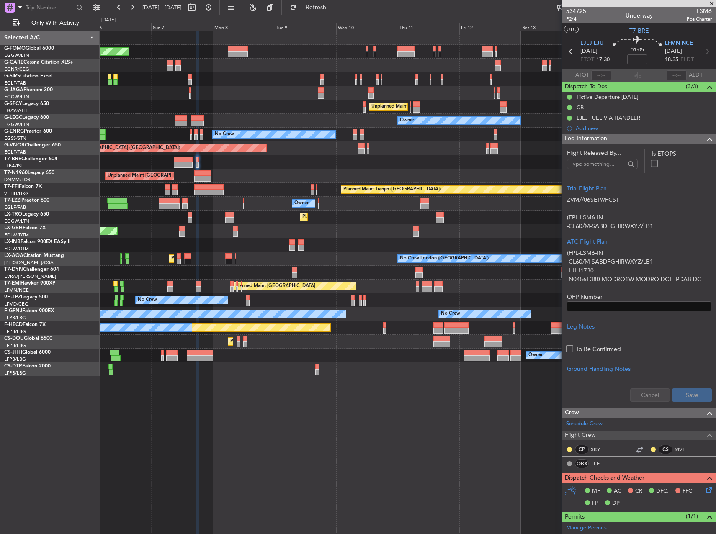
click at [392, 168] on div at bounding box center [408, 162] width 616 height 14
click at [572, 19] on span "P2/4" at bounding box center [576, 18] width 20 height 7
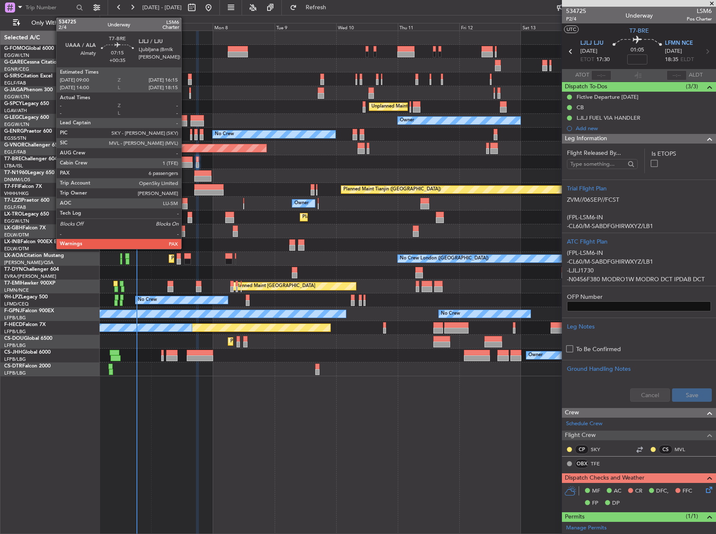
click at [185, 160] on div at bounding box center [183, 160] width 19 height 6
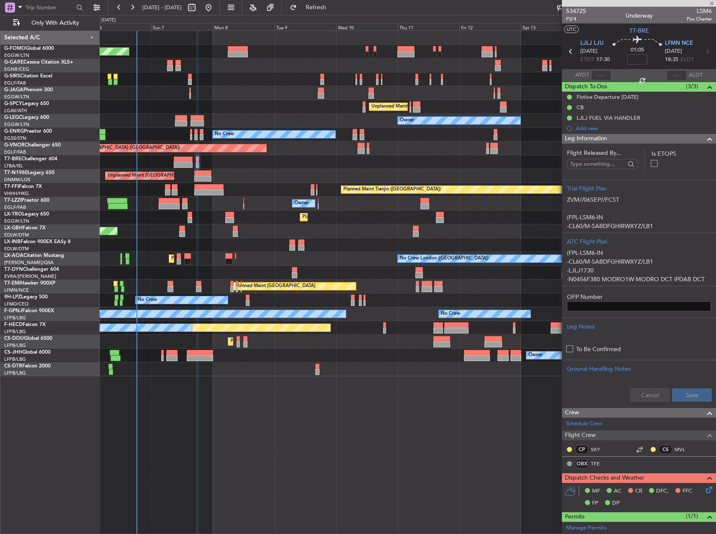
type input "+00:35"
type input "7"
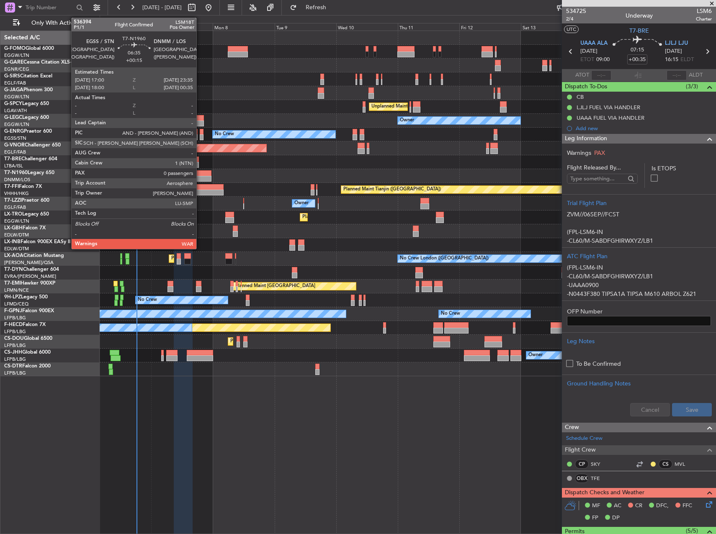
click at [200, 175] on div at bounding box center [202, 173] width 17 height 6
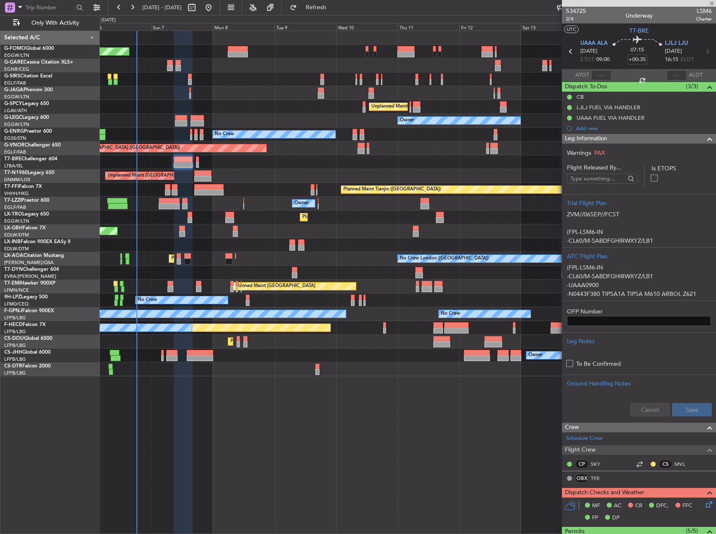
type input "+00:15"
type input "0"
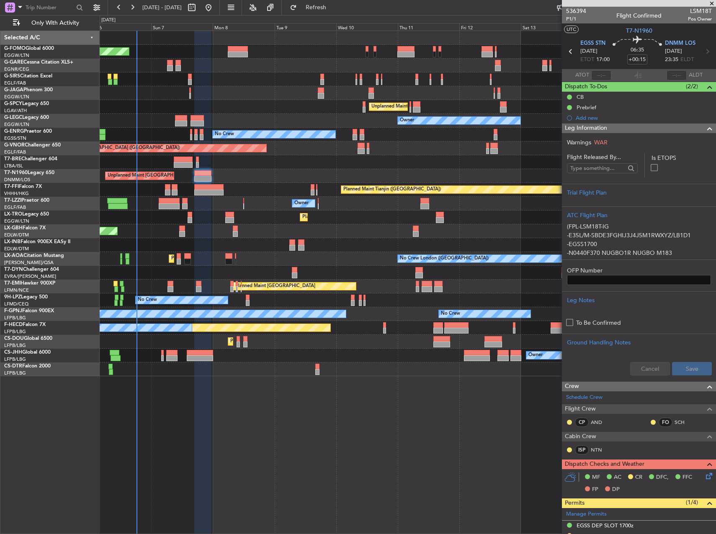
scroll to position [199, 0]
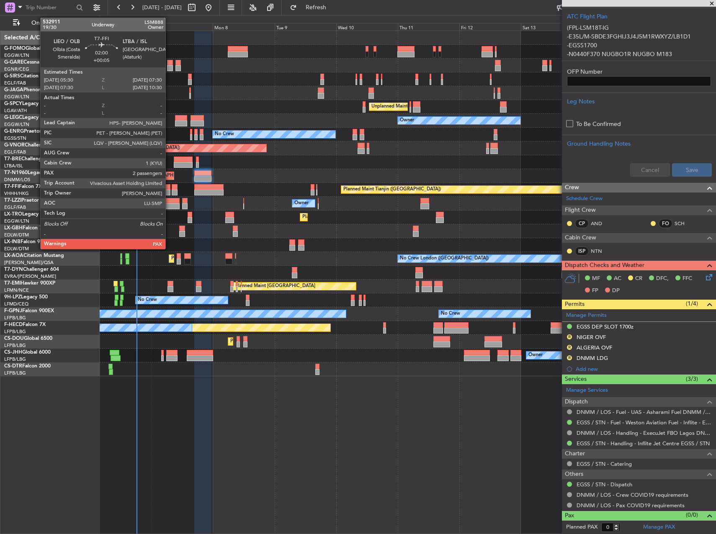
click at [169, 192] on div at bounding box center [167, 193] width 5 height 6
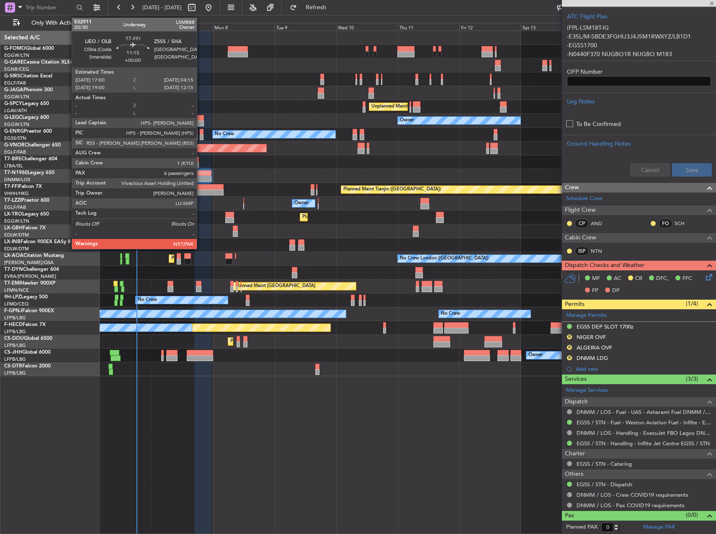
type input "+00:05"
type input "2"
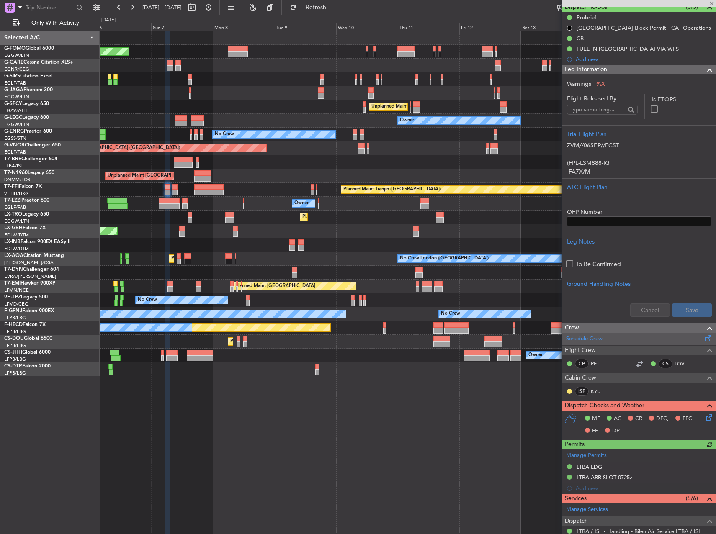
scroll to position [168, 0]
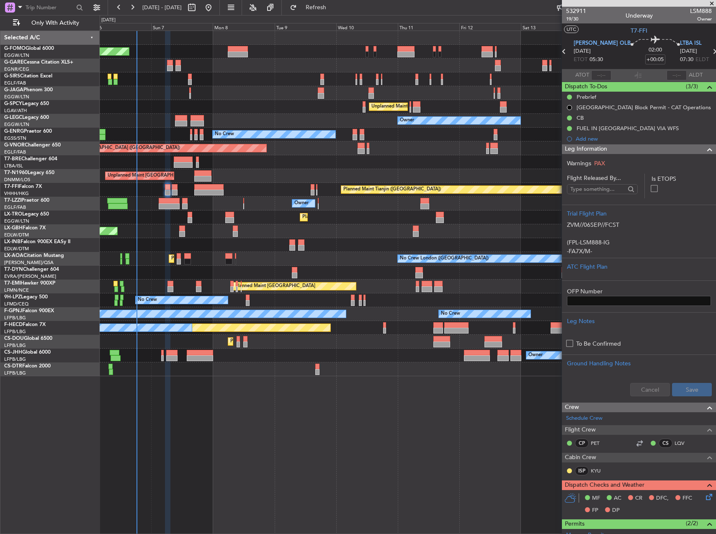
scroll to position [168, 0]
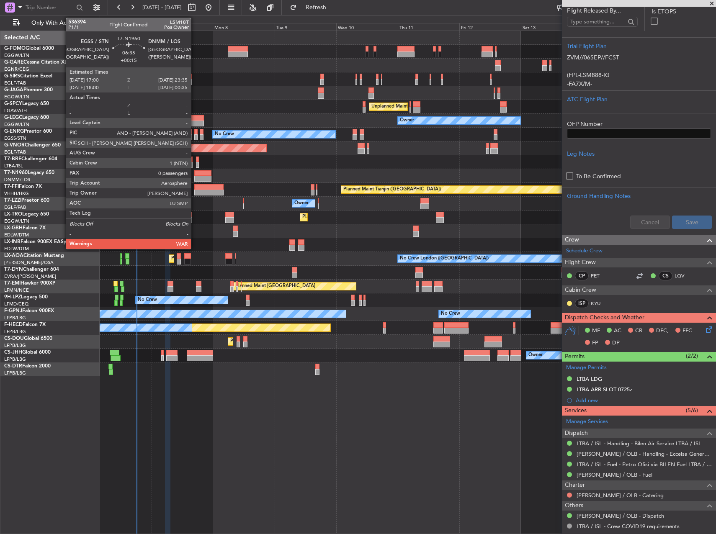
click at [195, 175] on div at bounding box center [202, 173] width 17 height 6
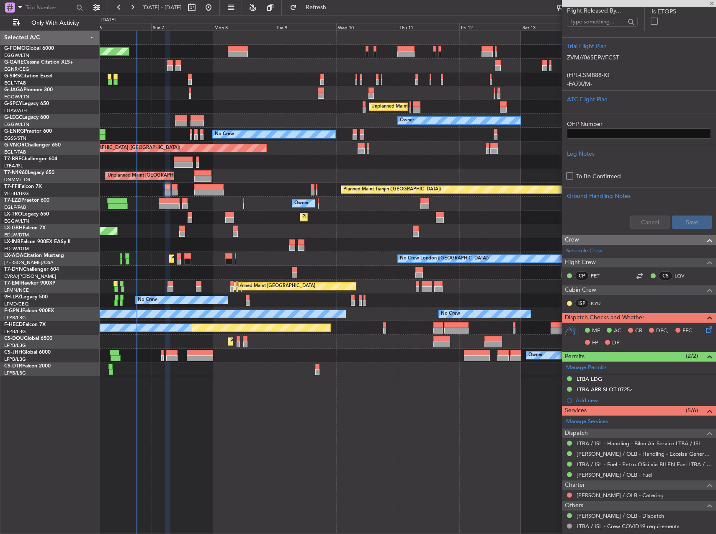
type input "+00:15"
type input "0"
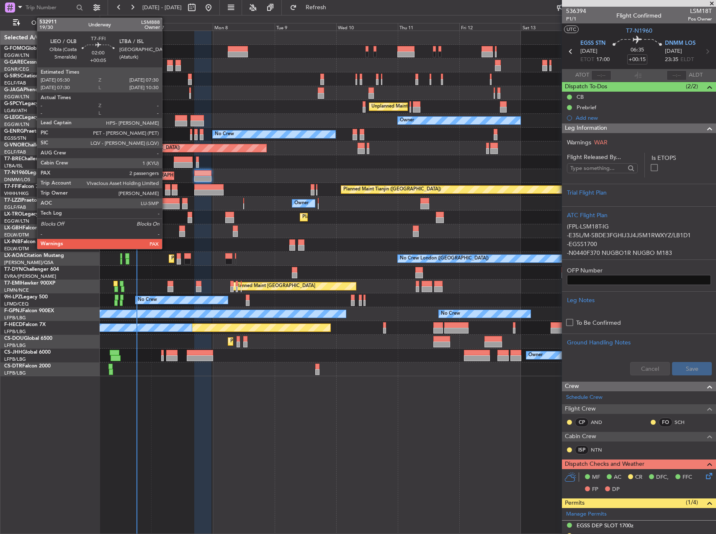
click at [166, 190] on div at bounding box center [167, 193] width 5 height 6
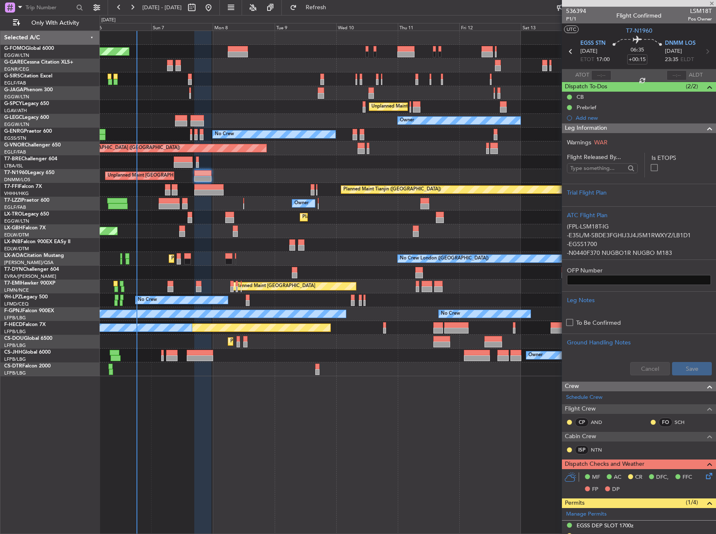
type input "+00:05"
type input "2"
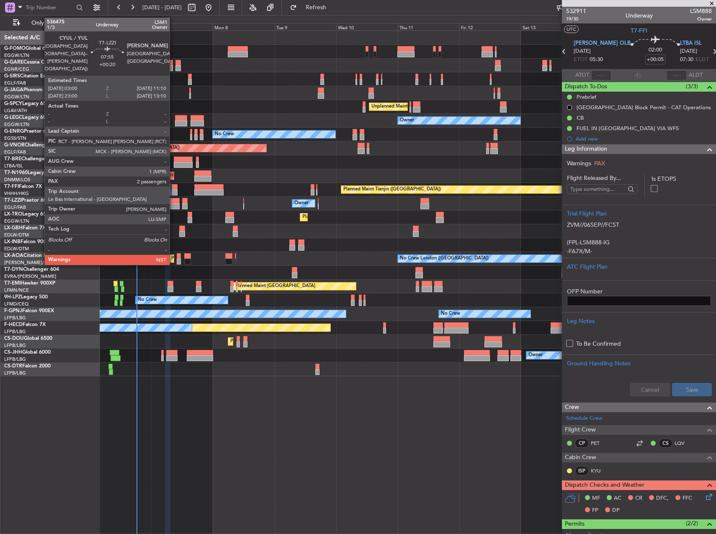
click at [173, 201] on div at bounding box center [169, 201] width 21 height 6
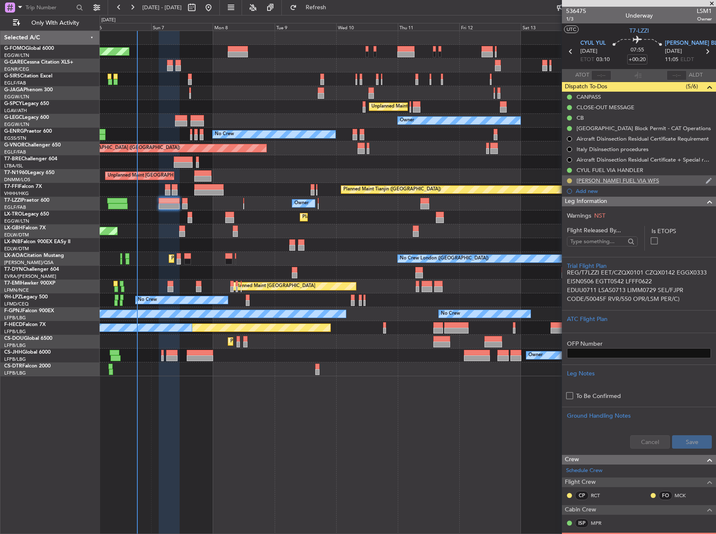
click at [568, 179] on button at bounding box center [569, 180] width 5 height 5
click at [566, 217] on span "Completed" at bounding box center [573, 218] width 28 height 8
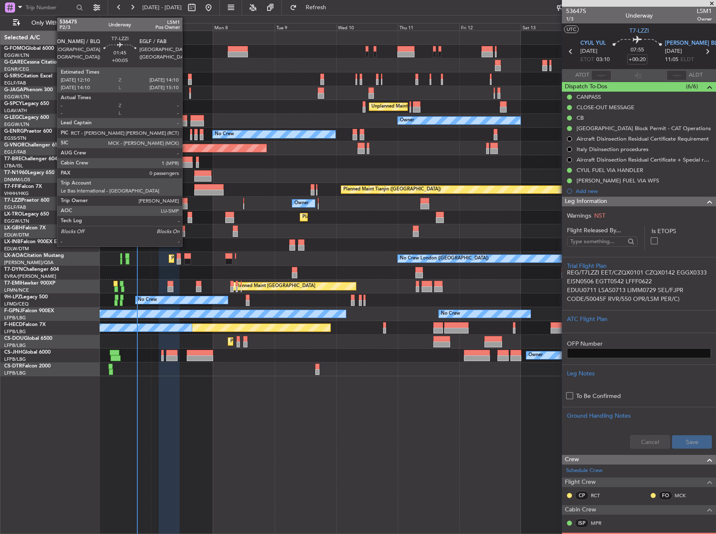
click at [186, 205] on div at bounding box center [184, 207] width 5 height 6
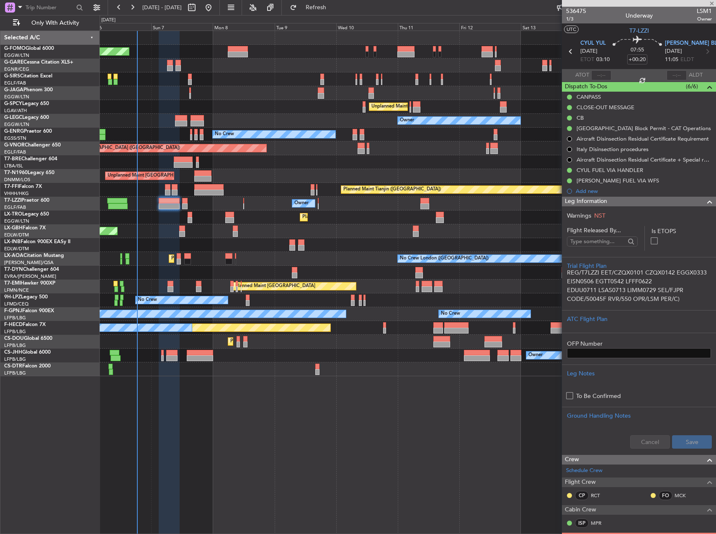
type input "+00:05"
type input "0"
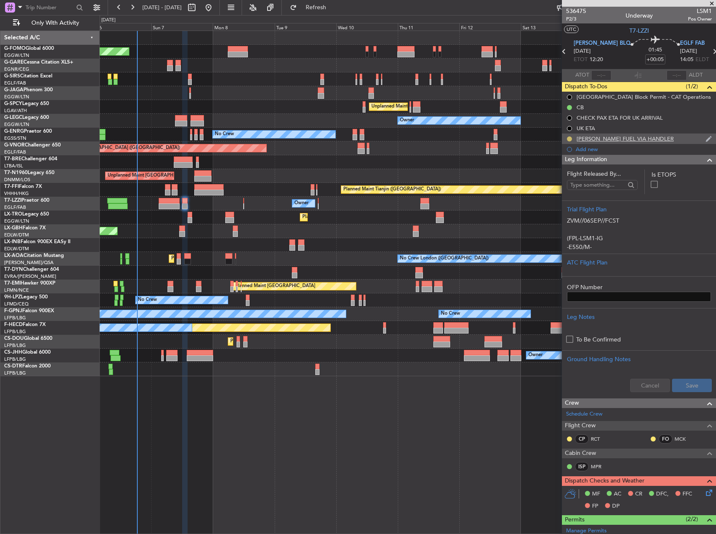
click at [571, 138] on button at bounding box center [569, 139] width 5 height 5
click at [574, 175] on span "Completed" at bounding box center [573, 176] width 28 height 8
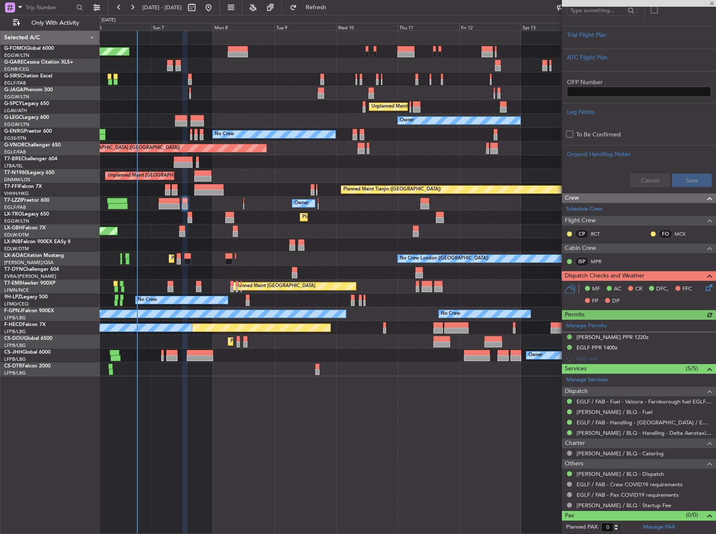
scroll to position [205, 0]
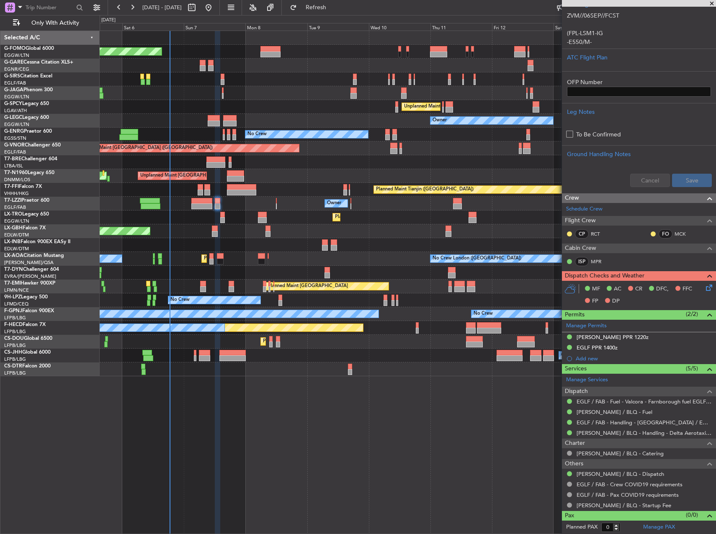
click at [237, 204] on div "Owner" at bounding box center [408, 204] width 616 height 14
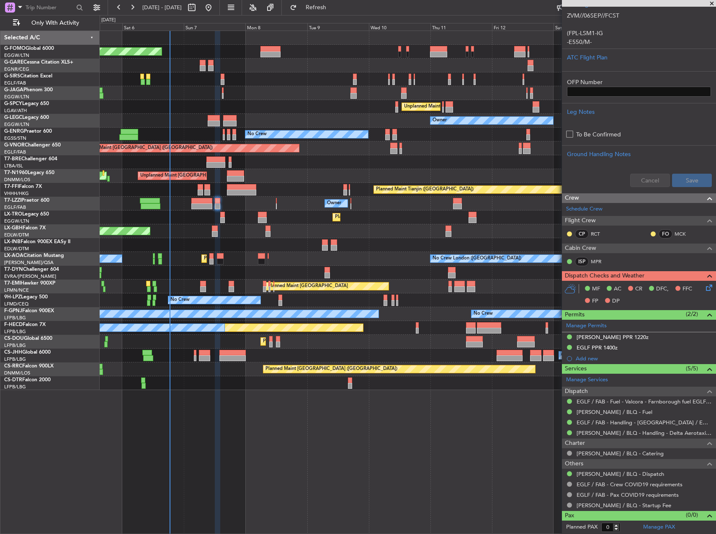
click at [475, 433] on div "Planned Maint London (Luton) Planned Maint London (Farnborough) Unplanned Maint…" at bounding box center [408, 283] width 617 height 504
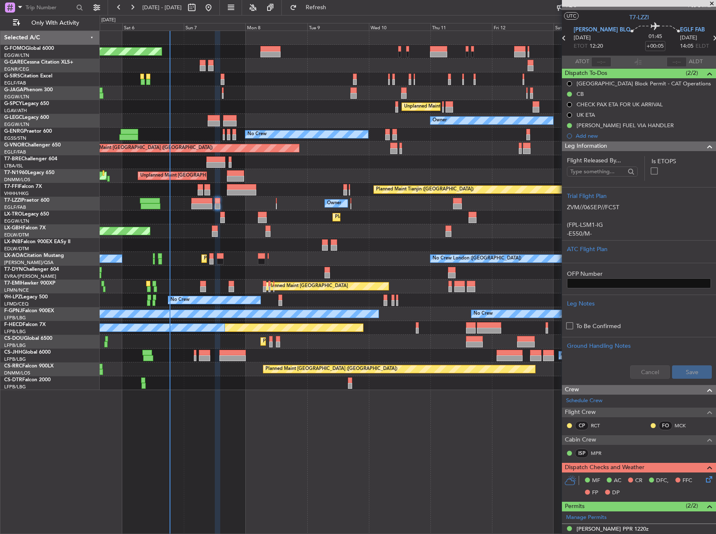
scroll to position [0, 0]
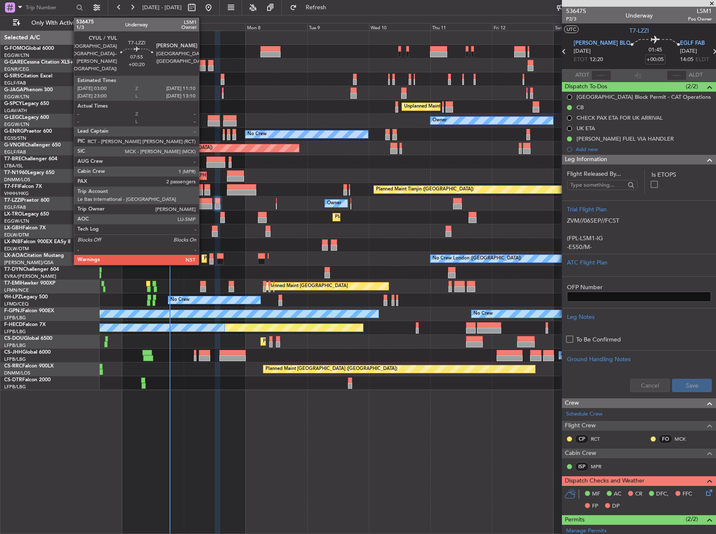
click at [203, 203] on div at bounding box center [201, 201] width 21 height 6
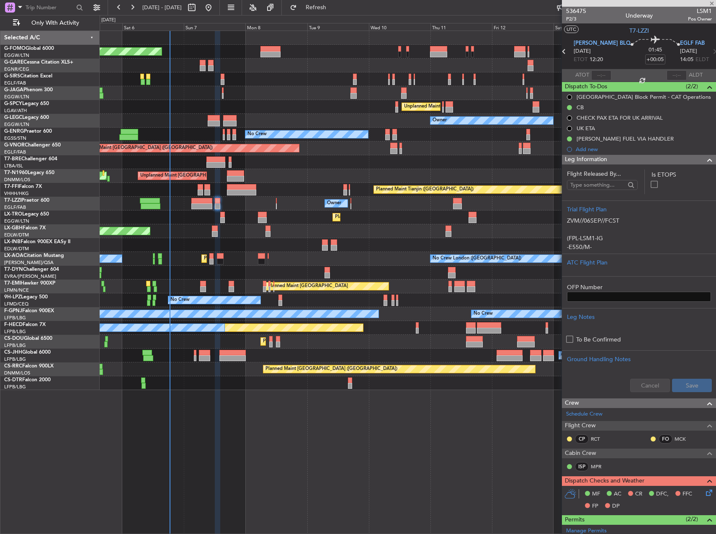
type input "+00:20"
type input "2"
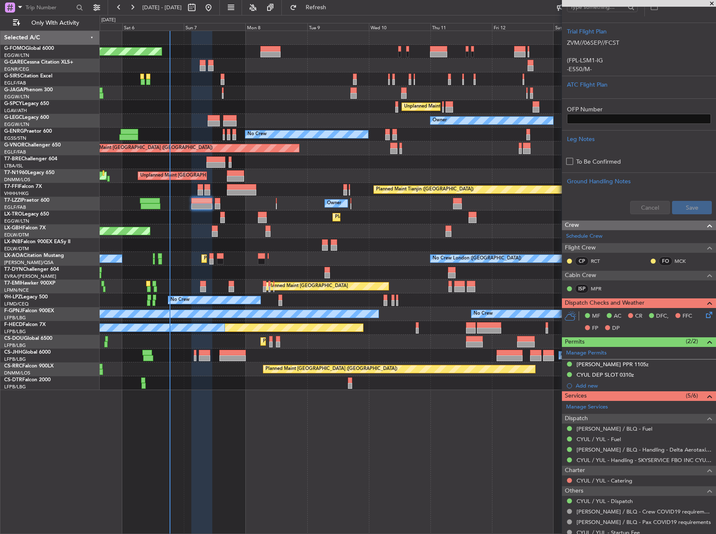
scroll to position [251, 0]
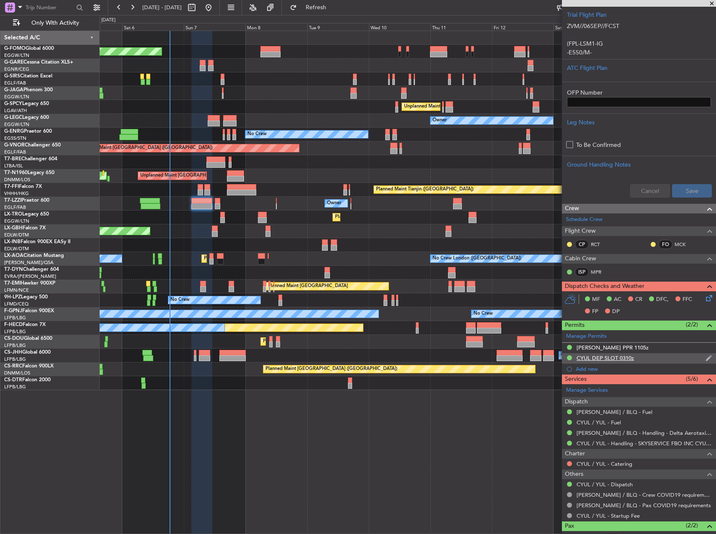
click at [625, 360] on div "CYUL DEP SLOT 0310z" at bounding box center [605, 358] width 57 height 7
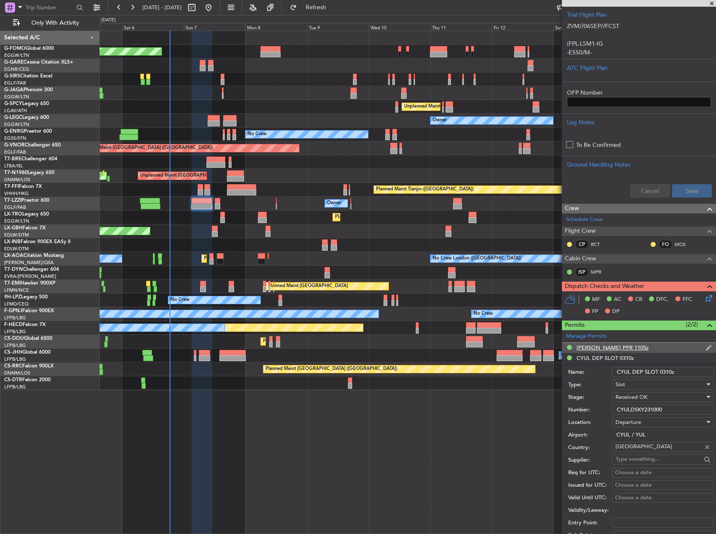
click at [599, 348] on div "[PERSON_NAME] PPR 1105z" at bounding box center [613, 347] width 72 height 7
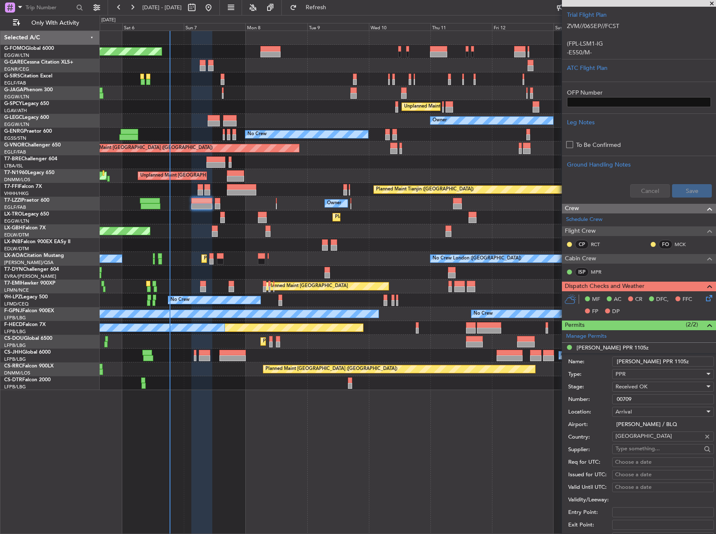
click at [664, 396] on input "00709" at bounding box center [663, 400] width 102 height 10
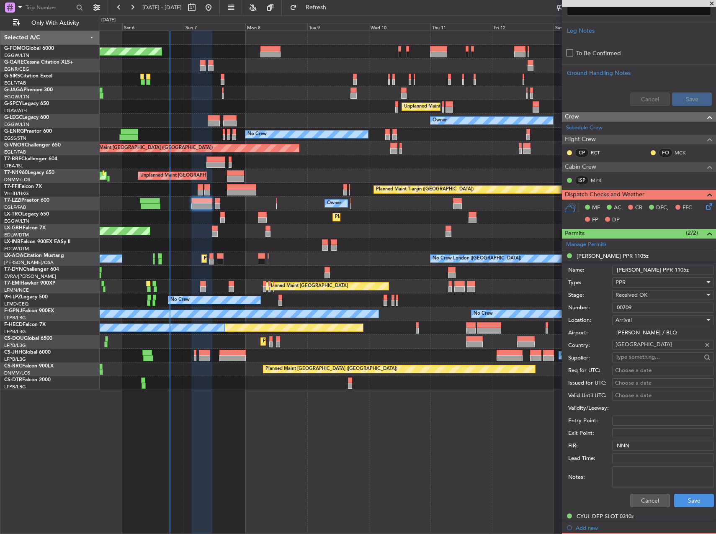
scroll to position [461, 0]
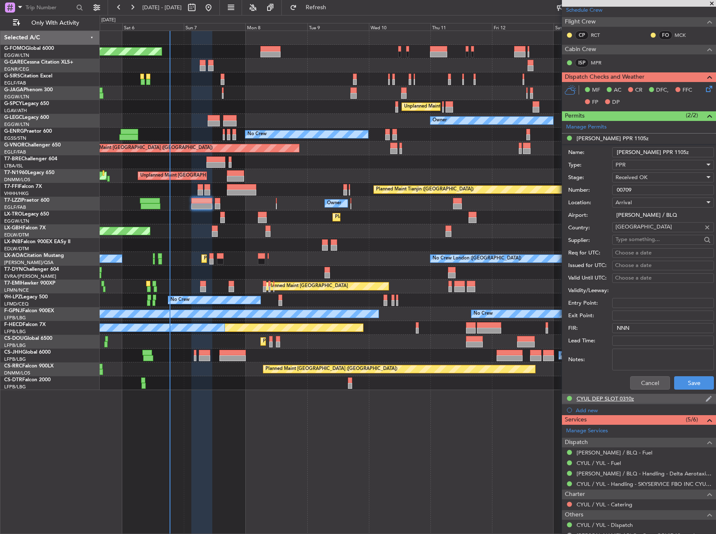
click at [609, 398] on div "CYUL DEP SLOT 0310z" at bounding box center [605, 398] width 57 height 7
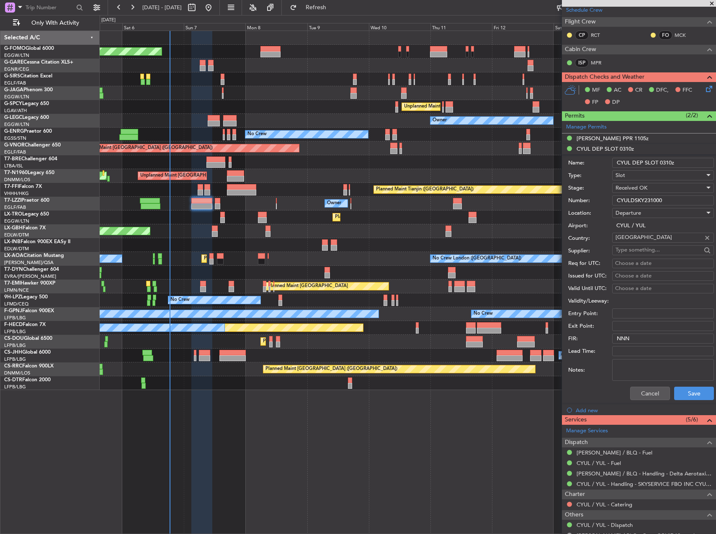
click at [640, 199] on input "CYULDSKY231000" at bounding box center [663, 201] width 102 height 10
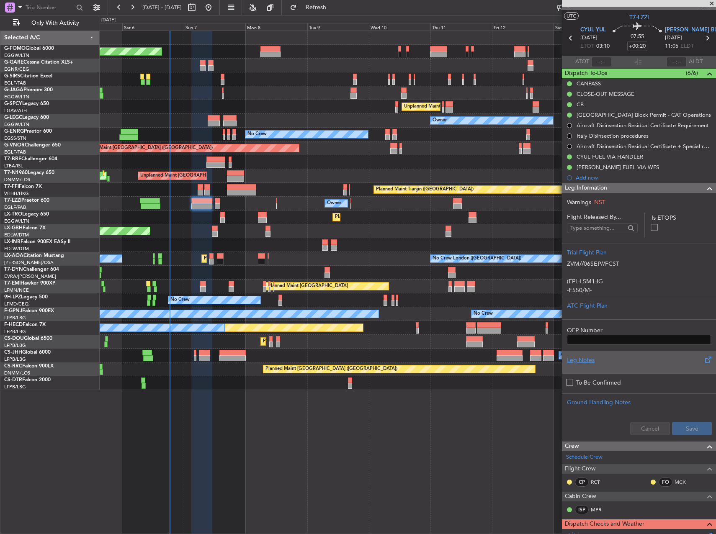
scroll to position [0, 0]
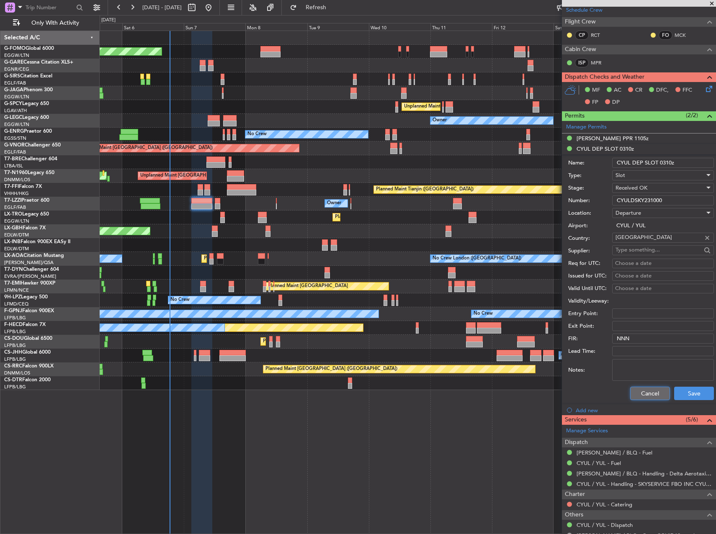
click at [650, 395] on button "Cancel" at bounding box center [650, 393] width 40 height 13
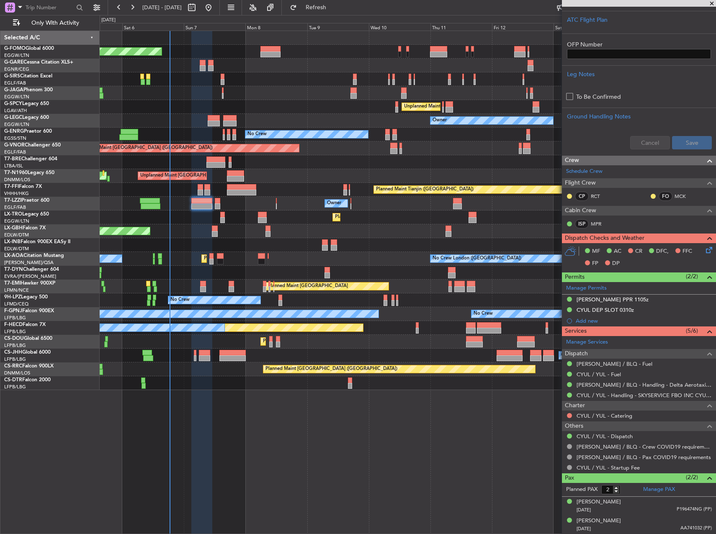
click at [705, 248] on icon at bounding box center [708, 248] width 7 height 7
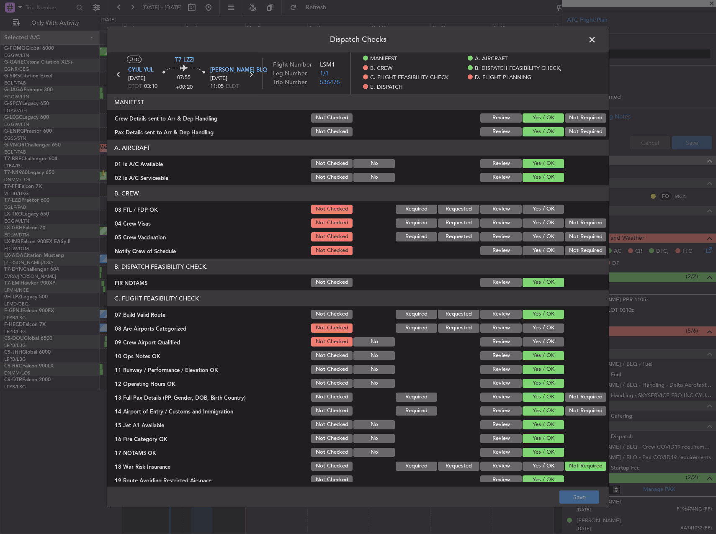
scroll to position [209, 0]
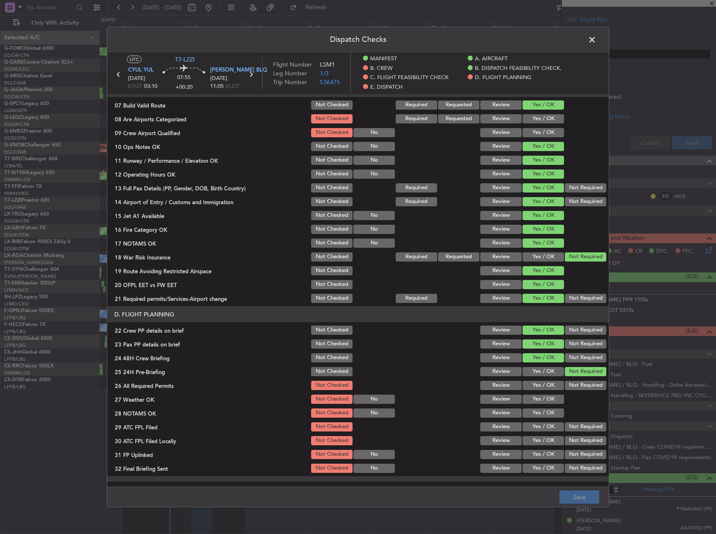
click at [533, 385] on button "Yes / OK" at bounding box center [543, 385] width 41 height 9
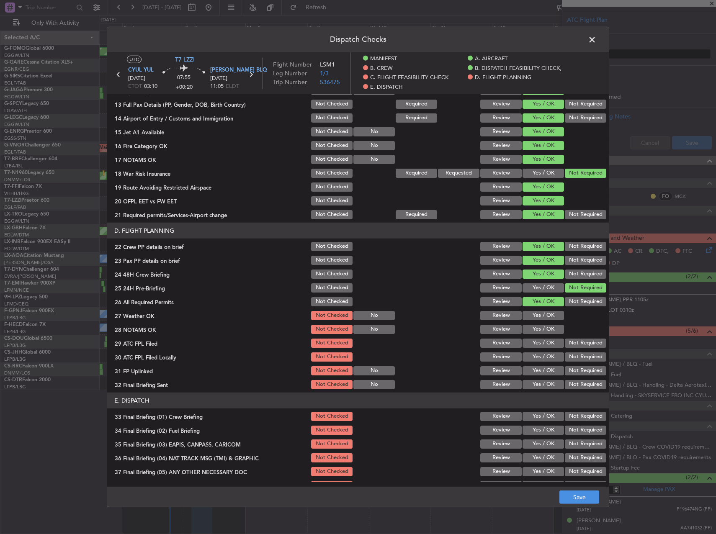
click at [533, 311] on button "Yes / OK" at bounding box center [543, 315] width 41 height 9
click at [536, 331] on button "Yes / OK" at bounding box center [543, 329] width 41 height 9
click at [537, 348] on button "Yes / OK" at bounding box center [543, 343] width 41 height 9
click at [565, 360] on button "Not Required" at bounding box center [585, 357] width 41 height 9
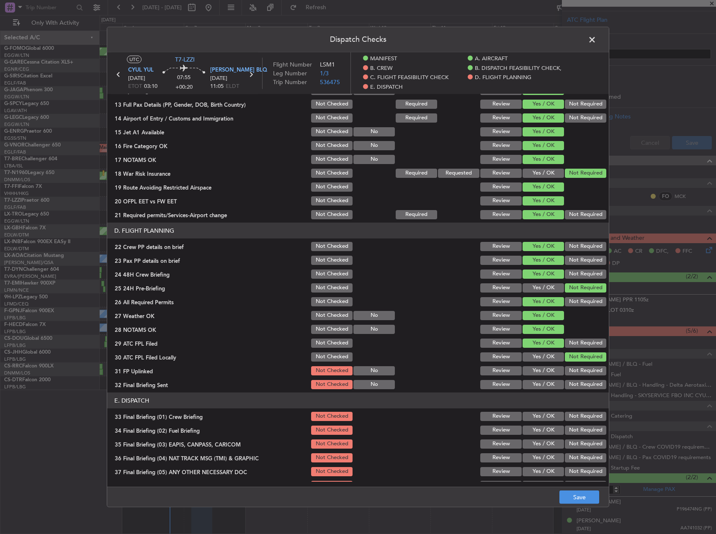
click at [541, 370] on button "Yes / OK" at bounding box center [543, 370] width 41 height 9
click at [577, 393] on header "E. DISPATCH" at bounding box center [358, 401] width 502 height 16
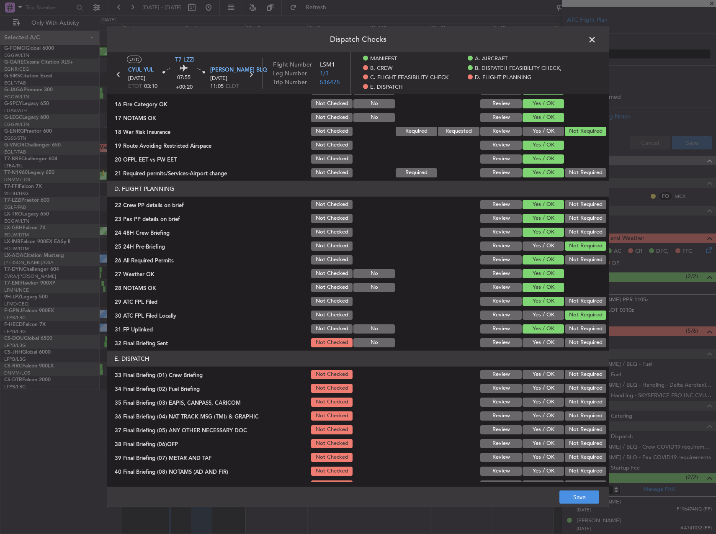
click at [571, 343] on button "Not Required" at bounding box center [585, 342] width 41 height 9
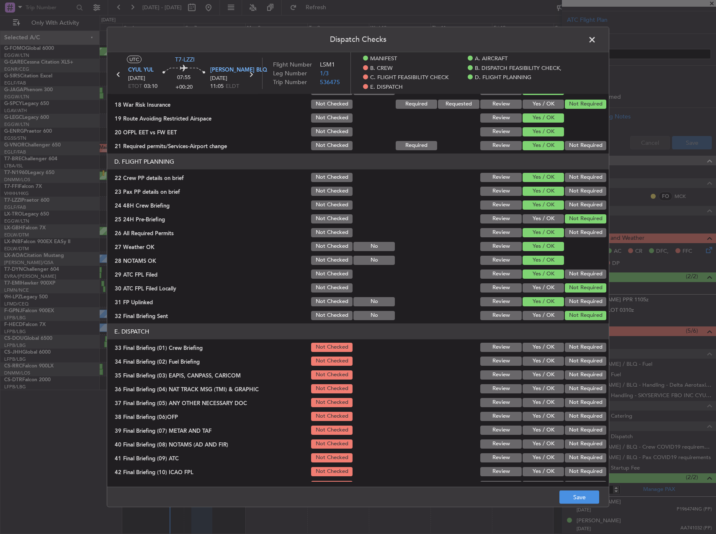
scroll to position [388, 0]
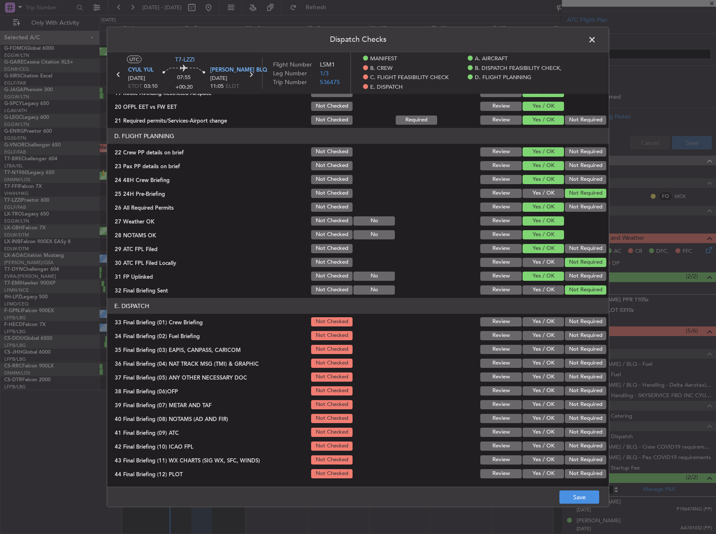
click at [545, 323] on button "Yes / OK" at bounding box center [543, 321] width 41 height 9
click at [545, 334] on button "Yes / OK" at bounding box center [543, 335] width 41 height 9
click at [571, 351] on button "Not Required" at bounding box center [585, 349] width 41 height 9
click at [572, 361] on button "Not Required" at bounding box center [585, 363] width 41 height 9
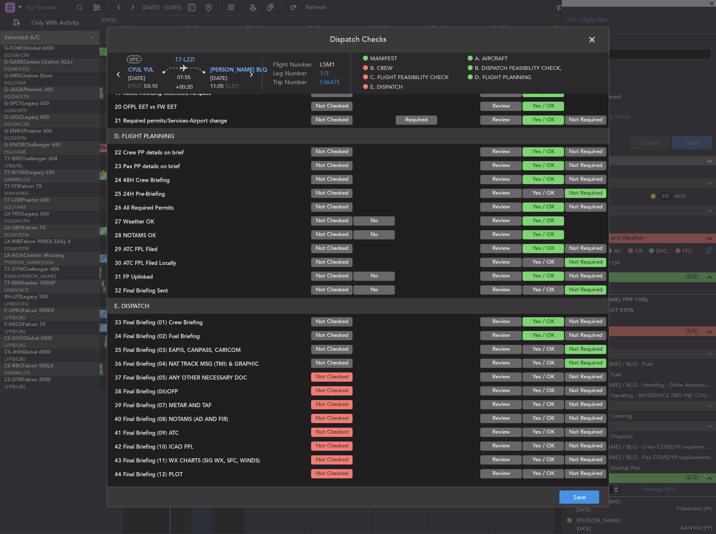
click at [543, 375] on button "Yes / OK" at bounding box center [543, 377] width 41 height 9
click at [543, 365] on button "Yes / OK" at bounding box center [543, 363] width 41 height 9
click at [550, 391] on button "Yes / OK" at bounding box center [543, 391] width 41 height 9
click at [550, 404] on button "Yes / OK" at bounding box center [543, 404] width 41 height 9
click at [566, 378] on button "Not Required" at bounding box center [585, 377] width 41 height 9
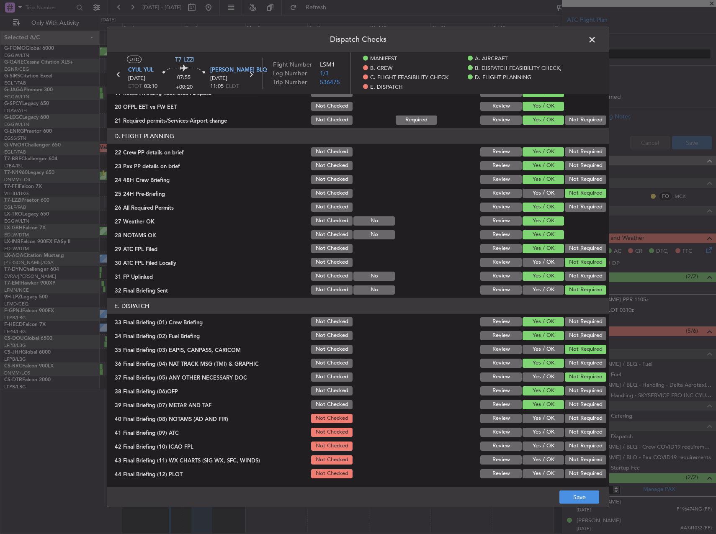
click at [546, 413] on div "Yes / OK" at bounding box center [542, 419] width 42 height 12
click at [544, 421] on button "Yes / OK" at bounding box center [543, 418] width 41 height 9
click at [544, 431] on button "Yes / OK" at bounding box center [543, 432] width 41 height 9
click at [573, 446] on button "Not Required" at bounding box center [585, 446] width 41 height 9
click at [539, 462] on button "Yes / OK" at bounding box center [543, 460] width 41 height 9
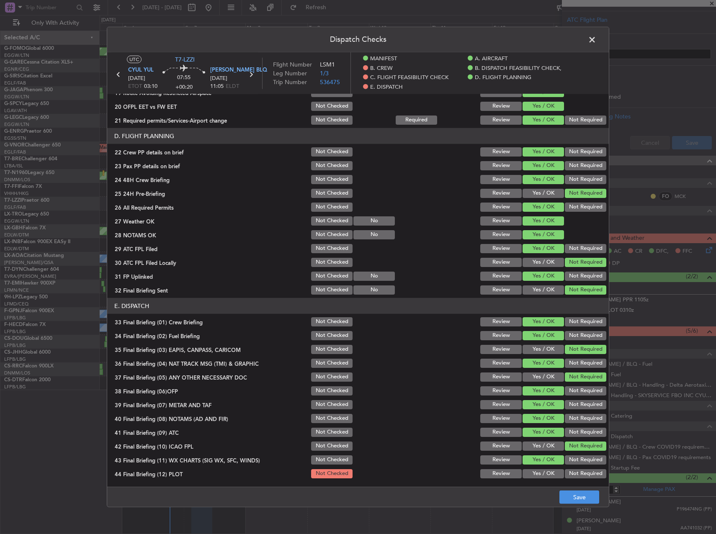
click at [542, 474] on button "Yes / OK" at bounding box center [543, 474] width 41 height 9
click at [588, 495] on button "Save" at bounding box center [580, 497] width 40 height 13
click at [596, 39] on span at bounding box center [596, 42] width 0 height 17
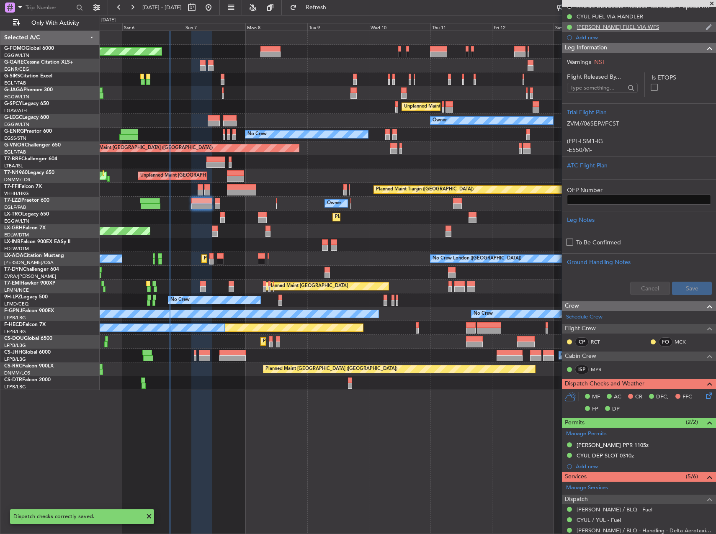
scroll to position [48, 0]
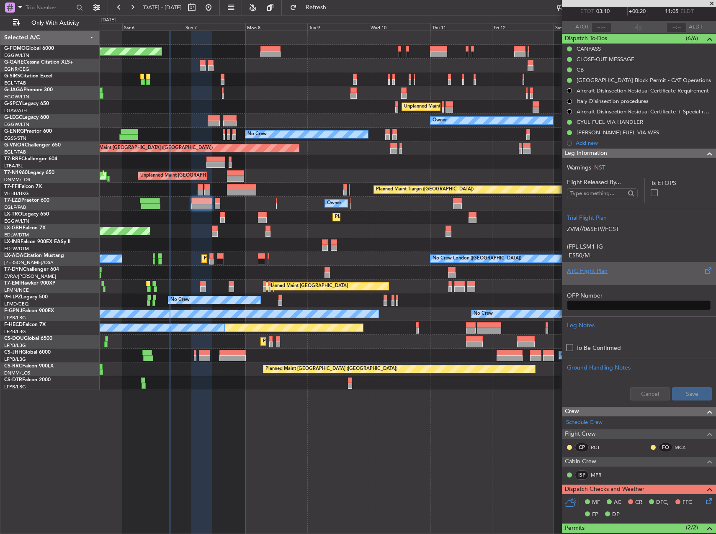
click at [661, 284] on div "ATC Flight Plan" at bounding box center [639, 273] width 154 height 23
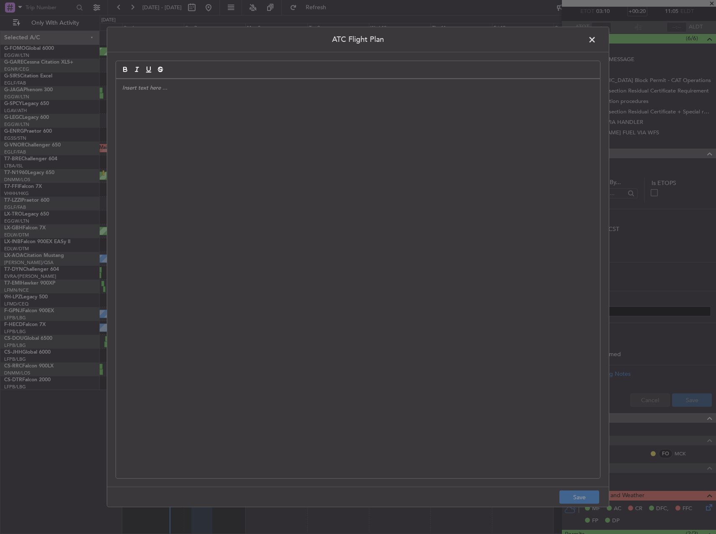
click at [377, 149] on div at bounding box center [358, 279] width 484 height 400
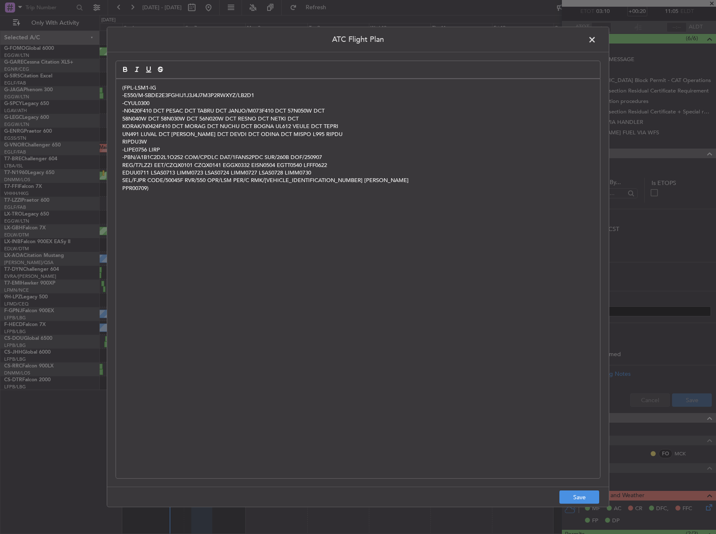
scroll to position [0, 0]
click at [579, 490] on footer "Save" at bounding box center [358, 497] width 502 height 20
click at [594, 493] on button "Save" at bounding box center [580, 497] width 40 height 13
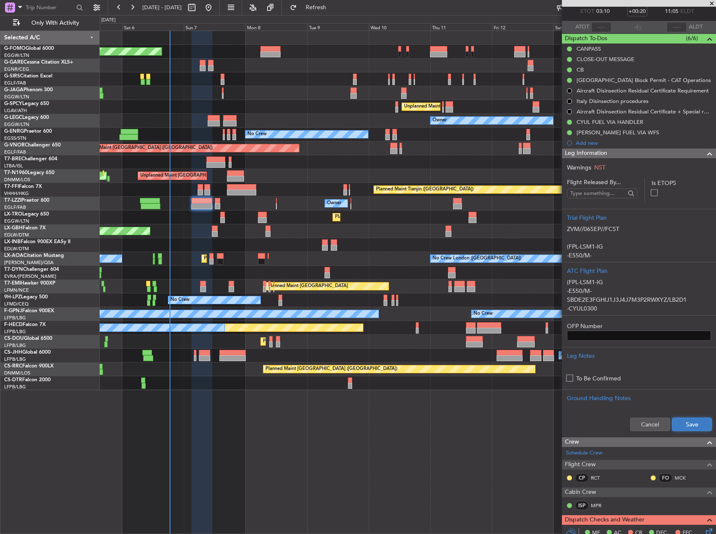
click at [690, 421] on button "Save" at bounding box center [692, 424] width 40 height 13
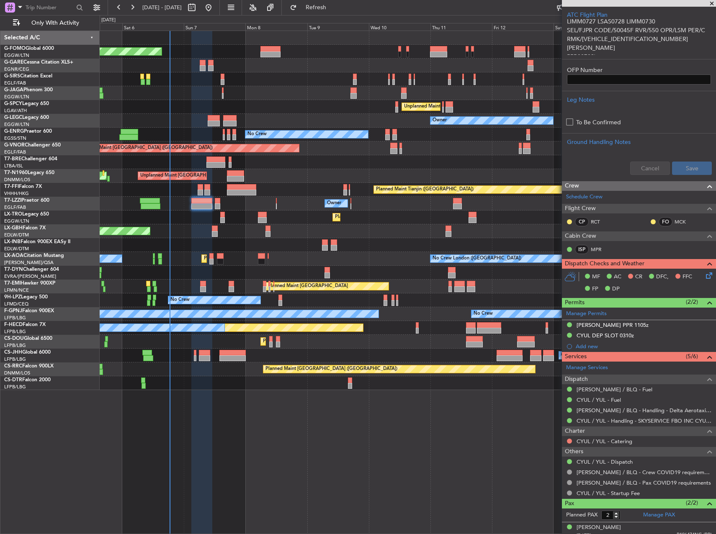
scroll to position [330, 0]
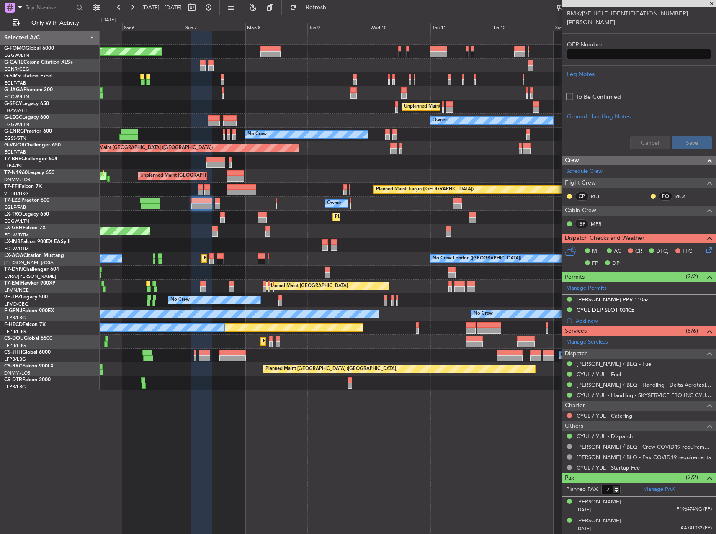
click at [705, 252] on icon at bounding box center [708, 248] width 7 height 7
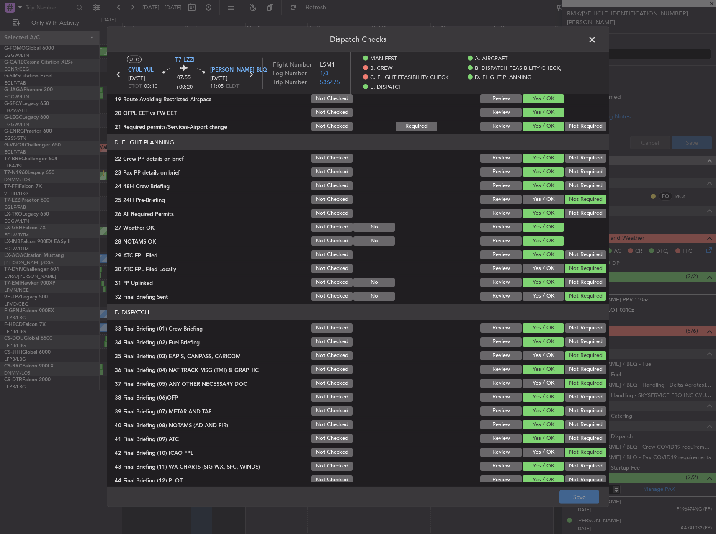
scroll to position [388, 0]
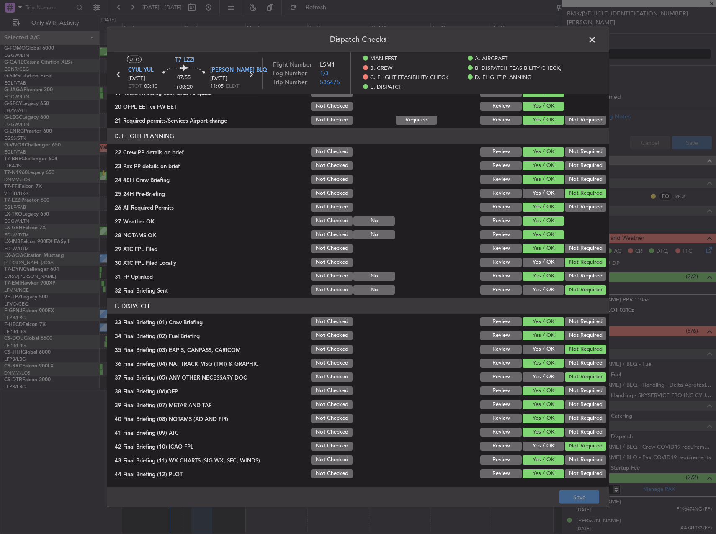
click at [596, 41] on span at bounding box center [596, 42] width 0 height 17
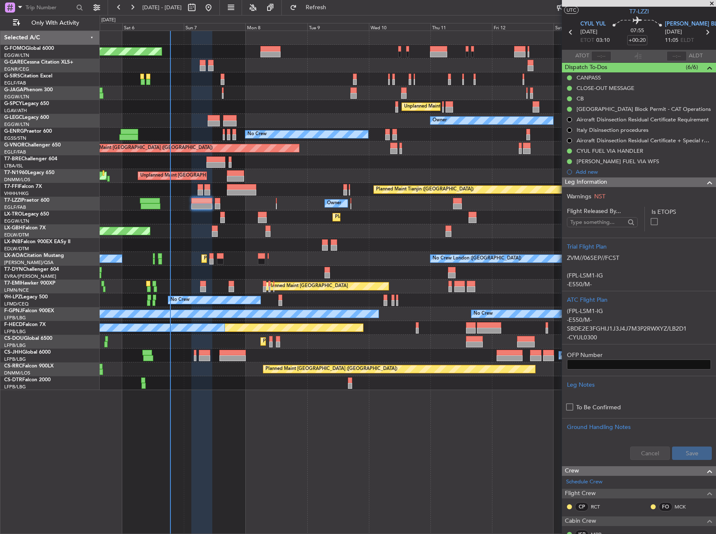
scroll to position [0, 0]
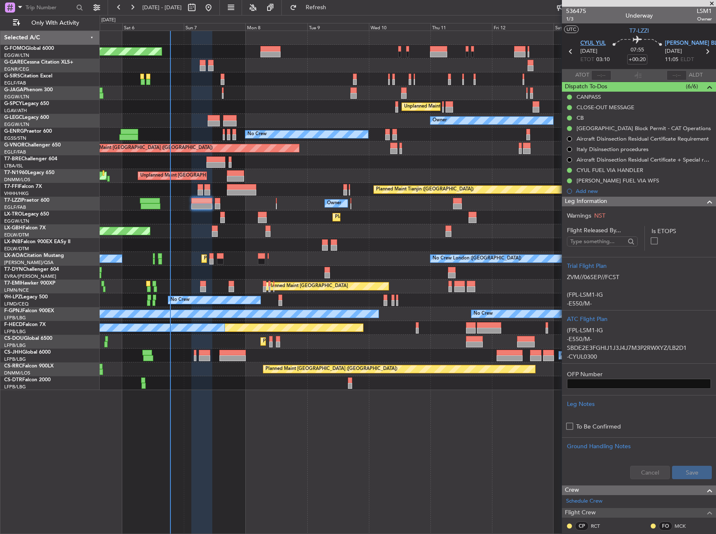
click at [588, 42] on span "CYUL YUL" at bounding box center [594, 43] width 26 height 8
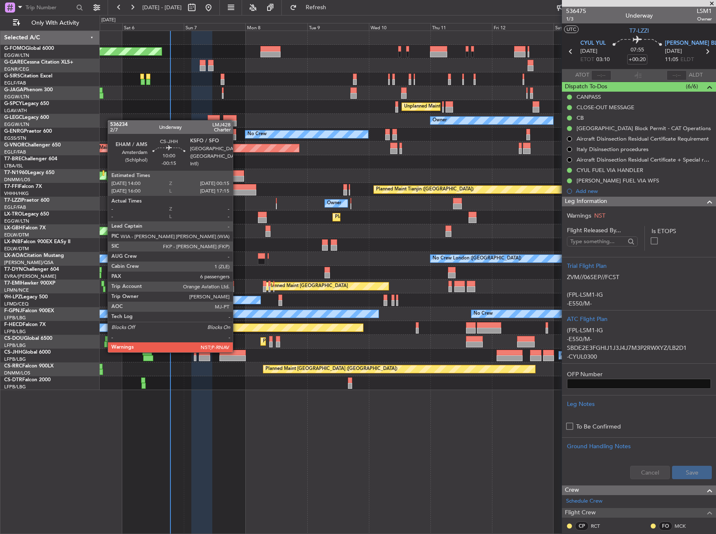
click at [237, 352] on div at bounding box center [232, 353] width 26 height 6
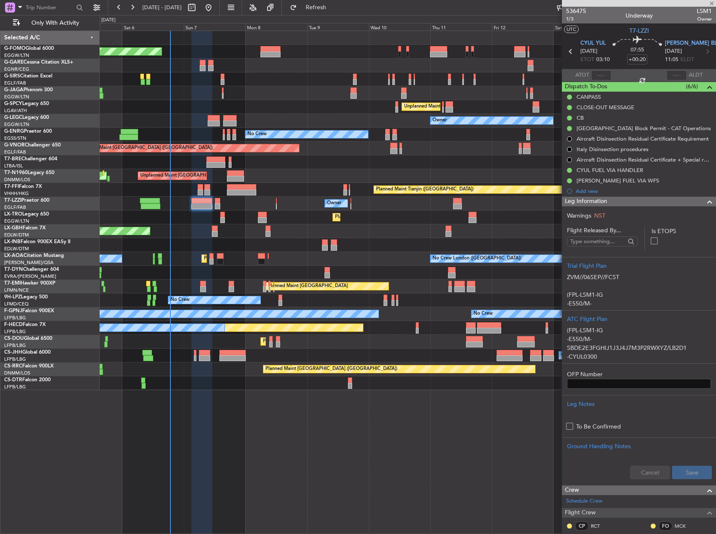
type input "-00:15"
type input "6"
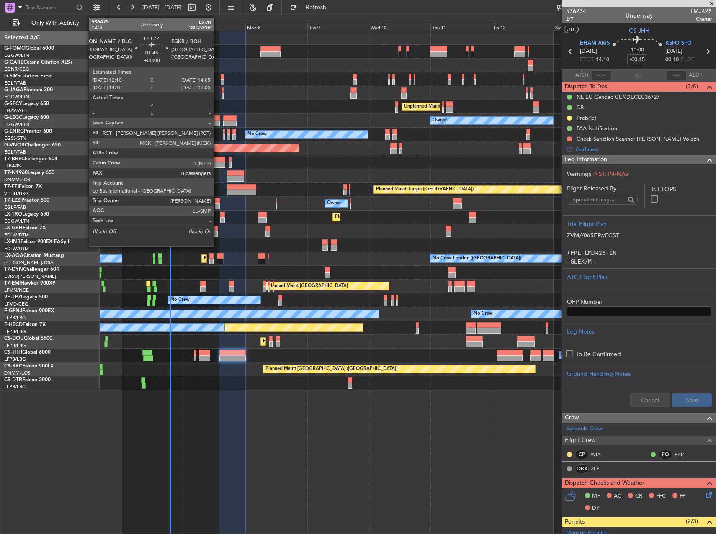
click at [218, 200] on div at bounding box center [217, 201] width 5 height 6
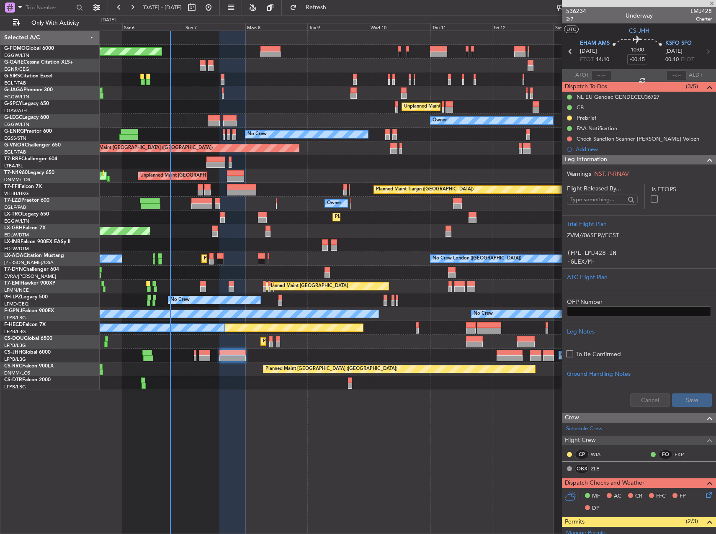
type input "0"
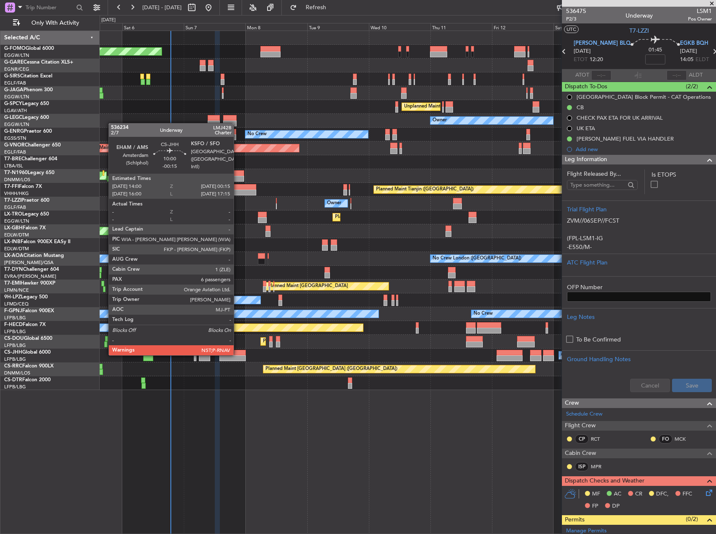
click at [237, 356] on div at bounding box center [232, 359] width 26 height 6
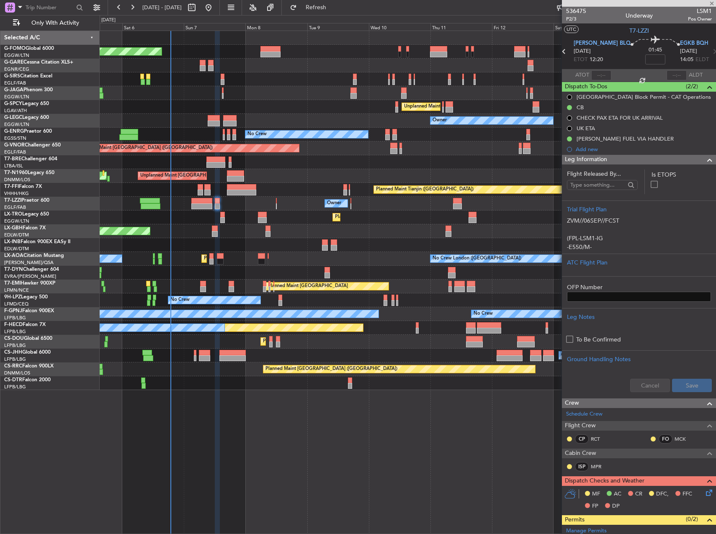
type input "-00:15"
type input "6"
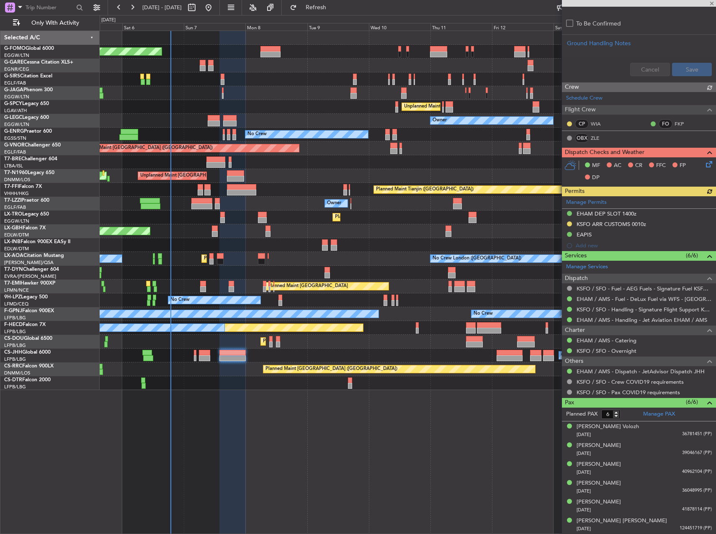
scroll to position [331, 0]
click at [334, 5] on span "Refresh" at bounding box center [316, 8] width 35 height 6
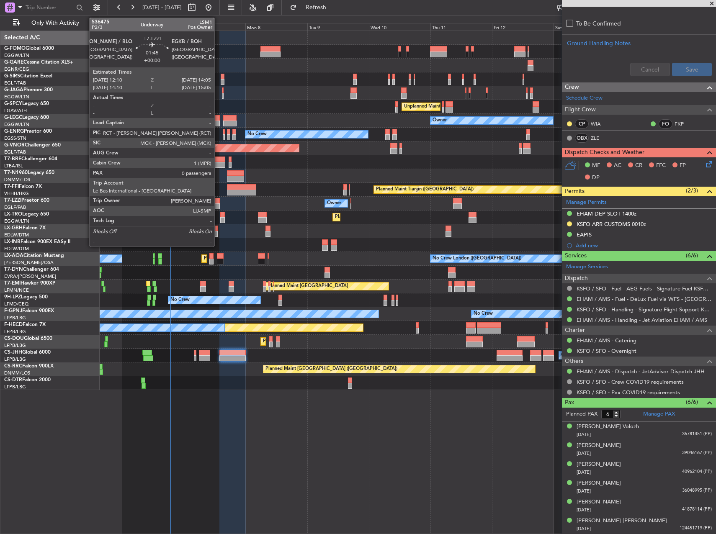
click at [218, 208] on div at bounding box center [217, 207] width 5 height 6
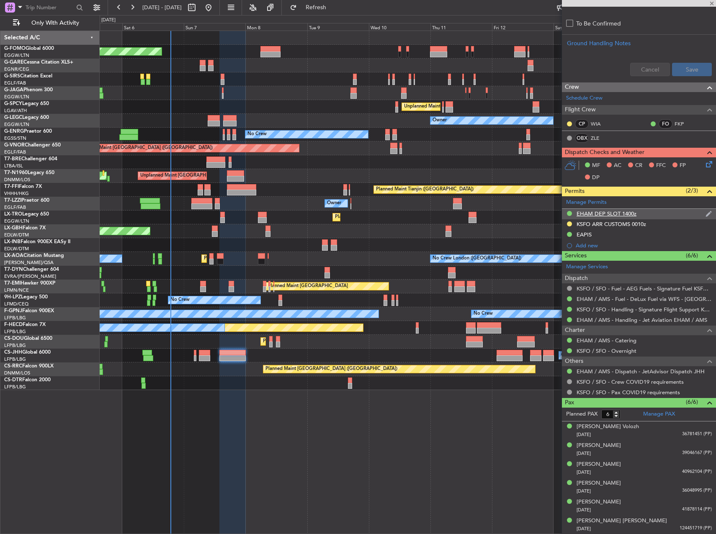
type input "0"
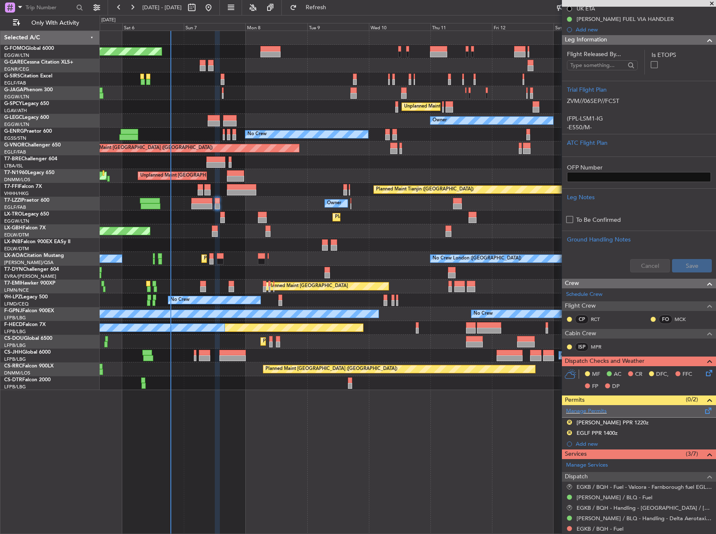
scroll to position [226, 0]
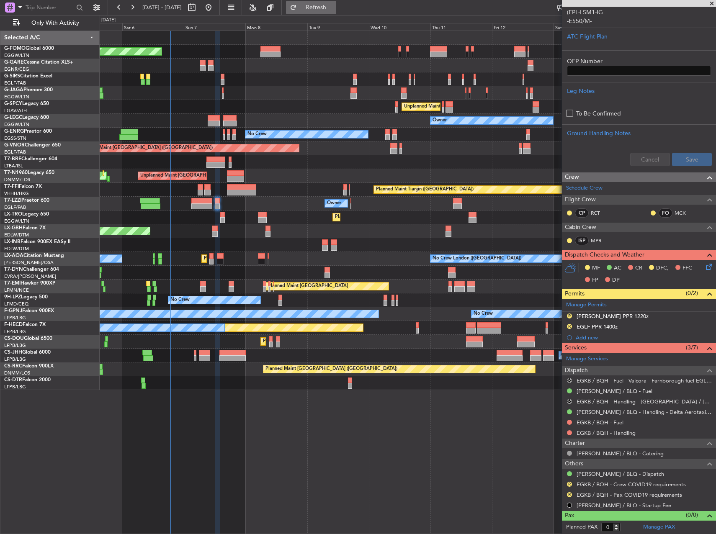
click at [332, 10] on button "Refresh" at bounding box center [311, 7] width 50 height 13
click at [568, 493] on button "R" at bounding box center [569, 495] width 5 height 5
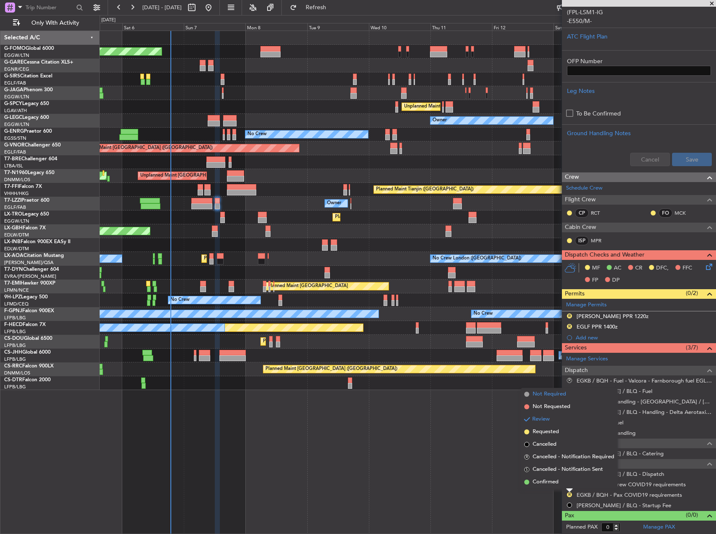
click at [566, 398] on li "Not Required" at bounding box center [569, 394] width 97 height 13
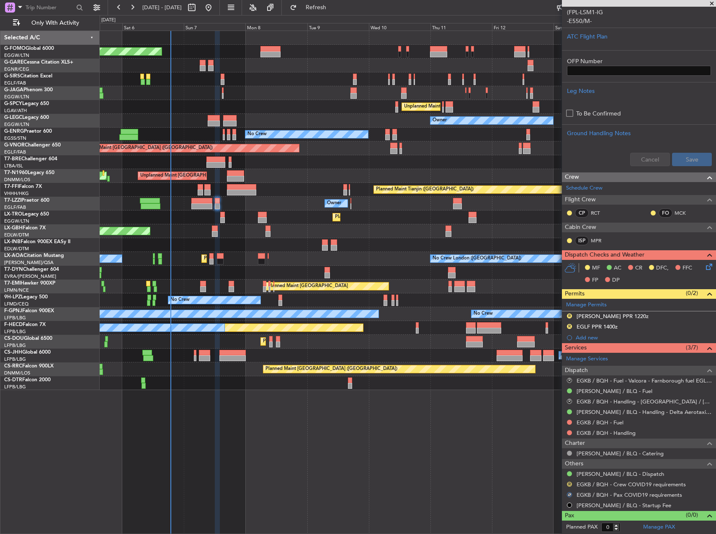
click at [570, 484] on button "R" at bounding box center [569, 484] width 5 height 5
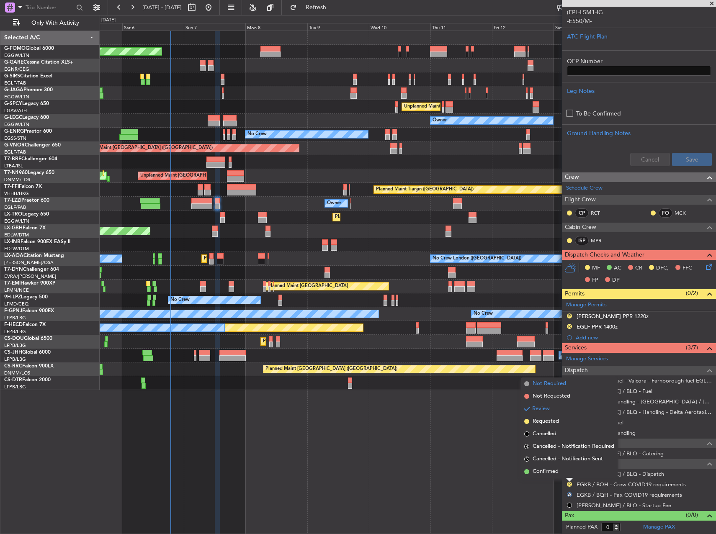
click at [563, 387] on span "Not Required" at bounding box center [550, 384] width 34 height 8
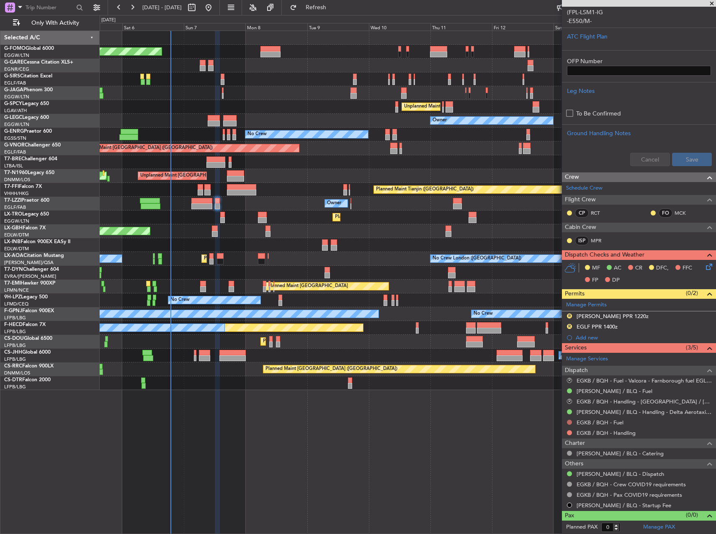
click at [570, 424] on button at bounding box center [569, 422] width 5 height 5
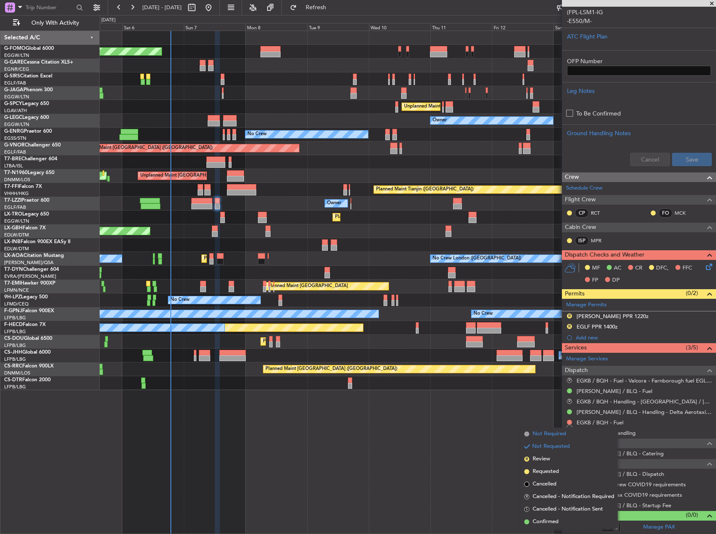
click at [548, 435] on span "Not Required" at bounding box center [550, 434] width 34 height 8
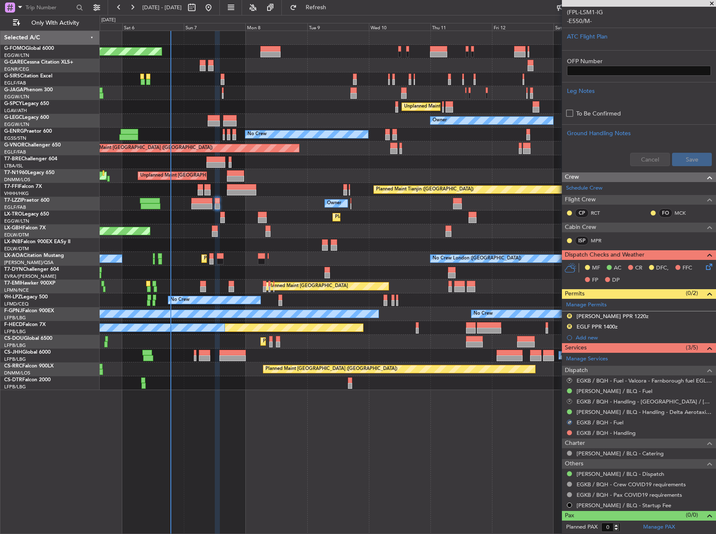
click at [568, 402] on button "R" at bounding box center [569, 401] width 5 height 5
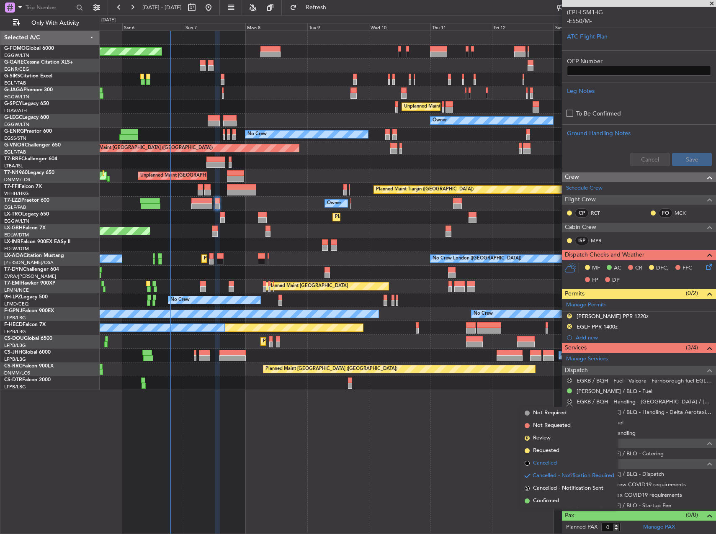
click at [542, 464] on span "Cancelled" at bounding box center [545, 463] width 24 height 8
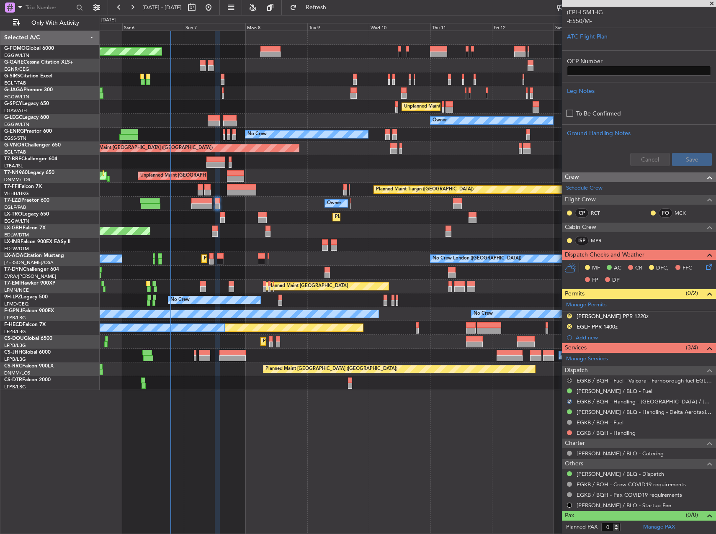
click at [569, 382] on button "R" at bounding box center [569, 380] width 5 height 5
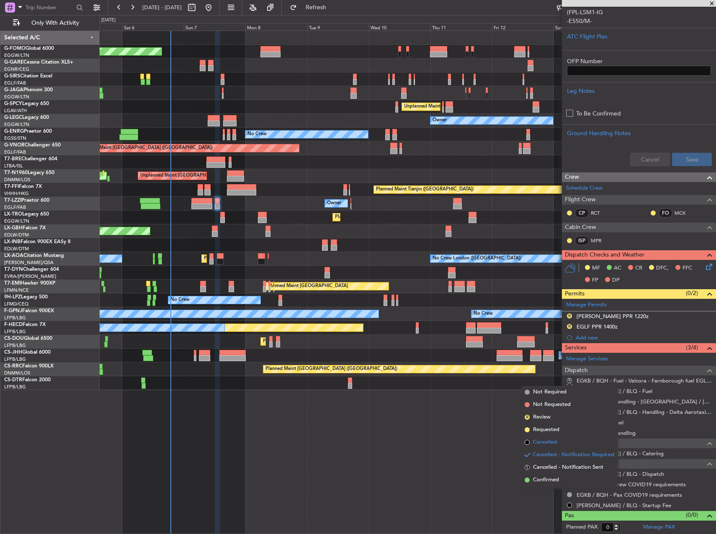
click at [542, 441] on span "Cancelled" at bounding box center [545, 443] width 24 height 8
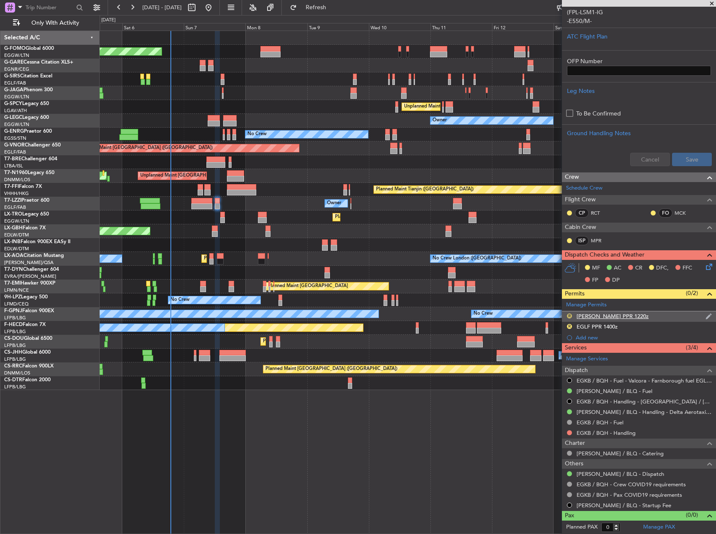
click at [568, 315] on button "R" at bounding box center [569, 316] width 5 height 5
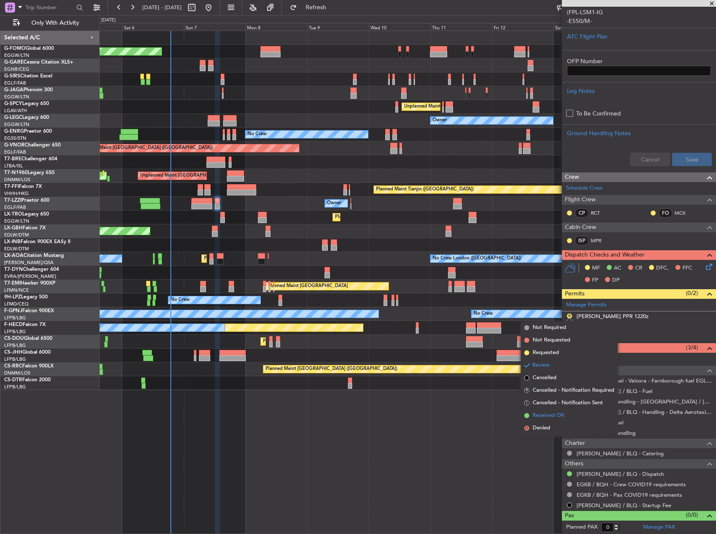
click at [553, 413] on span "Received OK" at bounding box center [549, 416] width 32 height 8
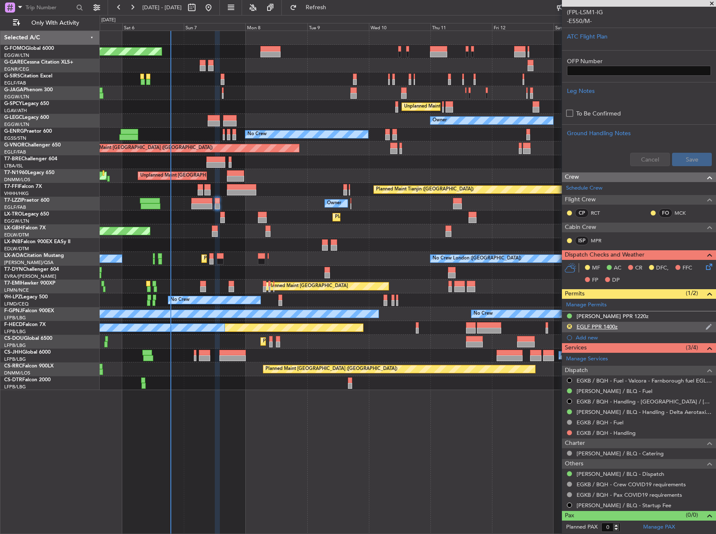
click at [595, 326] on div "EGLF PPR 1400z" at bounding box center [597, 326] width 41 height 7
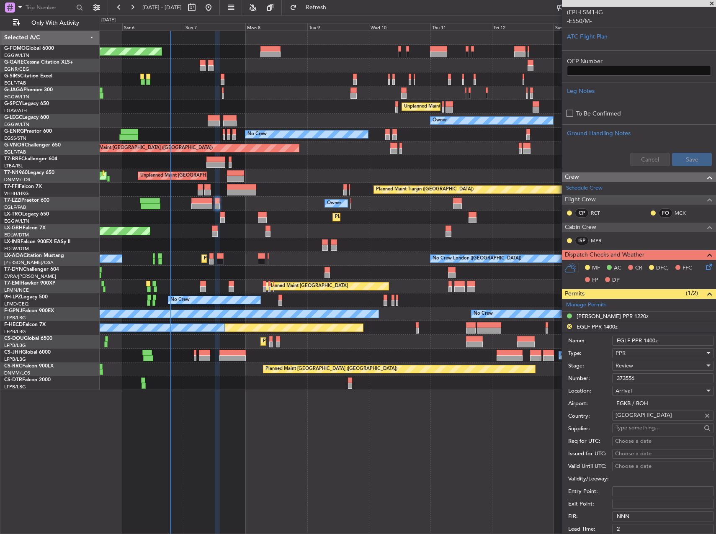
click at [627, 339] on input "EGLF PPR 1400z" at bounding box center [663, 341] width 102 height 10
click at [625, 339] on input "EGLF PPR 1400z" at bounding box center [663, 341] width 102 height 10
type input "EGKB PPR 1400z"
click at [634, 377] on input "373556" at bounding box center [663, 379] width 102 height 10
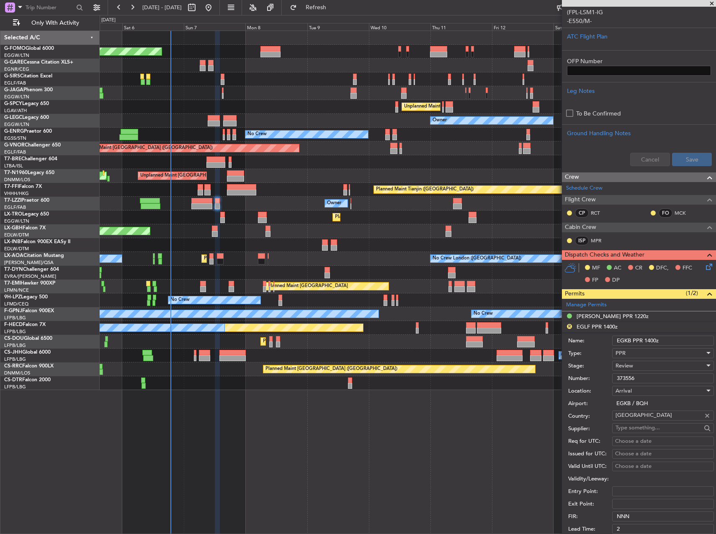
click at [634, 377] on input "373556" at bounding box center [663, 379] width 102 height 10
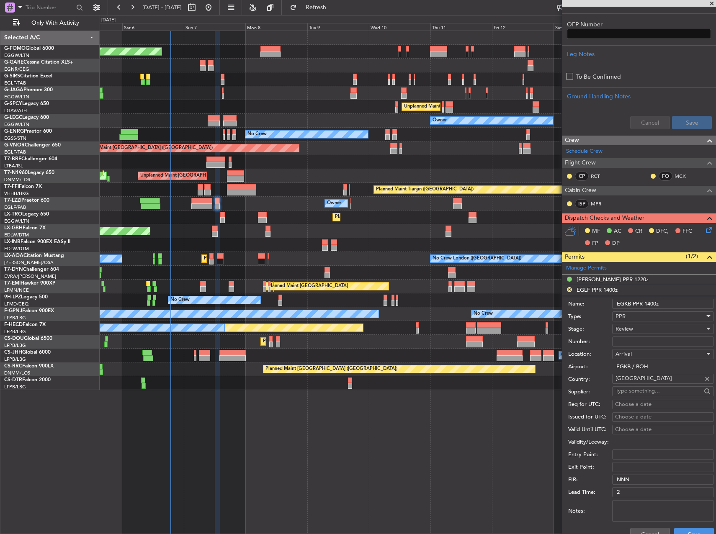
scroll to position [310, 0]
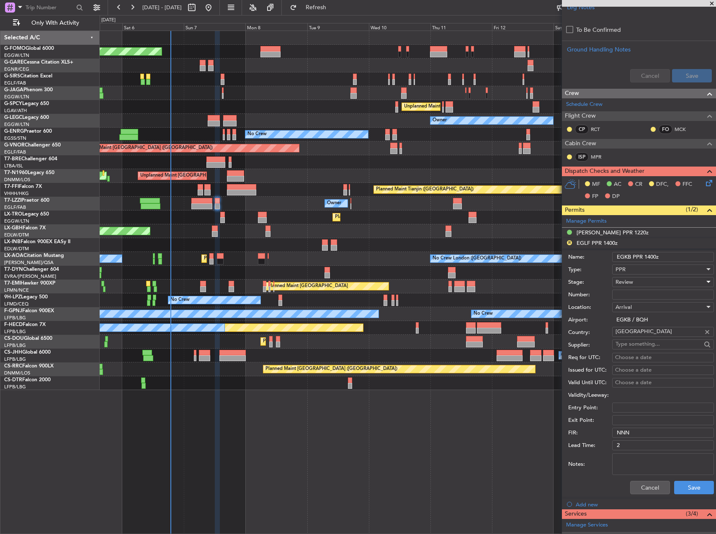
click at [636, 284] on div "Review" at bounding box center [660, 282] width 89 height 13
click at [640, 338] on span "Requested" at bounding box center [660, 336] width 88 height 13
click at [697, 490] on button "Save" at bounding box center [694, 487] width 40 height 13
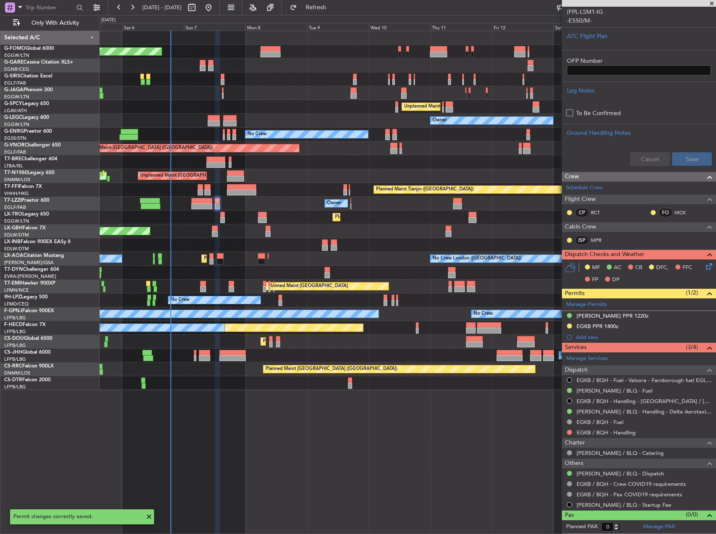
scroll to position [226, 0]
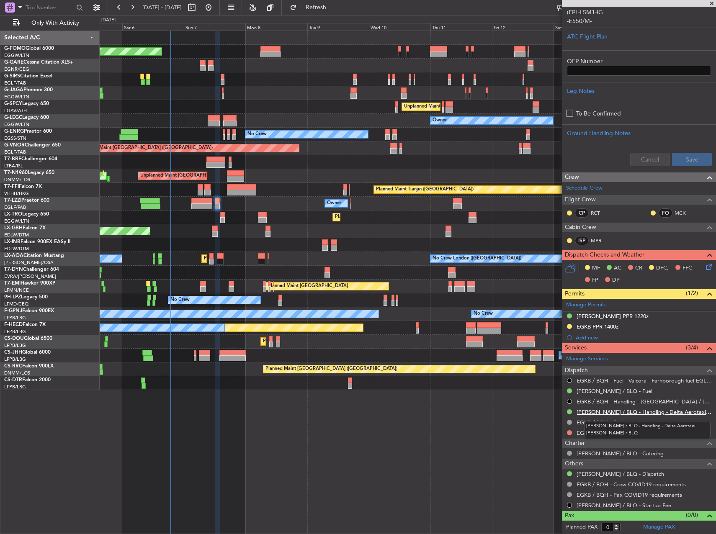
click at [622, 413] on link "[PERSON_NAME] / BLQ - Handling - Delta Aerotaxi [PERSON_NAME] / BLQ" at bounding box center [644, 412] width 135 height 7
click at [328, 11] on button "Refresh" at bounding box center [311, 7] width 50 height 13
click at [334, 7] on span "Refresh" at bounding box center [316, 8] width 35 height 6
click at [571, 423] on mat-tooltip-component "EGKB / BQH - Handling - Farnborough Airport / EGLF / FAB" at bounding box center [642, 419] width 147 height 29
click at [570, 422] on mat-tooltip-component "EGKB / BQH - Handling - Farnborough Airport / EGLF / FAB" at bounding box center [642, 419] width 147 height 29
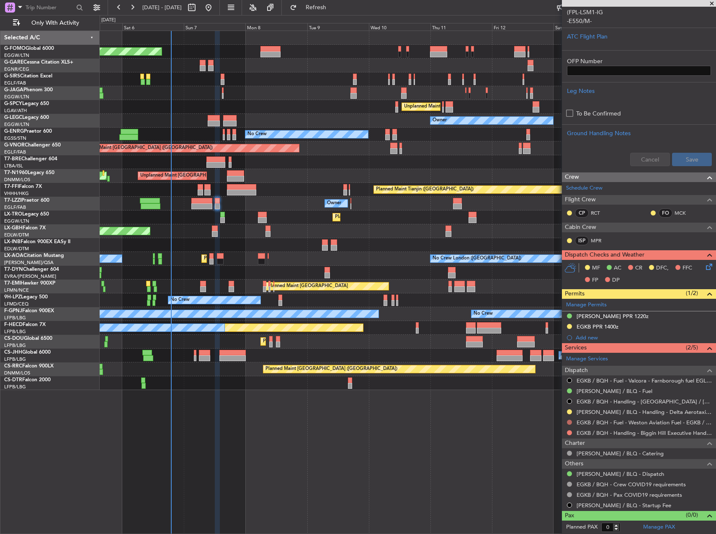
click at [569, 424] on button at bounding box center [569, 422] width 5 height 5
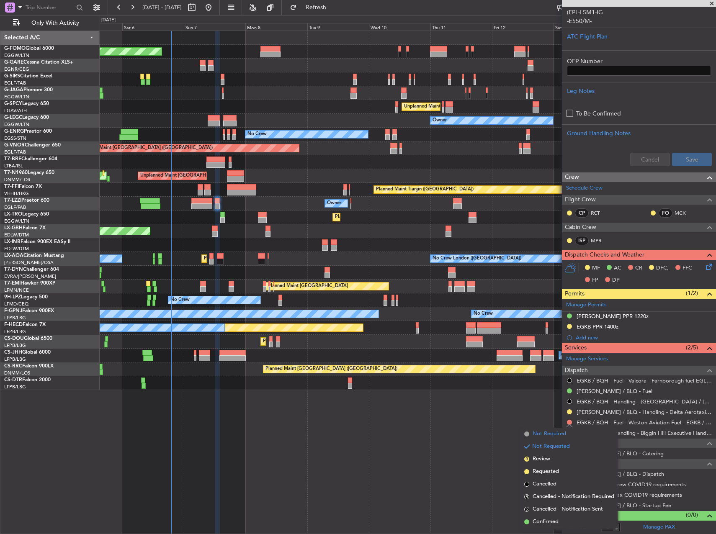
click at [560, 433] on span "Not Required" at bounding box center [550, 434] width 34 height 8
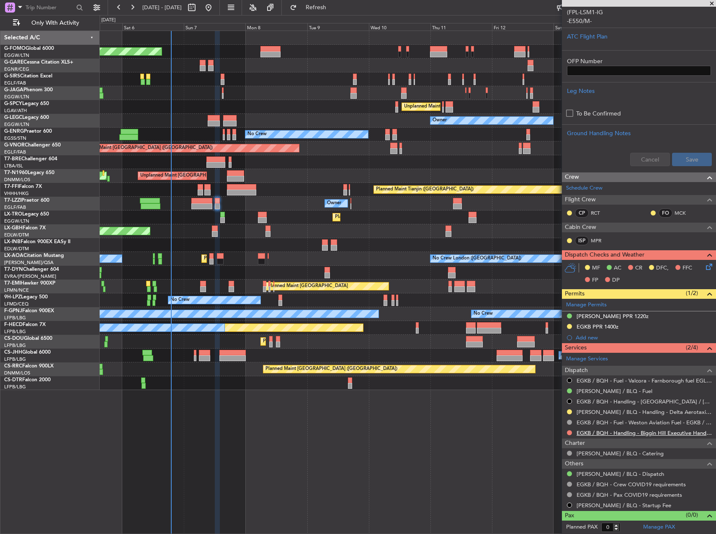
click at [654, 431] on link "EGKB / BQH - Handling - Biggin Hill Executive Handling EGKB / BQH" at bounding box center [644, 433] width 135 height 7
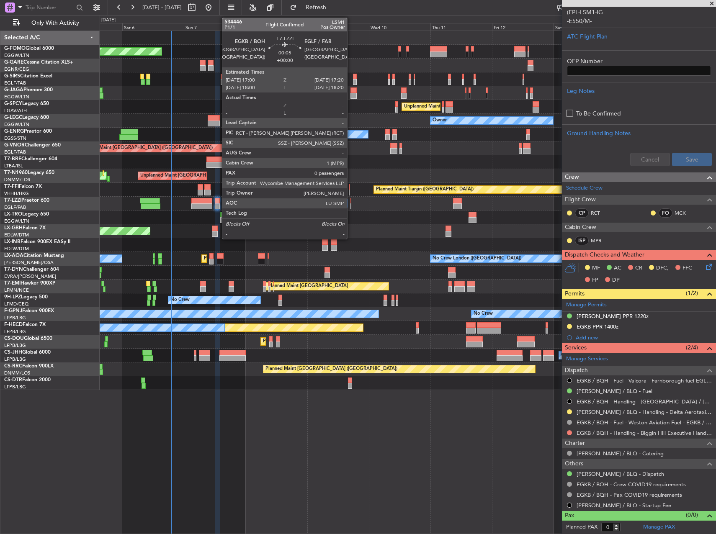
click at [351, 204] on div at bounding box center [351, 207] width 1 height 6
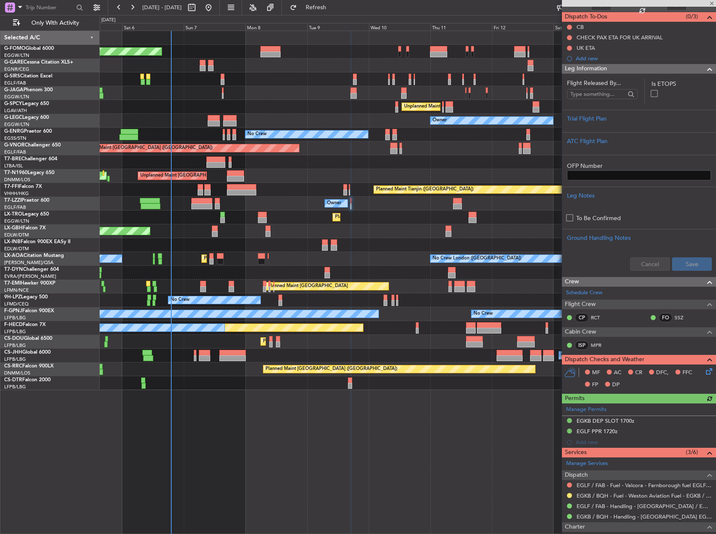
scroll to position [143, 0]
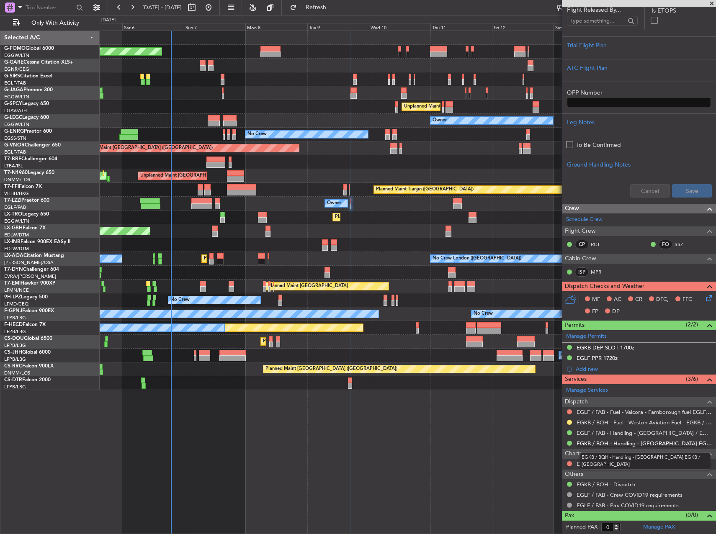
click at [686, 446] on link "EGKB / BQH - Handling - Biggin Hill Airport EGKB / BQH" at bounding box center [644, 443] width 135 height 7
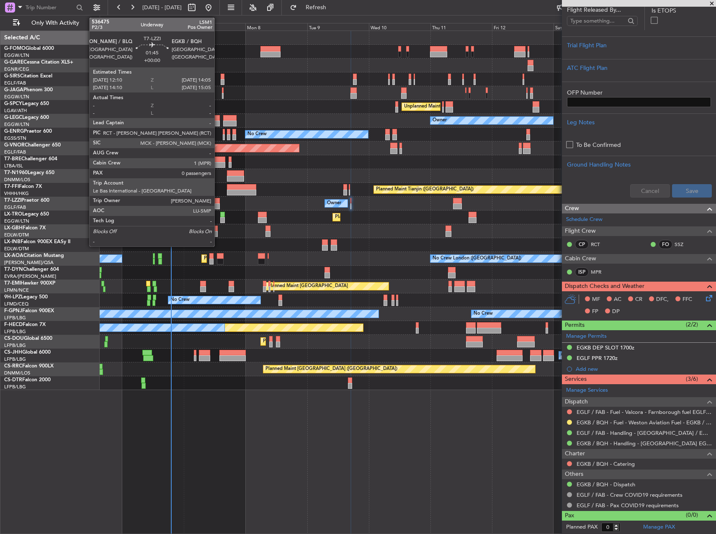
click at [218, 205] on div at bounding box center [217, 207] width 5 height 6
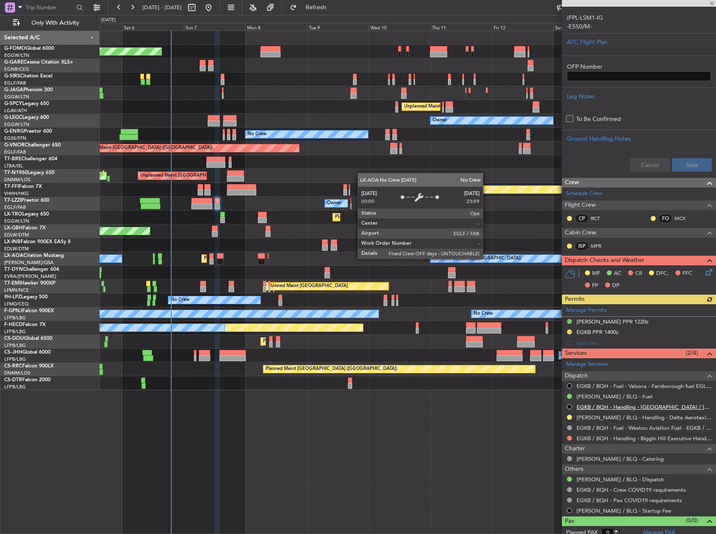
scroll to position [226, 0]
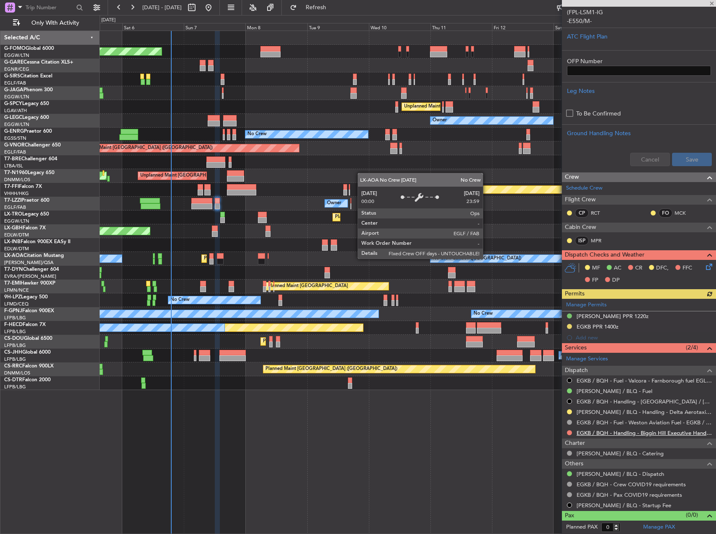
click at [661, 431] on link "EGKB / BQH - Handling - Biggin Hill Executive Handling EGKB / BQH" at bounding box center [644, 433] width 135 height 7
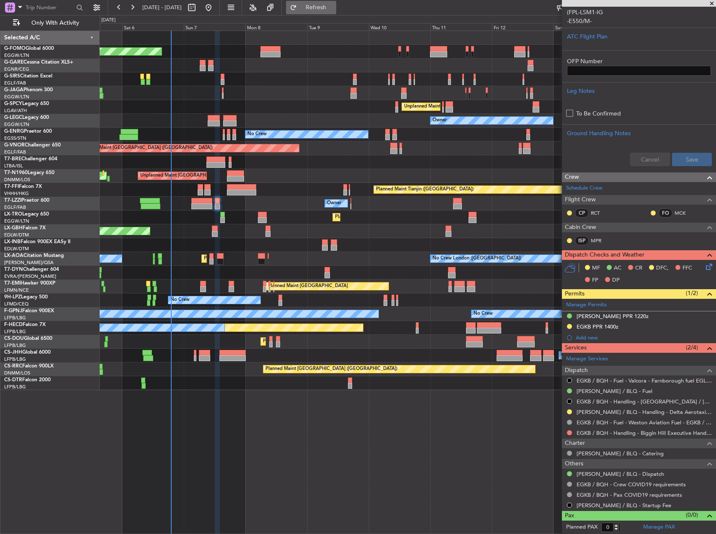
click at [334, 10] on span "Refresh" at bounding box center [316, 8] width 35 height 6
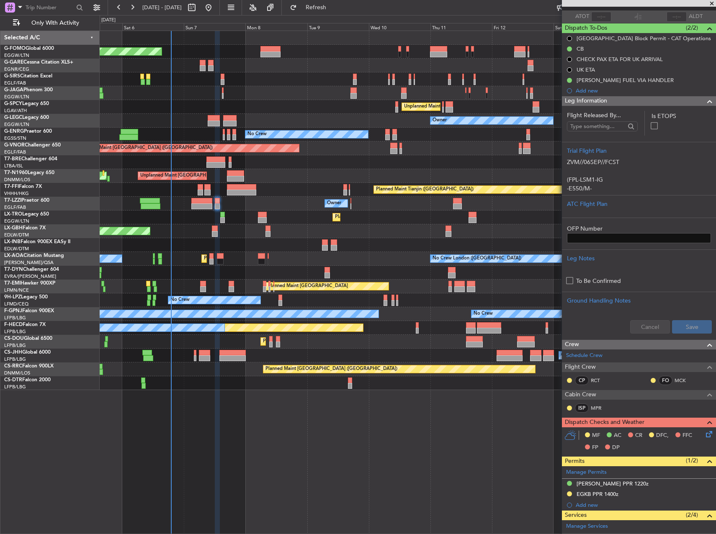
scroll to position [0, 0]
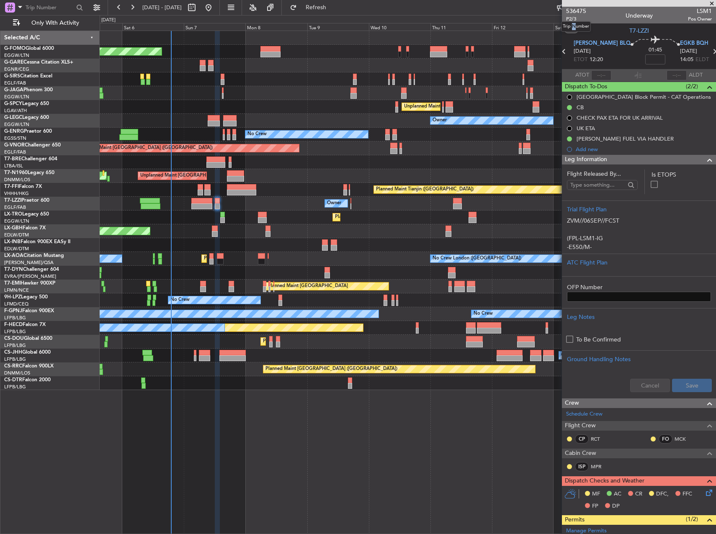
click at [573, 18] on mat-tooltip-component "Trip Number" at bounding box center [575, 26] width 41 height 22
drag, startPoint x: 572, startPoint y: 18, endPoint x: 567, endPoint y: 17, distance: 5.1
click at [567, 17] on span "P2/3" at bounding box center [576, 18] width 20 height 7
click at [568, 18] on span "P2/3" at bounding box center [576, 18] width 20 height 7
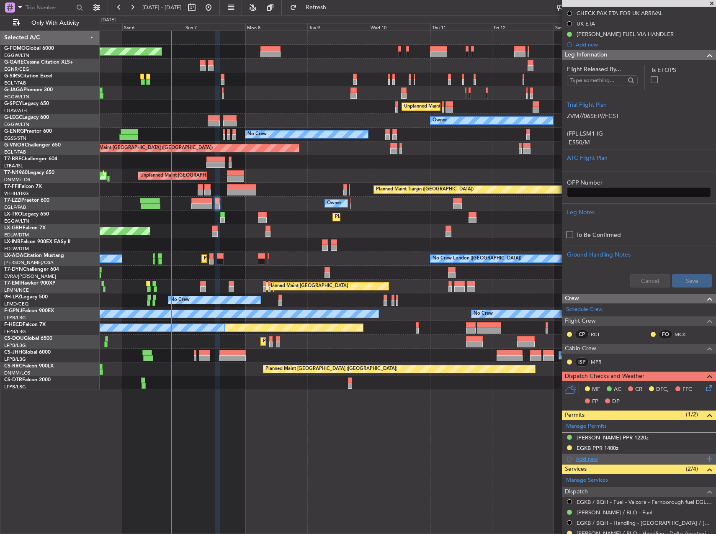
scroll to position [209, 0]
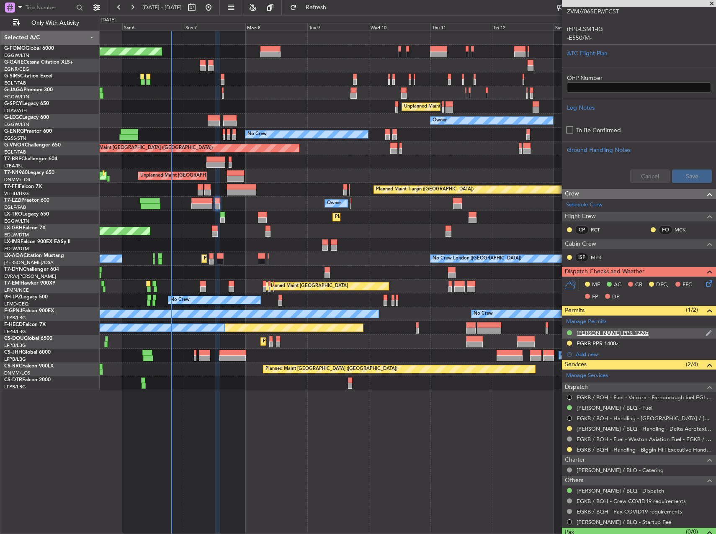
click at [593, 334] on div "LIPE PPR 1220z" at bounding box center [613, 333] width 72 height 7
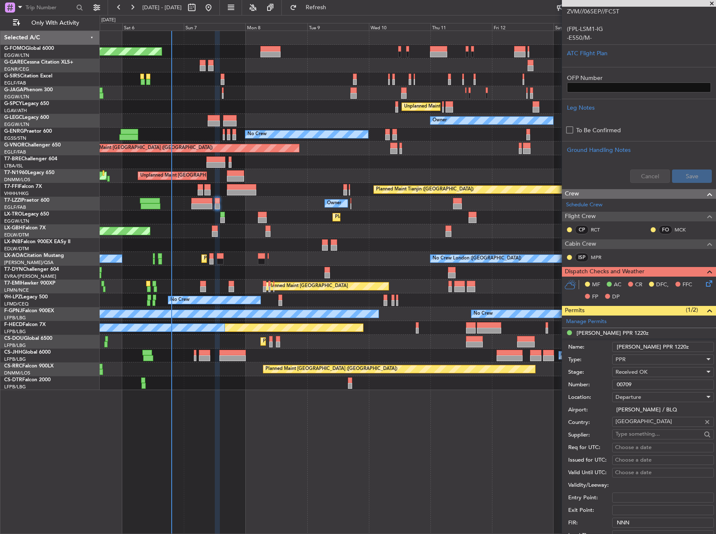
click at [645, 386] on input "00709" at bounding box center [663, 385] width 102 height 10
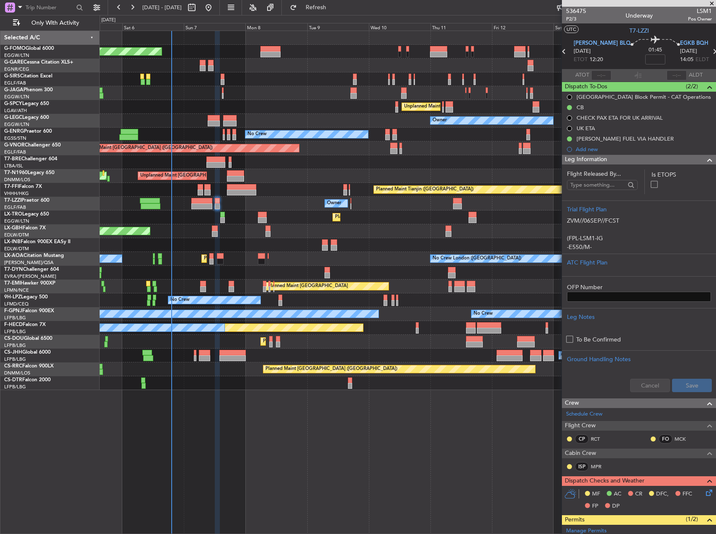
scroll to position [293, 0]
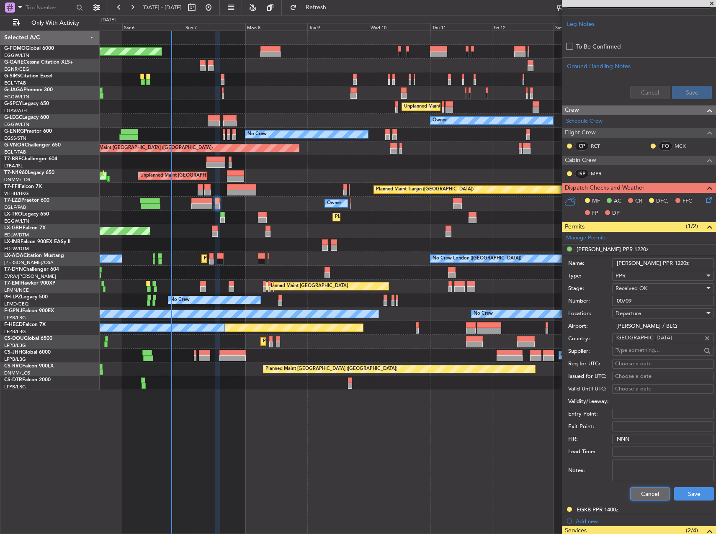
click at [643, 495] on button "Cancel" at bounding box center [650, 494] width 40 height 13
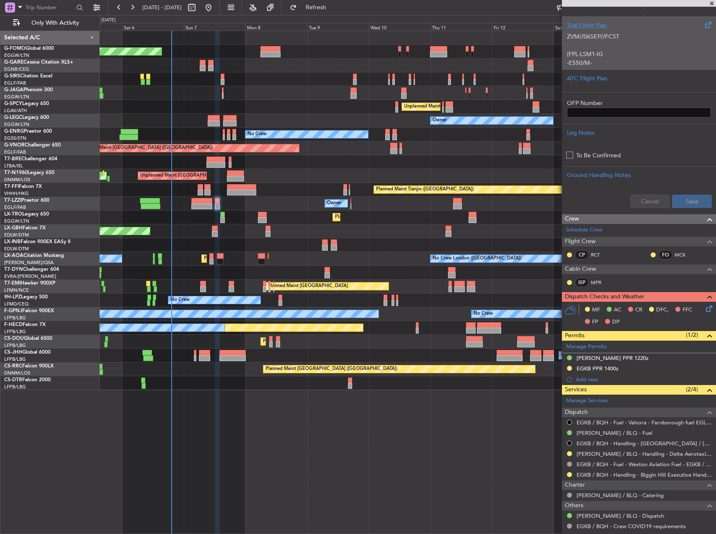
scroll to position [0, 0]
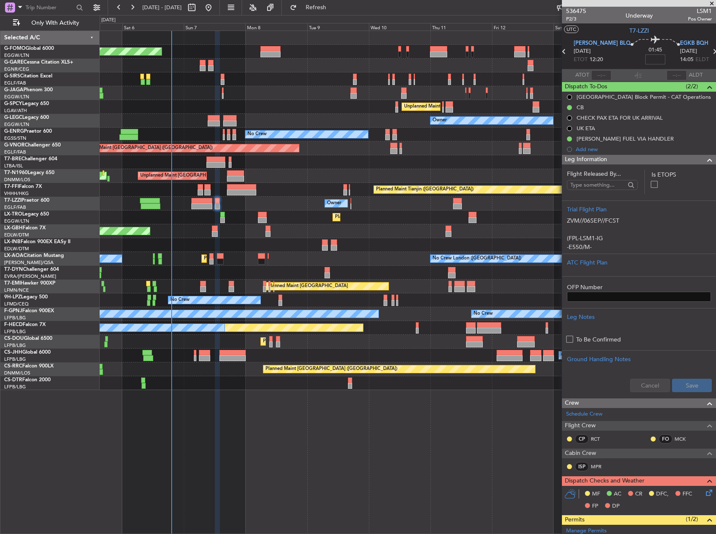
click at [645, 56] on input at bounding box center [655, 59] width 20 height 10
click at [498, 149] on div "Planned Maint [GEOGRAPHIC_DATA] ([GEOGRAPHIC_DATA])" at bounding box center [408, 149] width 616 height 14
type input "-00:15"
click at [334, 10] on span "Refresh" at bounding box center [316, 8] width 35 height 6
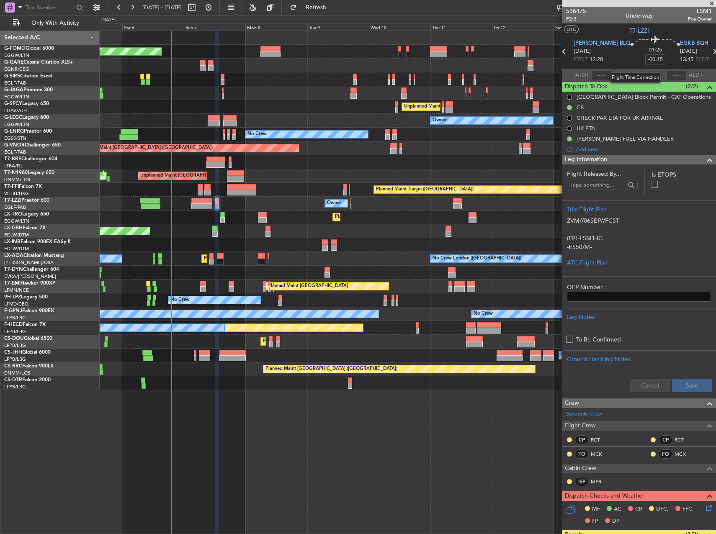
click at [645, 60] on input "-00:15" at bounding box center [655, 59] width 20 height 10
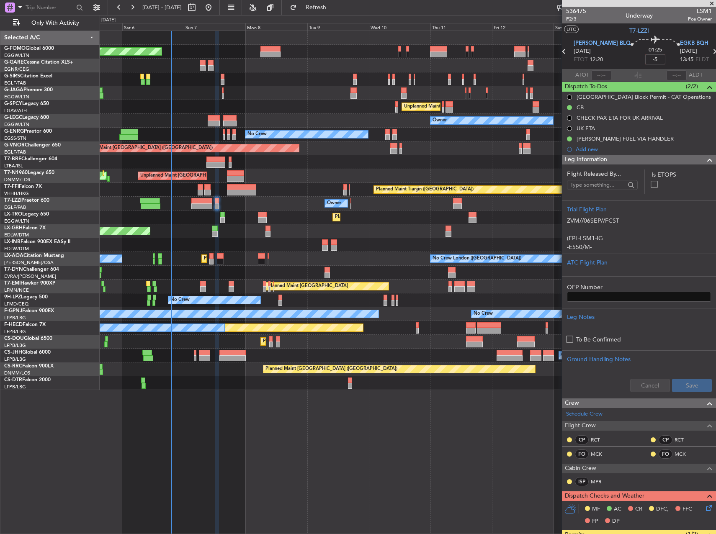
click at [477, 150] on div "Planned Maint [GEOGRAPHIC_DATA] ([GEOGRAPHIC_DATA])" at bounding box center [408, 149] width 616 height 14
click at [297, 240] on div at bounding box center [408, 245] width 616 height 14
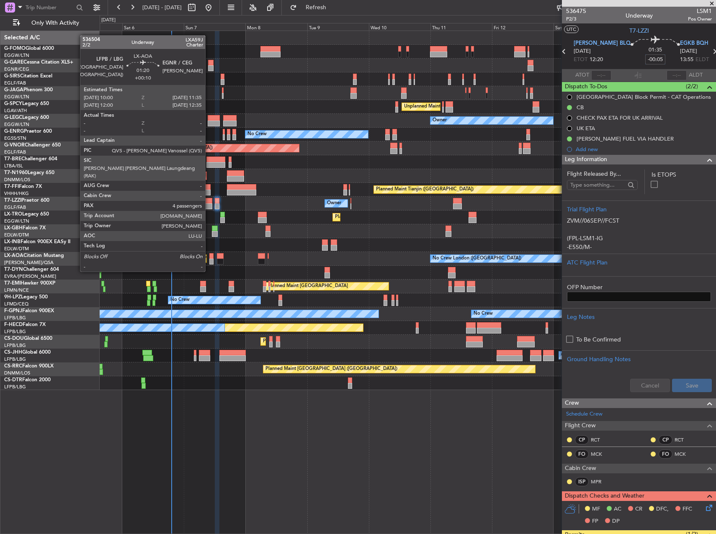
click at [209, 256] on div at bounding box center [211, 256] width 4 height 6
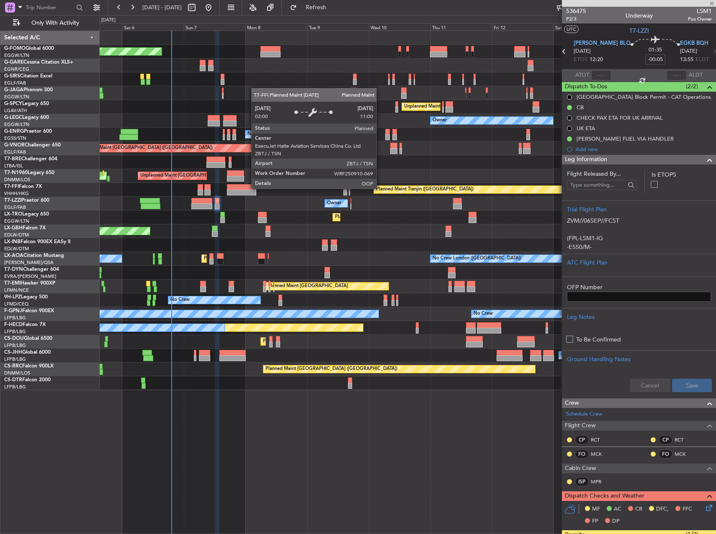
type input "+00:10"
type input "4"
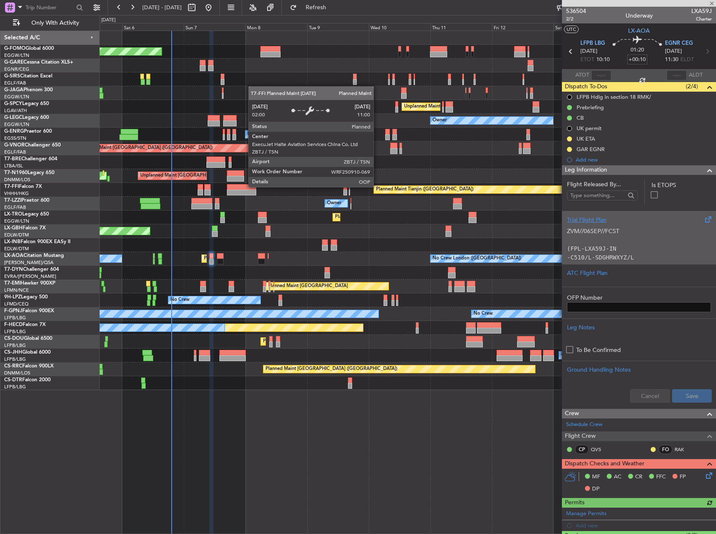
type input "+00:10"
click at [653, 241] on p at bounding box center [639, 240] width 144 height 9
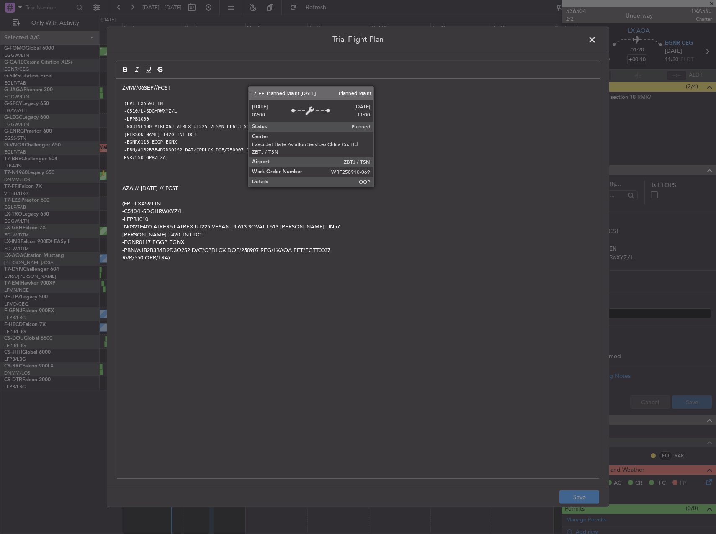
click at [192, 155] on p "RVR/550 OPR/LXA)" at bounding box center [358, 158] width 472 height 8
click at [191, 134] on p "[PERSON_NAME] T420 TNT DCT" at bounding box center [358, 135] width 472 height 8
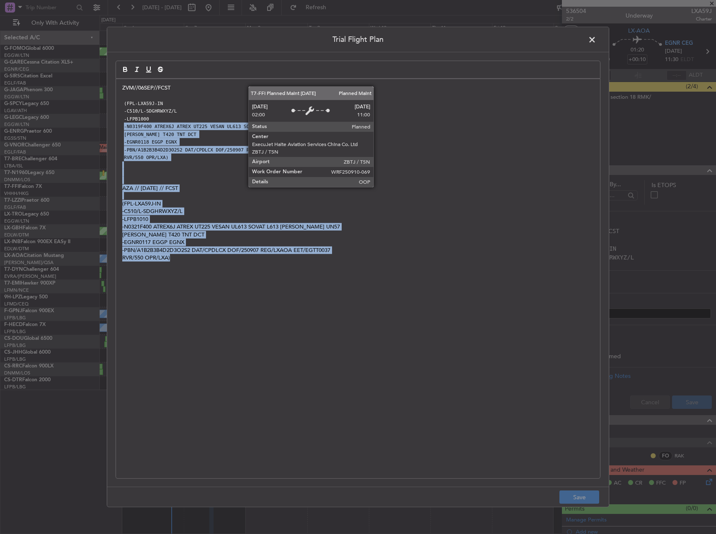
drag, startPoint x: 229, startPoint y: 122, endPoint x: 390, endPoint y: 310, distance: 247.4
click at [390, 310] on div "ZVM//06SEP//FCST (FPL-LXA59J-IN -C510/L-SDGHRWXYZ/L -LFPB1000 -N0319F400 ATREX6…" at bounding box center [358, 279] width 484 height 400
drag, startPoint x: 435, startPoint y: 170, endPoint x: 438, endPoint y: 165, distance: 5.4
click at [435, 169] on p at bounding box center [358, 173] width 472 height 8
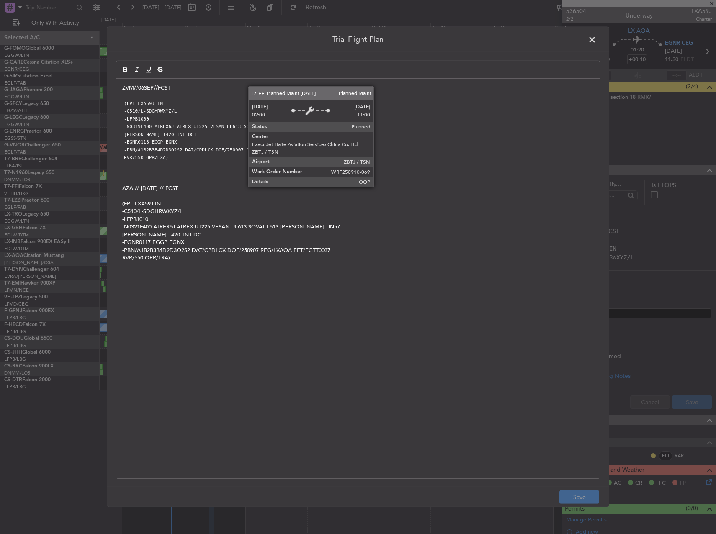
click at [596, 39] on span at bounding box center [596, 42] width 0 height 17
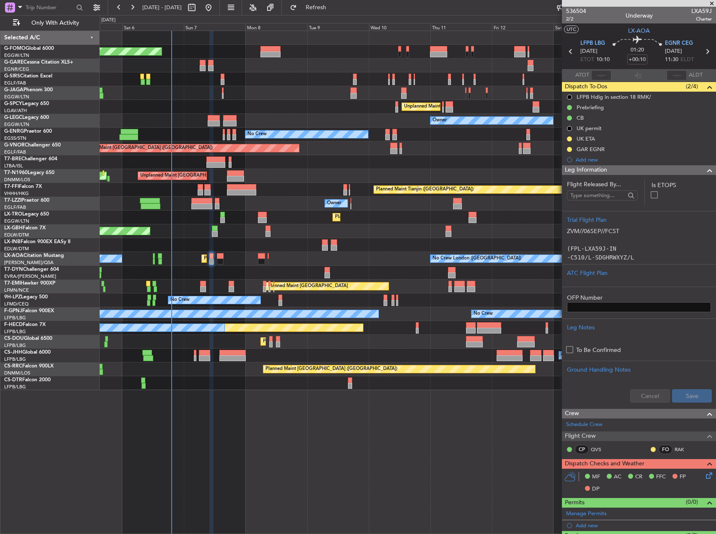
click at [519, 329] on div "Planned Maint [GEOGRAPHIC_DATA] ([GEOGRAPHIC_DATA]) No Crew No Crew" at bounding box center [408, 328] width 616 height 14
click at [649, 273] on div "ATC Flight Plan" at bounding box center [639, 273] width 144 height 9
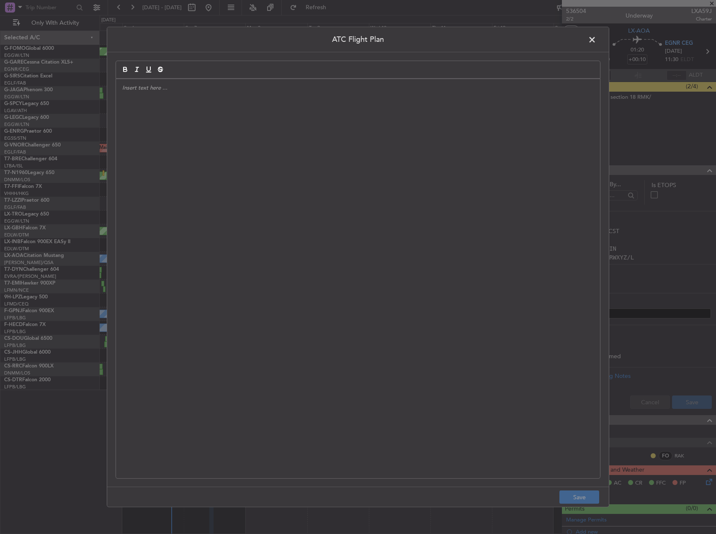
click at [354, 200] on div at bounding box center [358, 279] width 484 height 400
click at [596, 36] on span at bounding box center [596, 42] width 0 height 17
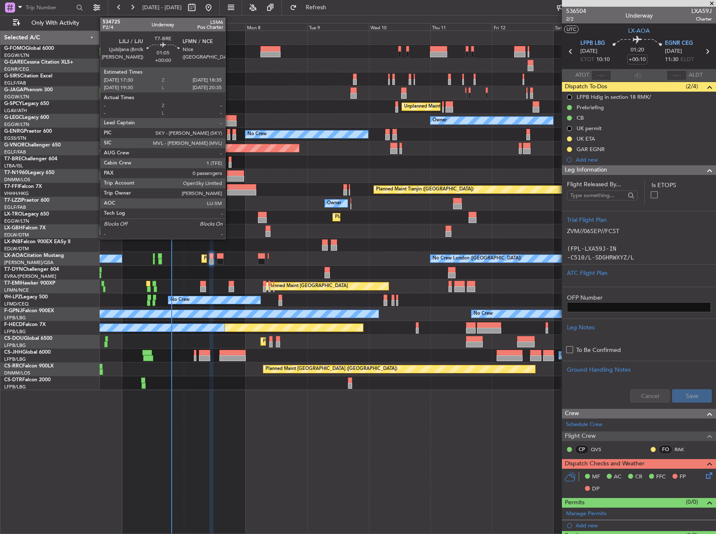
click at [229, 161] on div at bounding box center [230, 160] width 3 height 6
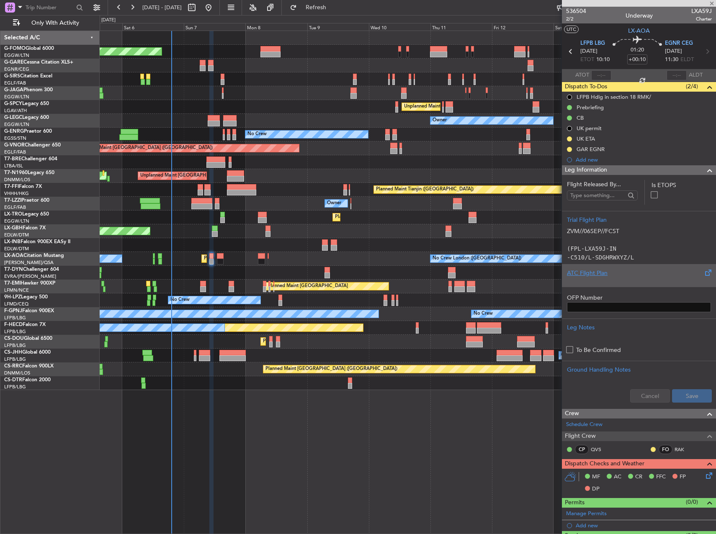
type input "0"
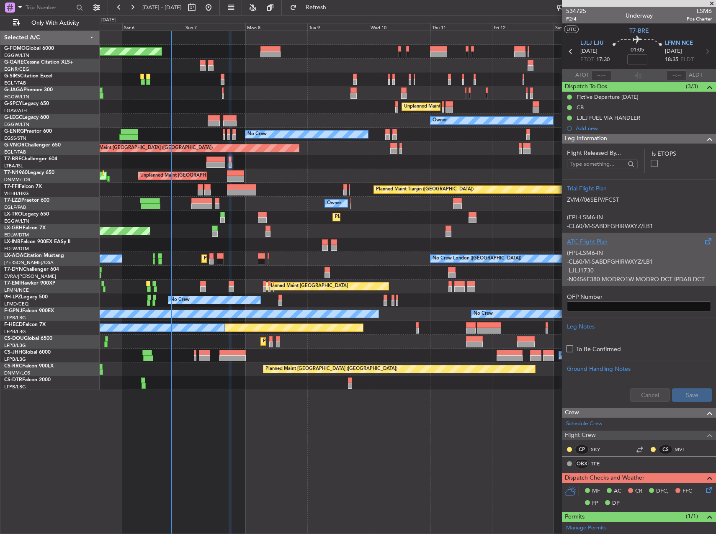
click at [647, 258] on p "-CL60/M-SABDFGHIRWXYZ/LB1" at bounding box center [639, 262] width 144 height 9
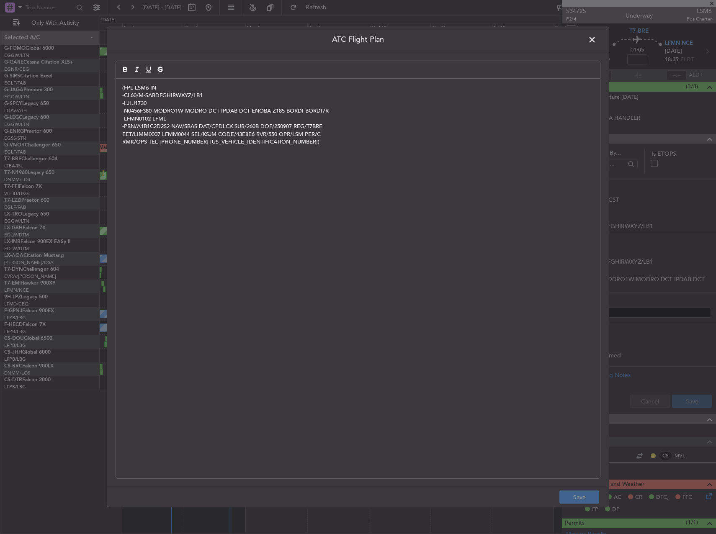
click at [242, 181] on div "(FPL-LSM6-IN -CL60/M-SABDFGHIRWXYZ/LB1 -LJLJ1730 -N0456F380 MODRO1W MODRO DCT I…" at bounding box center [358, 279] width 484 height 400
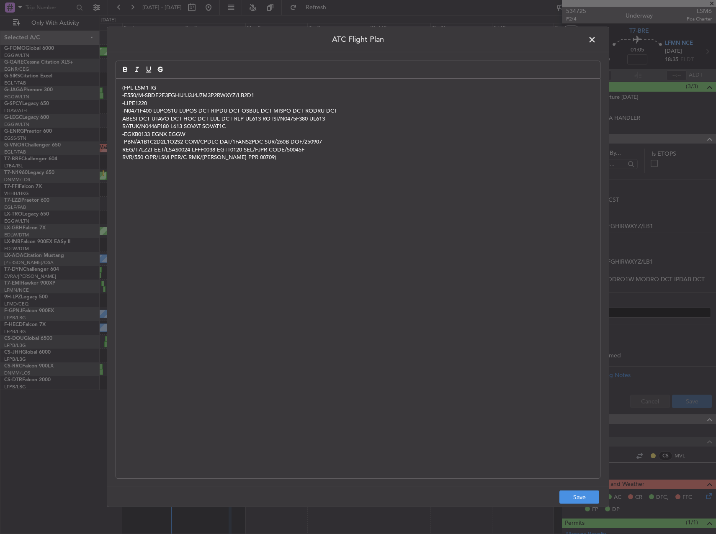
click at [596, 39] on span at bounding box center [596, 42] width 0 height 17
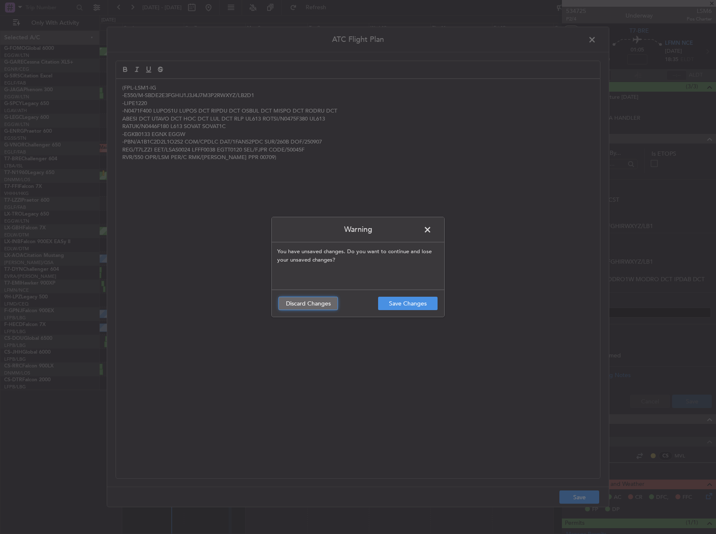
click at [328, 303] on button "Discard Changes" at bounding box center [308, 303] width 59 height 13
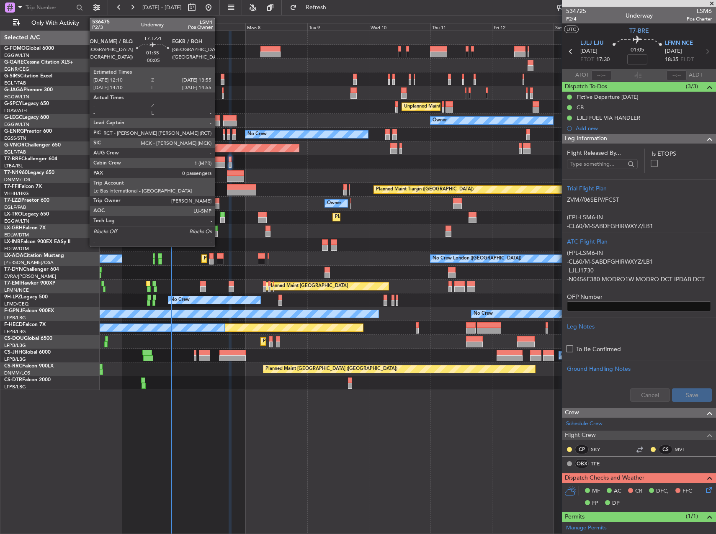
click at [219, 207] on div at bounding box center [217, 207] width 5 height 6
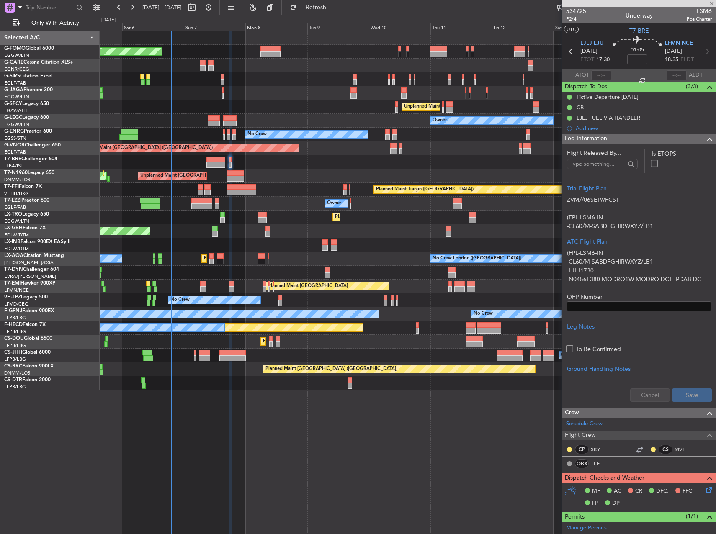
type input "-00:05"
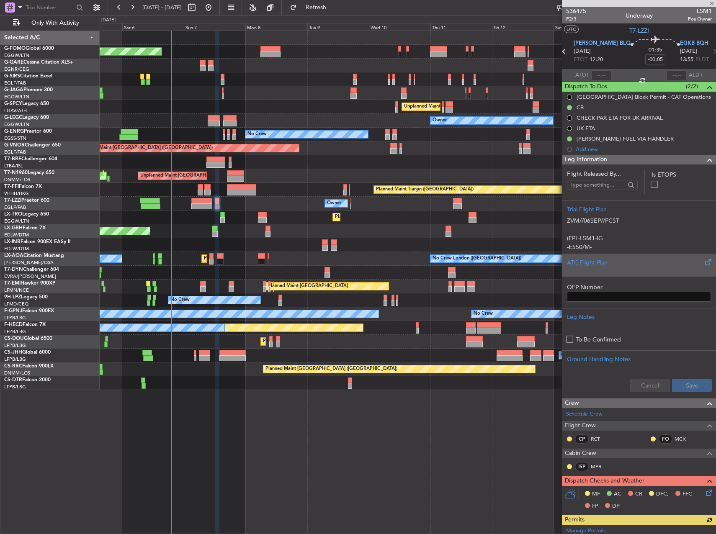
click at [639, 261] on div "ATC Flight Plan" at bounding box center [639, 262] width 144 height 9
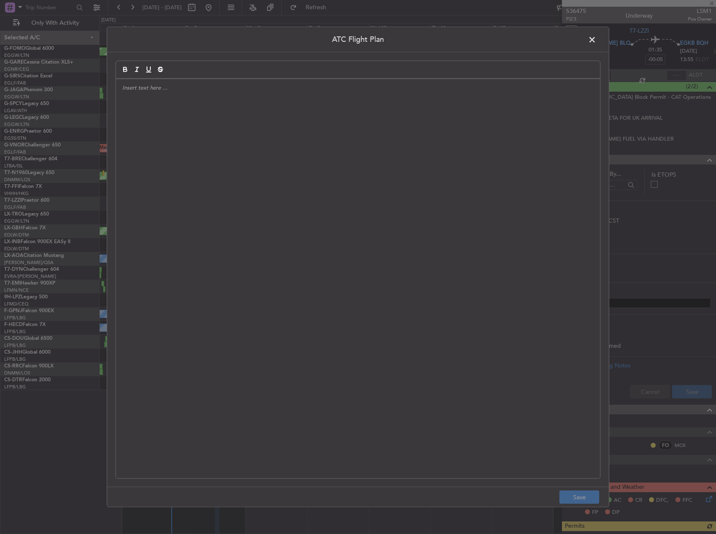
click at [392, 199] on div at bounding box center [358, 279] width 484 height 400
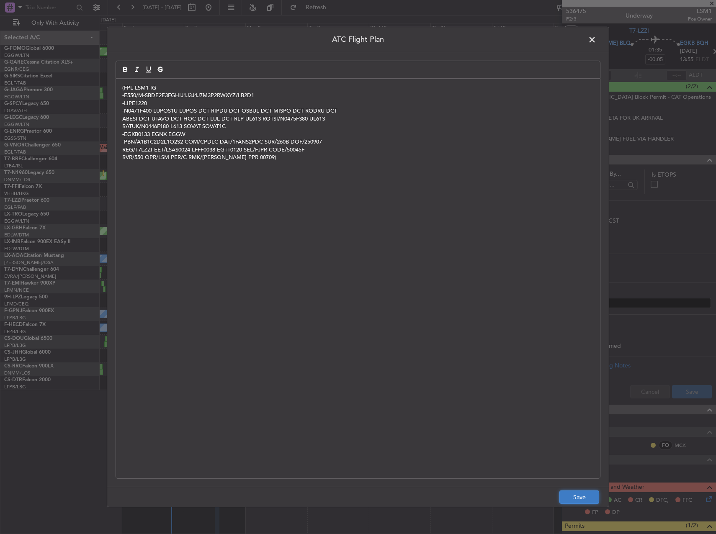
click at [587, 501] on button "Save" at bounding box center [580, 497] width 40 height 13
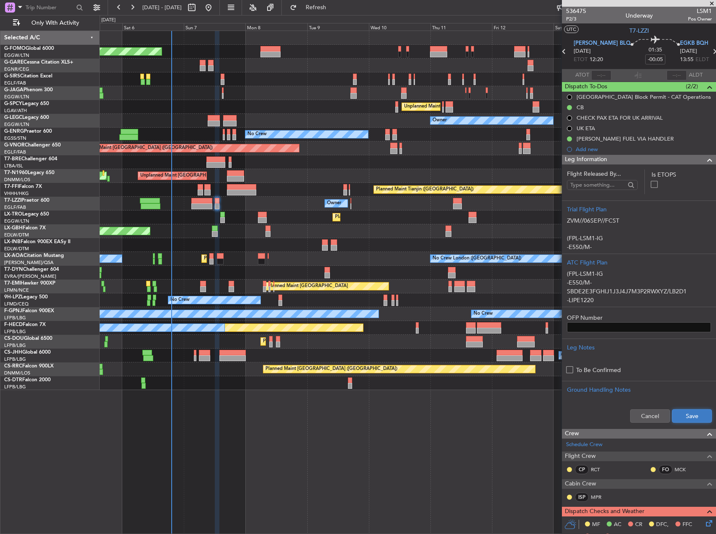
click at [688, 417] on button "Save" at bounding box center [692, 416] width 40 height 13
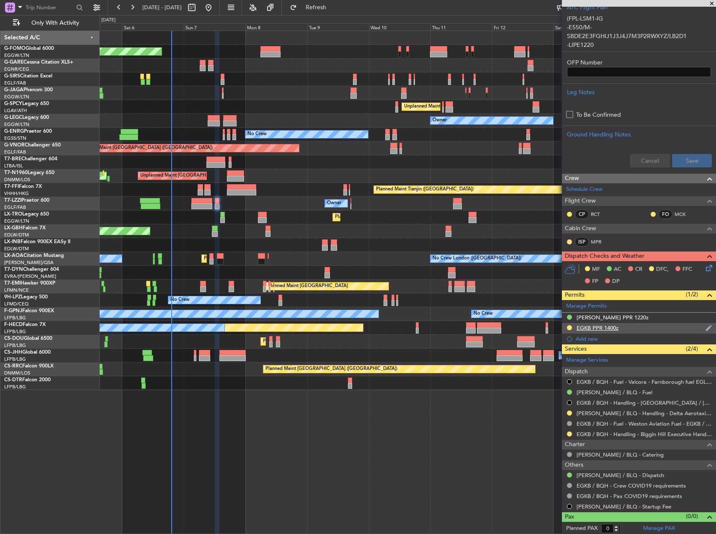
scroll to position [257, 0]
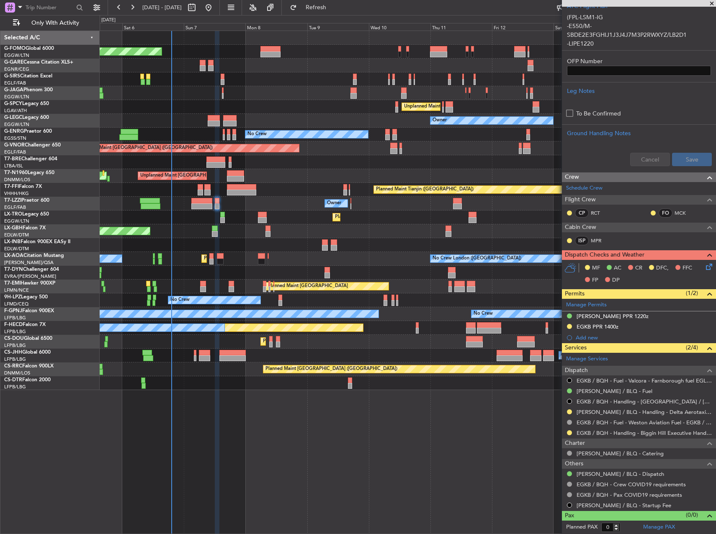
click at [705, 267] on icon at bounding box center [708, 265] width 7 height 7
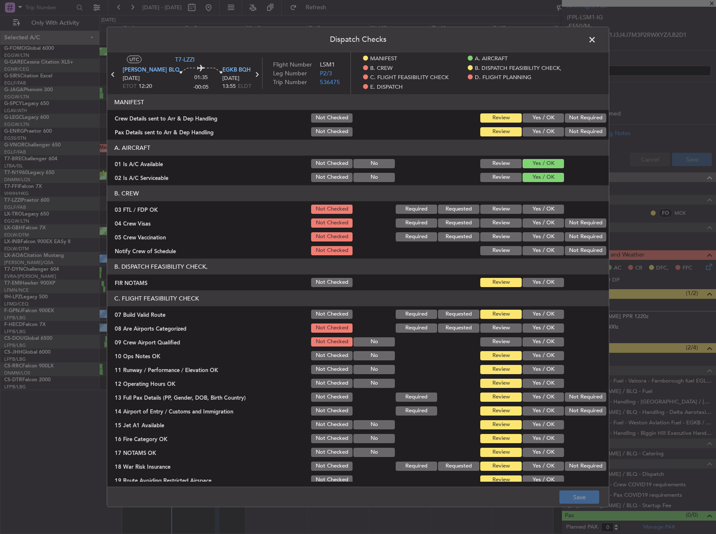
click at [538, 124] on div "Yes / OK" at bounding box center [542, 118] width 42 height 12
click at [537, 132] on button "Yes / OK" at bounding box center [543, 131] width 41 height 9
click at [532, 117] on button "Yes / OK" at bounding box center [543, 118] width 41 height 9
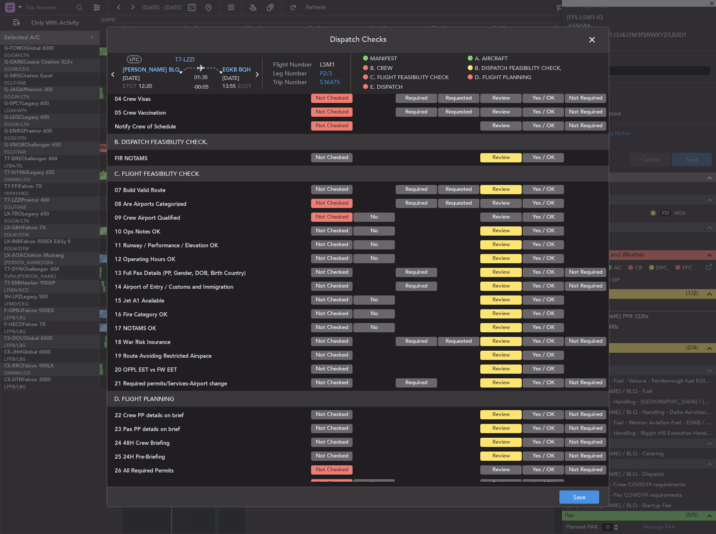
scroll to position [126, 0]
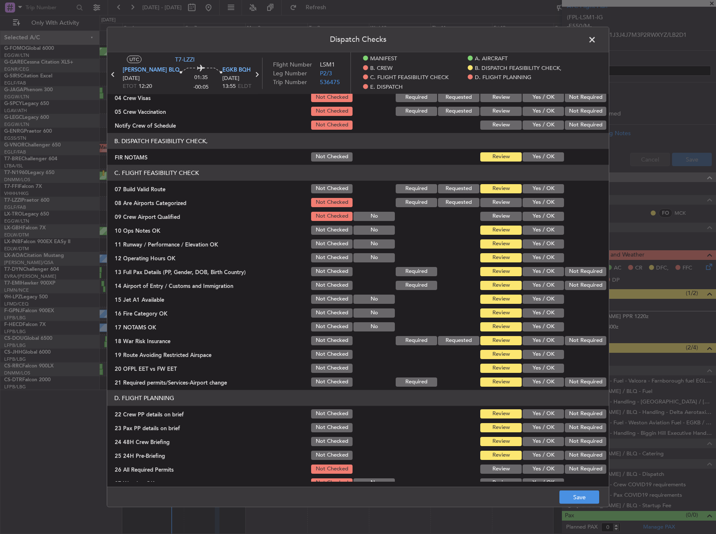
click at [527, 158] on button "Yes / OK" at bounding box center [543, 156] width 41 height 9
click at [532, 190] on button "Yes / OK" at bounding box center [543, 188] width 41 height 9
click at [538, 228] on button "Yes / OK" at bounding box center [543, 230] width 41 height 9
click at [537, 243] on button "Yes / OK" at bounding box center [543, 244] width 41 height 9
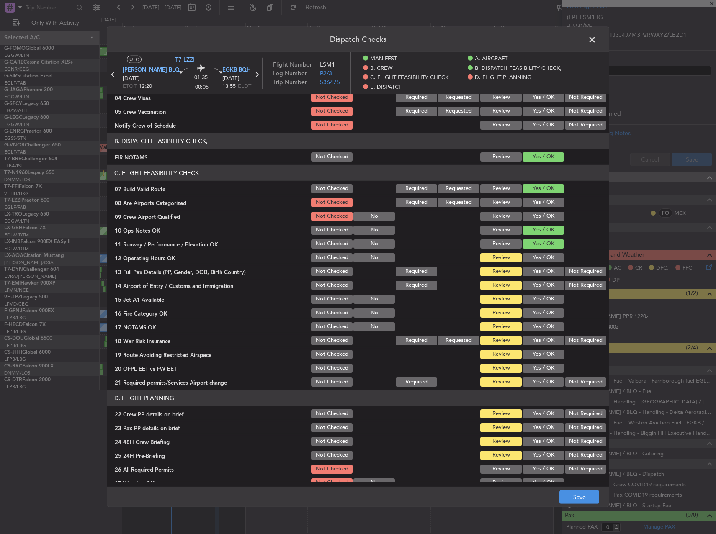
click at [537, 254] on button "Yes / OK" at bounding box center [543, 257] width 41 height 9
click at [537, 273] on button "Yes / OK" at bounding box center [543, 271] width 41 height 9
click at [538, 289] on button "Yes / OK" at bounding box center [543, 285] width 41 height 9
click at [538, 302] on button "Yes / OK" at bounding box center [543, 299] width 41 height 9
click at [538, 314] on button "Yes / OK" at bounding box center [543, 313] width 41 height 9
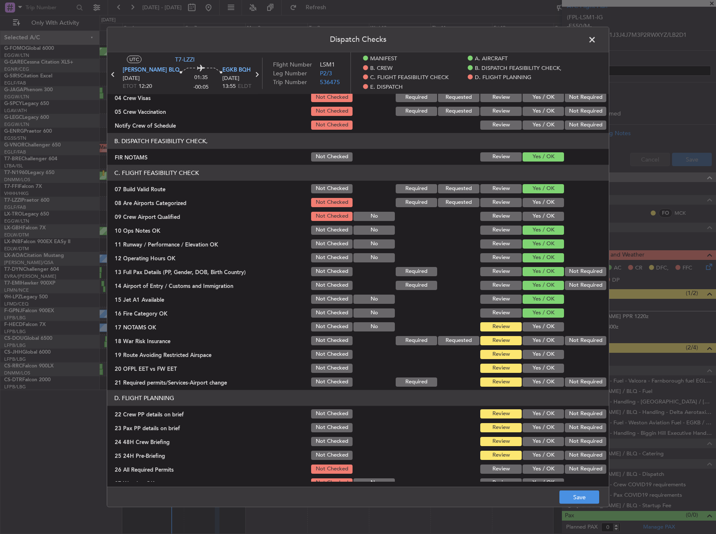
click at [540, 327] on button "Yes / OK" at bounding box center [543, 327] width 41 height 9
click at [540, 349] on div "Yes / OK" at bounding box center [542, 355] width 42 height 12
click at [540, 356] on button "Yes / OK" at bounding box center [543, 354] width 41 height 9
click at [539, 369] on button "Yes / OK" at bounding box center [543, 368] width 41 height 9
click at [539, 379] on button "Yes / OK" at bounding box center [543, 382] width 41 height 9
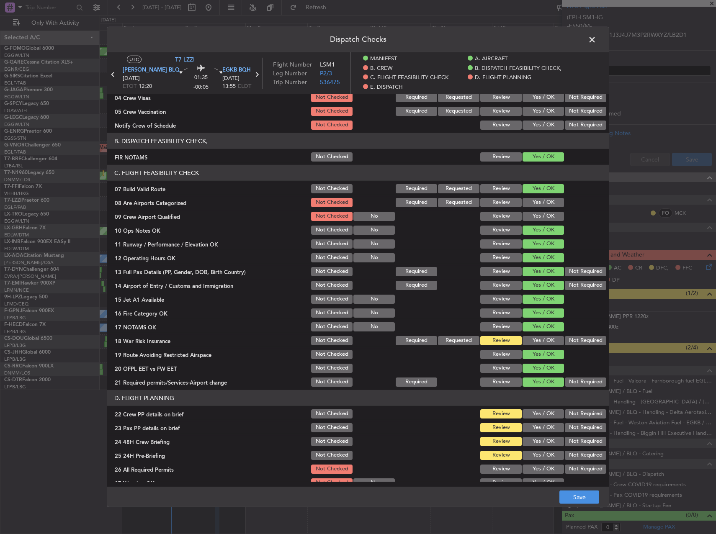
click at [576, 342] on button "Not Required" at bounding box center [585, 340] width 41 height 9
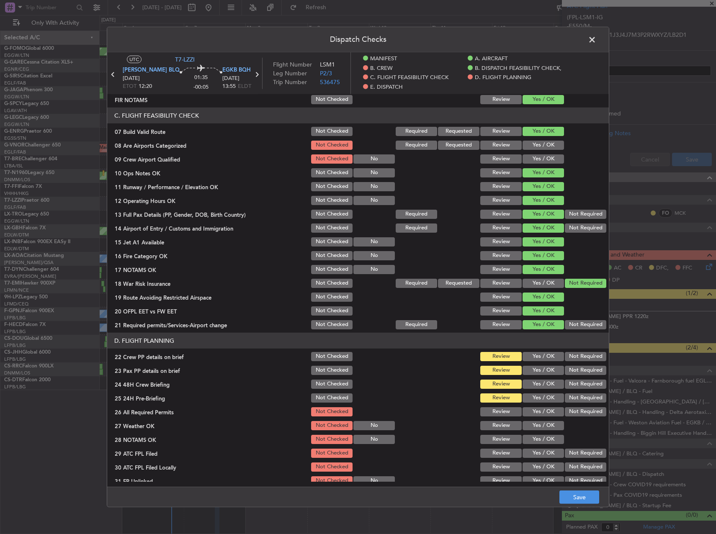
scroll to position [251, 0]
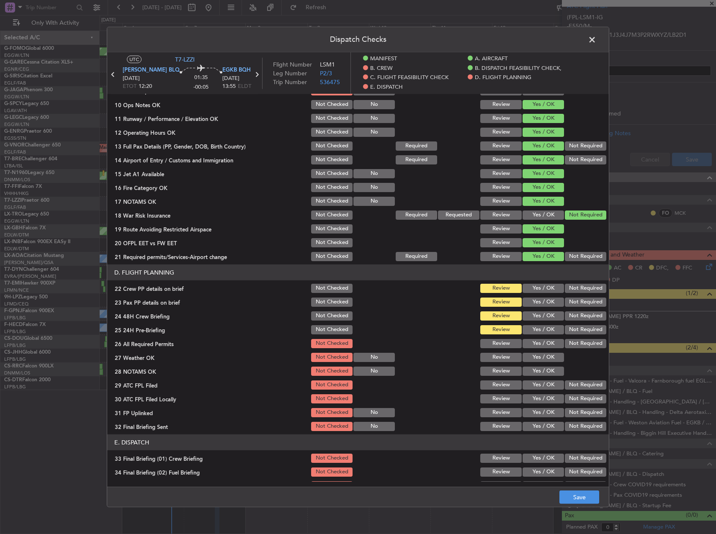
click at [537, 293] on div "Yes / OK" at bounding box center [542, 289] width 42 height 12
click at [537, 288] on button "Yes / OK" at bounding box center [543, 288] width 41 height 9
click at [536, 300] on button "Yes / OK" at bounding box center [543, 302] width 41 height 9
click at [536, 314] on button "Yes / OK" at bounding box center [543, 316] width 41 height 9
click at [554, 326] on button "Yes / OK" at bounding box center [543, 329] width 41 height 9
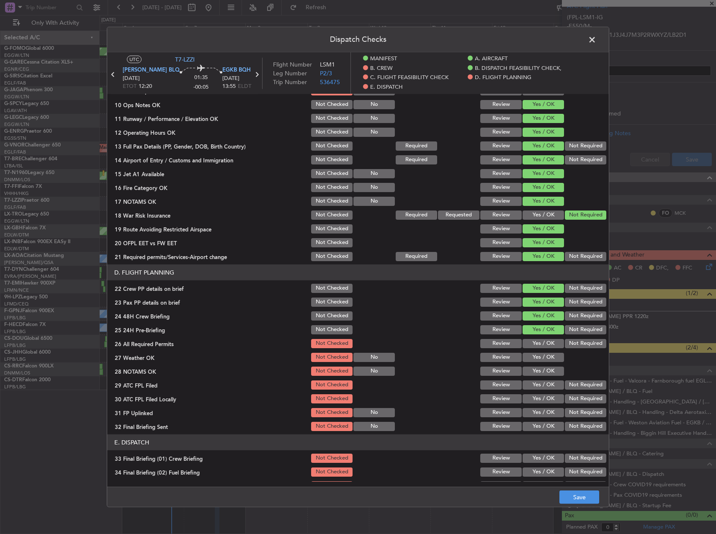
click at [565, 332] on button "Not Required" at bounding box center [585, 329] width 41 height 9
click at [530, 351] on section "D. FLIGHT PLANNING 22 Crew PP details on brief Not Checked Review Yes / OK Not …" at bounding box center [358, 349] width 502 height 168
click at [532, 348] on button "Yes / OK" at bounding box center [543, 343] width 41 height 9
click at [532, 356] on button "Yes / OK" at bounding box center [543, 357] width 41 height 9
drag, startPoint x: 532, startPoint y: 366, endPoint x: 534, endPoint y: 375, distance: 8.5
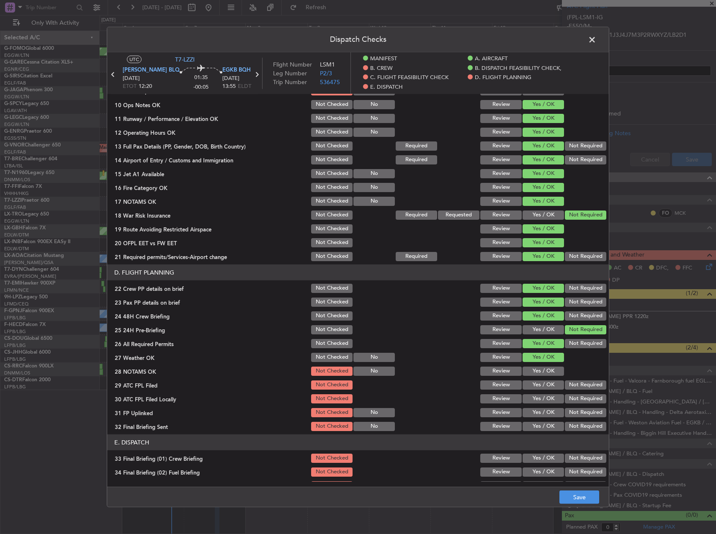
click at [532, 368] on button "Yes / OK" at bounding box center [543, 371] width 41 height 9
click at [534, 376] on button "Yes / OK" at bounding box center [543, 371] width 41 height 9
click at [536, 387] on button "Yes / OK" at bounding box center [543, 385] width 41 height 9
click at [567, 396] on button "Not Required" at bounding box center [585, 399] width 41 height 9
click at [538, 405] on div "Yes / OK" at bounding box center [542, 399] width 42 height 12
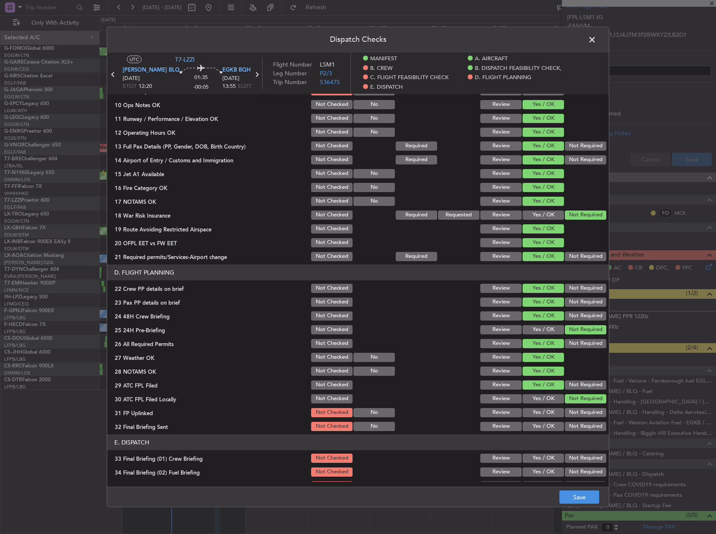
click at [540, 413] on button "Yes / OK" at bounding box center [543, 412] width 41 height 9
click at [546, 427] on button "Yes / OK" at bounding box center [543, 426] width 41 height 9
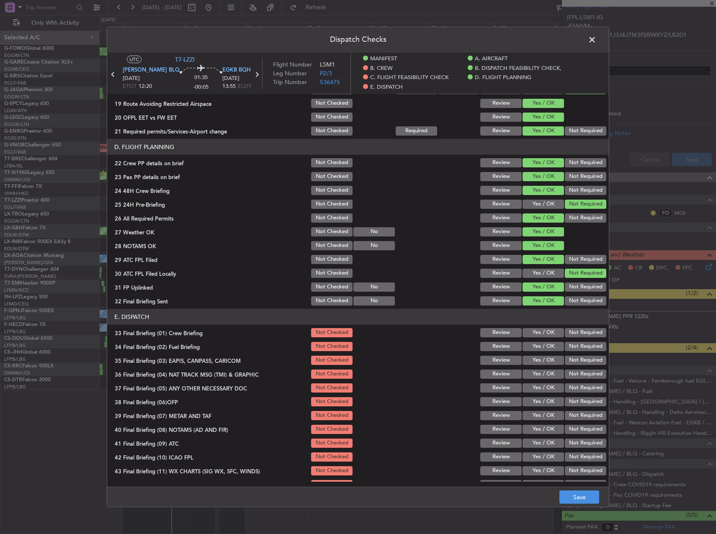
click at [579, 300] on button "Not Required" at bounding box center [585, 301] width 41 height 9
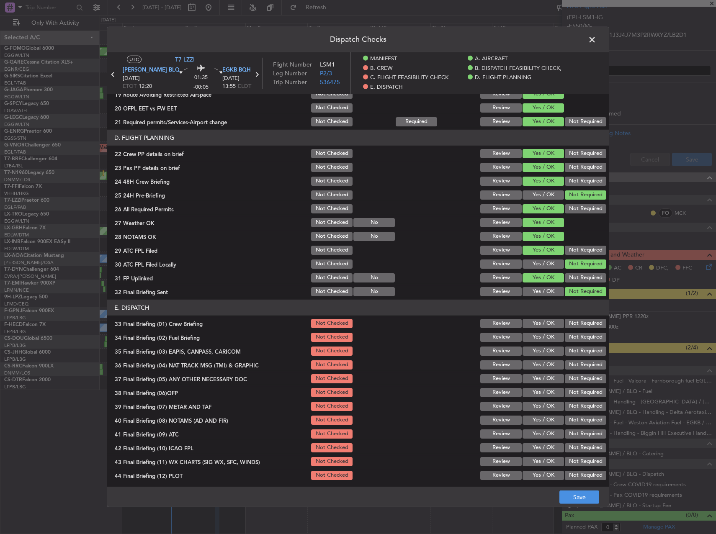
scroll to position [388, 0]
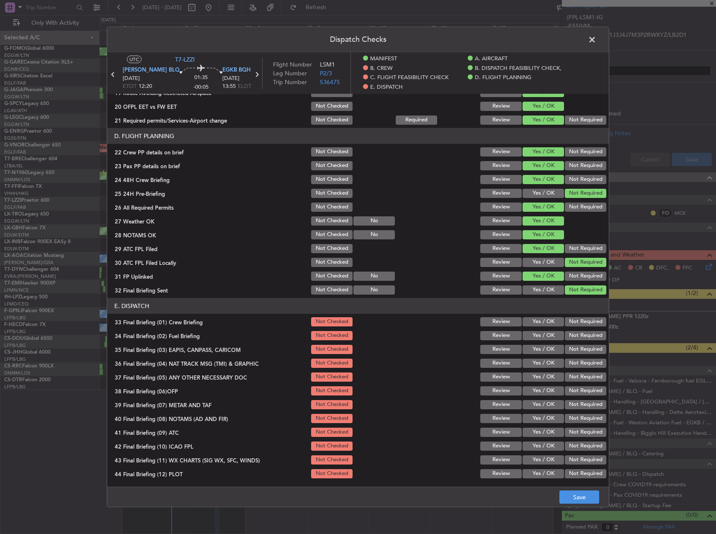
click at [547, 329] on section "E. DISPATCH 33 Final Briefing (01) Crew Briefing Not Checked Review Yes / OK No…" at bounding box center [358, 389] width 502 height 182
click at [546, 323] on button "Yes / OK" at bounding box center [543, 321] width 41 height 9
click at [544, 338] on button "Yes / OK" at bounding box center [543, 335] width 41 height 9
click at [568, 351] on button "Not Required" at bounding box center [585, 349] width 41 height 9
click at [569, 373] on button "Not Required" at bounding box center [585, 377] width 41 height 9
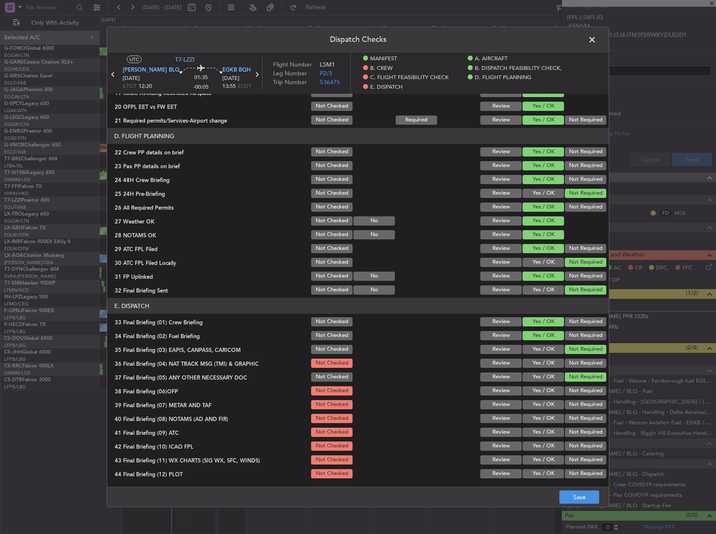
drag, startPoint x: 571, startPoint y: 386, endPoint x: 569, endPoint y: 361, distance: 24.4
click at [571, 383] on section "E. DISPATCH 33 Final Briefing (01) Crew Briefing Not Checked Review Yes / OK No…" at bounding box center [358, 389] width 502 height 182
drag, startPoint x: 569, startPoint y: 361, endPoint x: 557, endPoint y: 380, distance: 22.0
click at [568, 363] on button "Not Required" at bounding box center [585, 363] width 41 height 9
click at [550, 390] on button "Yes / OK" at bounding box center [543, 391] width 41 height 9
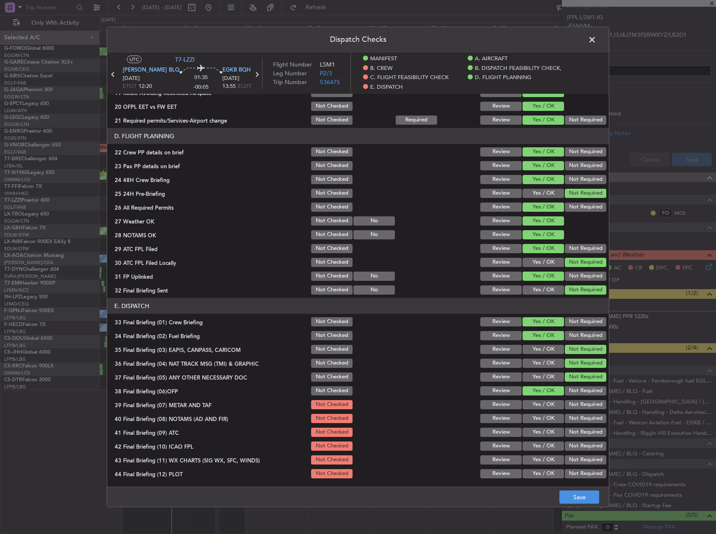
click at [543, 408] on button "Yes / OK" at bounding box center [543, 404] width 41 height 9
drag, startPoint x: 543, startPoint y: 418, endPoint x: 545, endPoint y: 429, distance: 11.1
click at [543, 419] on button "Yes / OK" at bounding box center [543, 418] width 41 height 9
click at [546, 433] on button "Yes / OK" at bounding box center [543, 432] width 41 height 9
click at [588, 445] on button "Not Required" at bounding box center [585, 446] width 41 height 9
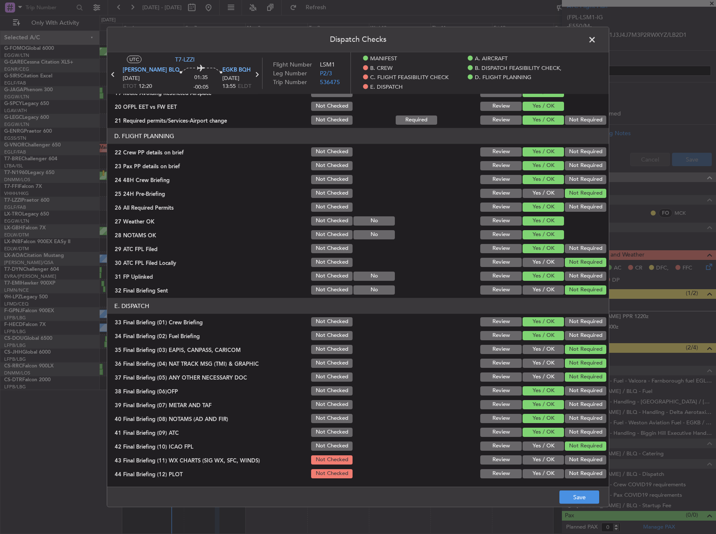
drag, startPoint x: 546, startPoint y: 458, endPoint x: 549, endPoint y: 468, distance: 11.0
click at [546, 458] on button "Yes / OK" at bounding box center [543, 460] width 41 height 9
click at [550, 470] on button "Yes / OK" at bounding box center [543, 474] width 41 height 9
click at [570, 493] on button "Save" at bounding box center [580, 497] width 40 height 13
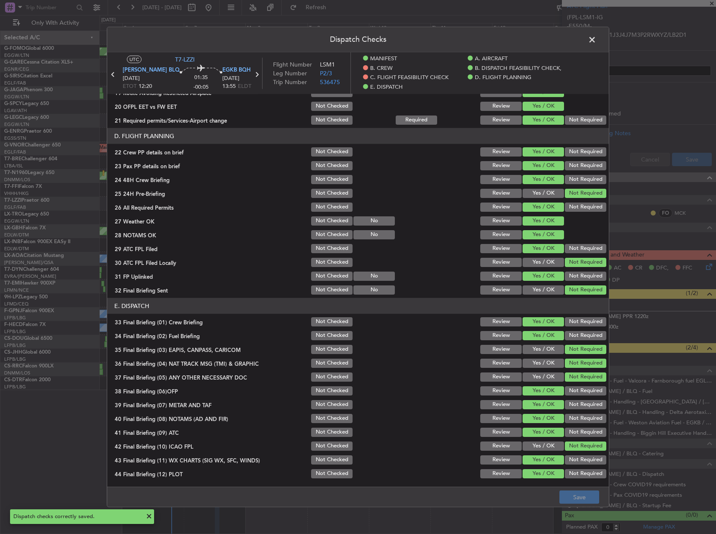
click at [596, 41] on span at bounding box center [596, 42] width 0 height 17
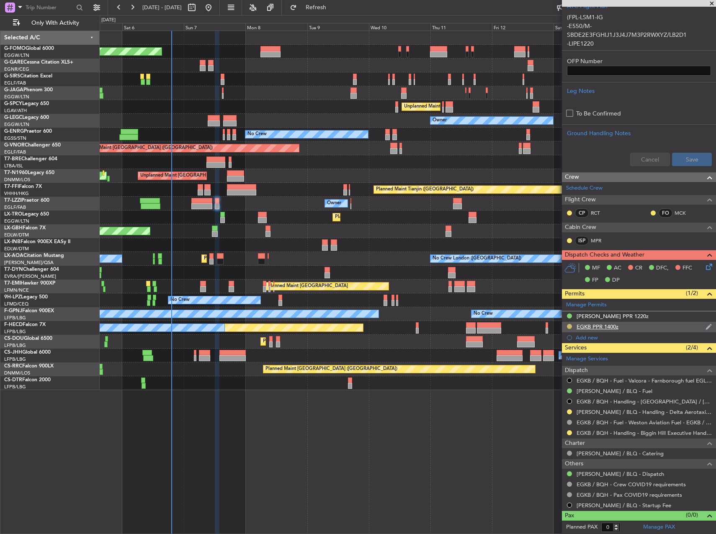
click at [571, 327] on button at bounding box center [569, 326] width 5 height 5
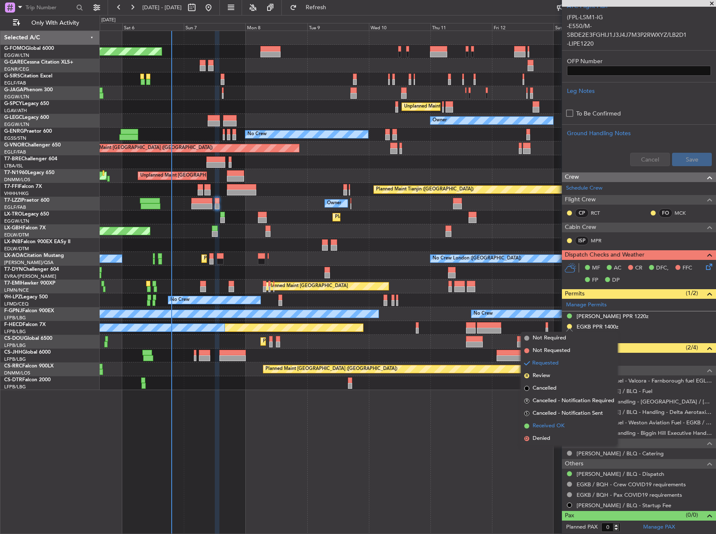
click at [558, 422] on li "Received OK" at bounding box center [569, 426] width 97 height 13
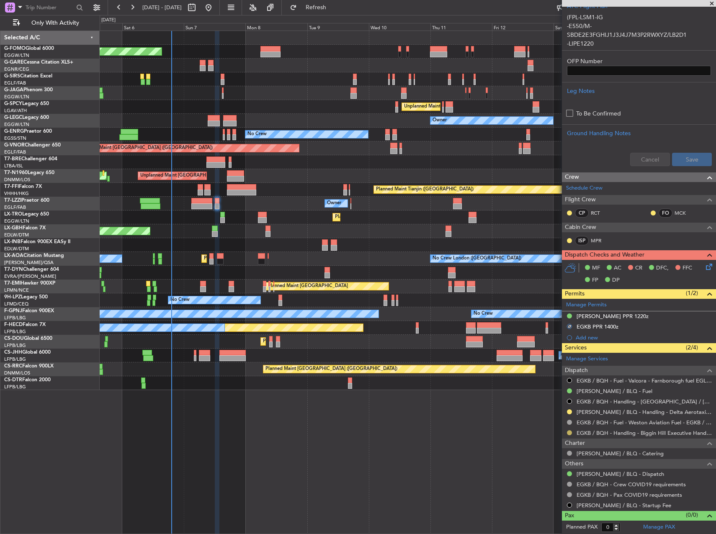
click at [569, 431] on button at bounding box center [569, 433] width 5 height 5
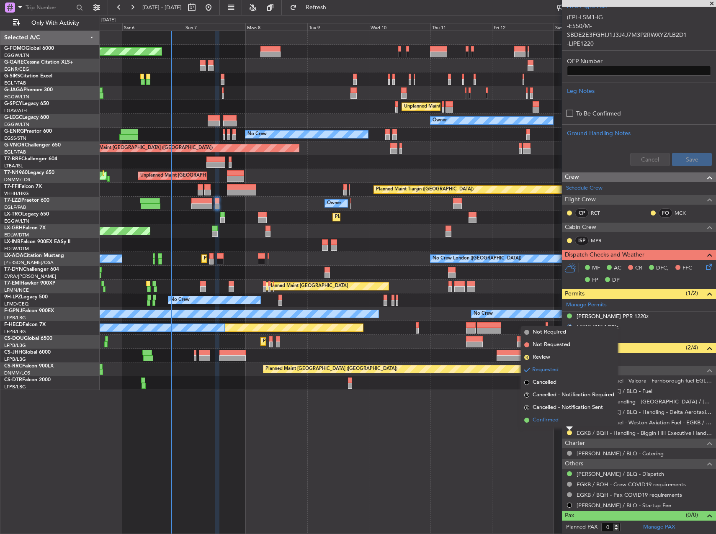
click at [557, 425] on li "Confirmed" at bounding box center [569, 420] width 97 height 13
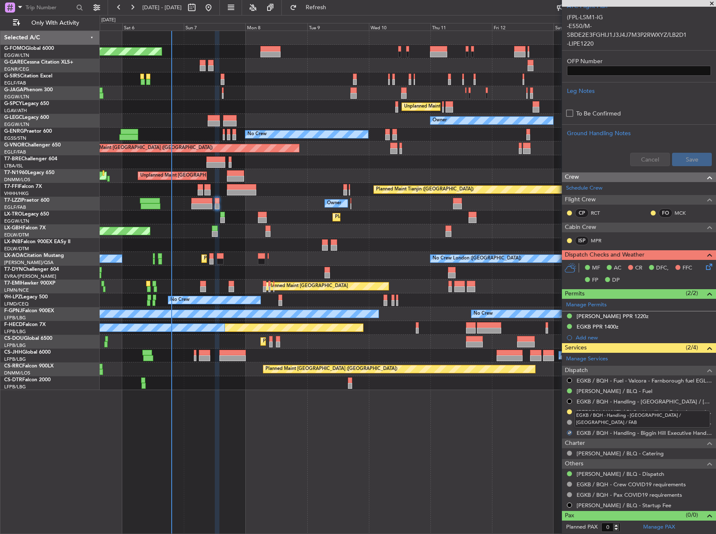
drag, startPoint x: 570, startPoint y: 412, endPoint x: 536, endPoint y: 420, distance: 34.8
click at [569, 412] on mat-tooltip-component "EGKB / BQH - Handling - [GEOGRAPHIC_DATA] / [GEOGRAPHIC_DATA] / FAB" at bounding box center [642, 419] width 147 height 29
click at [570, 413] on button at bounding box center [569, 412] width 5 height 5
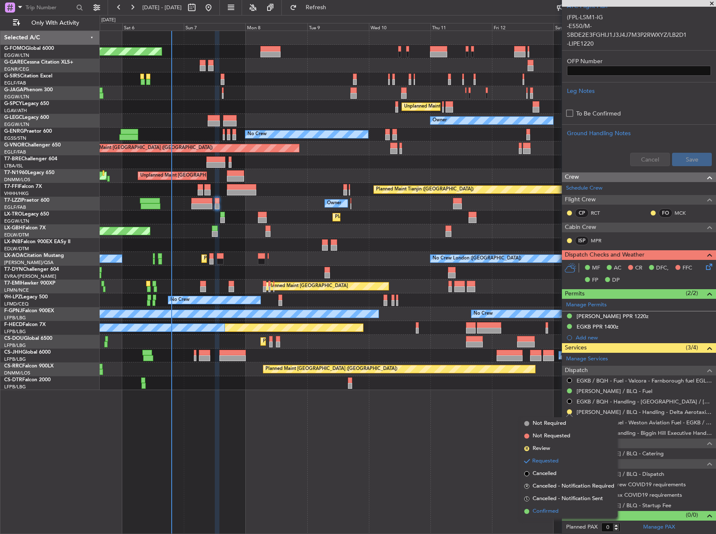
click at [561, 510] on li "Confirmed" at bounding box center [569, 512] width 97 height 13
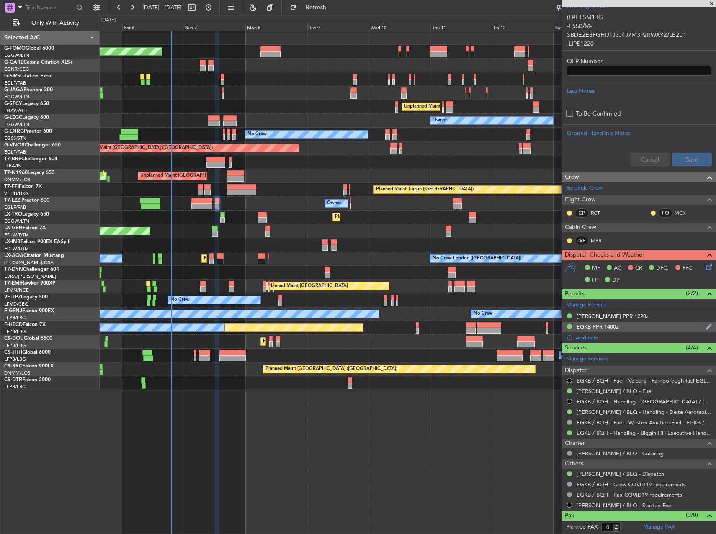
click at [586, 329] on div "EGKB PPR 1400z" at bounding box center [598, 326] width 42 height 7
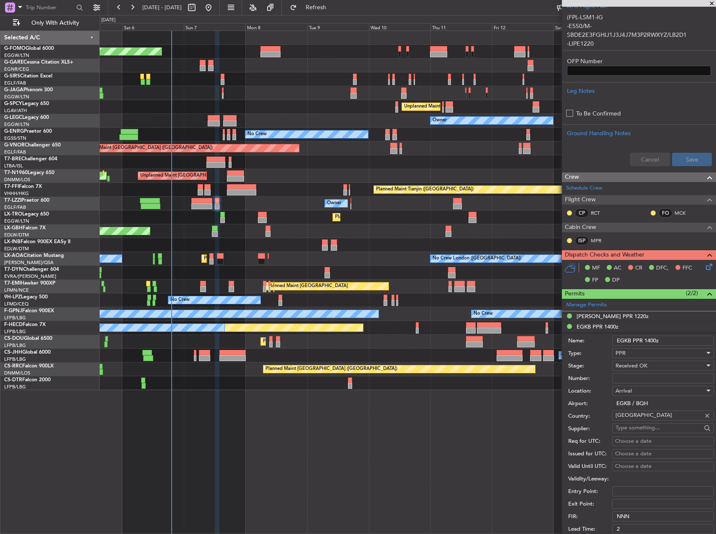
click at [628, 374] on input "Number:" at bounding box center [663, 379] width 102 height 10
paste input "BQH-236402"
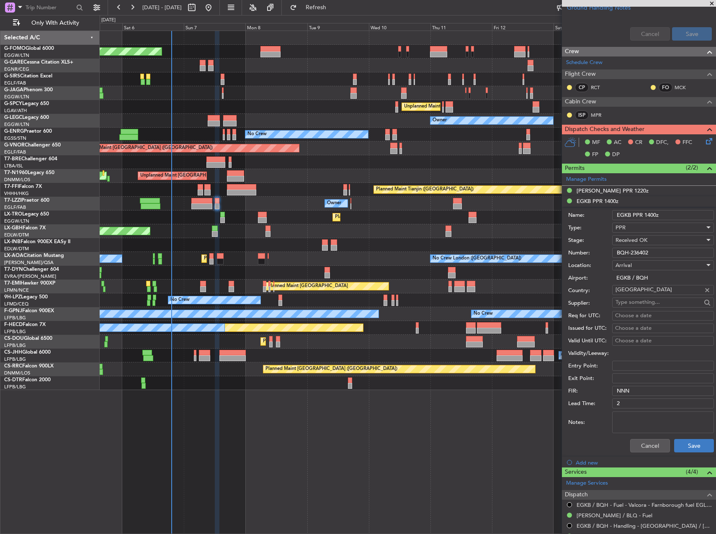
type input "BQH-236402"
click at [685, 446] on button "Save" at bounding box center [694, 445] width 40 height 13
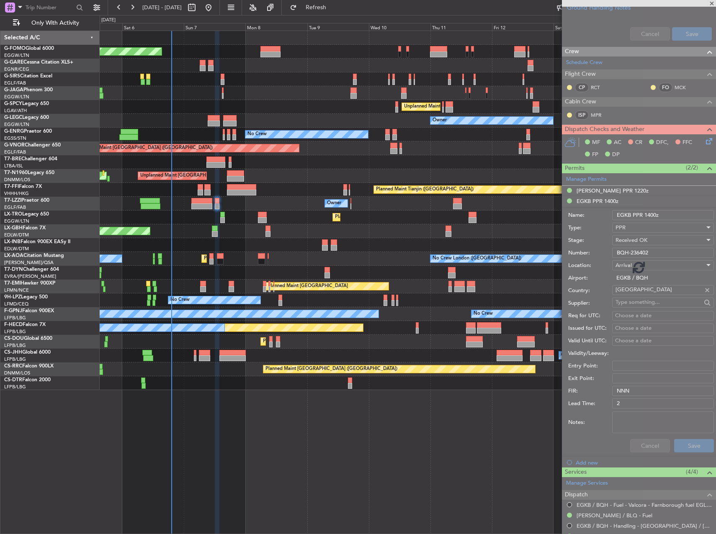
scroll to position [257, 0]
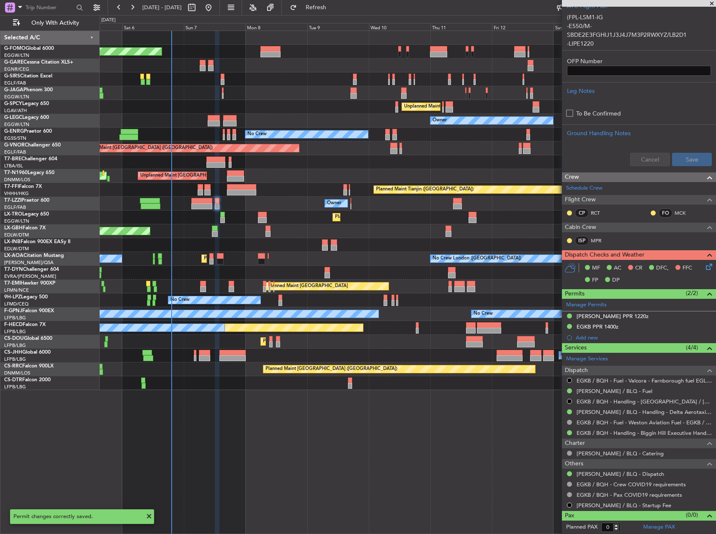
click at [456, 456] on div "Planned Maint [GEOGRAPHIC_DATA] ([GEOGRAPHIC_DATA]) Planned Maint [GEOGRAPHIC_D…" at bounding box center [408, 283] width 617 height 504
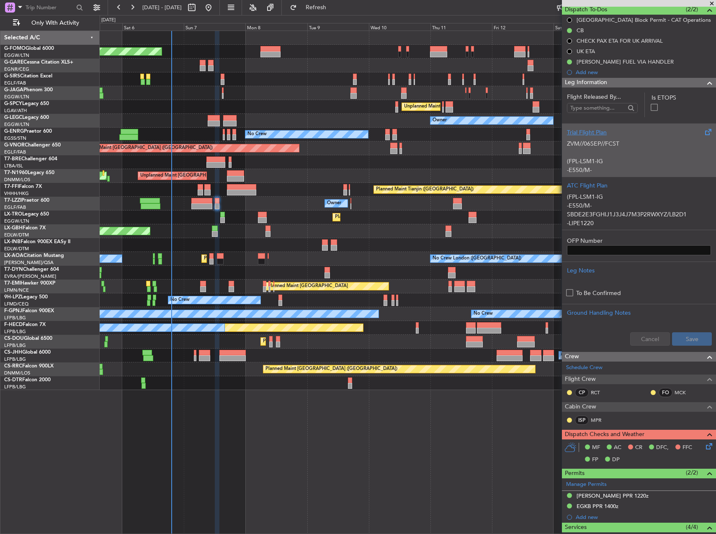
scroll to position [0, 0]
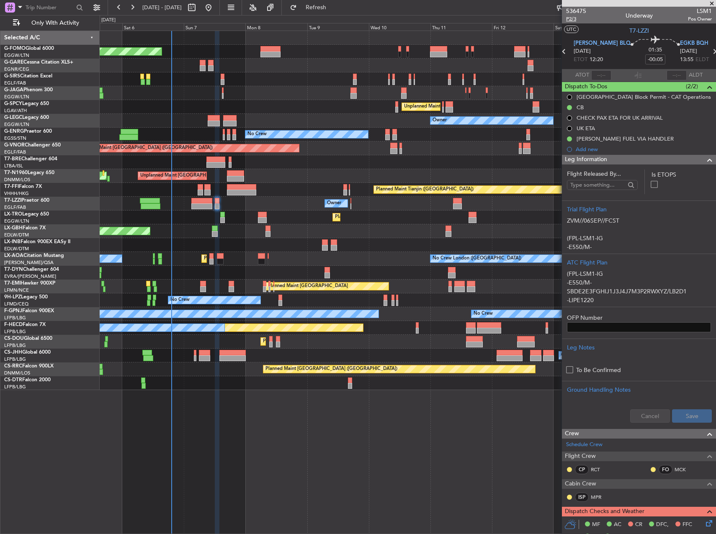
click at [570, 18] on span "P2/3" at bounding box center [576, 18] width 20 height 7
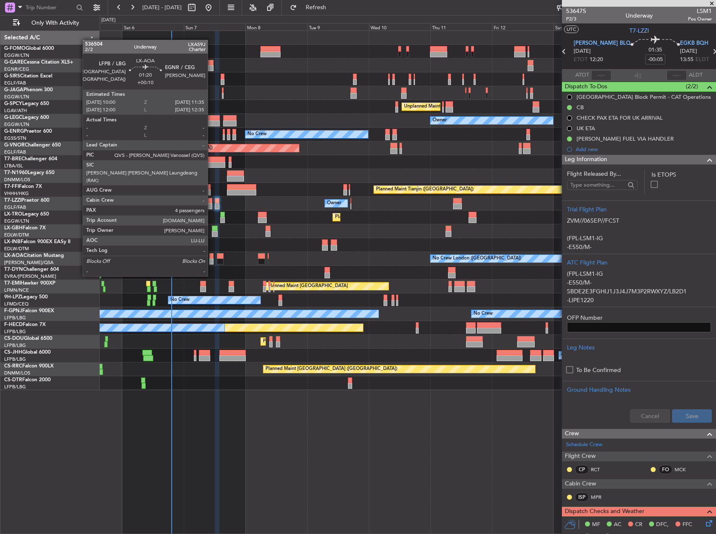
click at [212, 261] on div at bounding box center [211, 262] width 4 height 6
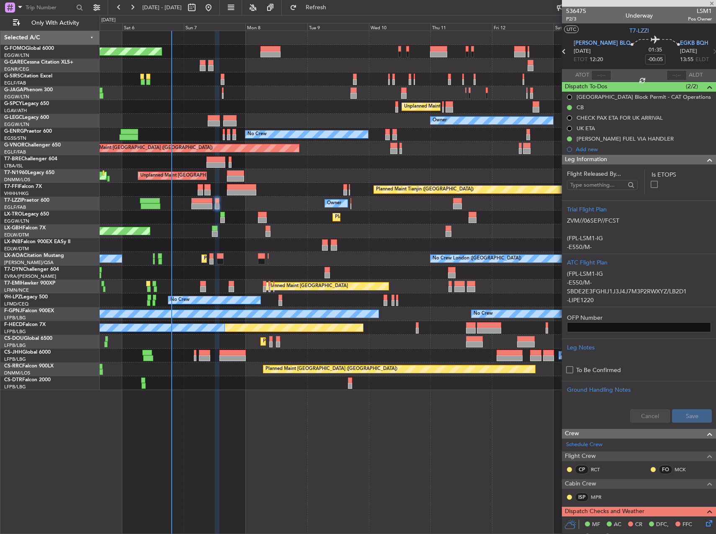
type input "+00:10"
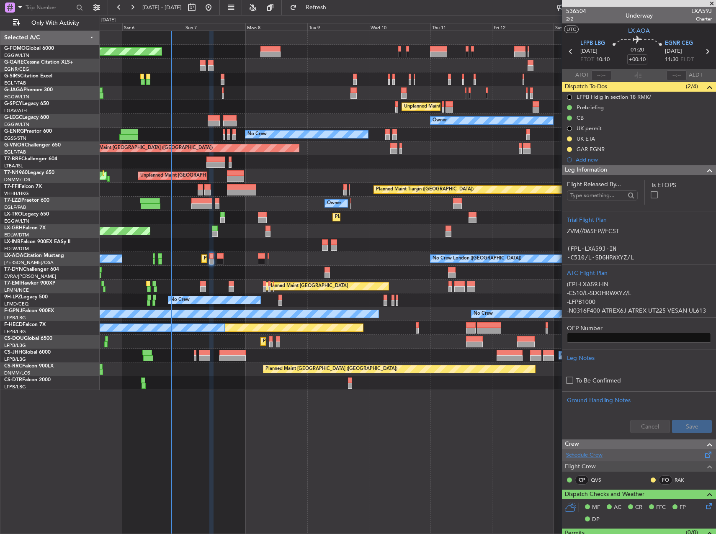
click at [591, 457] on link "Schedule Crew" at bounding box center [584, 456] width 36 height 8
click at [315, 189] on div "Planned Maint Tianjin ([GEOGRAPHIC_DATA])" at bounding box center [408, 190] width 616 height 14
click at [410, 214] on div "Planned Maint Dusseldorf" at bounding box center [408, 218] width 616 height 14
click at [219, 232] on div "Planned Maint [GEOGRAPHIC_DATA] ([GEOGRAPHIC_DATA] Intl) Planned Maint Nurnberg" at bounding box center [408, 232] width 616 height 14
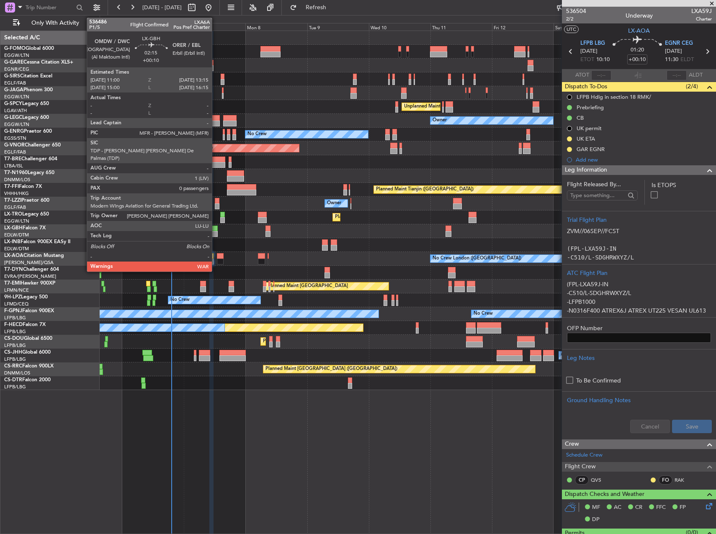
click at [216, 232] on div at bounding box center [215, 234] width 6 height 6
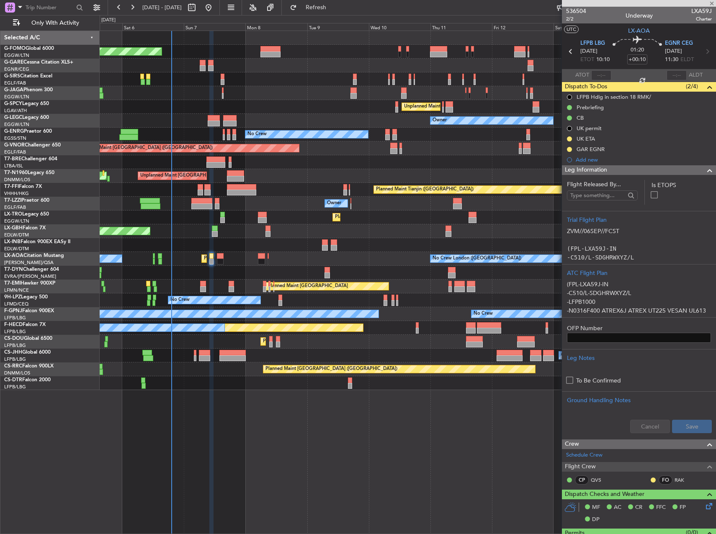
type input "0"
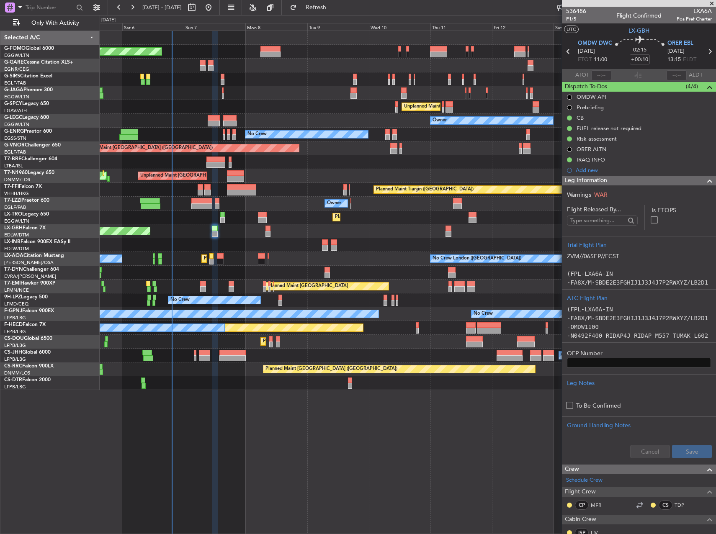
click at [330, 426] on div "Planned Maint [GEOGRAPHIC_DATA] ([GEOGRAPHIC_DATA]) Planned Maint [GEOGRAPHIC_D…" at bounding box center [408, 283] width 617 height 504
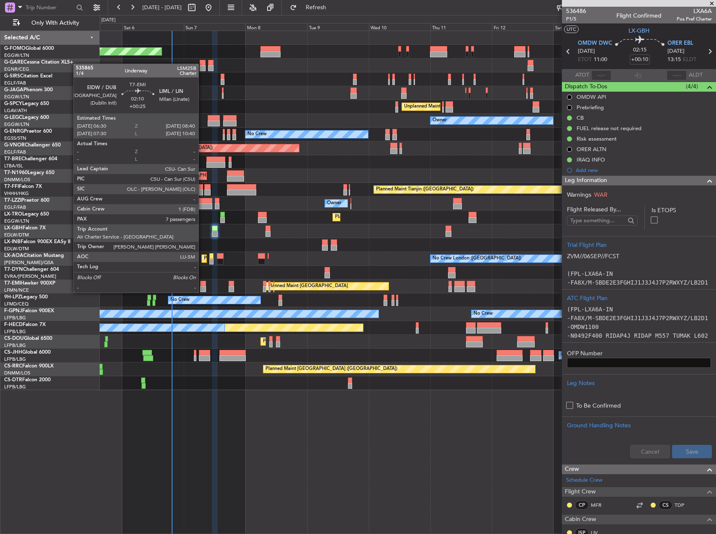
click at [202, 284] on div at bounding box center [203, 284] width 6 height 6
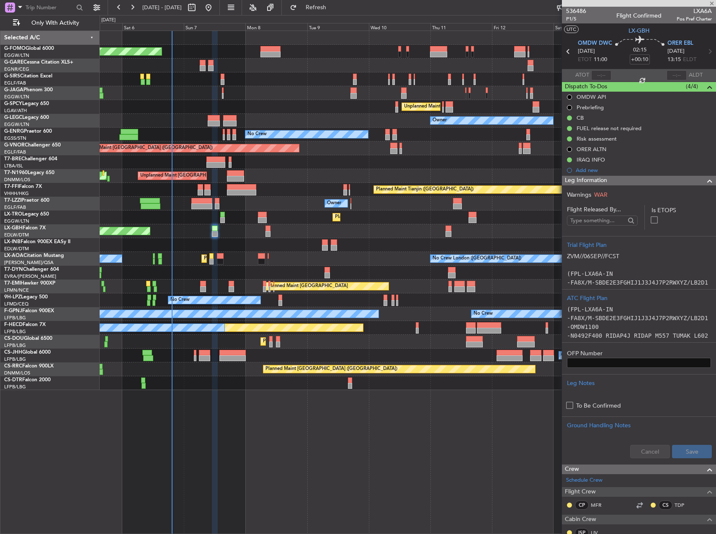
type input "+00:25"
type input "7"
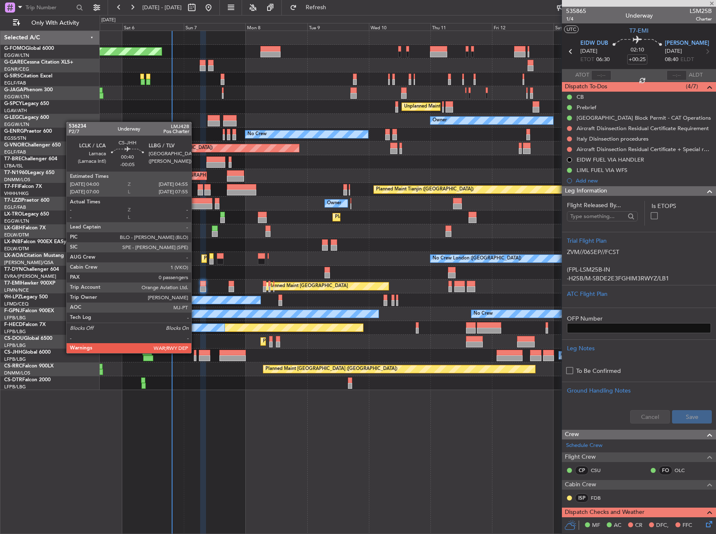
click at [195, 353] on div at bounding box center [195, 353] width 3 height 6
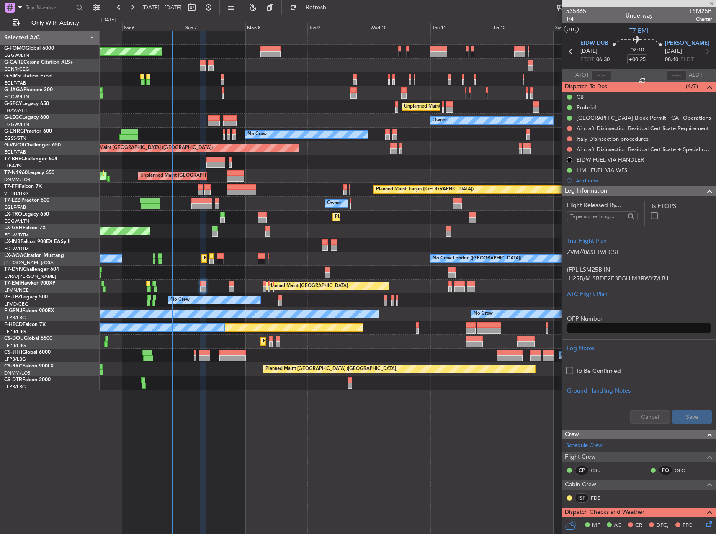
type input "-00:05"
type input "0"
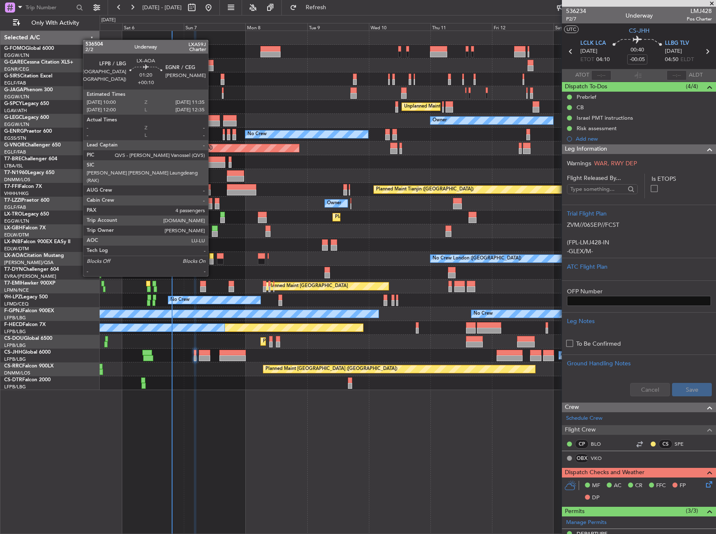
click at [212, 261] on div at bounding box center [211, 262] width 4 height 6
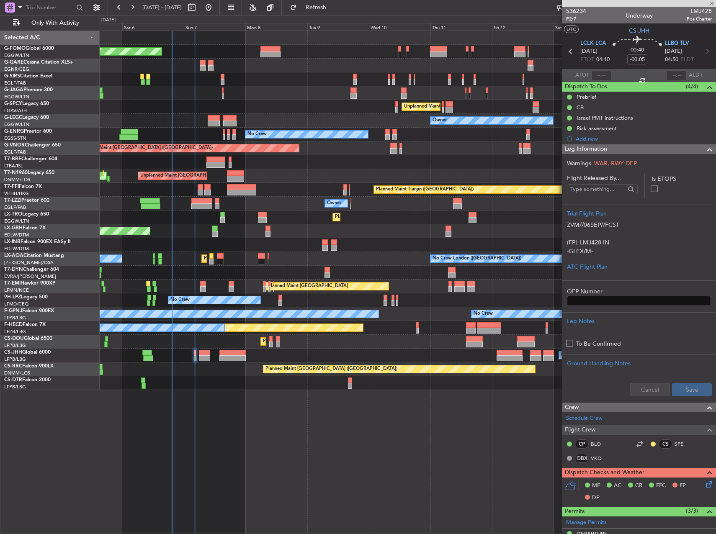
type input "+00:10"
type input "4"
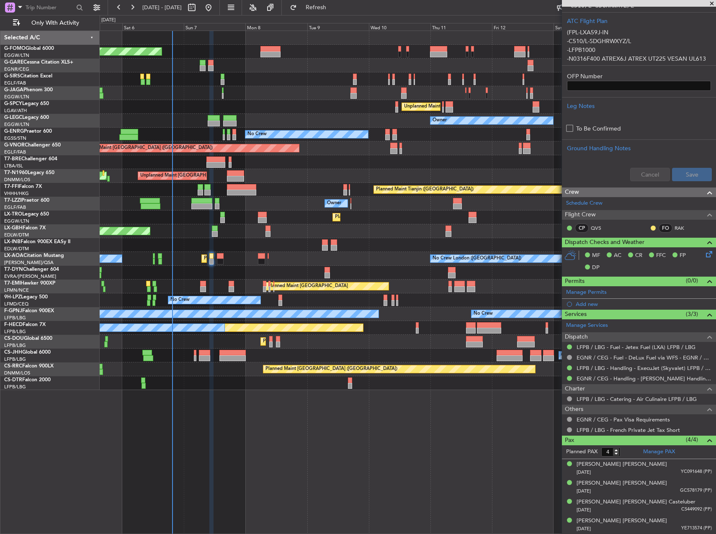
scroll to position [252, 0]
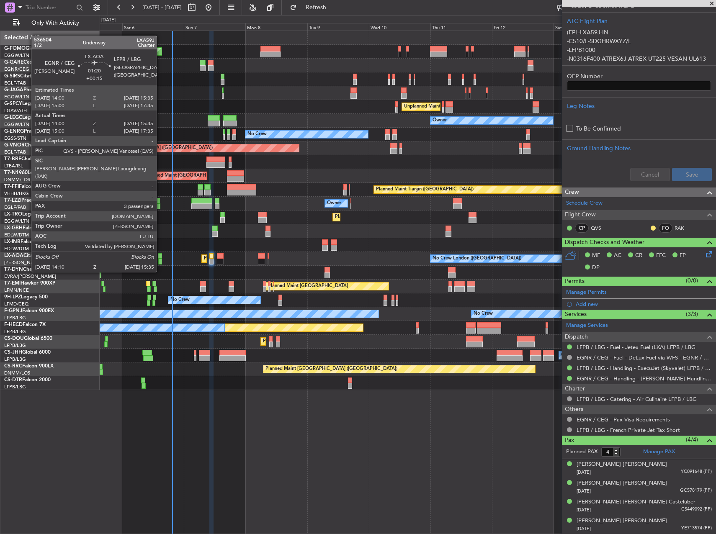
click at [160, 256] on div at bounding box center [160, 256] width 4 height 6
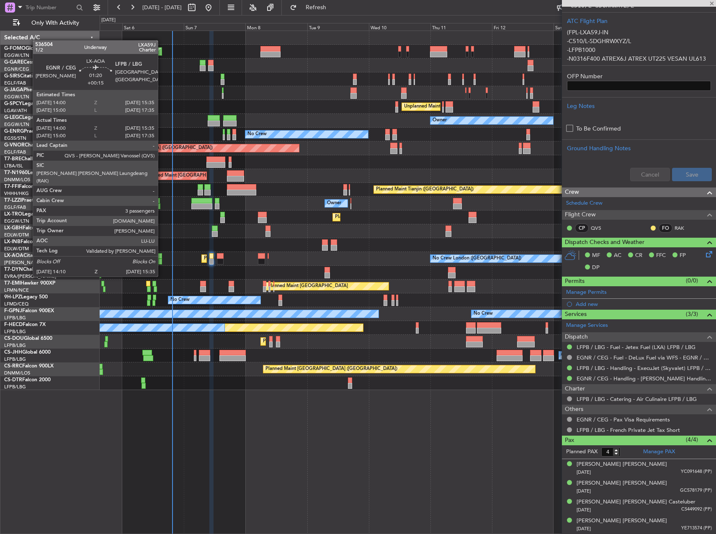
type input "+00:15"
type input "14:10"
type input "15:30"
type input "3"
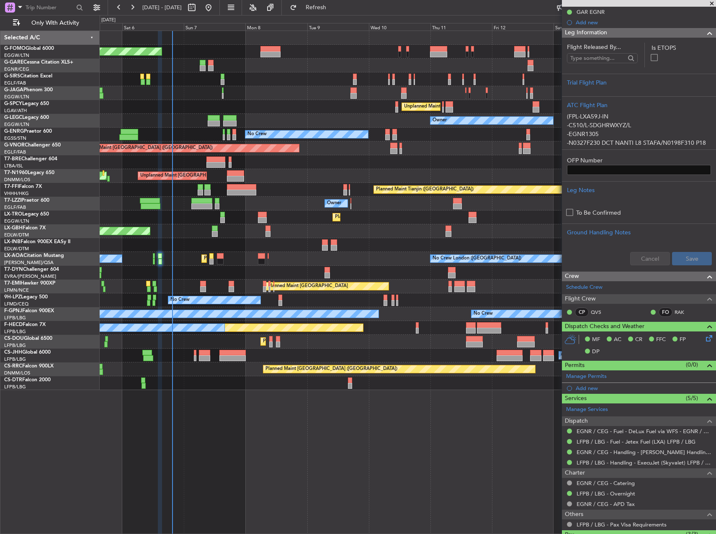
scroll to position [203, 0]
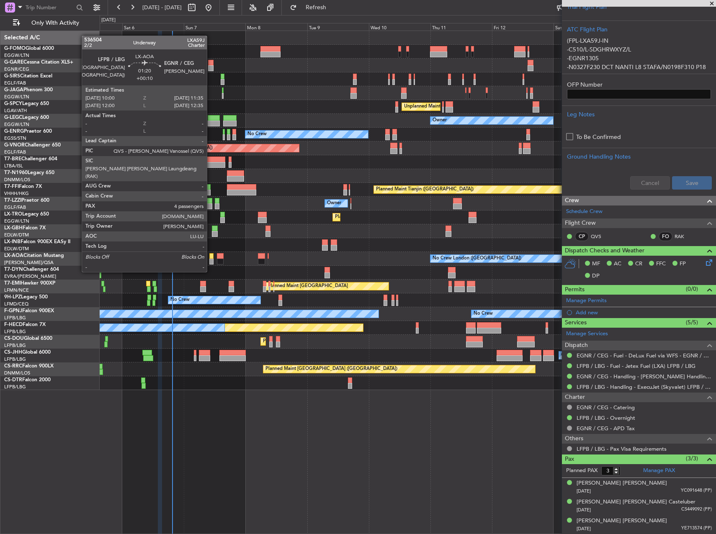
click at [211, 256] on div at bounding box center [211, 256] width 4 height 6
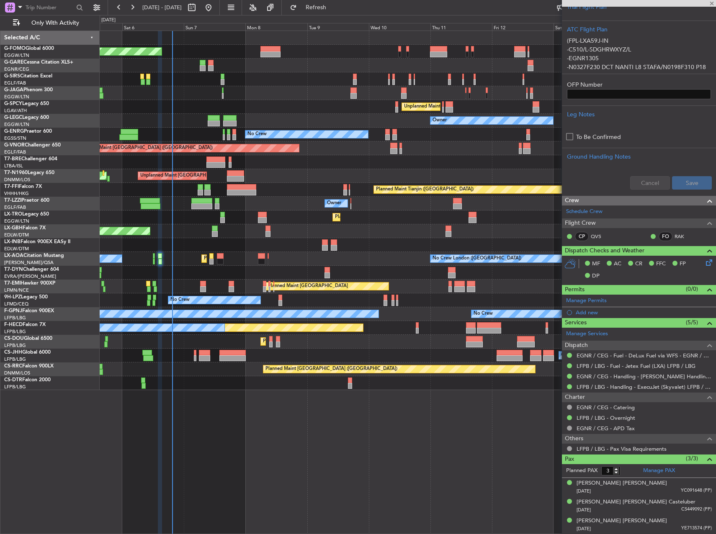
type input "+00:10"
type input "4"
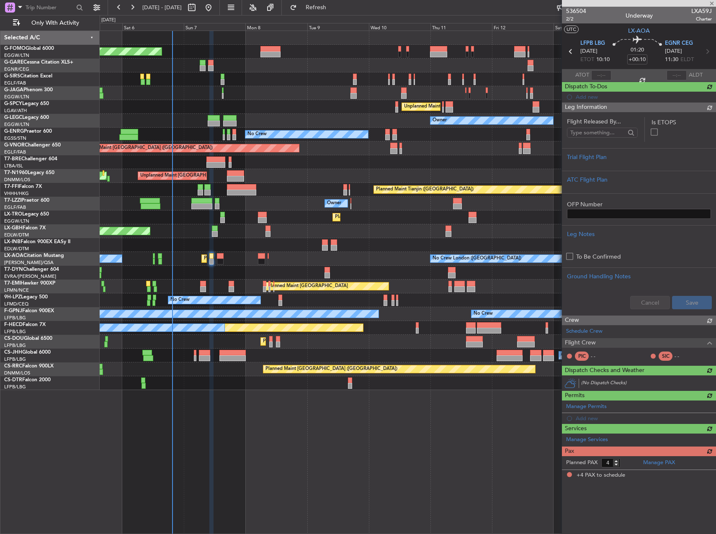
scroll to position [0, 0]
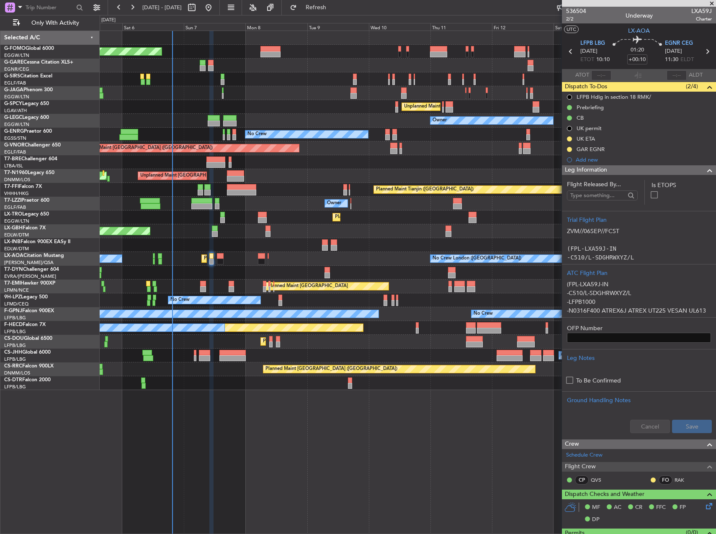
click at [374, 437] on div "Planned Maint [GEOGRAPHIC_DATA] ([GEOGRAPHIC_DATA]) Planned Maint [GEOGRAPHIC_D…" at bounding box center [408, 283] width 617 height 504
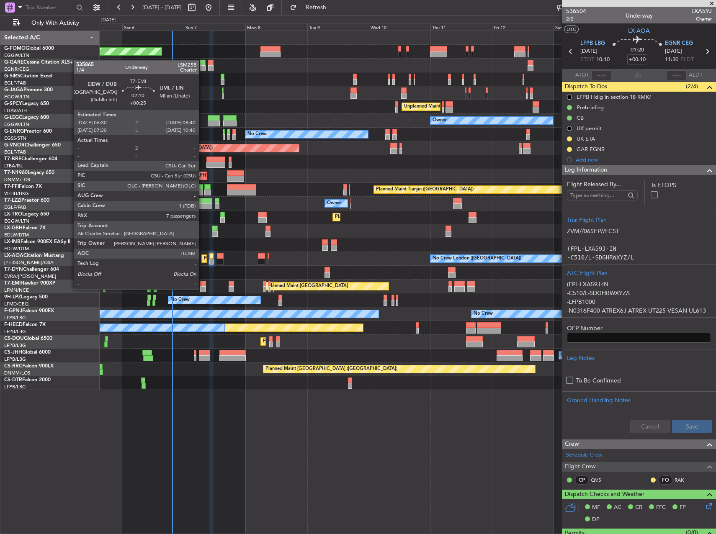
click at [202, 284] on div at bounding box center [203, 284] width 6 height 6
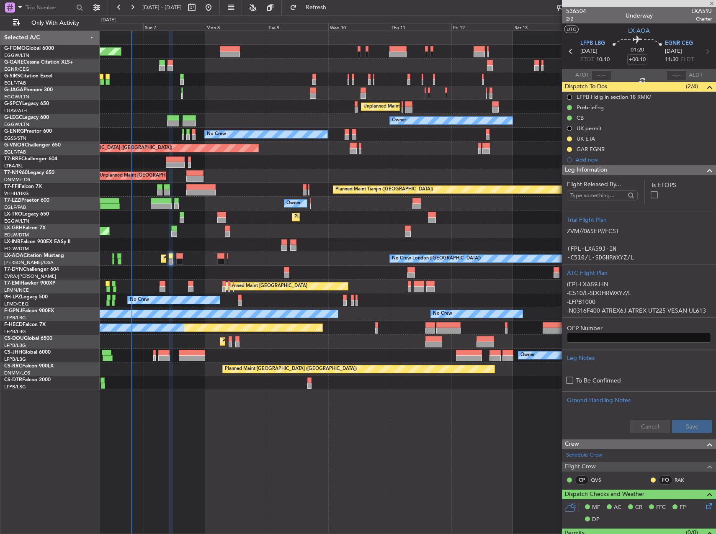
type input "+00:25"
type input "7"
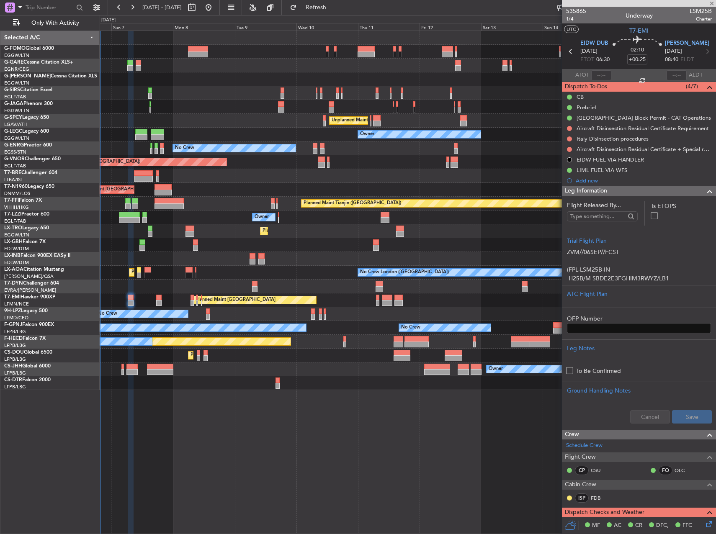
click at [183, 274] on div "No Crew London ([GEOGRAPHIC_DATA]) Planned Maint [GEOGRAPHIC_DATA] ([GEOGRAPHIC…" at bounding box center [408, 273] width 616 height 14
click at [133, 301] on div at bounding box center [131, 303] width 6 height 6
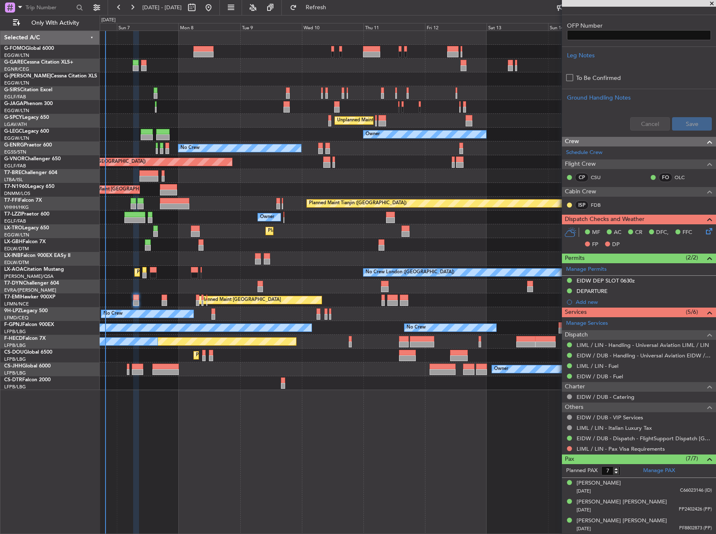
scroll to position [369, 0]
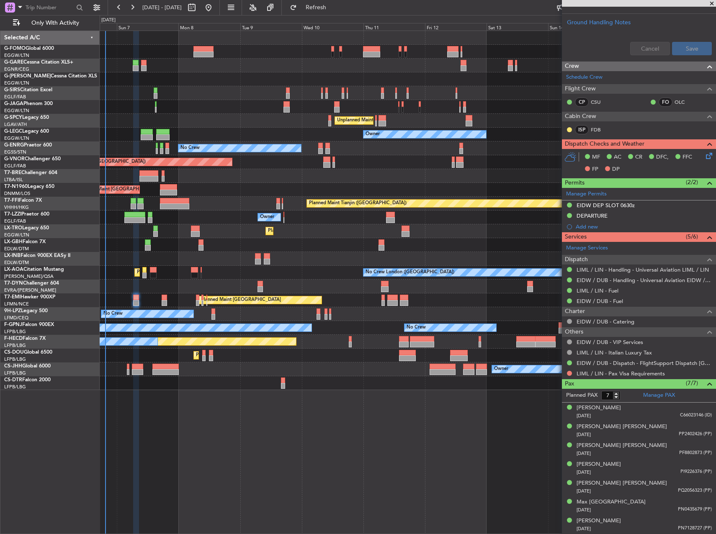
click at [129, 369] on div "Owner Planned Maint [GEOGRAPHIC_DATA] ([GEOGRAPHIC_DATA]) Planned Maint [GEOGRA…" at bounding box center [408, 370] width 616 height 14
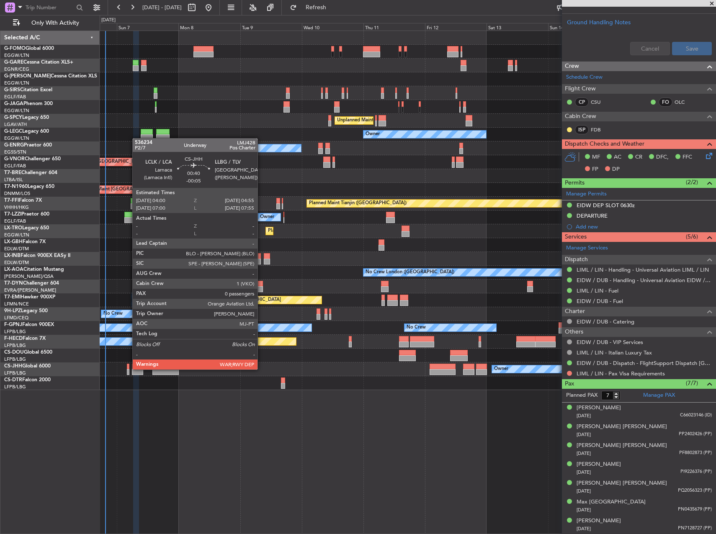
click at [128, 369] on div at bounding box center [128, 367] width 3 height 6
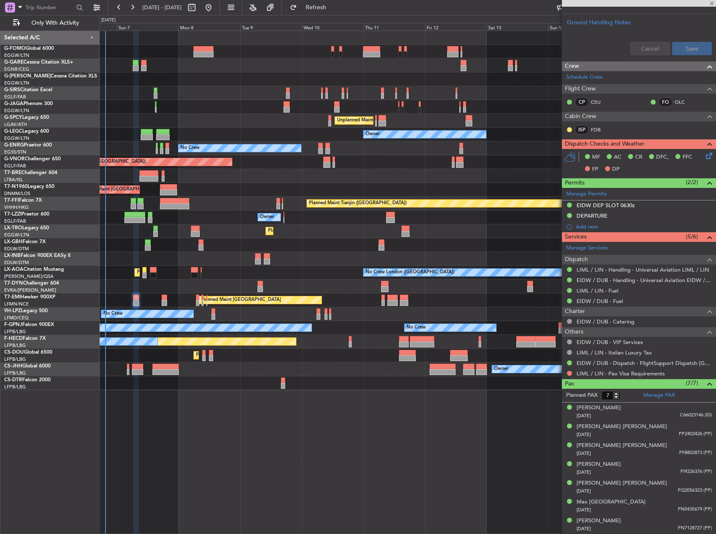
type input "-00:05"
type input "0"
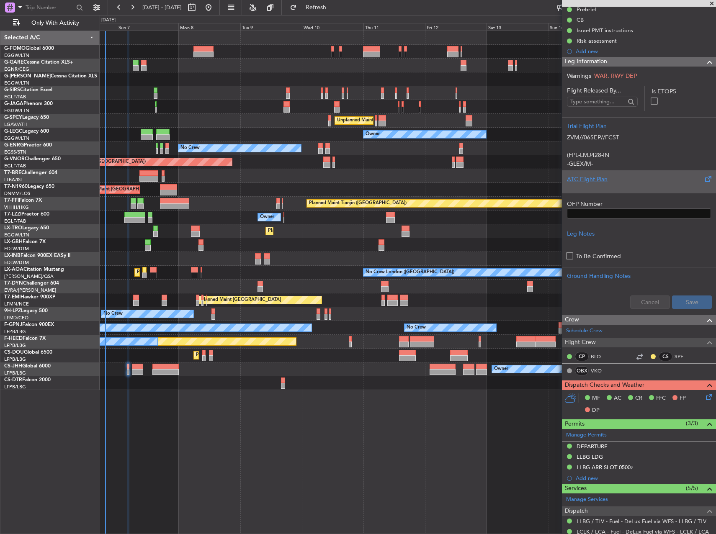
scroll to position [0, 0]
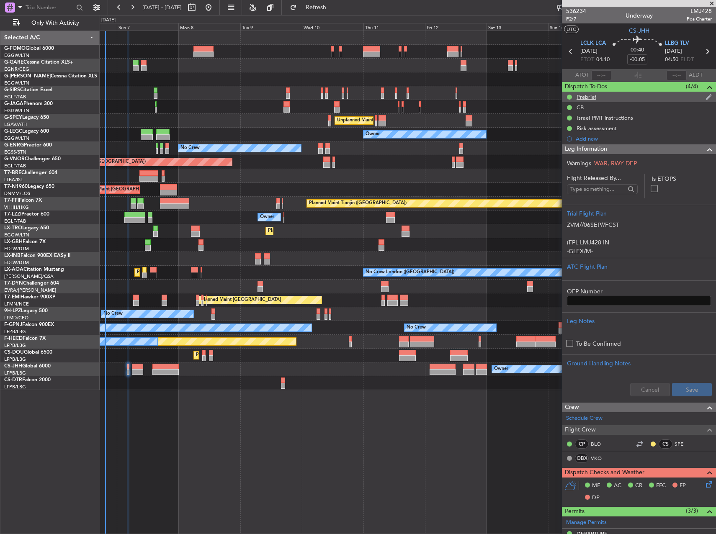
drag, startPoint x: 588, startPoint y: 97, endPoint x: 585, endPoint y: 105, distance: 8.6
click at [588, 97] on div "Prebrief" at bounding box center [587, 96] width 20 height 7
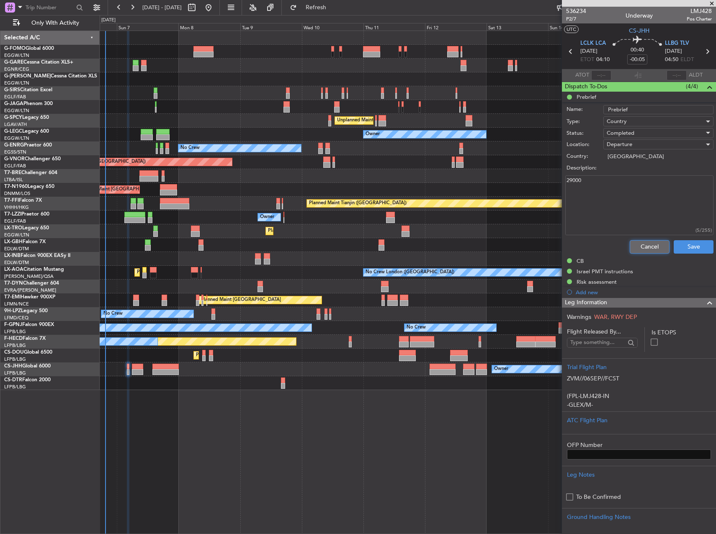
click at [657, 248] on button "Cancel" at bounding box center [650, 246] width 40 height 13
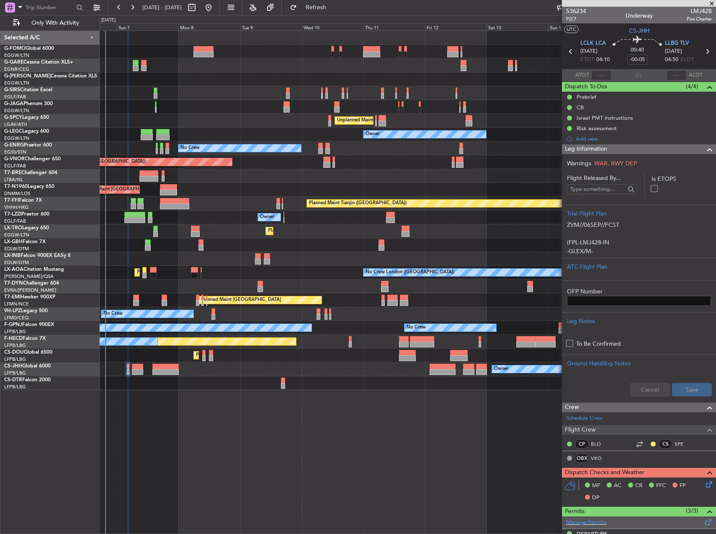
scroll to position [197, 0]
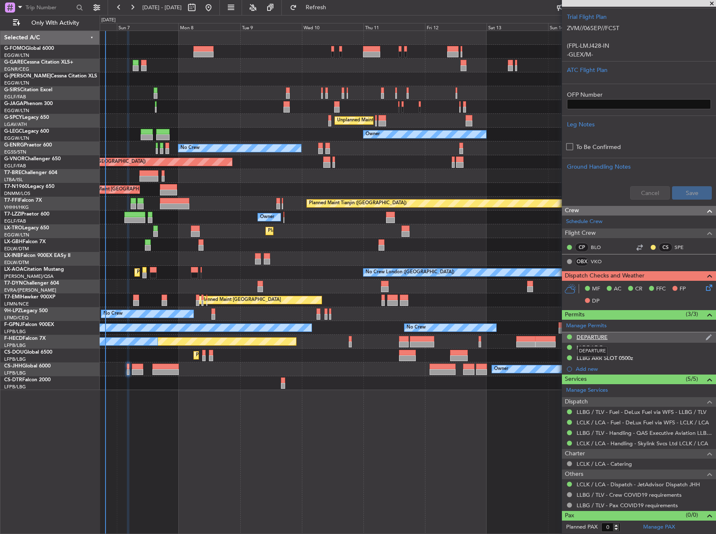
click at [600, 337] on div "DEPARTURE" at bounding box center [592, 337] width 31 height 7
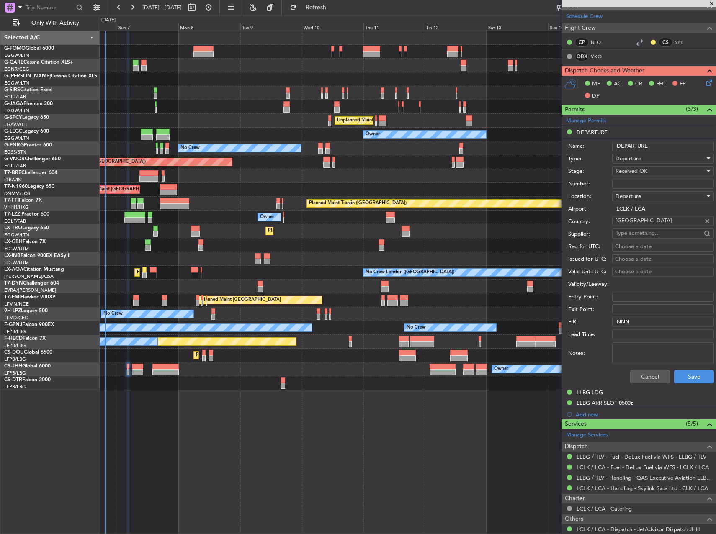
scroll to position [406, 0]
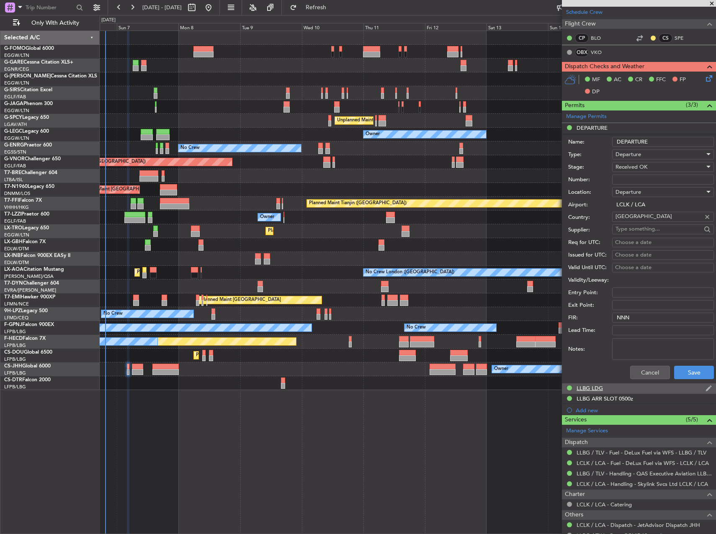
click at [597, 386] on div "LLBG LDG" at bounding box center [590, 388] width 26 height 7
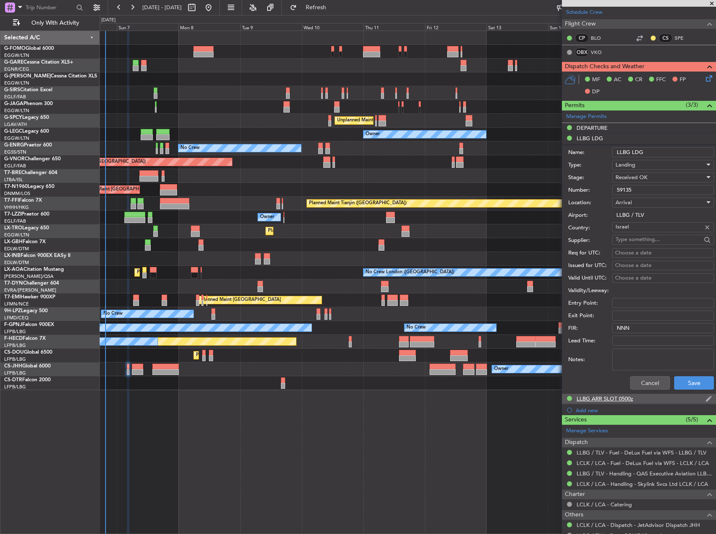
click at [613, 399] on div "LLBG ARR SLOT 0500z" at bounding box center [605, 398] width 57 height 7
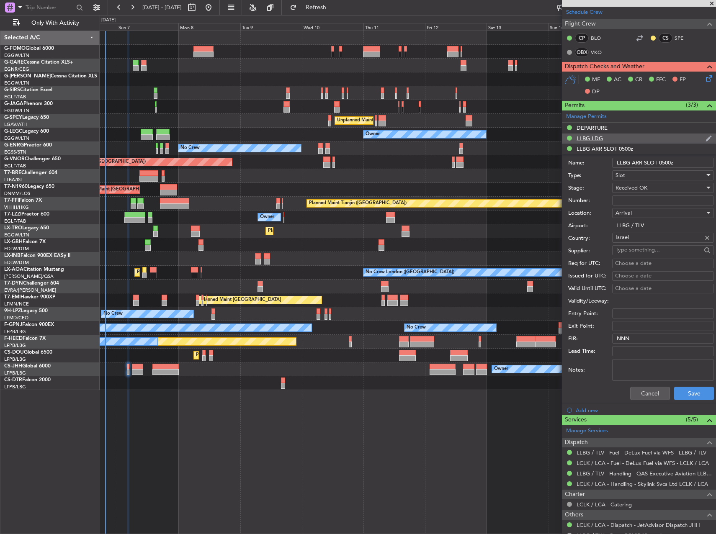
click at [592, 142] on div "LLBG LDG" at bounding box center [639, 139] width 154 height 10
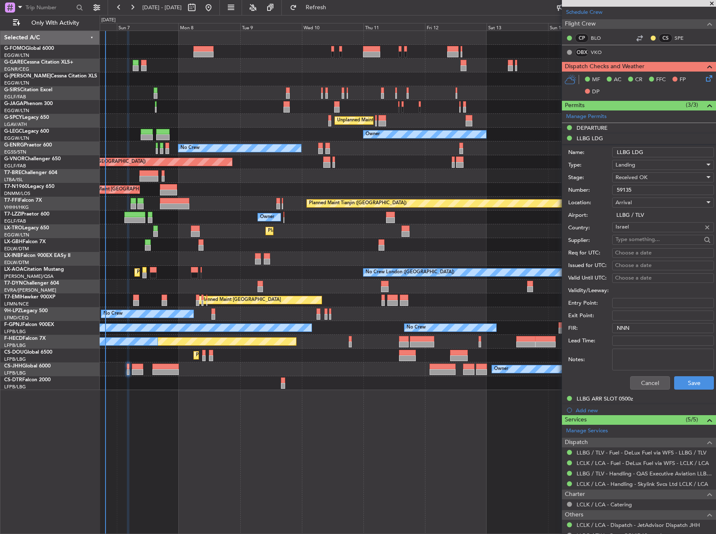
click at [640, 188] on input "59135" at bounding box center [663, 190] width 102 height 10
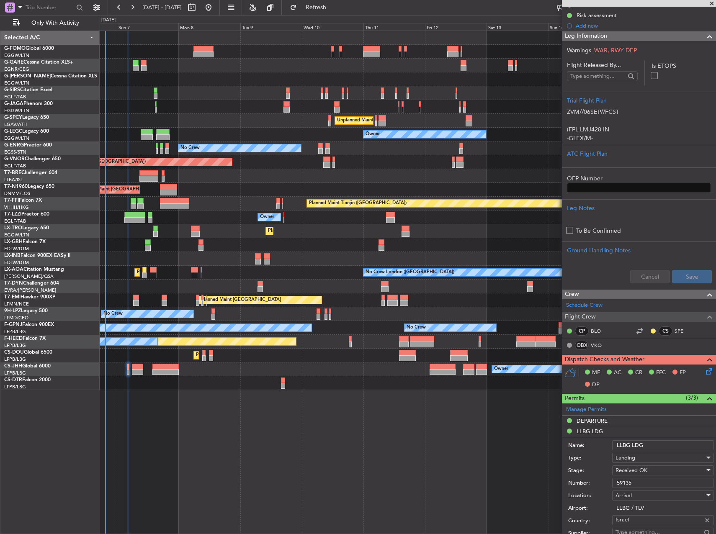
scroll to position [0, 0]
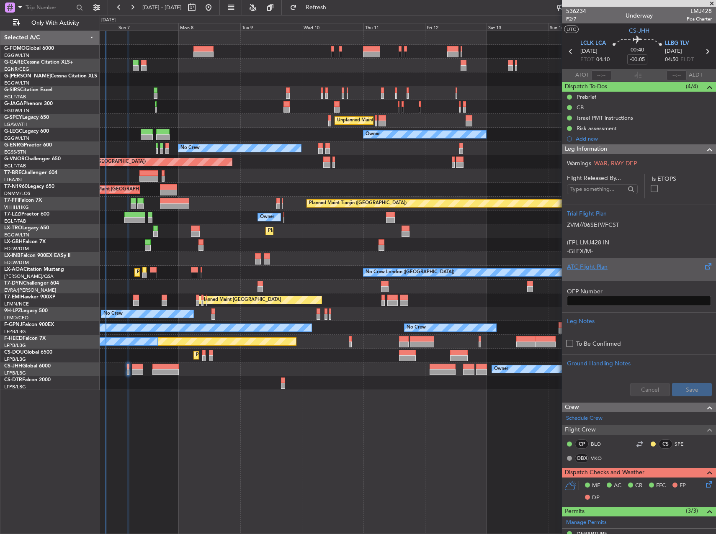
click at [638, 270] on div "ATC Flight Plan" at bounding box center [639, 267] width 144 height 9
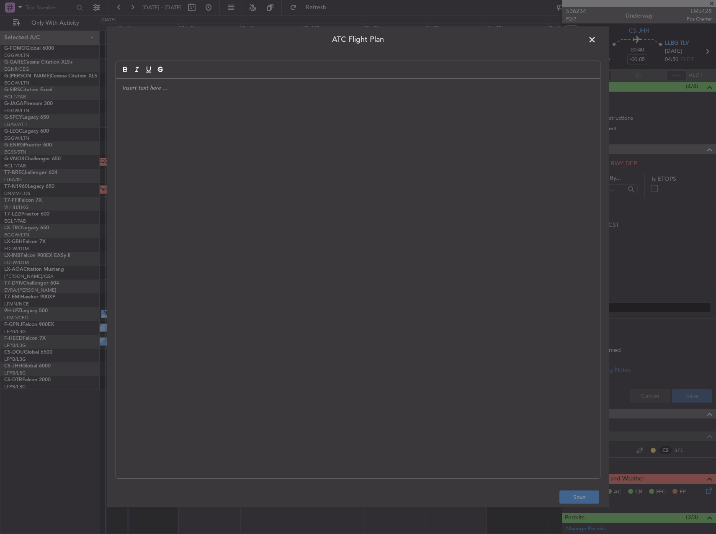
click at [387, 249] on div at bounding box center [358, 279] width 484 height 400
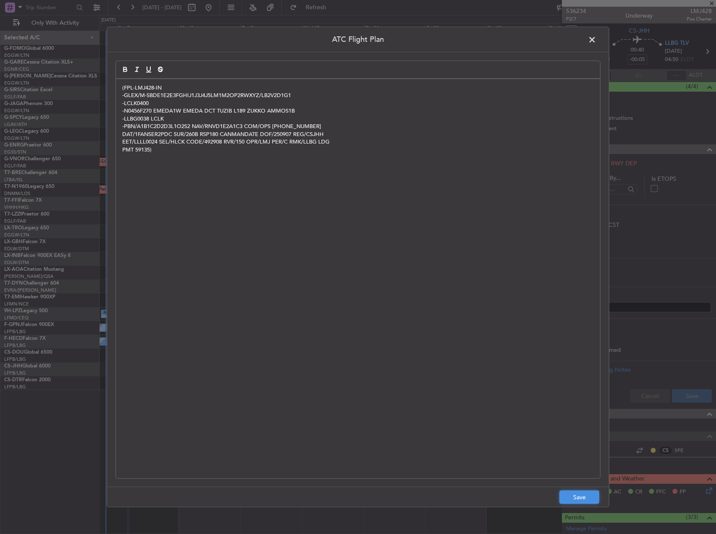
click at [577, 494] on button "Save" at bounding box center [580, 497] width 40 height 13
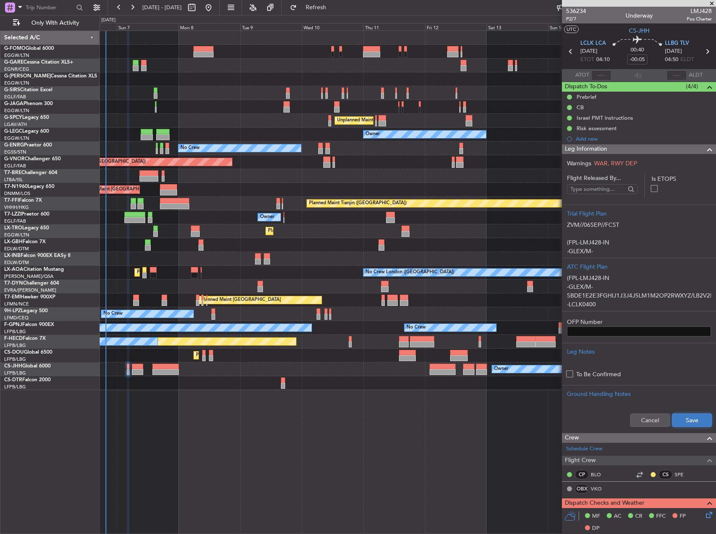
click at [687, 417] on button "Save" at bounding box center [692, 420] width 40 height 13
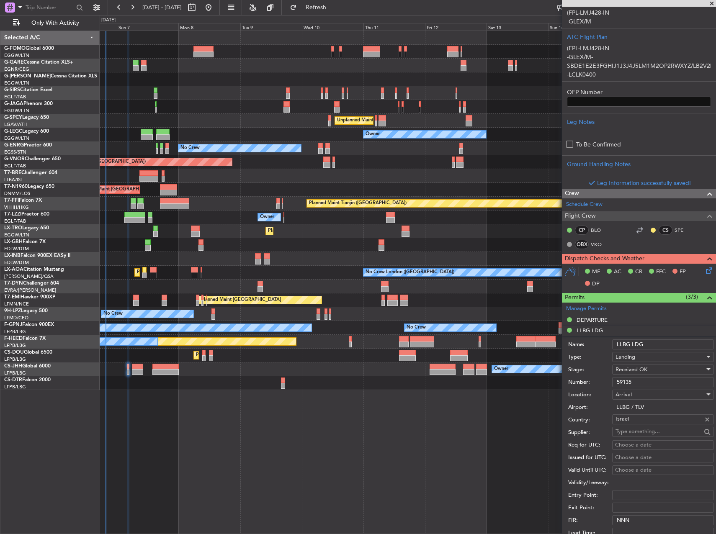
scroll to position [251, 0]
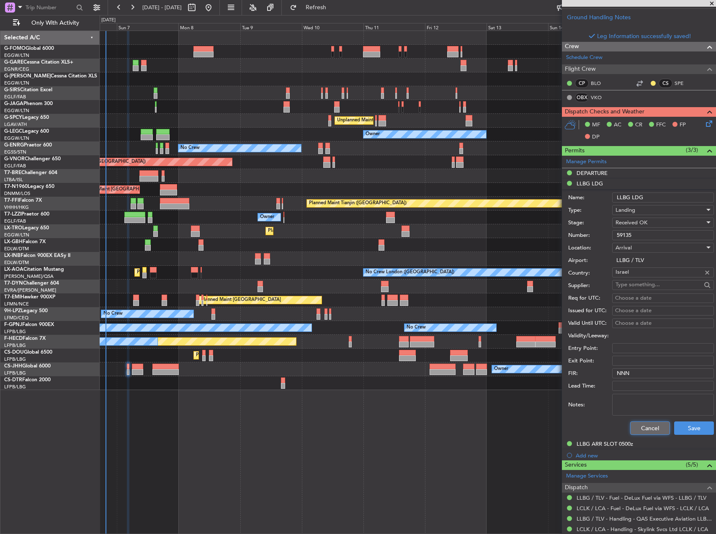
click at [650, 425] on button "Cancel" at bounding box center [650, 428] width 40 height 13
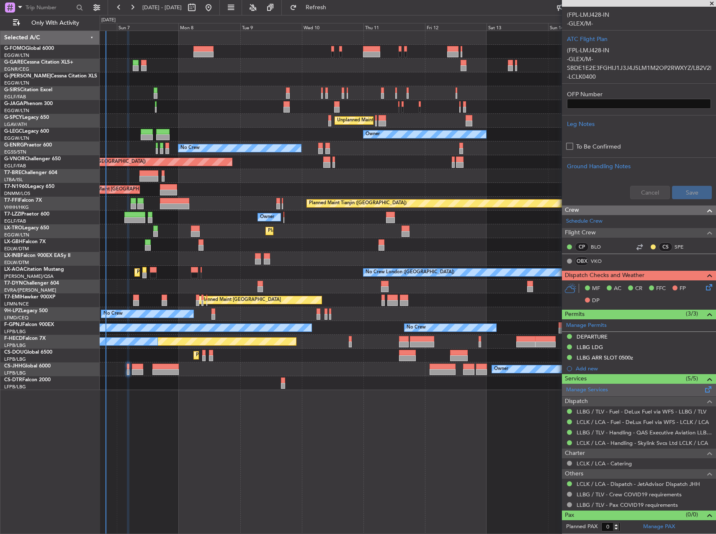
scroll to position [227, 0]
click at [705, 287] on icon at bounding box center [708, 286] width 7 height 7
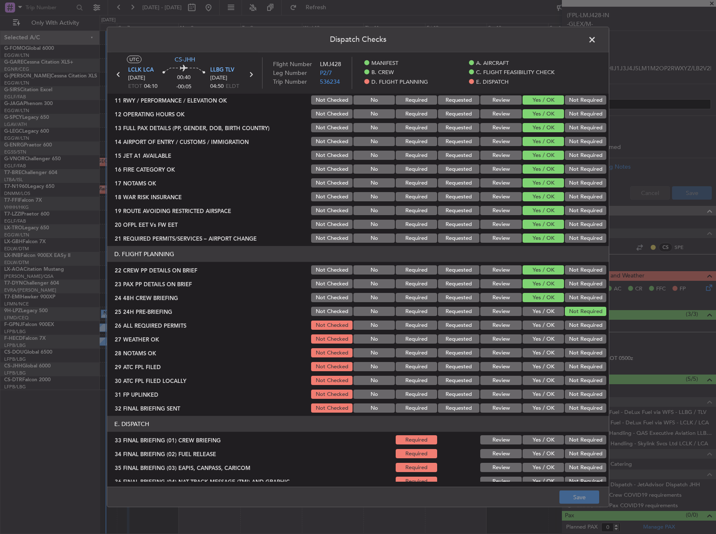
scroll to position [369, 0]
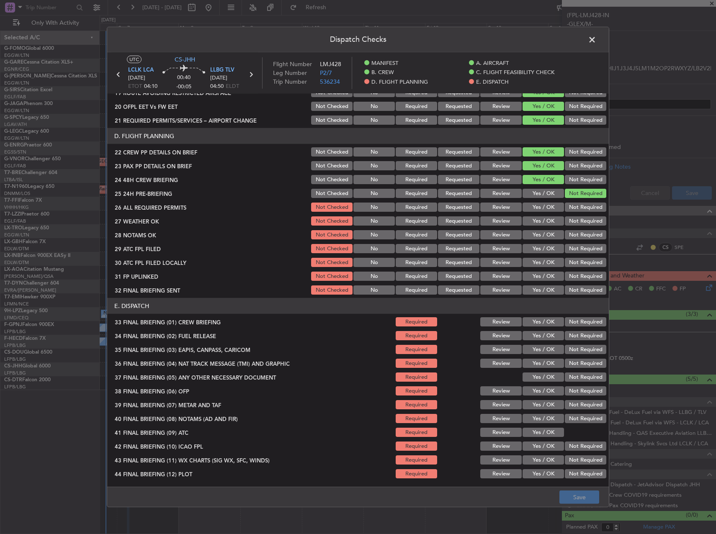
click at [545, 208] on button "Yes / OK" at bounding box center [543, 207] width 41 height 9
click at [544, 220] on button "Yes / OK" at bounding box center [543, 221] width 41 height 9
click at [512, 218] on button "Review" at bounding box center [500, 221] width 41 height 9
click at [531, 235] on button "Yes / OK" at bounding box center [543, 234] width 41 height 9
click at [537, 248] on button "Yes / OK" at bounding box center [543, 248] width 41 height 9
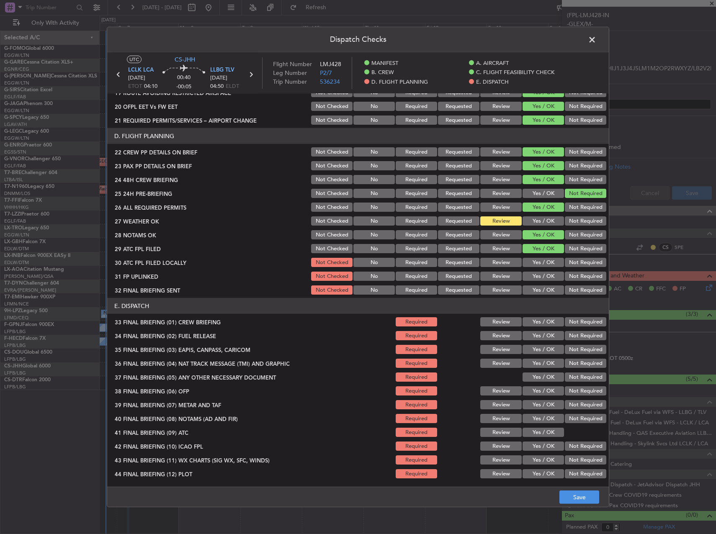
click at [541, 263] on button "Yes / OK" at bounding box center [543, 262] width 41 height 9
click at [586, 263] on button "Not Required" at bounding box center [585, 262] width 41 height 9
click at [535, 276] on button "Yes / OK" at bounding box center [543, 276] width 41 height 9
click at [561, 284] on section "D. FLIGHT PLANNING 22 CREW PP DETAILS ON BRIEF Not Checked No Required Requeste…" at bounding box center [358, 212] width 502 height 168
click at [566, 289] on button "Not Required" at bounding box center [585, 290] width 41 height 9
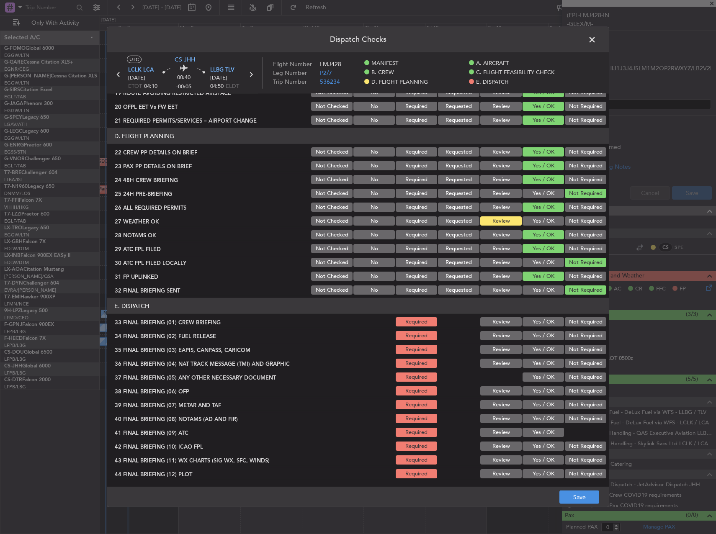
click at [539, 318] on button "Yes / OK" at bounding box center [543, 321] width 41 height 9
click at [539, 329] on section "E. DISPATCH 33 FINAL BRIEFING (01) CREW BRIEFING Required Review Yes / OK Not R…" at bounding box center [358, 389] width 502 height 182
click at [539, 333] on button "Yes / OK" at bounding box center [543, 335] width 41 height 9
click at [580, 350] on button "Not Required" at bounding box center [585, 349] width 41 height 9
click at [580, 361] on button "Not Required" at bounding box center [585, 363] width 41 height 9
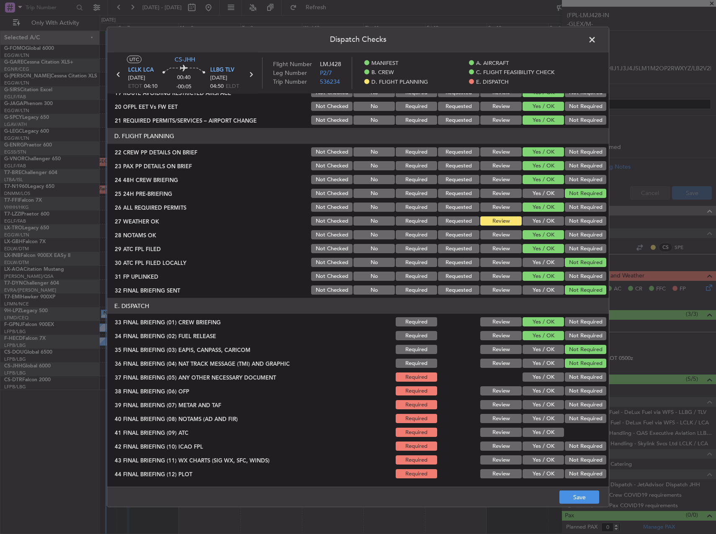
click at [577, 377] on button "Not Required" at bounding box center [585, 377] width 41 height 9
click at [550, 393] on button "Yes / OK" at bounding box center [543, 391] width 41 height 9
click at [547, 401] on button "Yes / OK" at bounding box center [543, 404] width 41 height 9
click at [547, 405] on button "Yes / OK" at bounding box center [543, 404] width 41 height 9
click at [544, 418] on button "Yes / OK" at bounding box center [543, 418] width 41 height 9
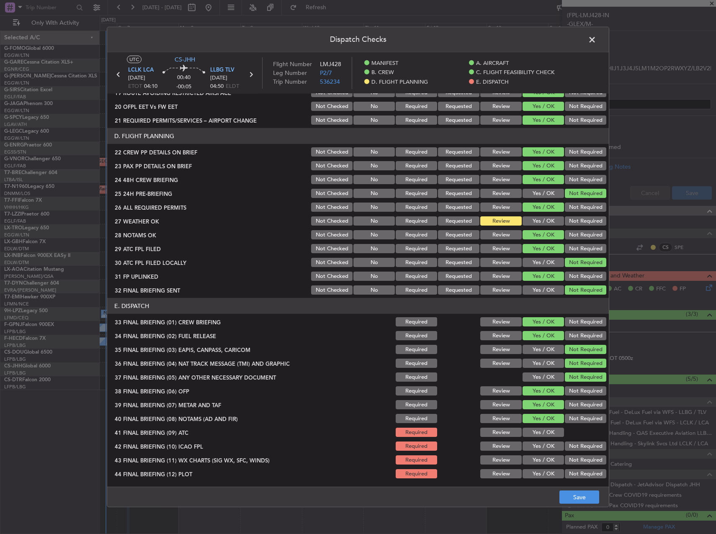
click at [545, 434] on button "Yes / OK" at bounding box center [543, 432] width 41 height 9
click at [571, 448] on button "Not Required" at bounding box center [585, 446] width 41 height 9
click at [537, 459] on button "Yes / OK" at bounding box center [543, 460] width 41 height 9
click at [540, 477] on button "Yes / OK" at bounding box center [543, 474] width 41 height 9
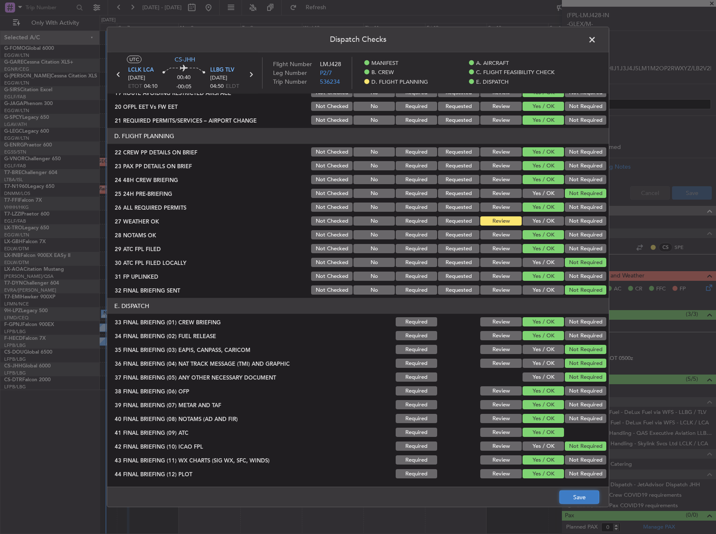
click at [572, 501] on button "Save" at bounding box center [580, 497] width 40 height 13
click at [596, 38] on span at bounding box center [596, 42] width 0 height 17
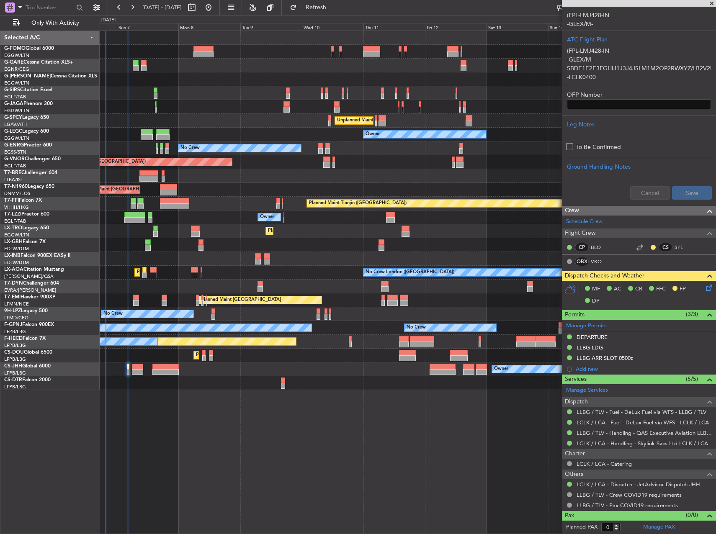
scroll to position [0, 0]
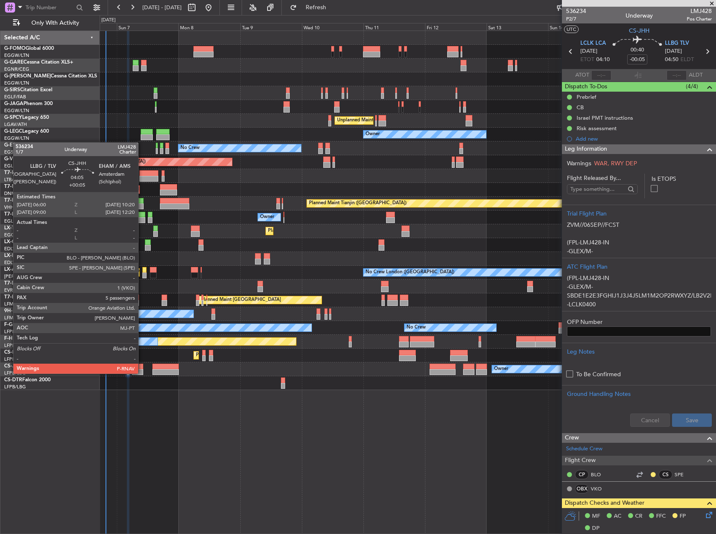
click at [142, 373] on div at bounding box center [137, 372] width 11 height 6
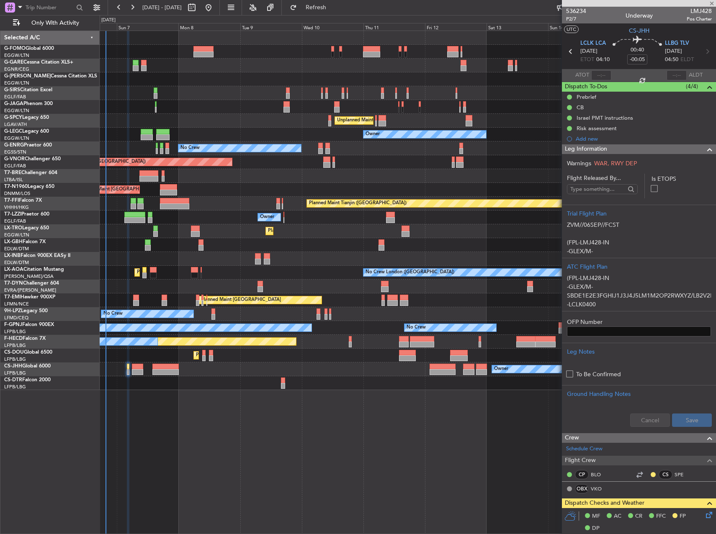
type input "+00:05"
type input "5"
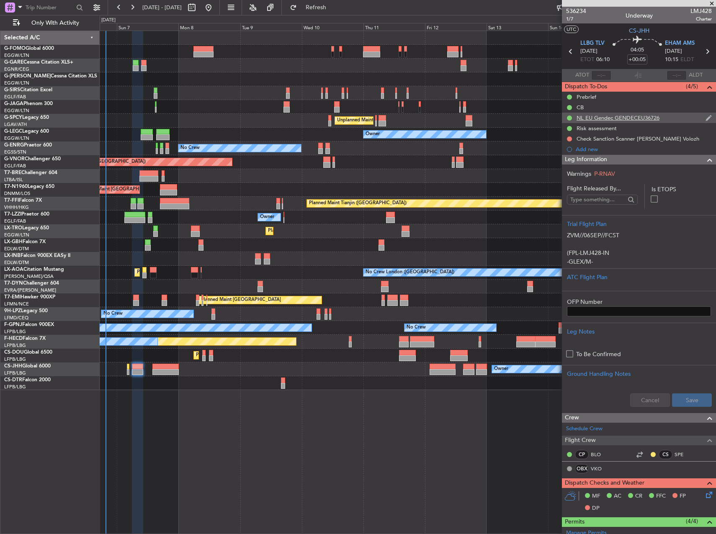
click at [595, 117] on div "NL EU Gendec GENDECEU36726" at bounding box center [618, 117] width 83 height 7
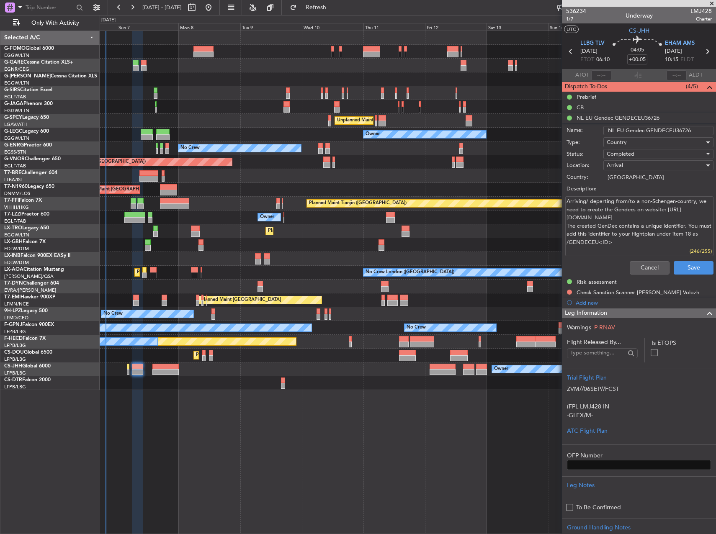
click at [667, 130] on input "NL EU Gendec GENDECEU36726" at bounding box center [659, 130] width 110 height 9
click at [648, 268] on button "Cancel" at bounding box center [650, 267] width 40 height 13
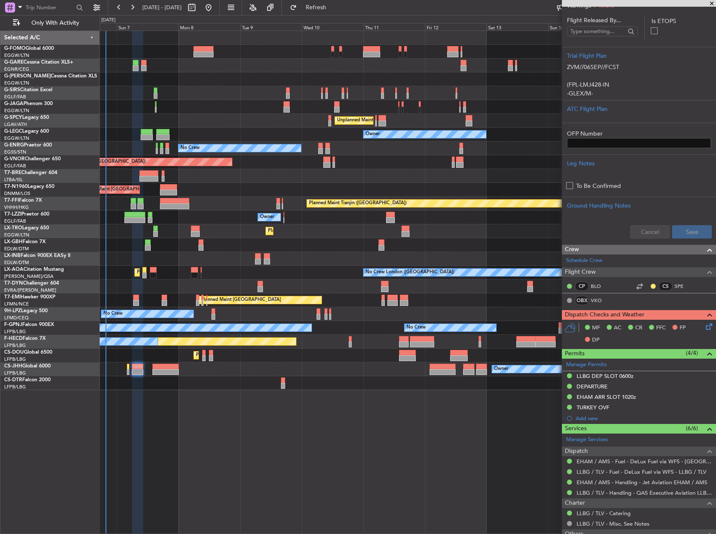
scroll to position [293, 0]
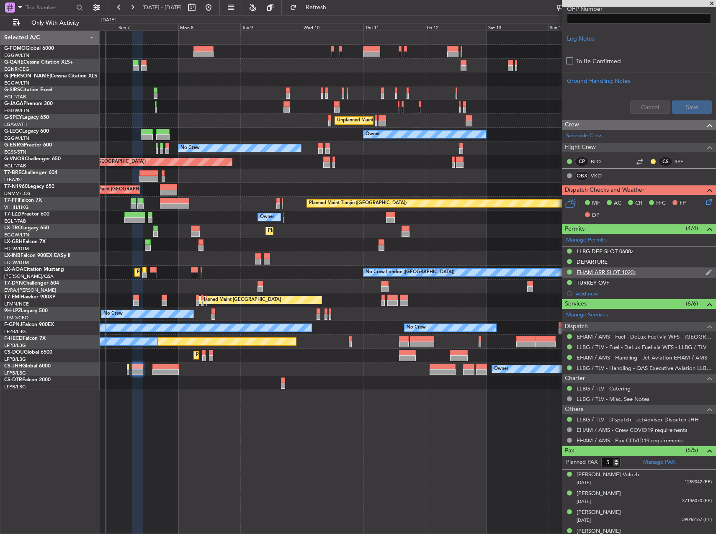
click at [609, 269] on div "EHAM ARR SLOT 1020z" at bounding box center [606, 272] width 59 height 7
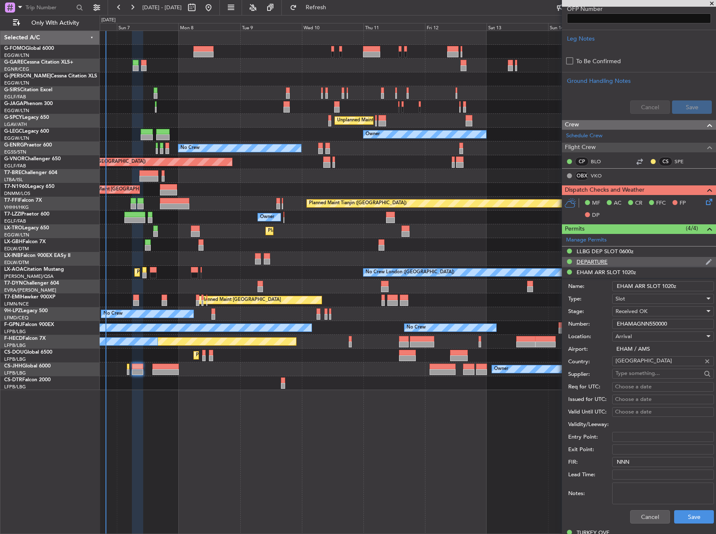
click at [601, 261] on div "DEPARTURE" at bounding box center [592, 261] width 31 height 7
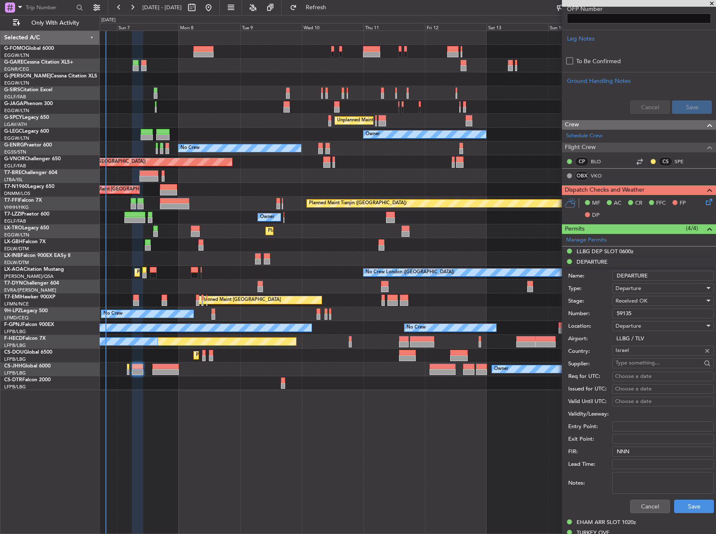
click at [648, 314] on input "59135" at bounding box center [663, 314] width 102 height 10
click at [654, 503] on button "Cancel" at bounding box center [650, 506] width 40 height 13
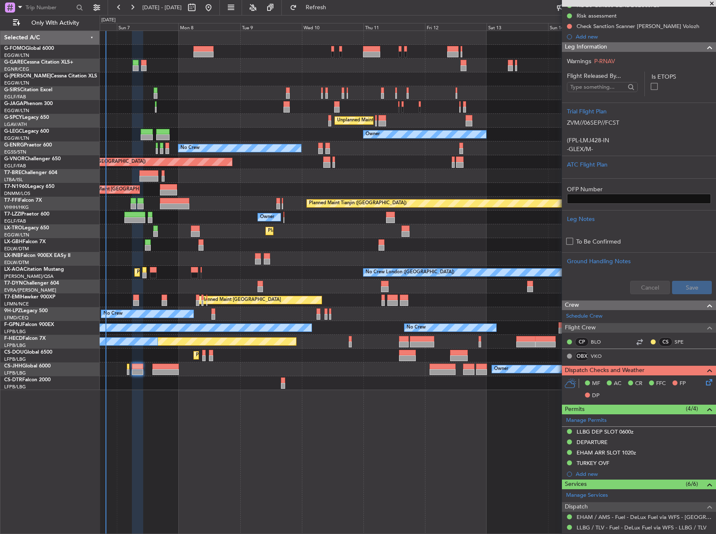
scroll to position [126, 0]
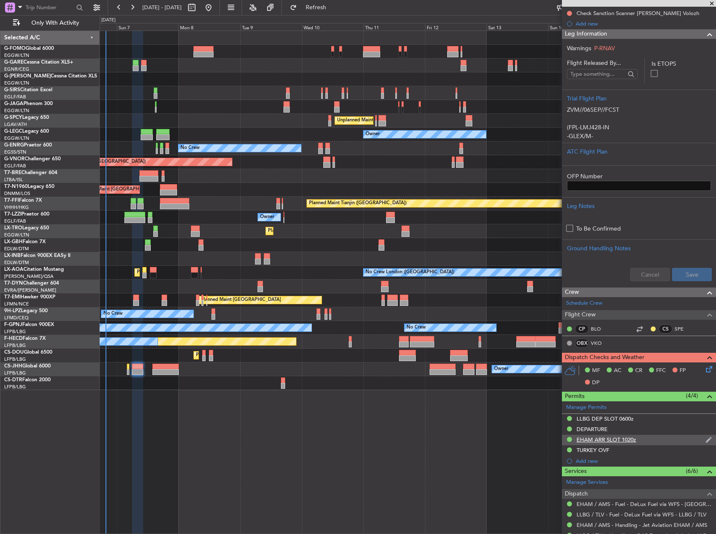
click at [619, 436] on div "EHAM ARR SLOT 1020z" at bounding box center [606, 439] width 59 height 7
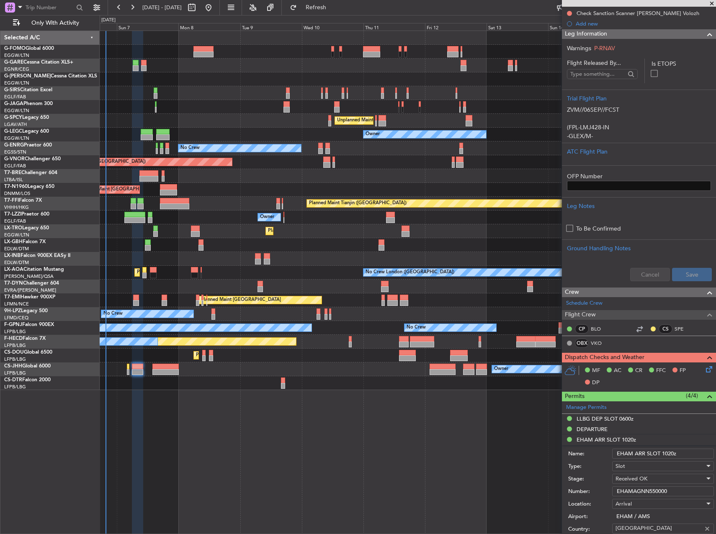
click at [646, 486] on div "Number: EHAMAGNN550000" at bounding box center [641, 491] width 146 height 13
click at [647, 490] on input "EHAMAGNN550000" at bounding box center [663, 492] width 102 height 10
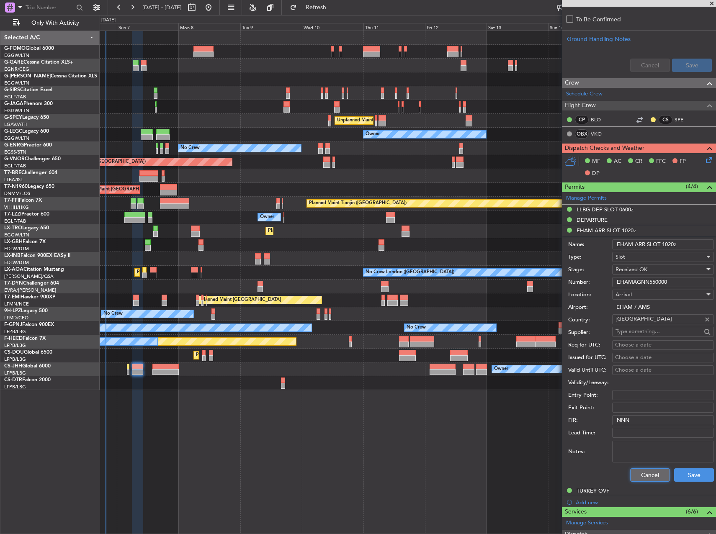
click at [648, 473] on button "Cancel" at bounding box center [650, 475] width 40 height 13
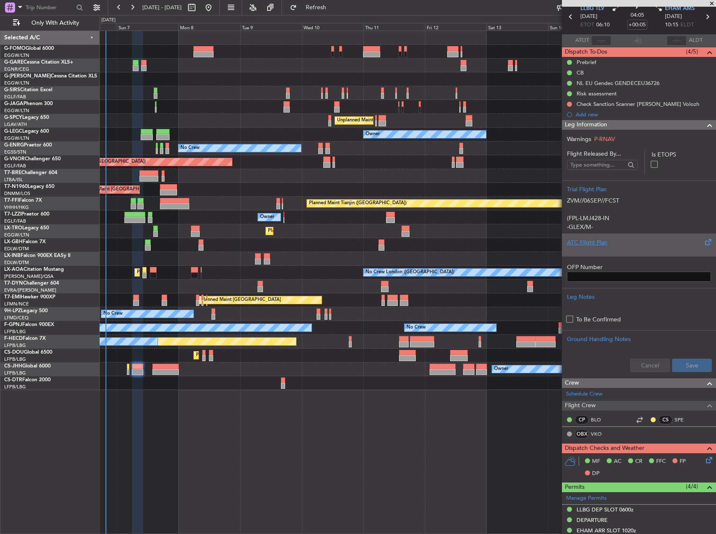
scroll to position [0, 0]
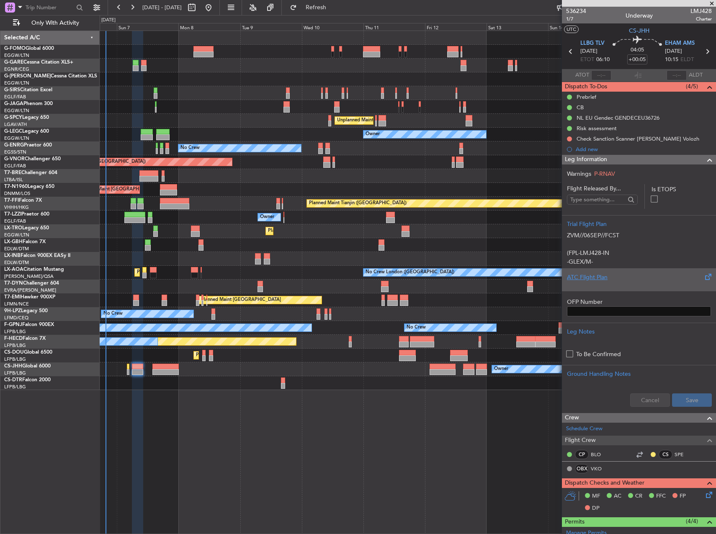
click at [651, 275] on div "ATC Flight Plan" at bounding box center [639, 277] width 144 height 9
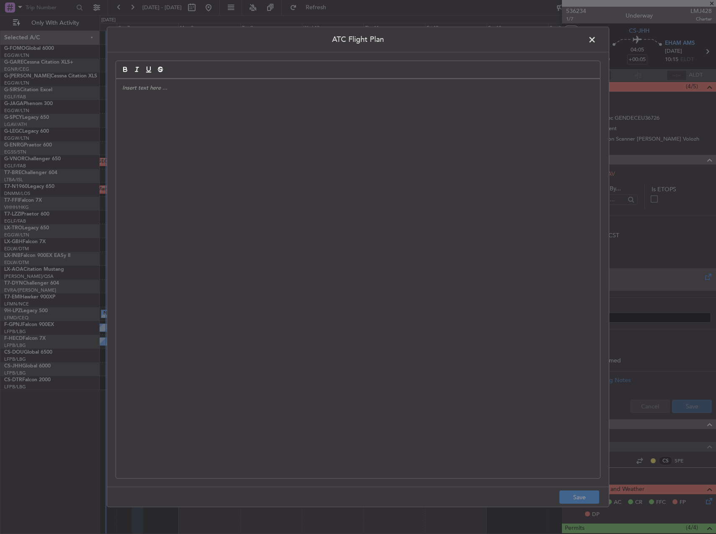
click at [323, 197] on div at bounding box center [358, 279] width 484 height 400
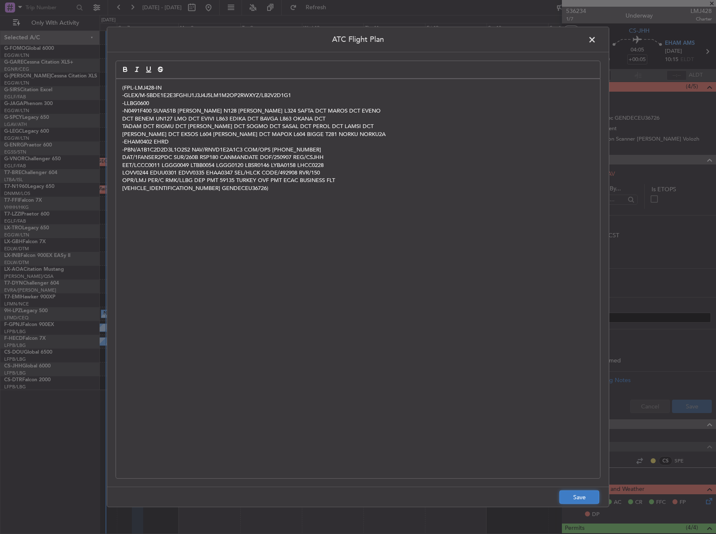
click at [592, 499] on button "Save" at bounding box center [580, 497] width 40 height 13
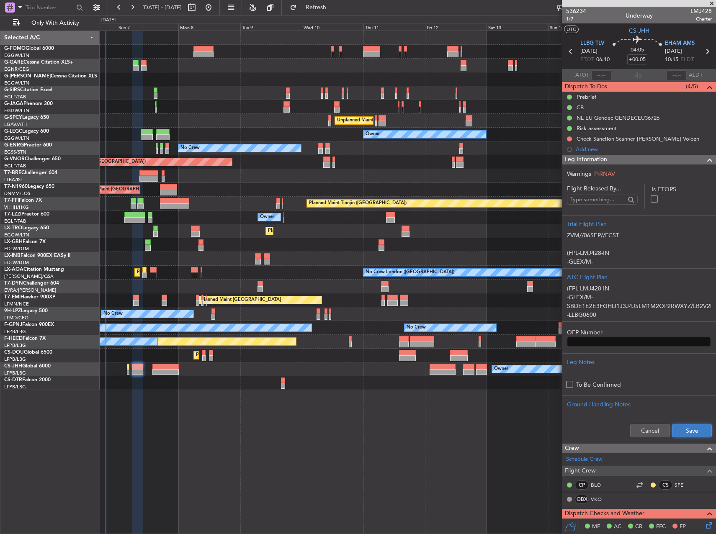
click at [690, 429] on button "Save" at bounding box center [692, 430] width 40 height 13
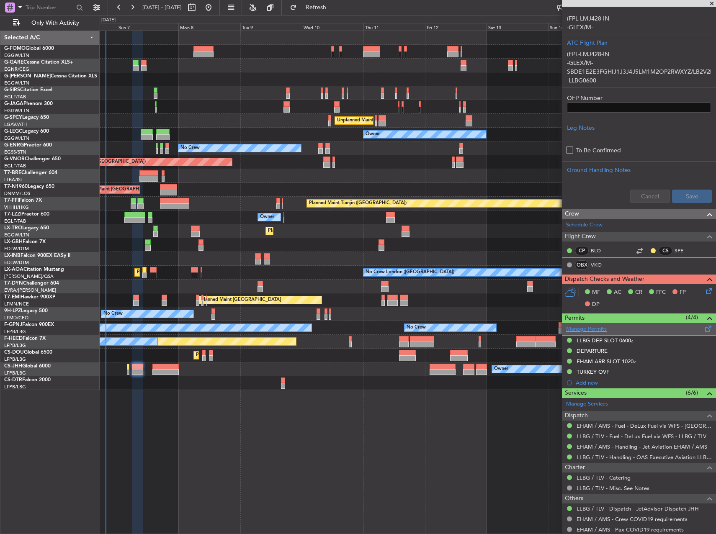
scroll to position [353, 0]
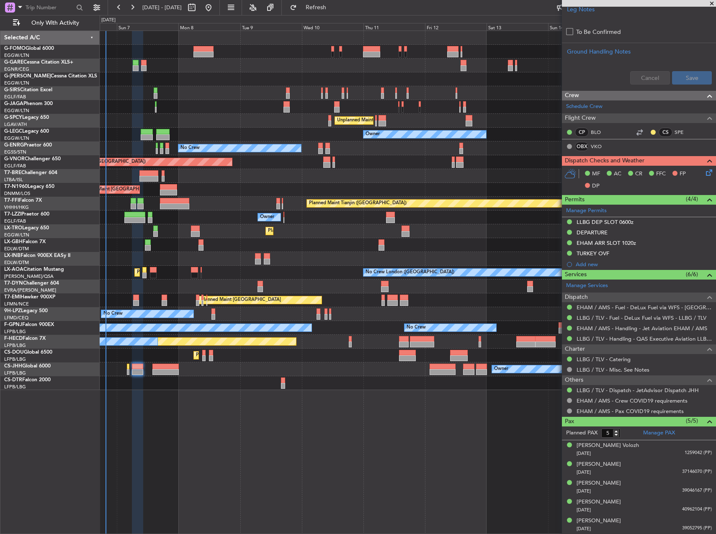
click at [705, 171] on icon at bounding box center [708, 171] width 7 height 7
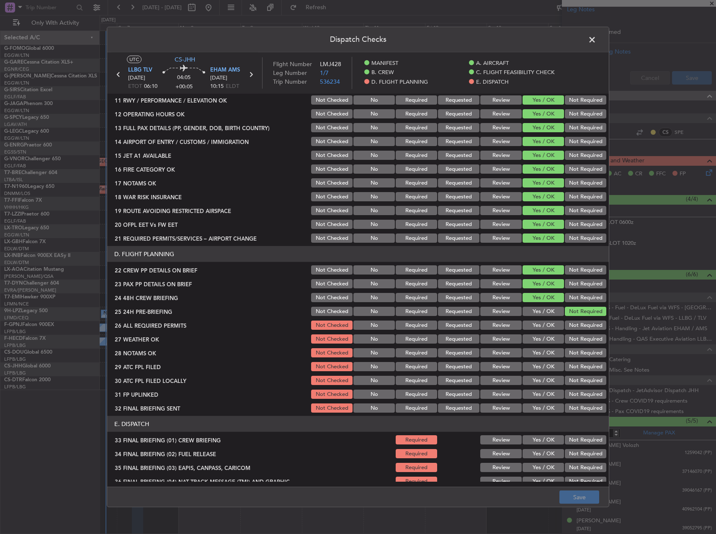
scroll to position [369, 0]
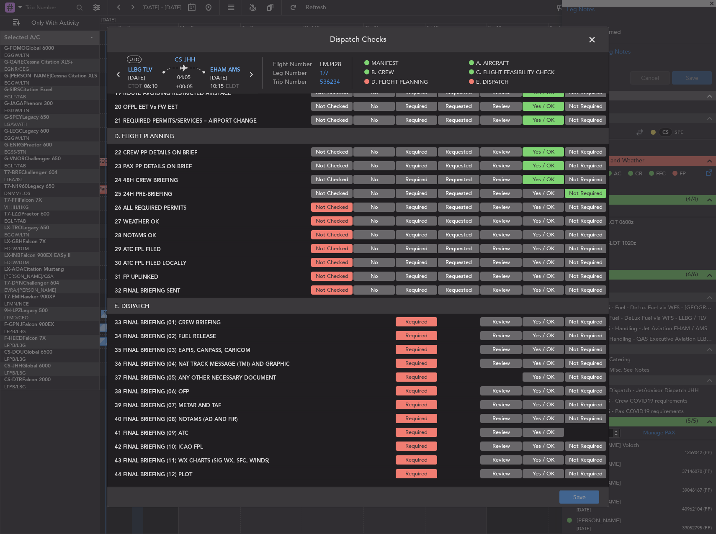
click at [542, 205] on button "Yes / OK" at bounding box center [543, 207] width 41 height 9
click at [545, 222] on button "Yes / OK" at bounding box center [543, 221] width 41 height 9
click at [546, 233] on button "Yes / OK" at bounding box center [543, 234] width 41 height 9
click at [547, 240] on div "Yes / OK" at bounding box center [542, 235] width 42 height 12
click at [547, 245] on button "Yes / OK" at bounding box center [543, 248] width 41 height 9
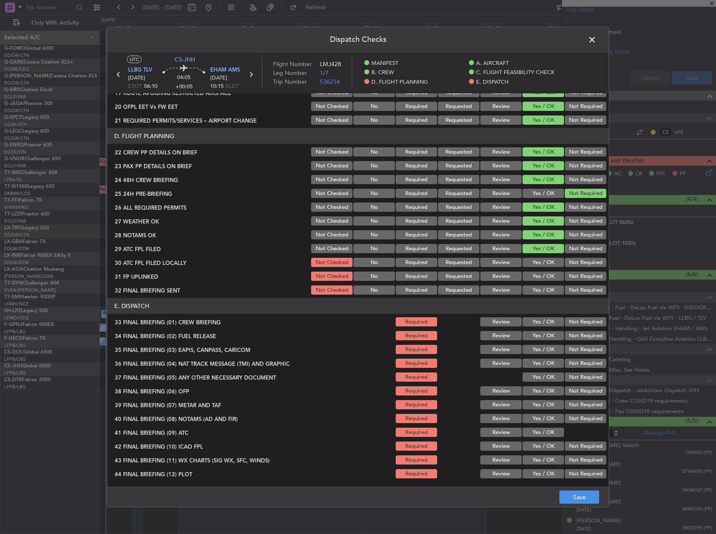
click at [563, 215] on section "D. FLIGHT PLANNING 22 CREW PP DETAILS ON BRIEF Not Checked No Required Requeste…" at bounding box center [358, 212] width 502 height 168
click at [505, 219] on button "Review" at bounding box center [500, 221] width 41 height 9
click at [543, 262] on button "Yes / OK" at bounding box center [543, 262] width 41 height 9
click at [543, 274] on button "Yes / OK" at bounding box center [543, 276] width 41 height 9
click at [568, 261] on button "Not Required" at bounding box center [585, 262] width 41 height 9
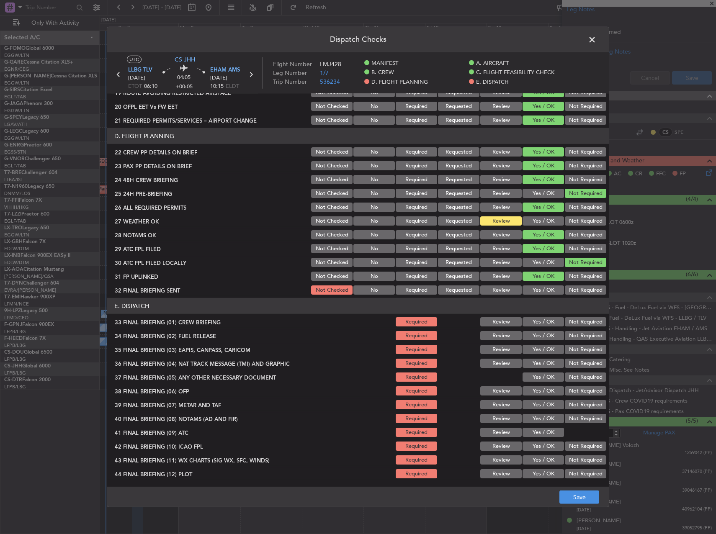
click at [533, 279] on button "Yes / OK" at bounding box center [543, 276] width 41 height 9
click at [533, 286] on button "Yes / OK" at bounding box center [543, 290] width 41 height 9
click at [565, 286] on button "Not Required" at bounding box center [585, 290] width 41 height 9
drag, startPoint x: 550, startPoint y: 317, endPoint x: 547, endPoint y: 323, distance: 6.6
click at [550, 317] on div "Yes / OK" at bounding box center [542, 322] width 42 height 12
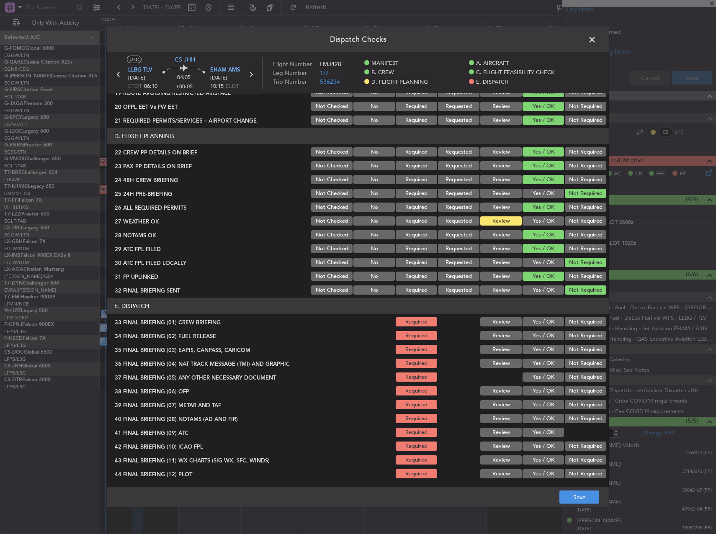
click at [547, 323] on button "Yes / OK" at bounding box center [543, 321] width 41 height 9
click at [546, 330] on section "E. DISPATCH 33 FINAL BRIEFING (01) CREW BRIEFING Required Review Yes / OK Not R…" at bounding box center [358, 389] width 502 height 182
click at [546, 333] on button "Yes / OK" at bounding box center [543, 335] width 41 height 9
click at [561, 344] on section "E. DISPATCH 33 FINAL BRIEFING (01) CREW BRIEFING Required Review Yes / OK Not R…" at bounding box center [358, 389] width 502 height 182
drag, startPoint x: 568, startPoint y: 354, endPoint x: 570, endPoint y: 363, distance: 9.1
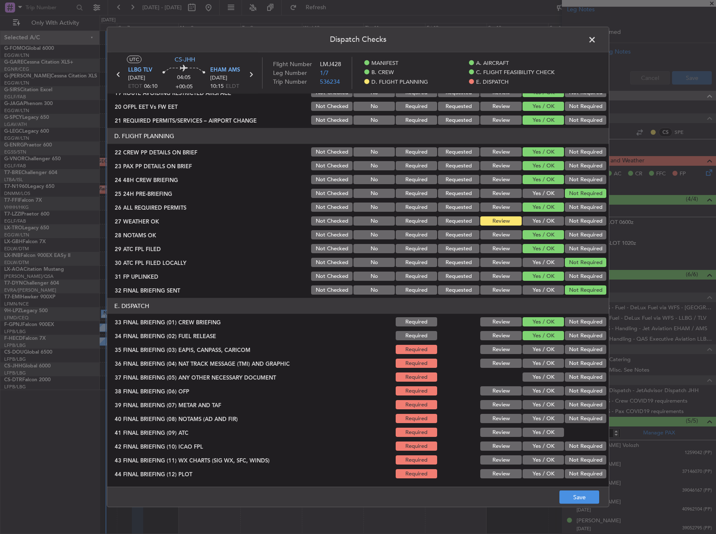
click at [568, 354] on div "Not Required" at bounding box center [585, 350] width 42 height 12
drag, startPoint x: 570, startPoint y: 363, endPoint x: 571, endPoint y: 372, distance: 8.9
click at [570, 363] on button "Not Required" at bounding box center [585, 363] width 41 height 9
click at [573, 377] on button "Not Required" at bounding box center [585, 377] width 41 height 9
click at [568, 350] on button "Not Required" at bounding box center [585, 349] width 41 height 9
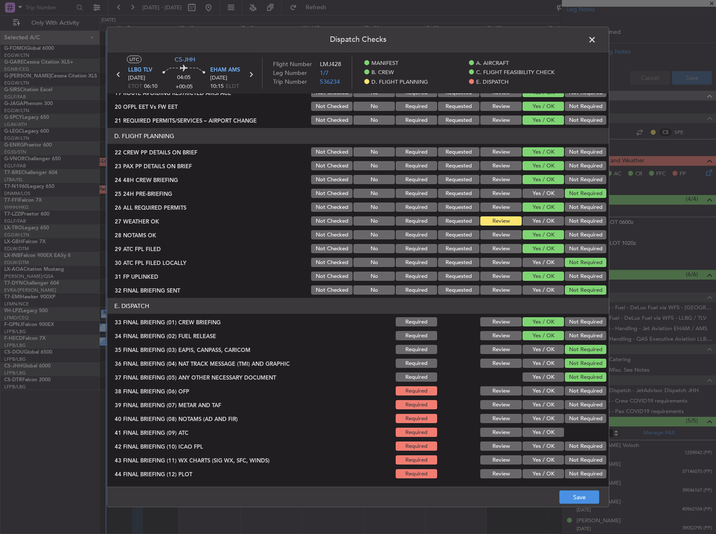
click at [549, 388] on button "Yes / OK" at bounding box center [543, 391] width 41 height 9
click at [547, 401] on button "Yes / OK" at bounding box center [543, 404] width 41 height 9
click at [544, 413] on section "E. DISPATCH 33 FINAL BRIEFING (01) CREW BRIEFING Required Review Yes / OK Not R…" at bounding box center [358, 389] width 502 height 182
drag, startPoint x: 543, startPoint y: 415, endPoint x: 543, endPoint y: 425, distance: 9.6
click at [543, 416] on button "Yes / OK" at bounding box center [543, 418] width 41 height 9
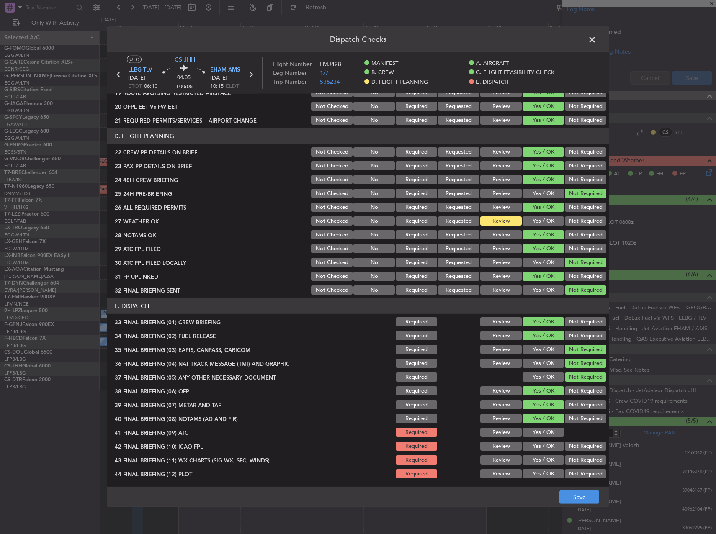
click at [542, 428] on button "Yes / OK" at bounding box center [543, 432] width 41 height 9
click at [539, 442] on button "Yes / OK" at bounding box center [543, 446] width 41 height 9
drag, startPoint x: 575, startPoint y: 438, endPoint x: 575, endPoint y: 443, distance: 5.0
click at [575, 439] on div at bounding box center [585, 433] width 42 height 12
click at [575, 443] on button "Not Required" at bounding box center [585, 446] width 41 height 9
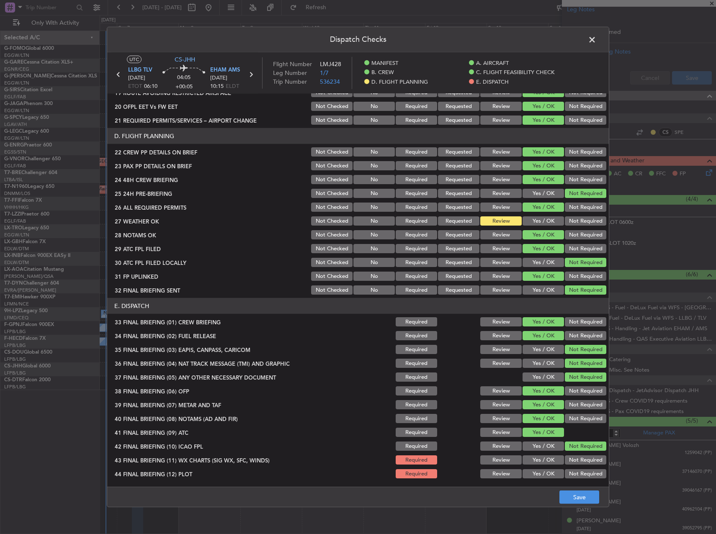
click at [539, 463] on button "Yes / OK" at bounding box center [543, 460] width 41 height 9
click at [539, 477] on button "Yes / OK" at bounding box center [543, 474] width 41 height 9
click at [569, 493] on button "Save" at bounding box center [580, 497] width 40 height 13
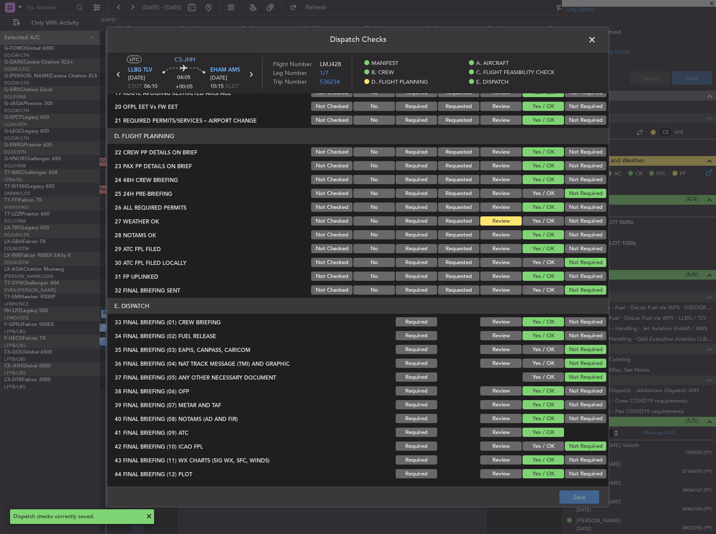
click at [596, 39] on span at bounding box center [596, 42] width 0 height 17
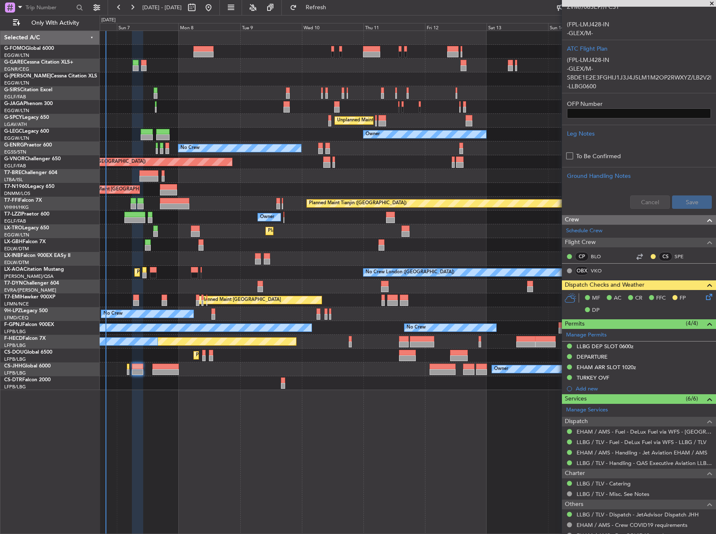
scroll to position [144, 0]
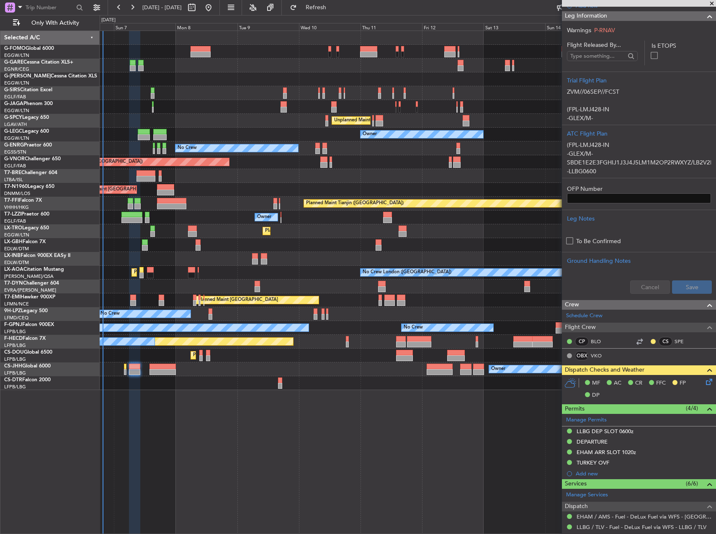
click at [171, 387] on div "Planned Maint London (Luton) Owner Planned Maint London (Farnborough) Unplanned…" at bounding box center [408, 210] width 616 height 359
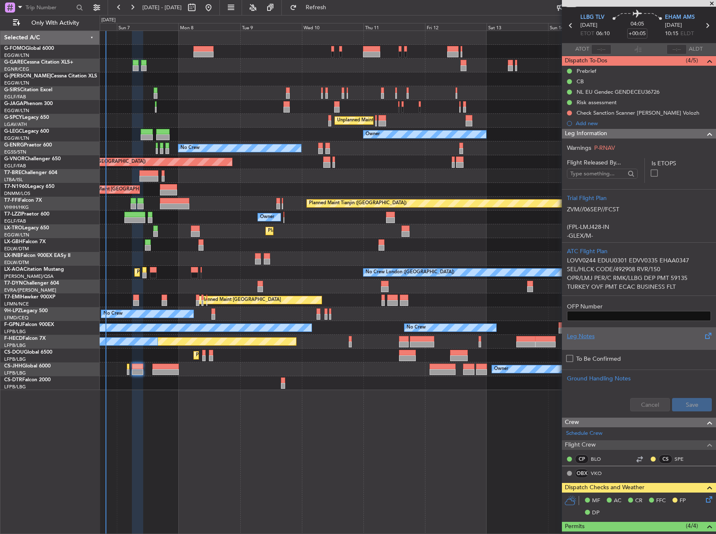
scroll to position [0, 0]
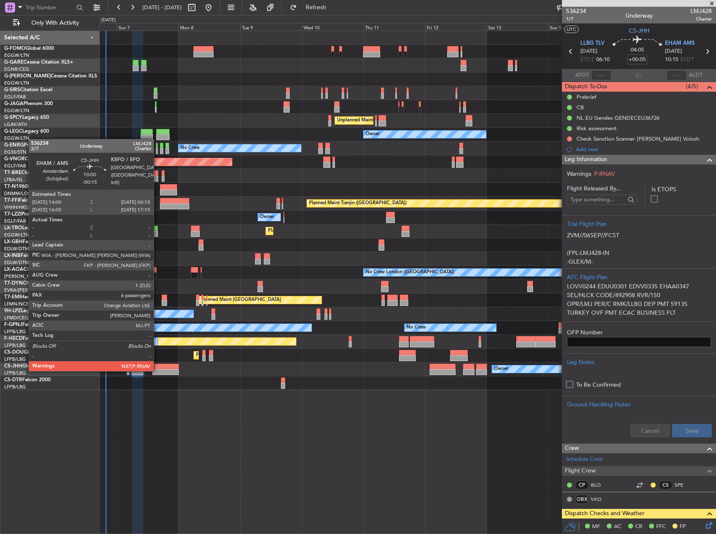
click at [157, 371] on div at bounding box center [165, 372] width 26 height 6
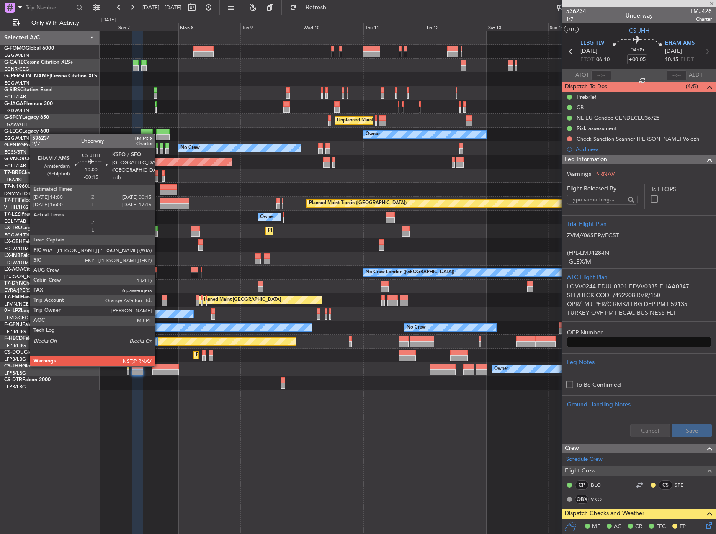
type input "-00:15"
type input "6"
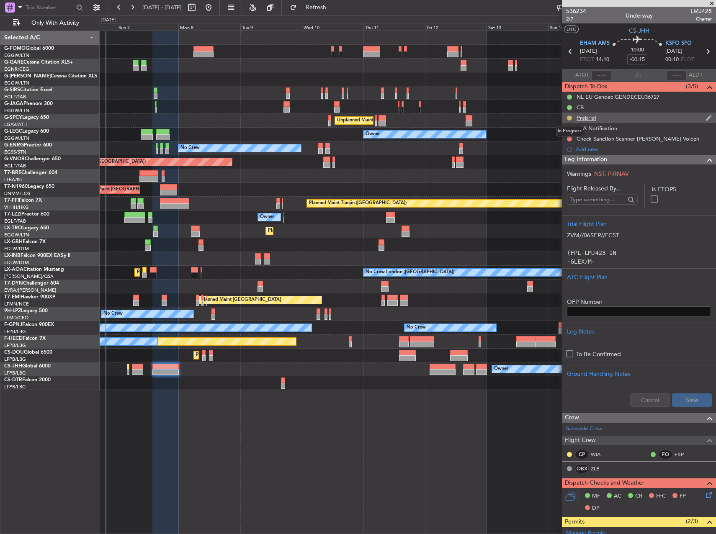
click at [568, 116] on button at bounding box center [569, 118] width 5 height 5
click at [570, 169] on span "Cancelled" at bounding box center [571, 167] width 24 height 8
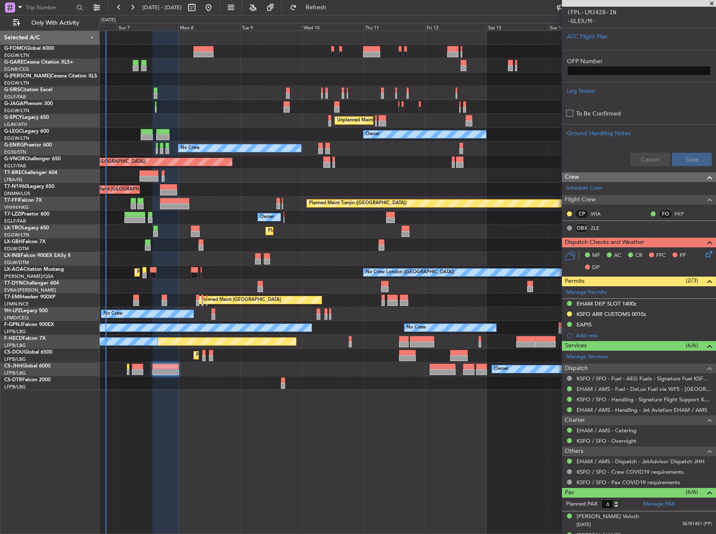
scroll to position [251, 0]
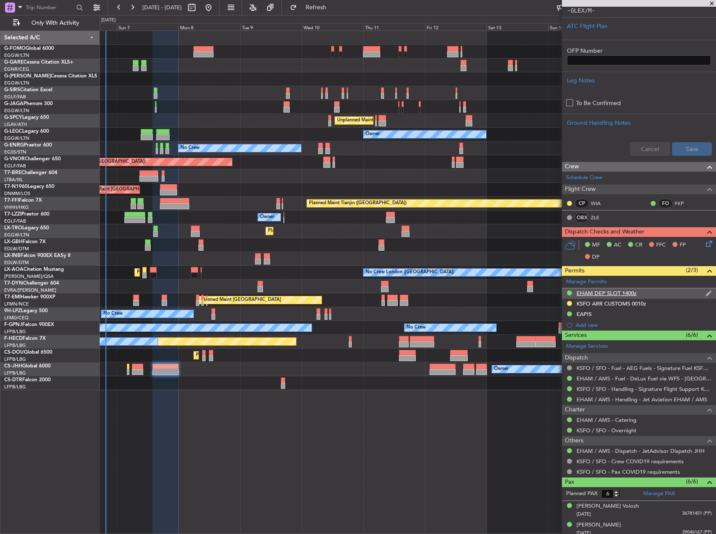
click at [594, 294] on div "EHAM DEP SLOT 1400z" at bounding box center [607, 293] width 60 height 7
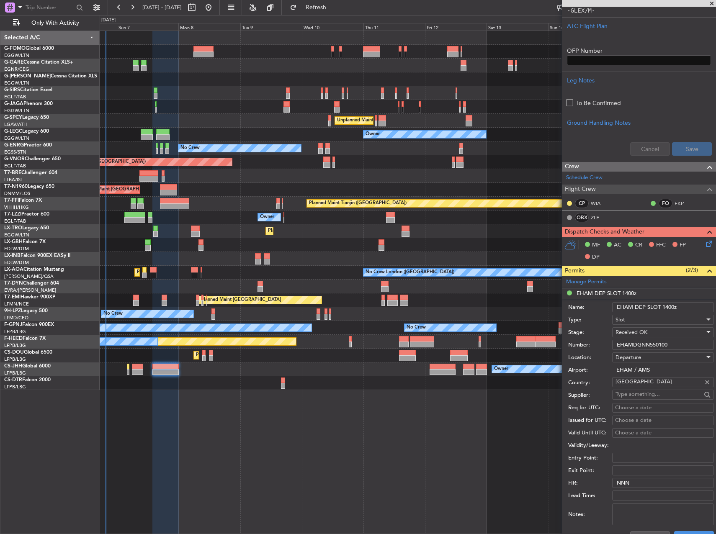
click at [626, 342] on input "EHAMDGNN550100" at bounding box center [663, 345] width 102 height 10
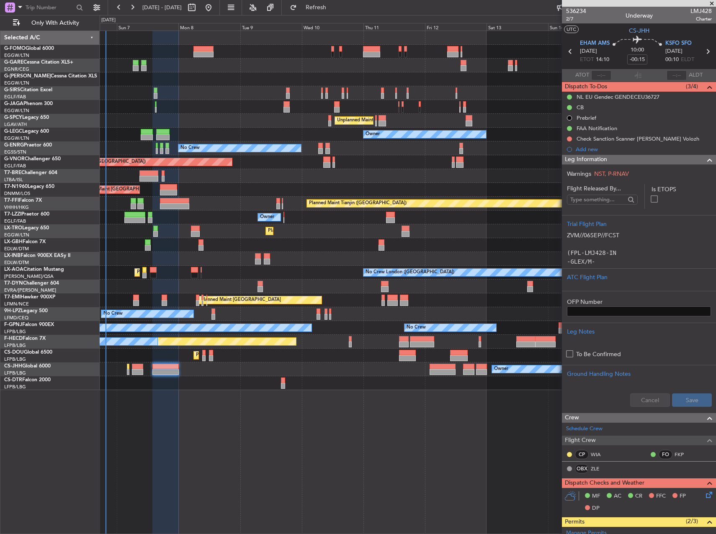
click at [650, 93] on mat-tooltip-component "Incomplete" at bounding box center [636, 102] width 39 height 22
click at [651, 98] on mat-tooltip-component "Incomplete" at bounding box center [636, 102] width 39 height 22
click at [648, 94] on div "NL EU Gendec GENDECEU36727" at bounding box center [618, 96] width 83 height 7
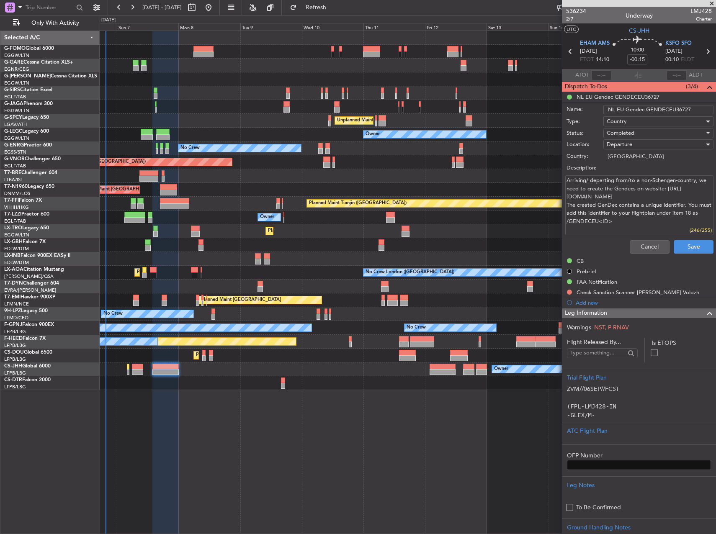
click at [668, 110] on input "NL EU Gendec GENDECEU36727" at bounding box center [659, 109] width 110 height 9
click at [637, 248] on button "Cancel" at bounding box center [650, 246] width 40 height 13
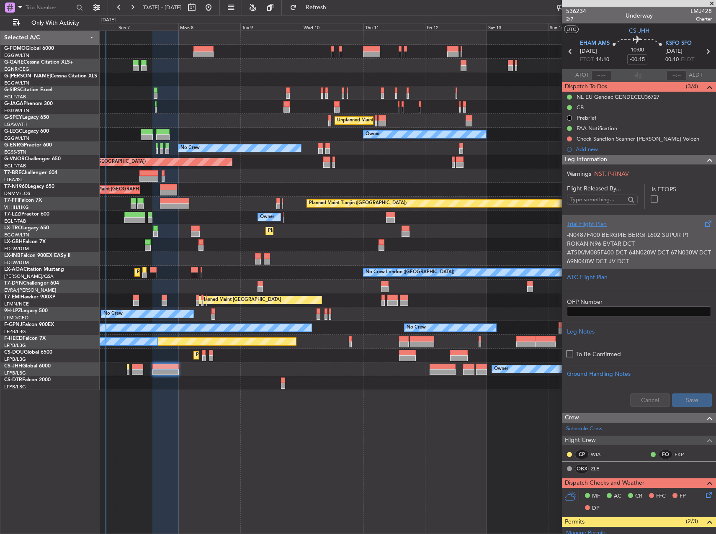
scroll to position [293, 0]
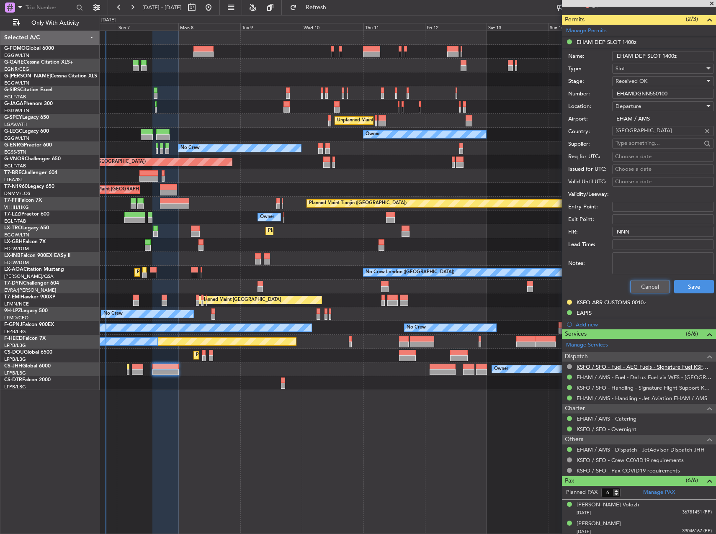
click at [640, 286] on button "Cancel" at bounding box center [650, 286] width 40 height 13
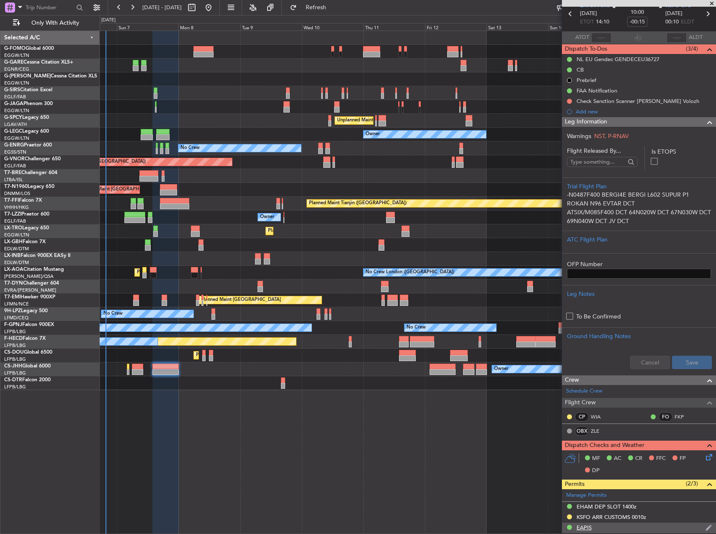
scroll to position [0, 0]
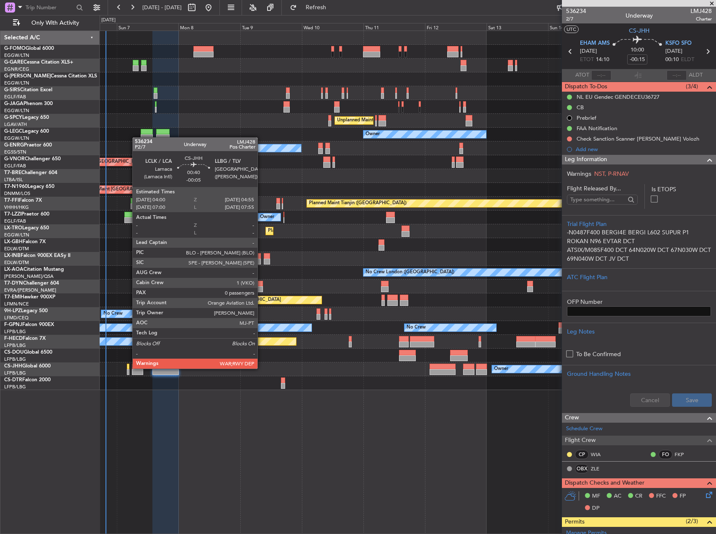
click at [128, 368] on div at bounding box center [128, 367] width 3 height 6
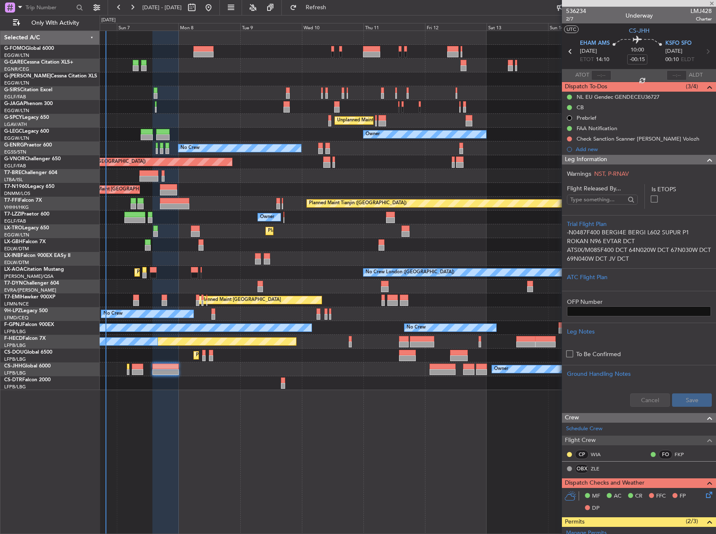
type input "-00:05"
type input "0"
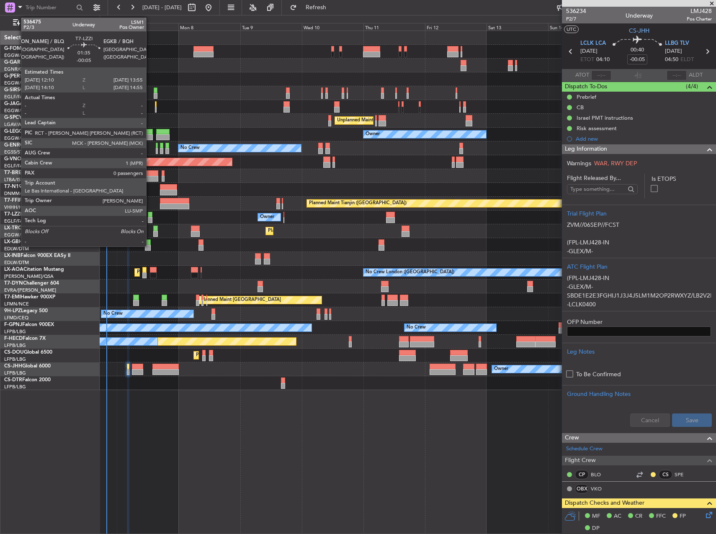
click at [150, 220] on div at bounding box center [150, 220] width 5 height 6
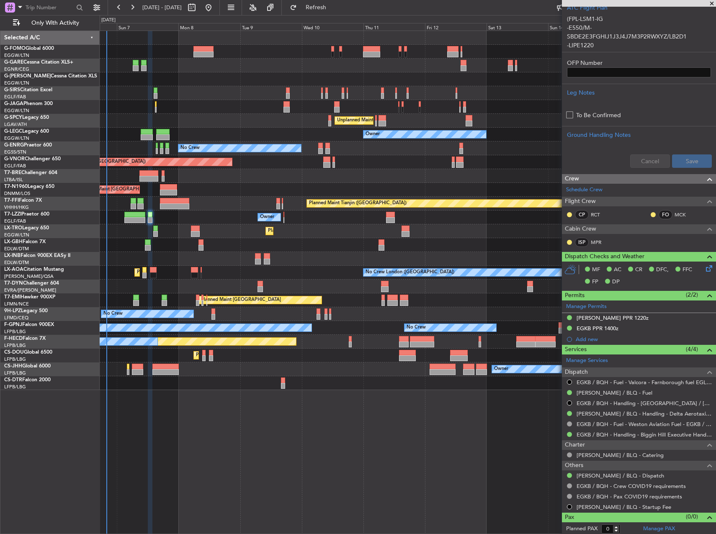
scroll to position [257, 0]
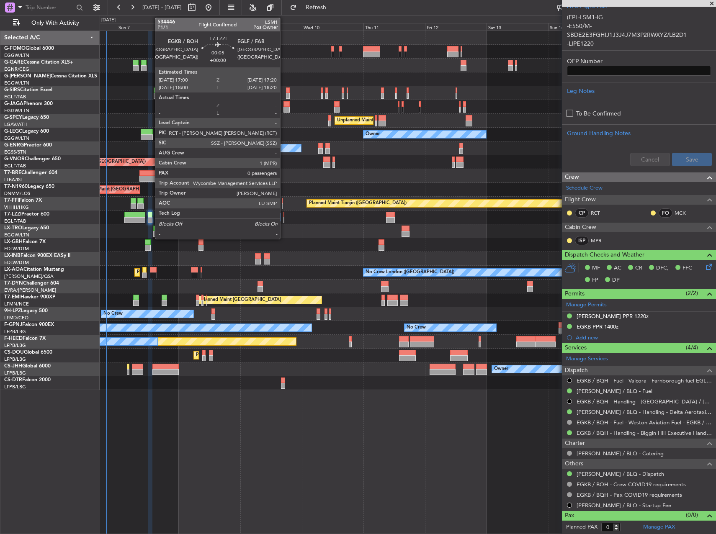
click at [284, 218] on div at bounding box center [284, 220] width 1 height 6
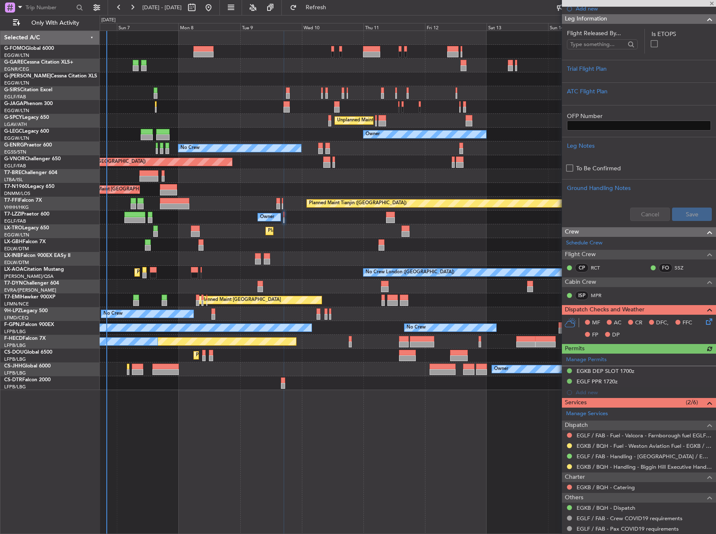
scroll to position [143, 0]
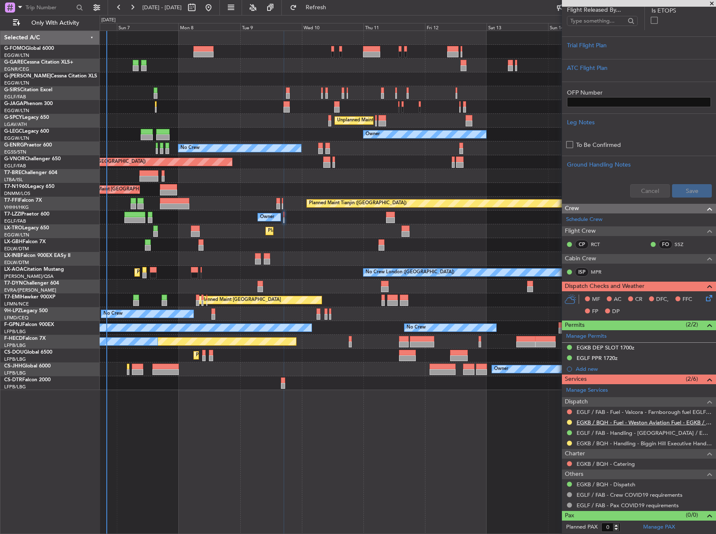
click at [605, 419] on link "EGKB / BQH - Fuel - Weston Aviation Fuel - EGKB / BQH" at bounding box center [644, 422] width 135 height 7
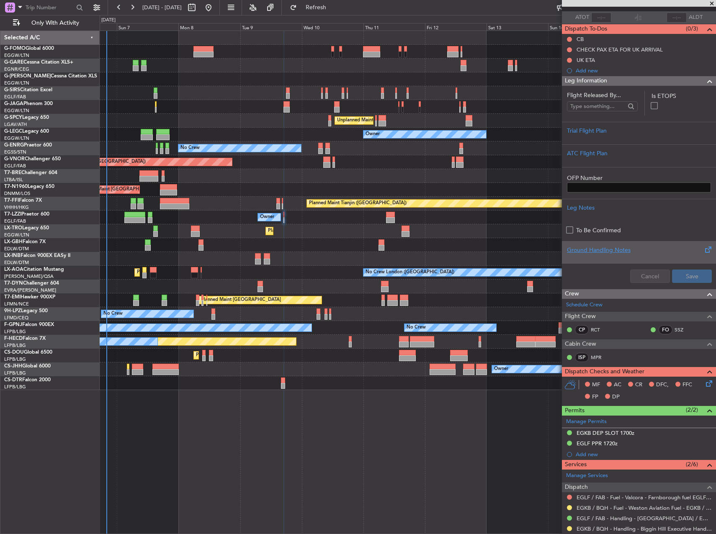
scroll to position [0, 0]
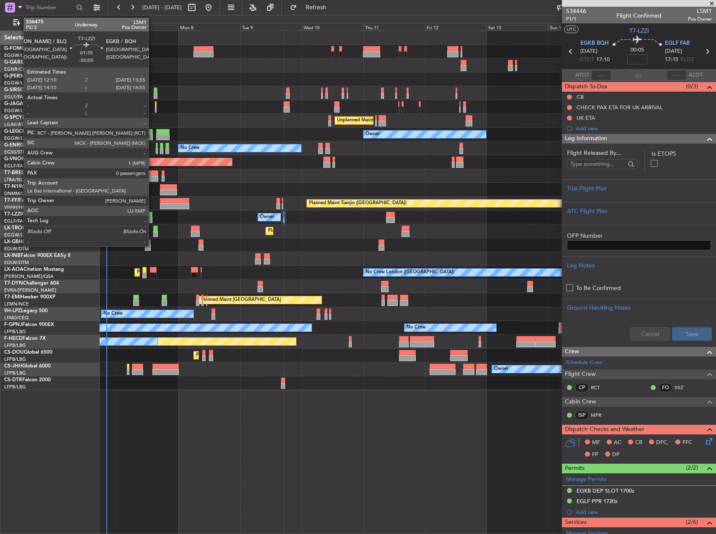
click at [152, 220] on div at bounding box center [150, 220] width 5 height 6
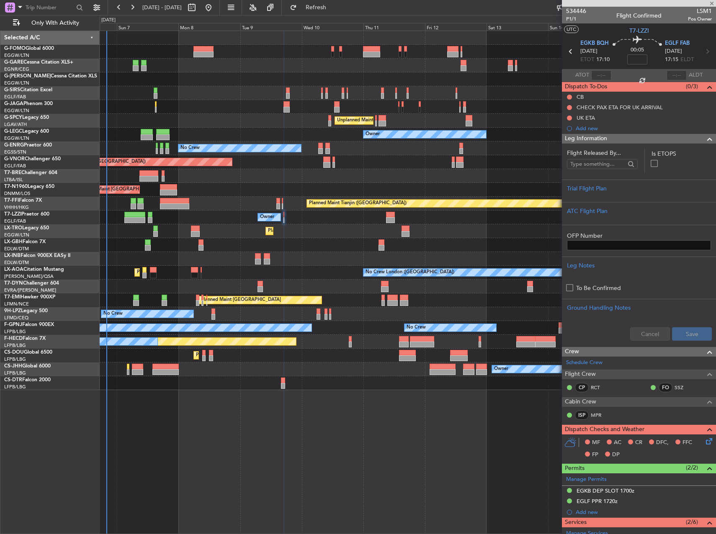
type input "-00:05"
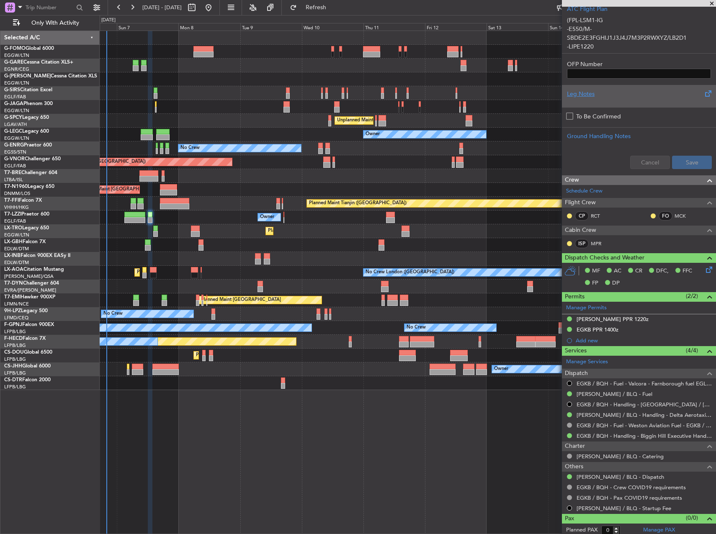
scroll to position [257, 0]
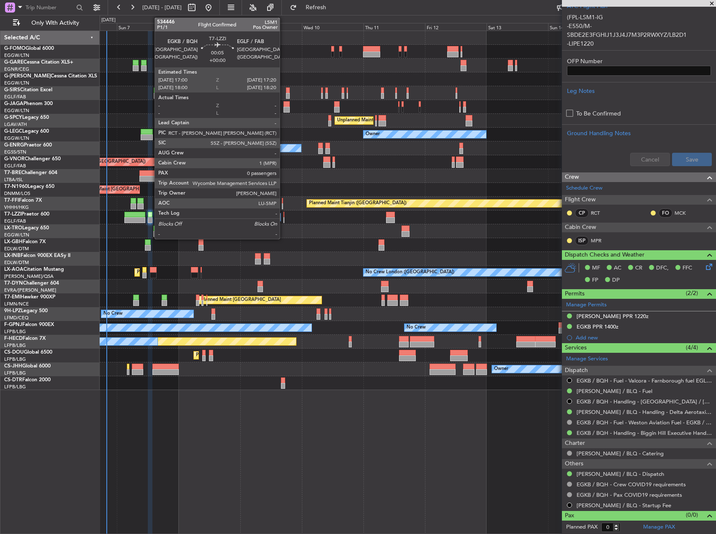
click at [284, 217] on div at bounding box center [284, 215] width 1 height 6
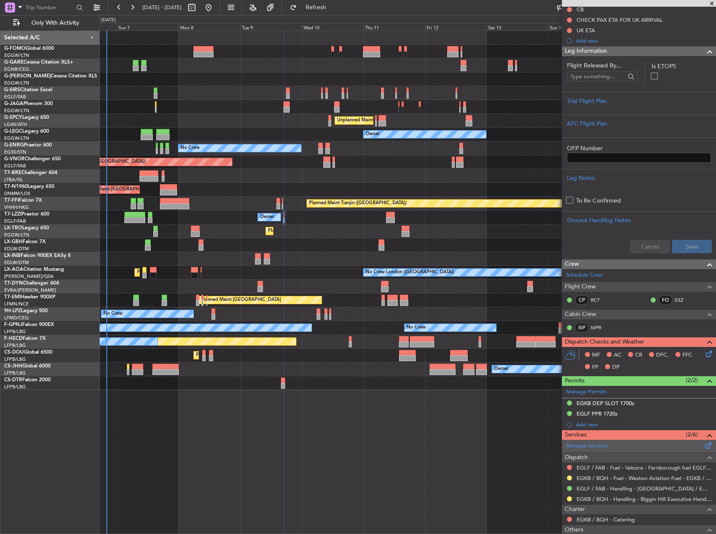
scroll to position [143, 0]
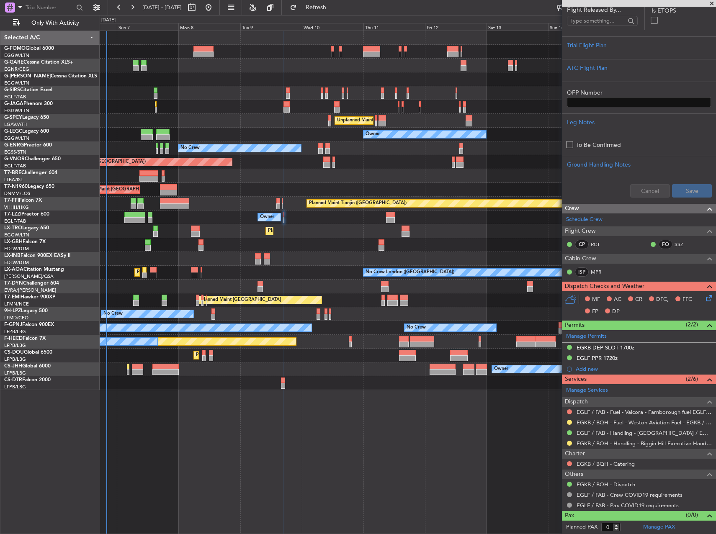
click at [570, 446] on div at bounding box center [569, 443] width 7 height 7
click at [571, 444] on button at bounding box center [569, 443] width 5 height 5
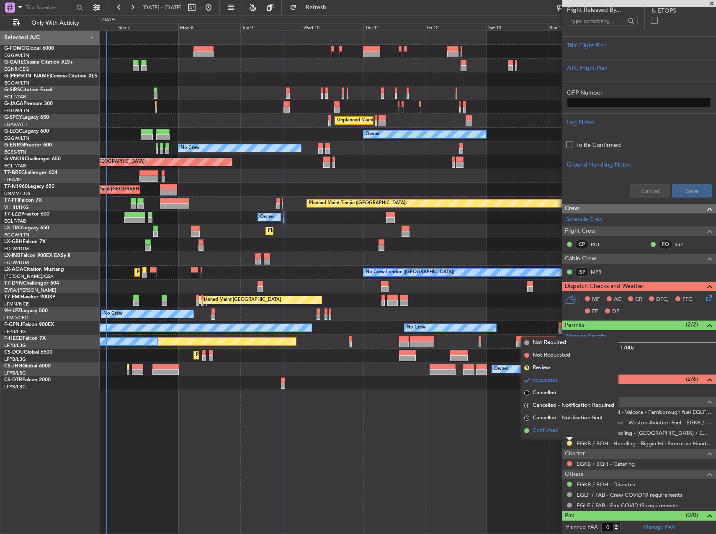
click at [564, 430] on li "Confirmed" at bounding box center [569, 431] width 97 height 13
